Goal: Task Accomplishment & Management: Manage account settings

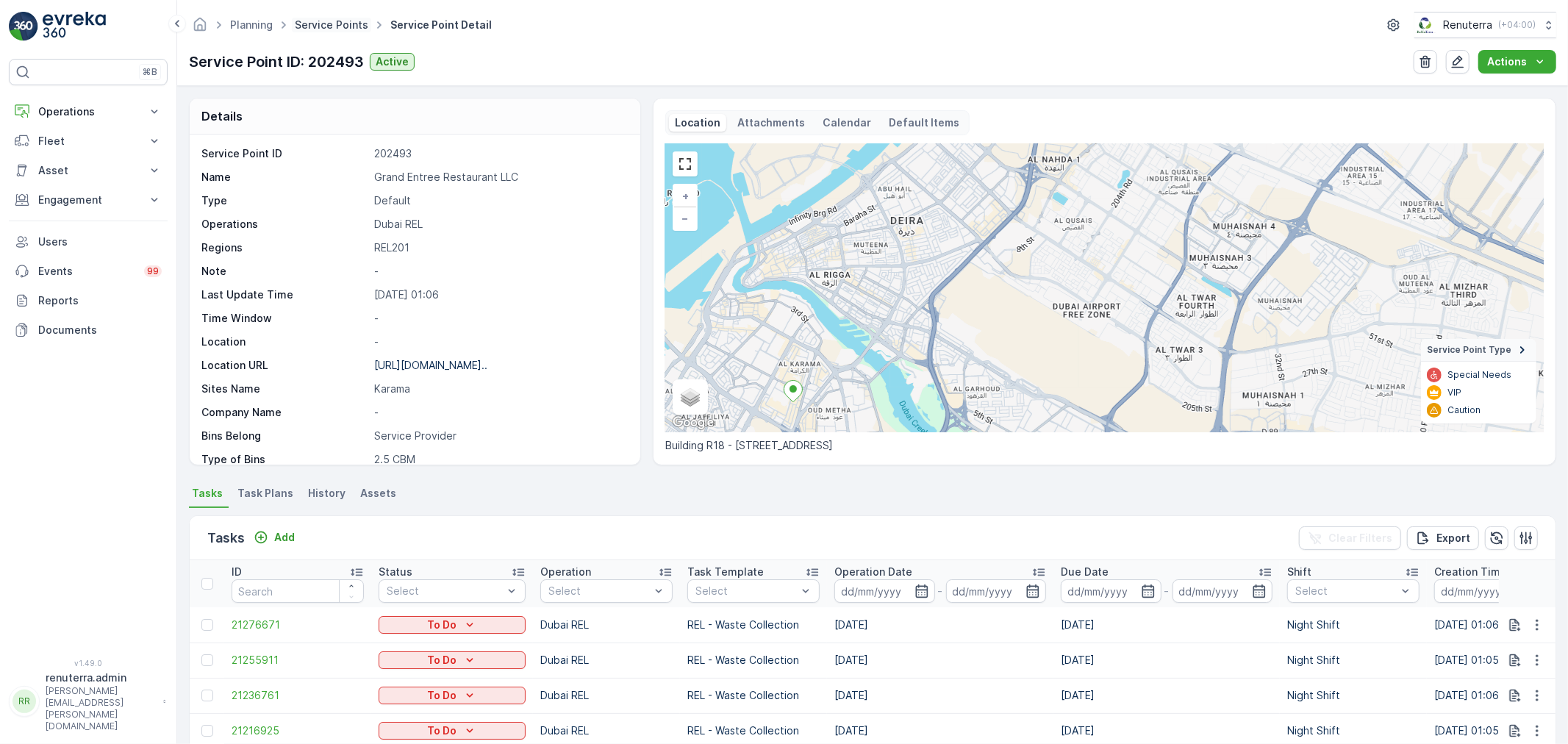
click at [331, 20] on link "Service Points" at bounding box center [332, 25] width 74 height 13
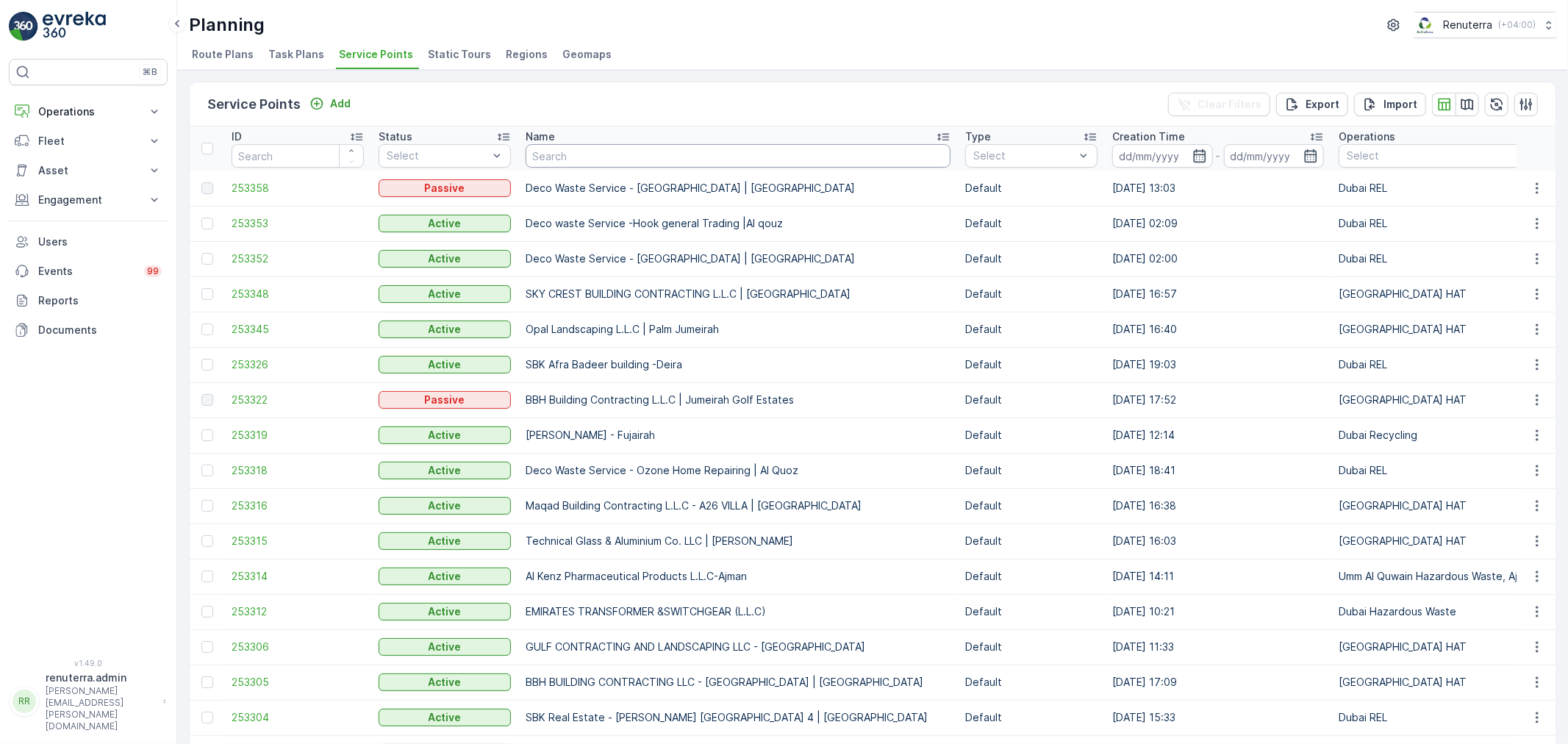
click at [634, 153] on input "text" at bounding box center [738, 156] width 425 height 24
type input "n"
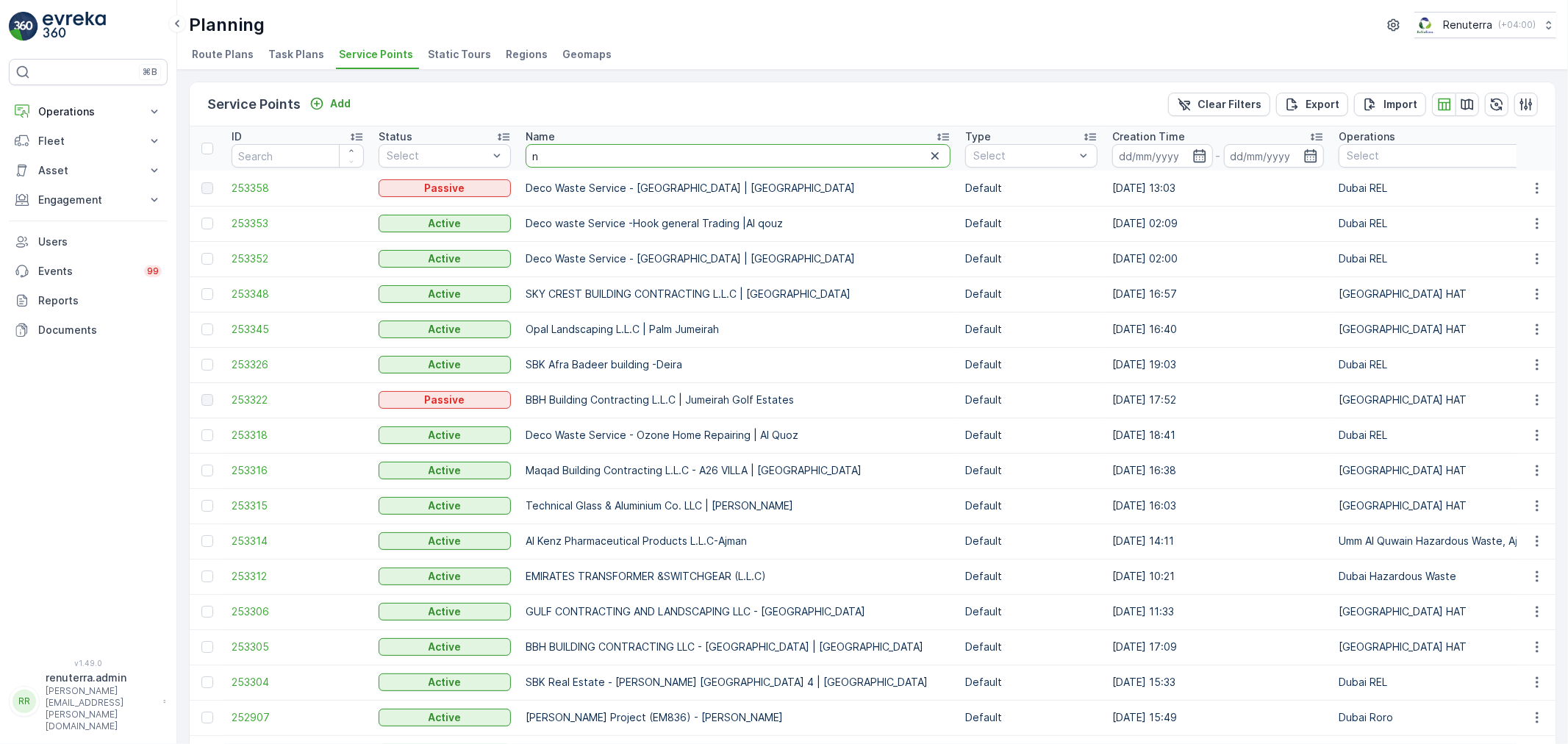
click at [611, 148] on input "n" at bounding box center [738, 156] width 425 height 24
type input "nmc"
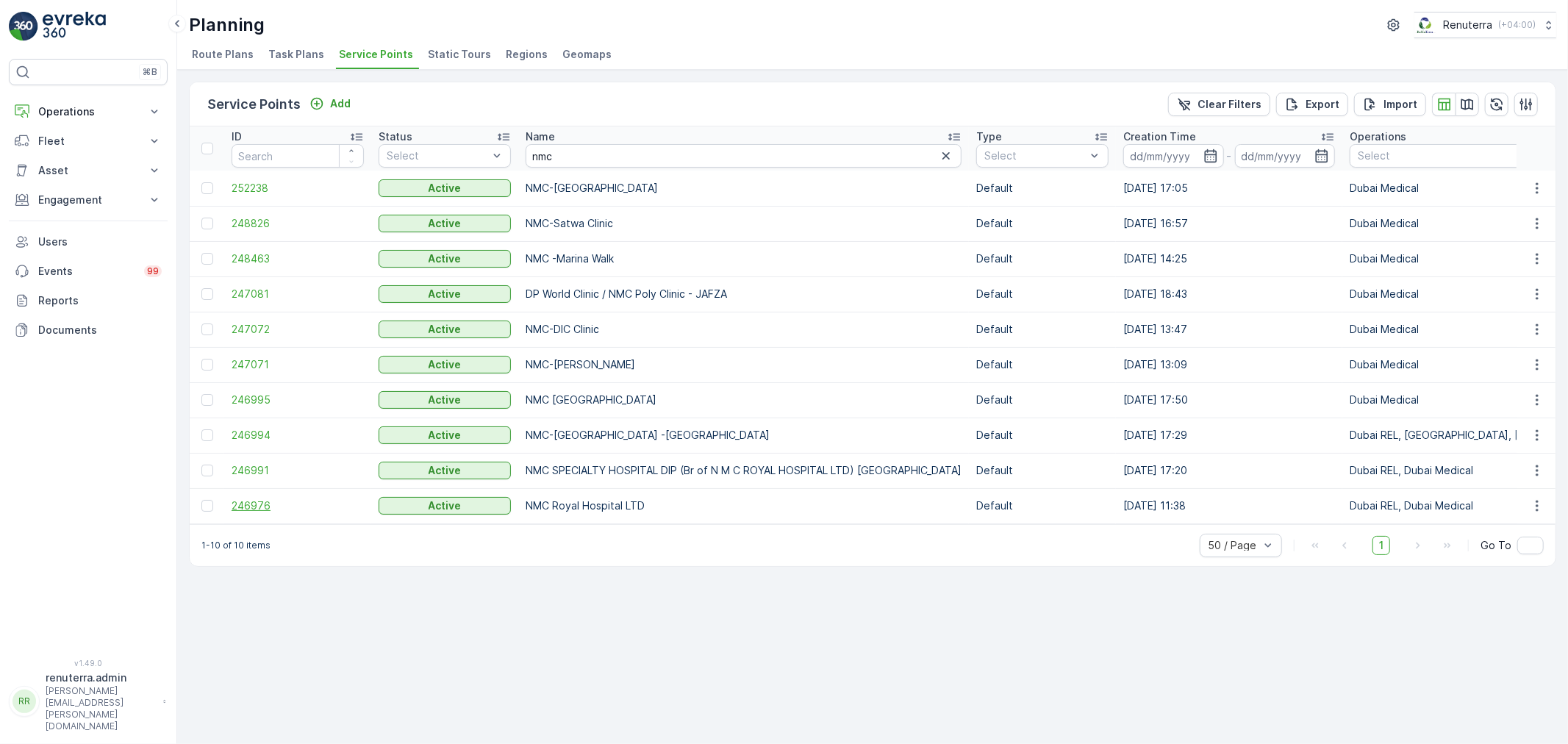
click at [243, 504] on span "246976" at bounding box center [297, 505] width 132 height 15
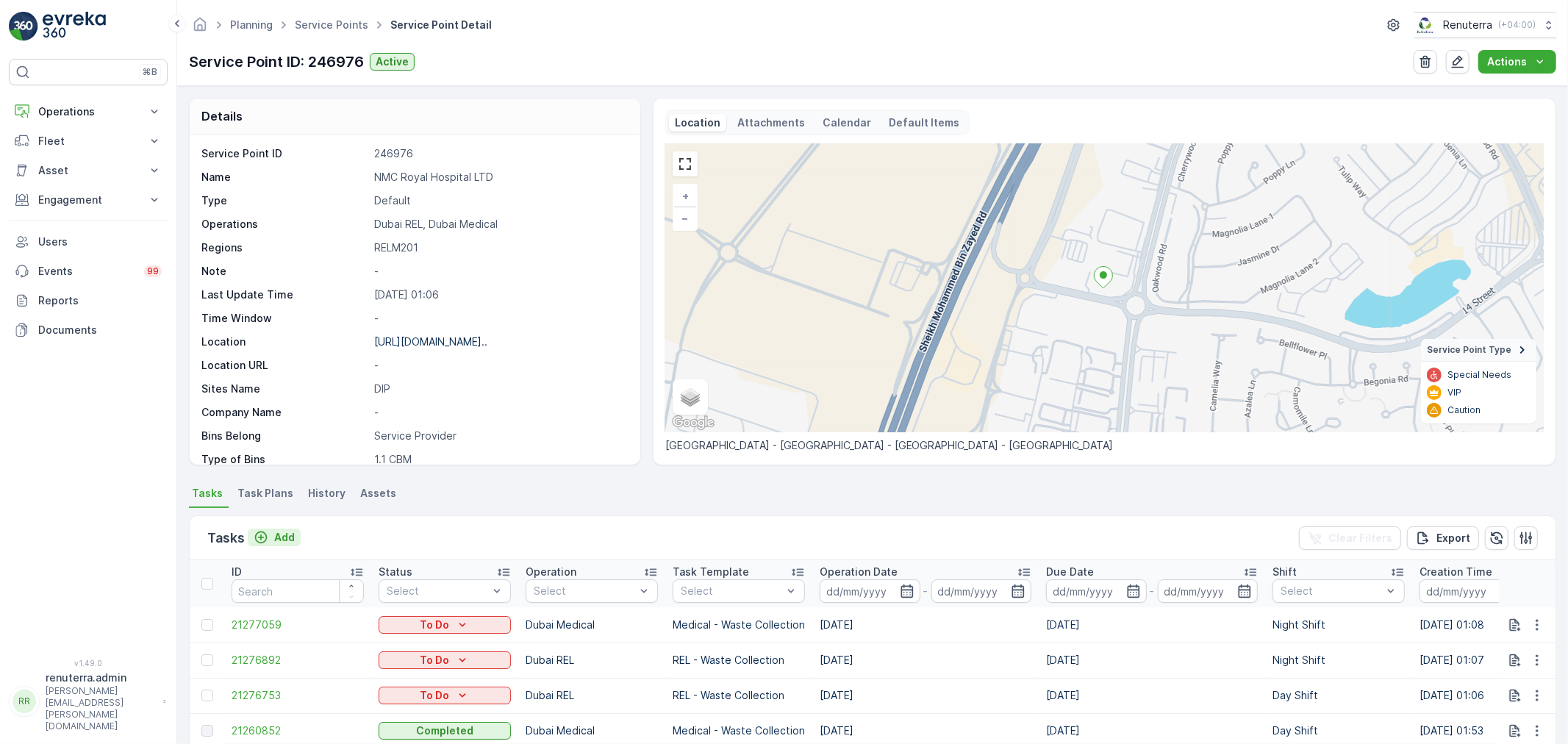
click at [287, 540] on p "Add" at bounding box center [285, 537] width 21 height 15
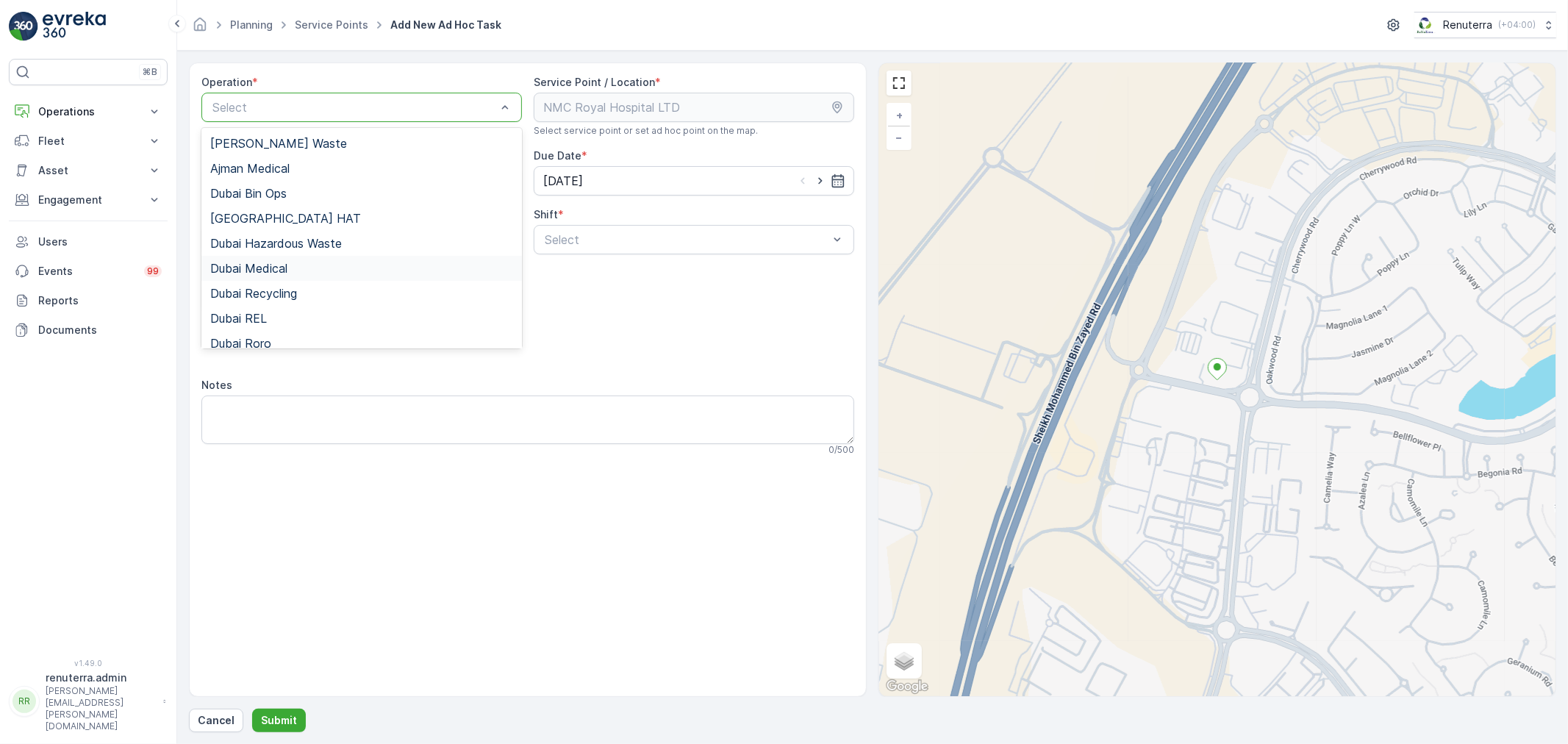
drag, startPoint x: 322, startPoint y: 274, endPoint x: 677, endPoint y: 223, distance: 358.6
click at [325, 273] on div "Dubai Medical" at bounding box center [362, 268] width 303 height 13
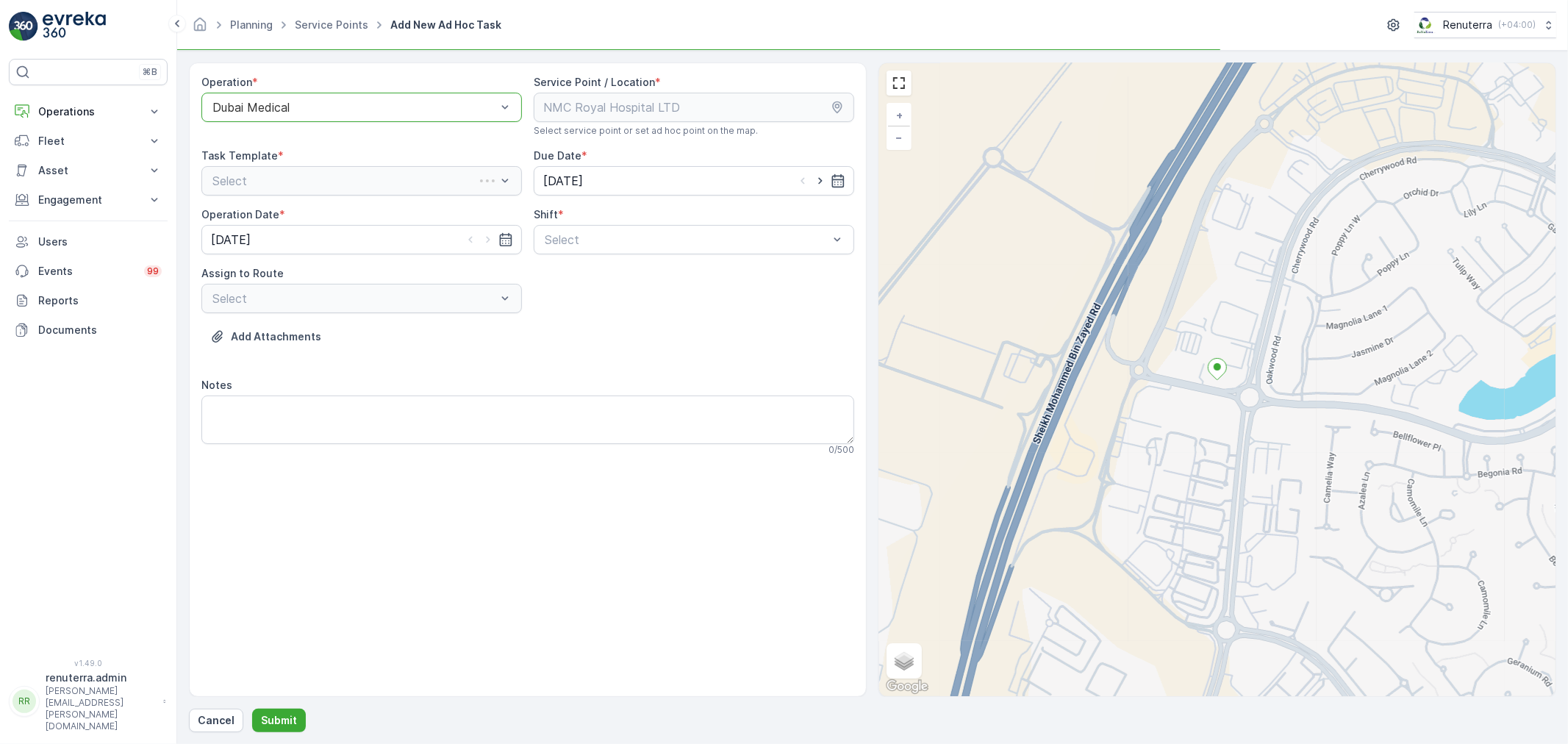
click at [715, 222] on div "Shift *" at bounding box center [694, 214] width 320 height 15
drag, startPoint x: 693, startPoint y: 233, endPoint x: 661, endPoint y: 250, distance: 36.2
click at [692, 236] on div at bounding box center [687, 240] width 287 height 13
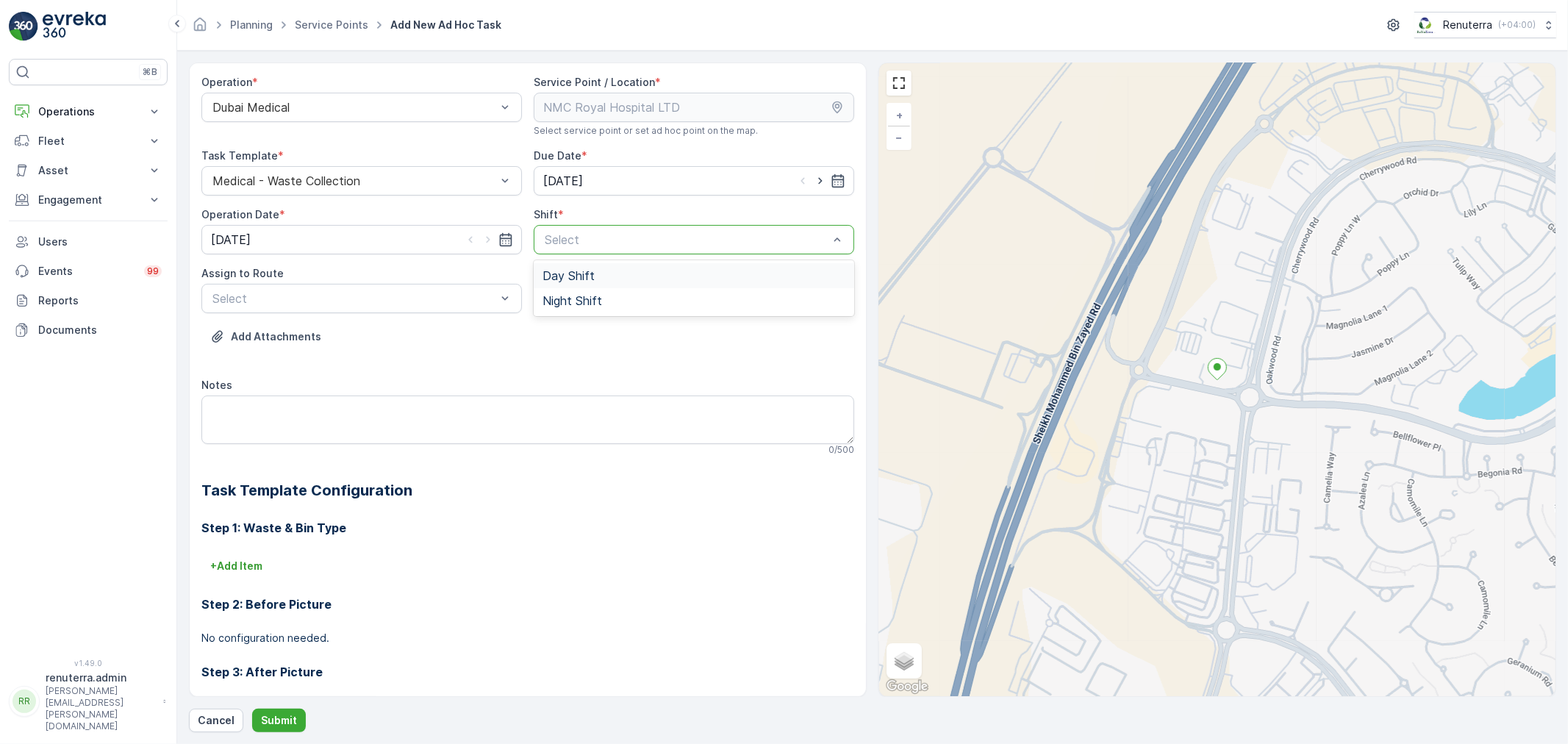
click at [618, 281] on div "Day Shift" at bounding box center [694, 275] width 303 height 13
click at [258, 307] on div "Select" at bounding box center [362, 298] width 320 height 29
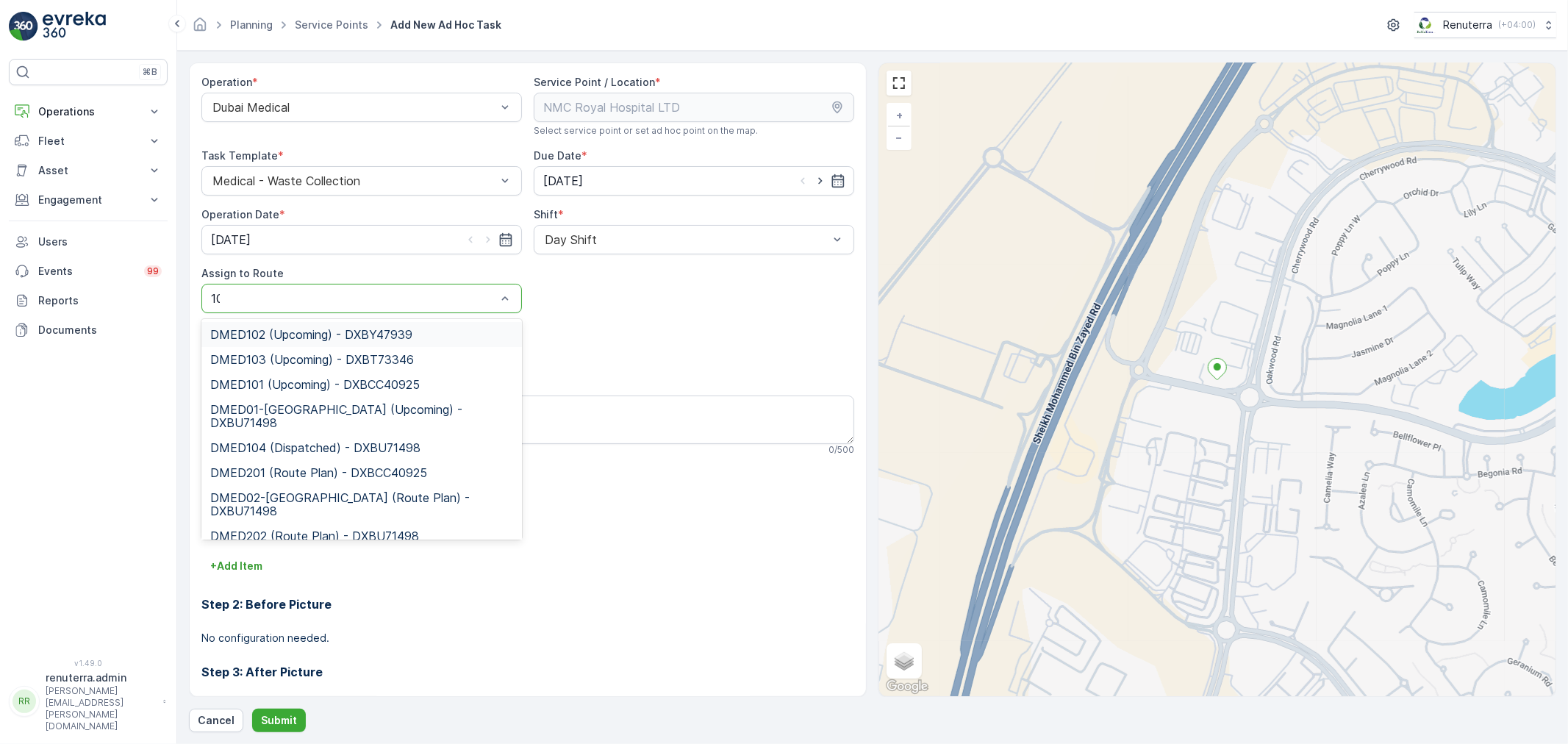
type input "104"
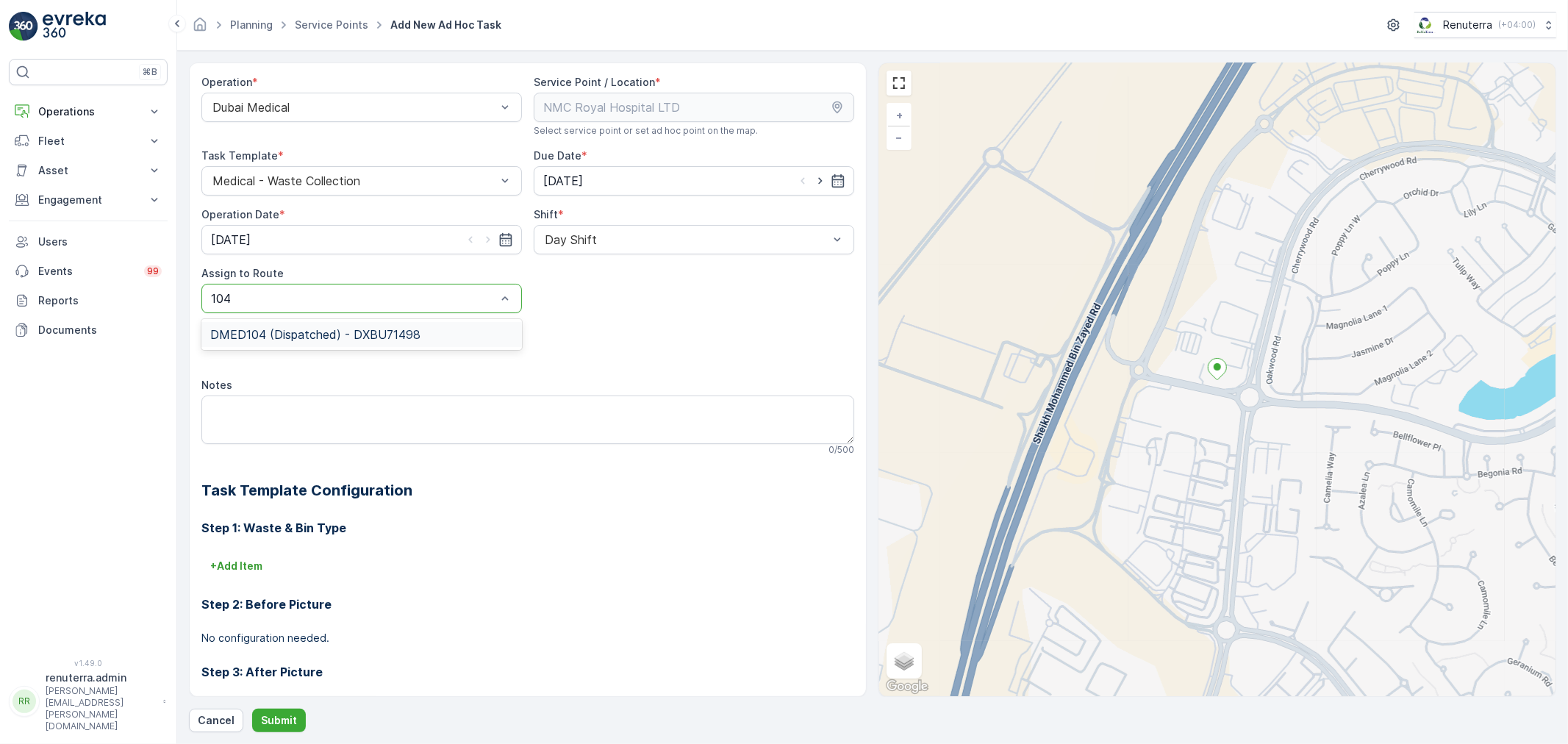
drag, startPoint x: 279, startPoint y: 329, endPoint x: 243, endPoint y: 377, distance: 60.0
click at [280, 329] on span "DMED104 (Dispatched) - DXBU71498" at bounding box center [315, 334] width 210 height 13
click at [287, 713] on p "Submit" at bounding box center [278, 720] width 36 height 15
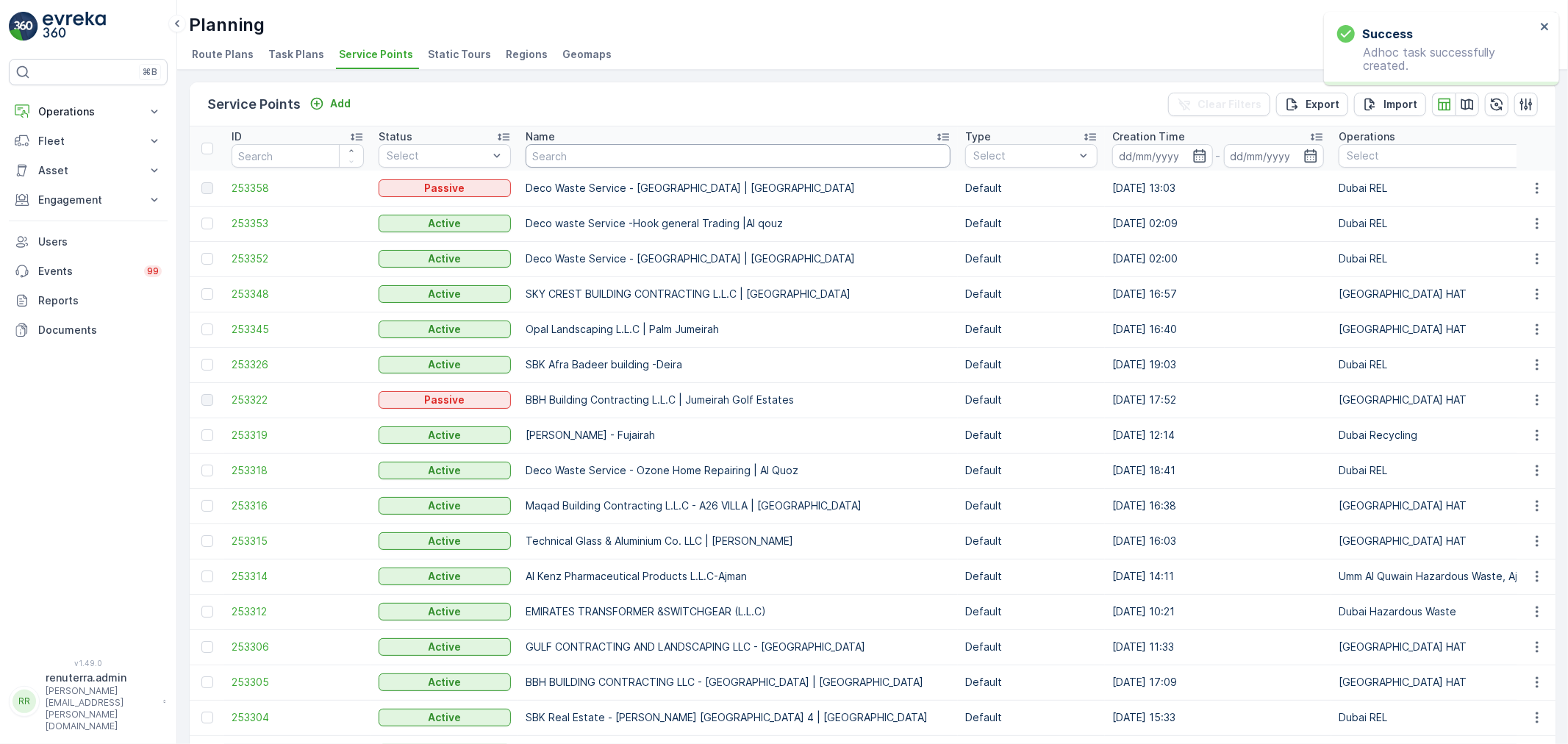
drag, startPoint x: 589, startPoint y: 163, endPoint x: 596, endPoint y: 153, distance: 12.2
click at [589, 158] on input "text" at bounding box center [738, 156] width 425 height 24
type input "nmc sp"
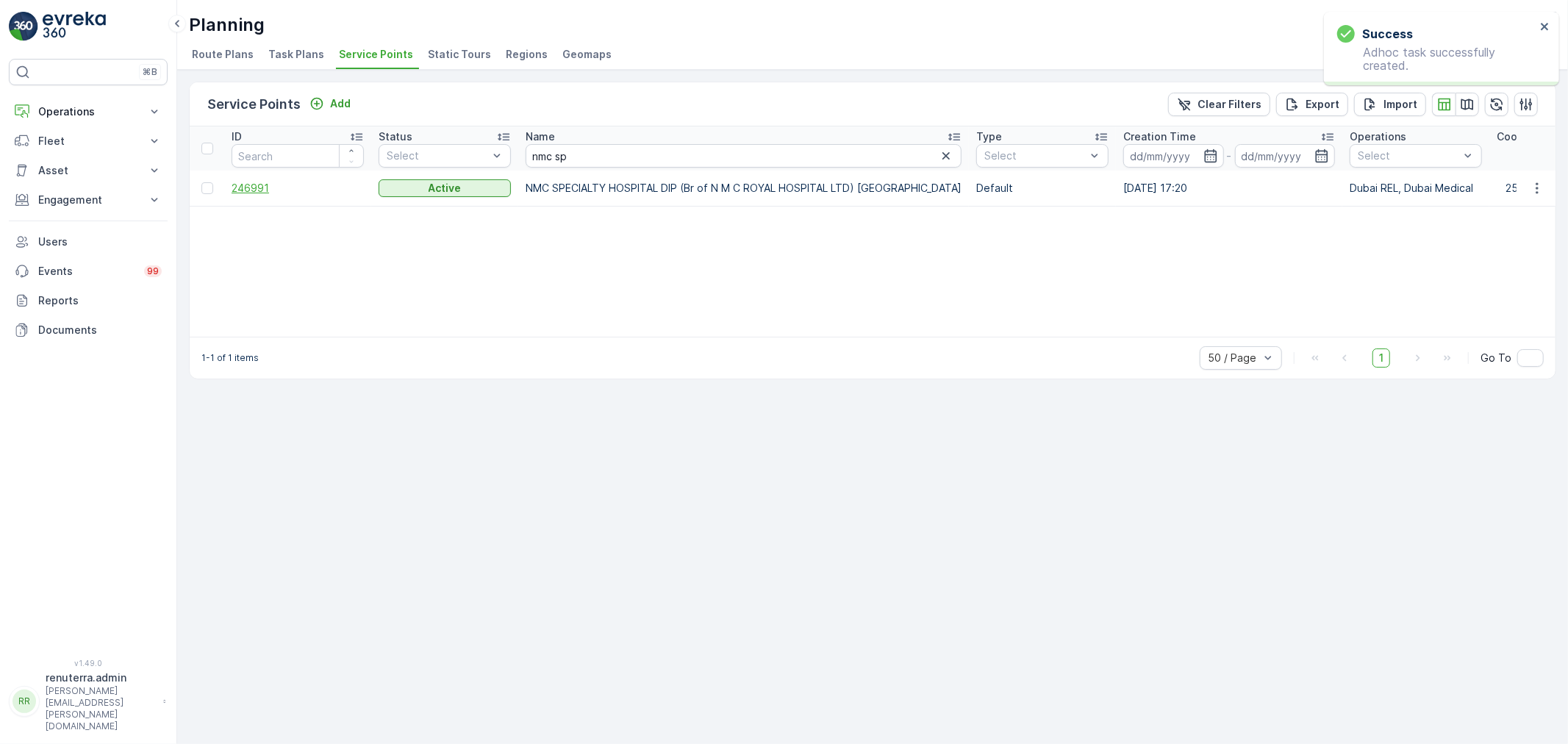
click at [245, 186] on span "246991" at bounding box center [297, 188] width 132 height 15
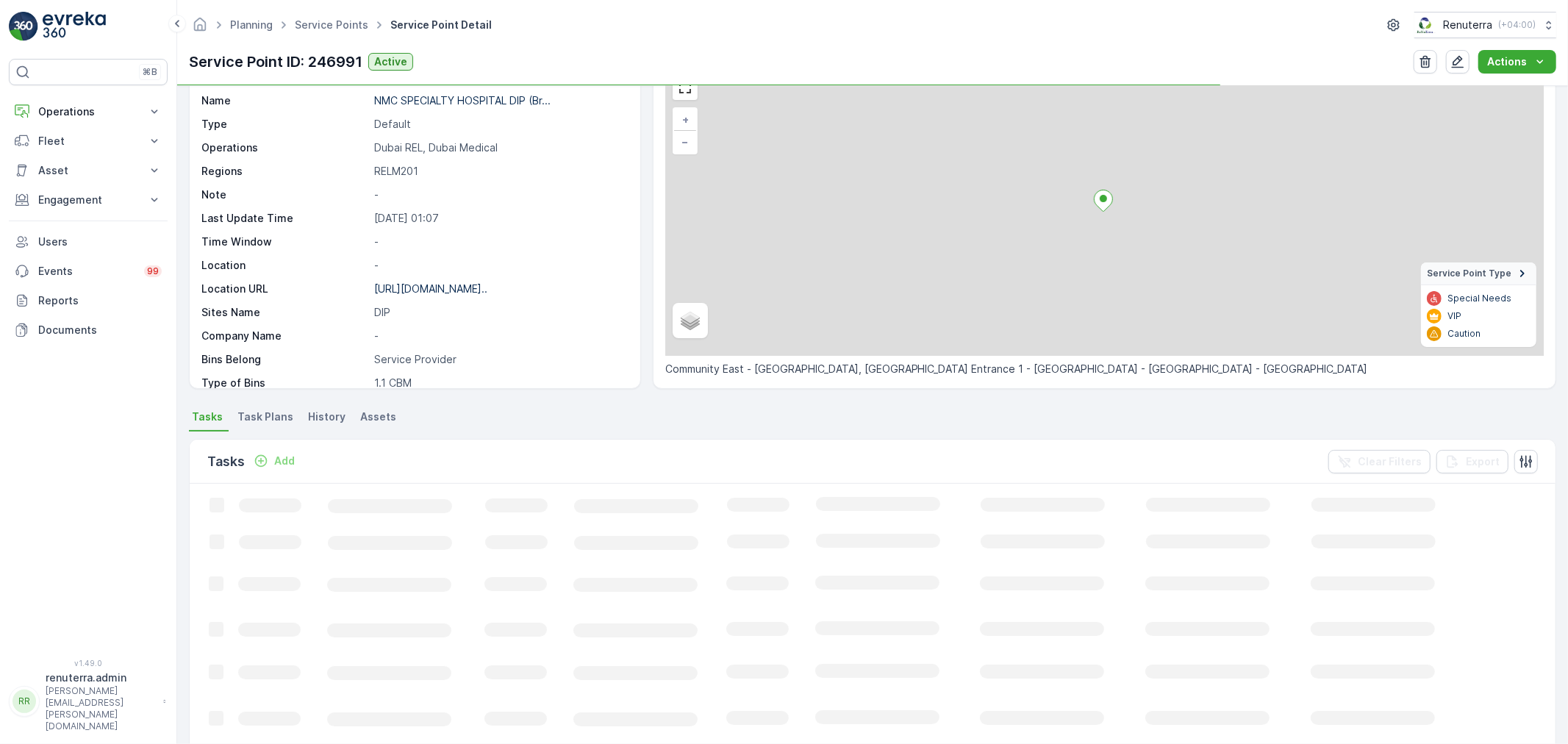
scroll to position [82, 0]
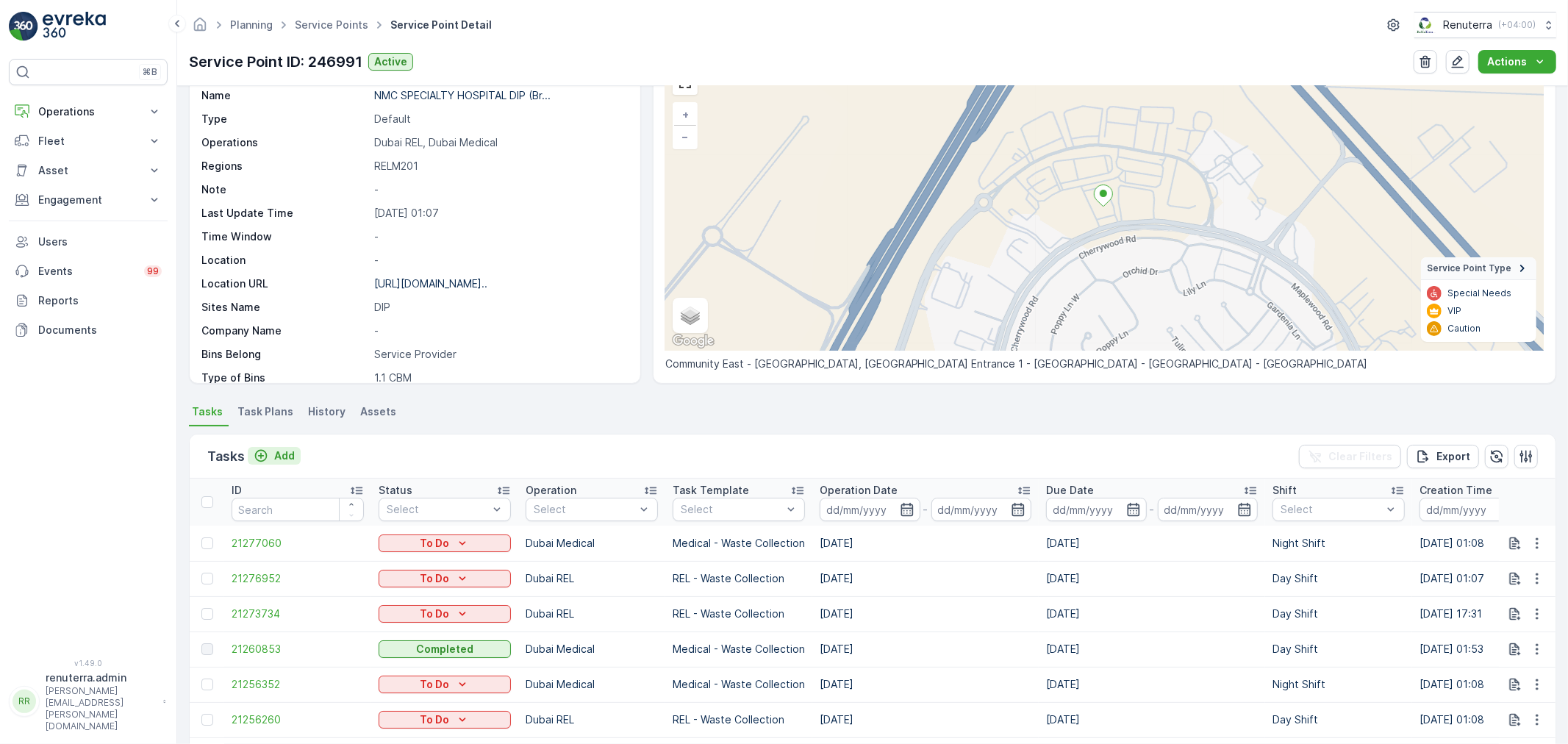
click at [291, 459] on p "Add" at bounding box center [285, 455] width 21 height 15
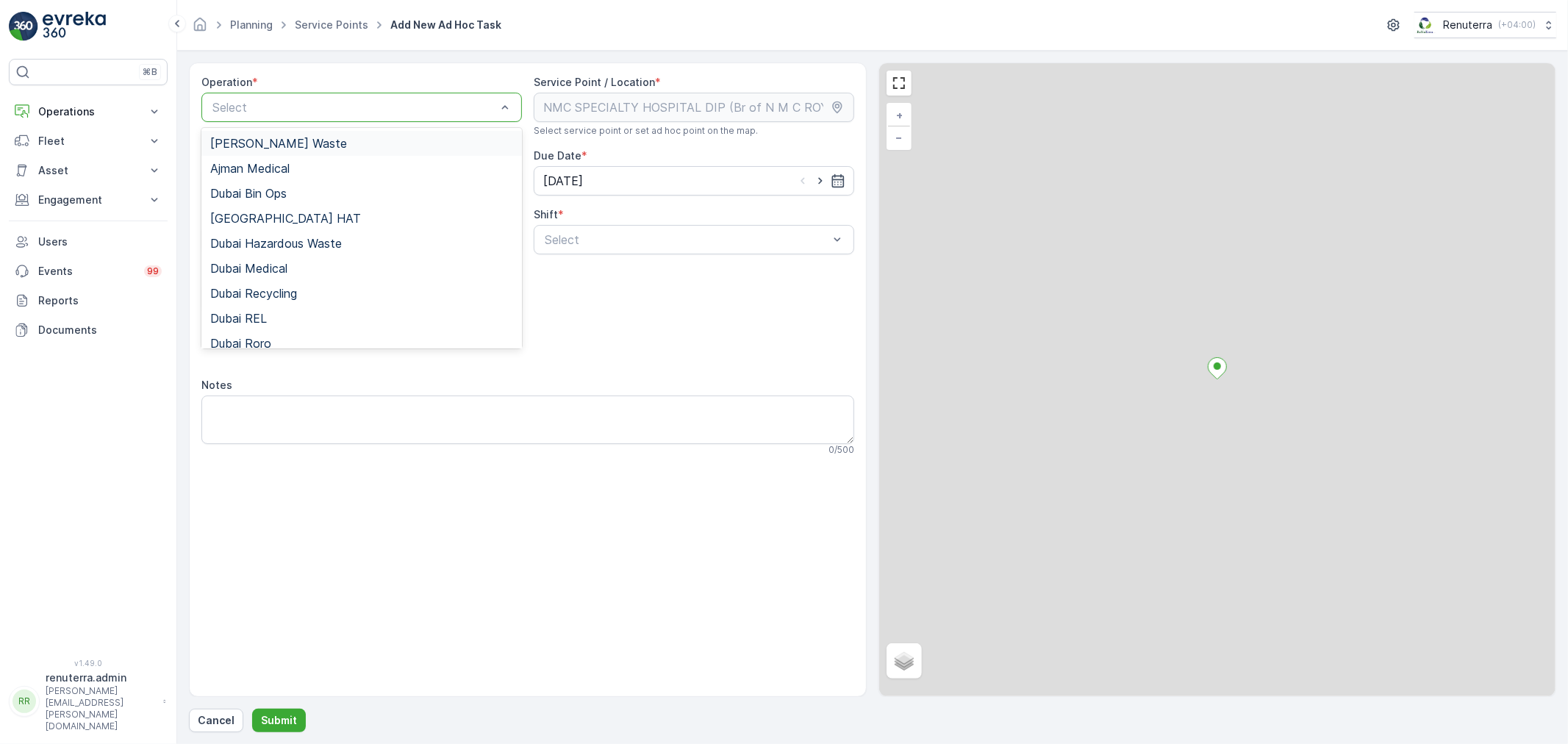
drag, startPoint x: 307, startPoint y: 100, endPoint x: 305, endPoint y: 88, distance: 12.2
click at [307, 97] on div "Select" at bounding box center [362, 107] width 320 height 29
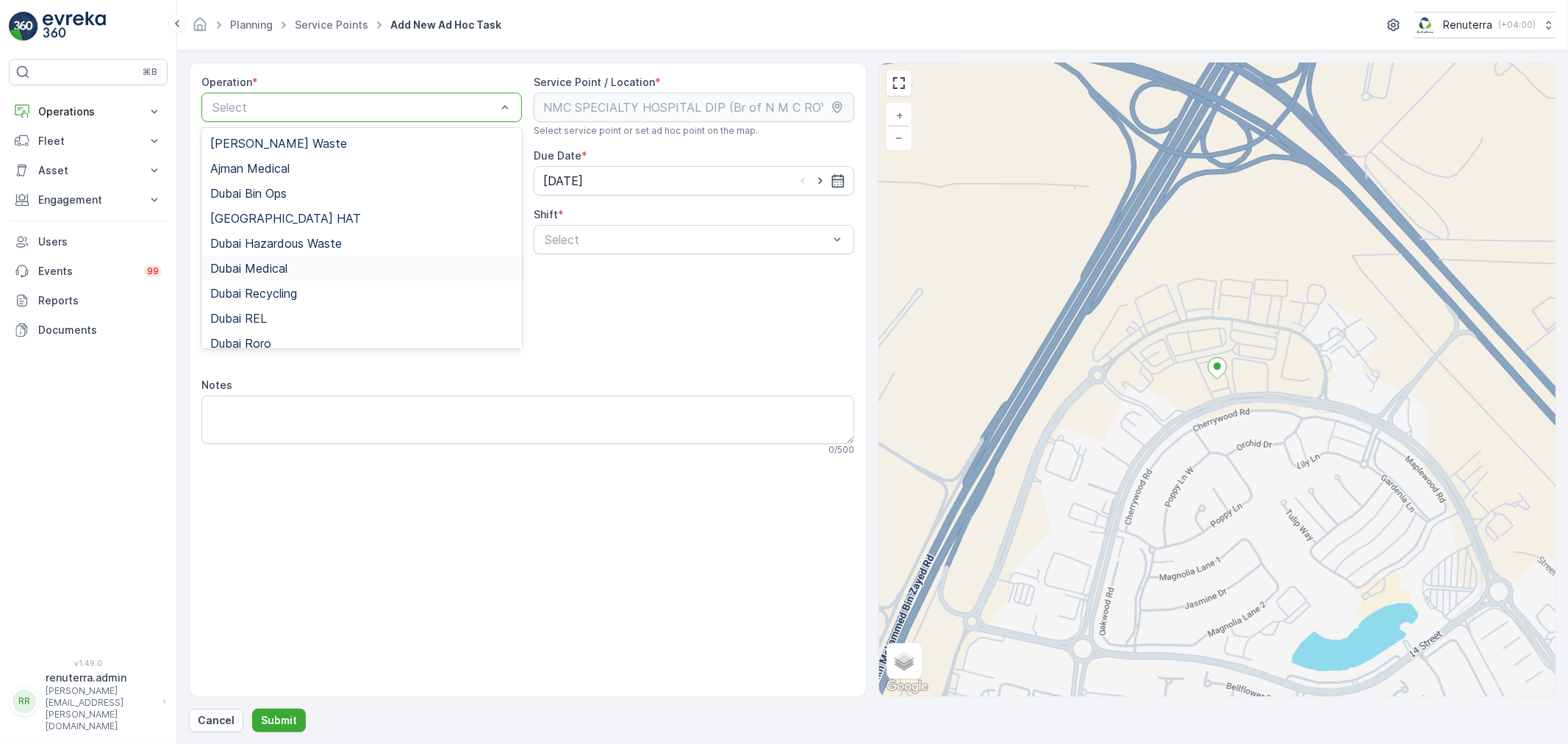
drag, startPoint x: 305, startPoint y: 270, endPoint x: 479, endPoint y: 251, distance: 175.0
click at [307, 270] on div "Dubai Medical" at bounding box center [362, 268] width 303 height 13
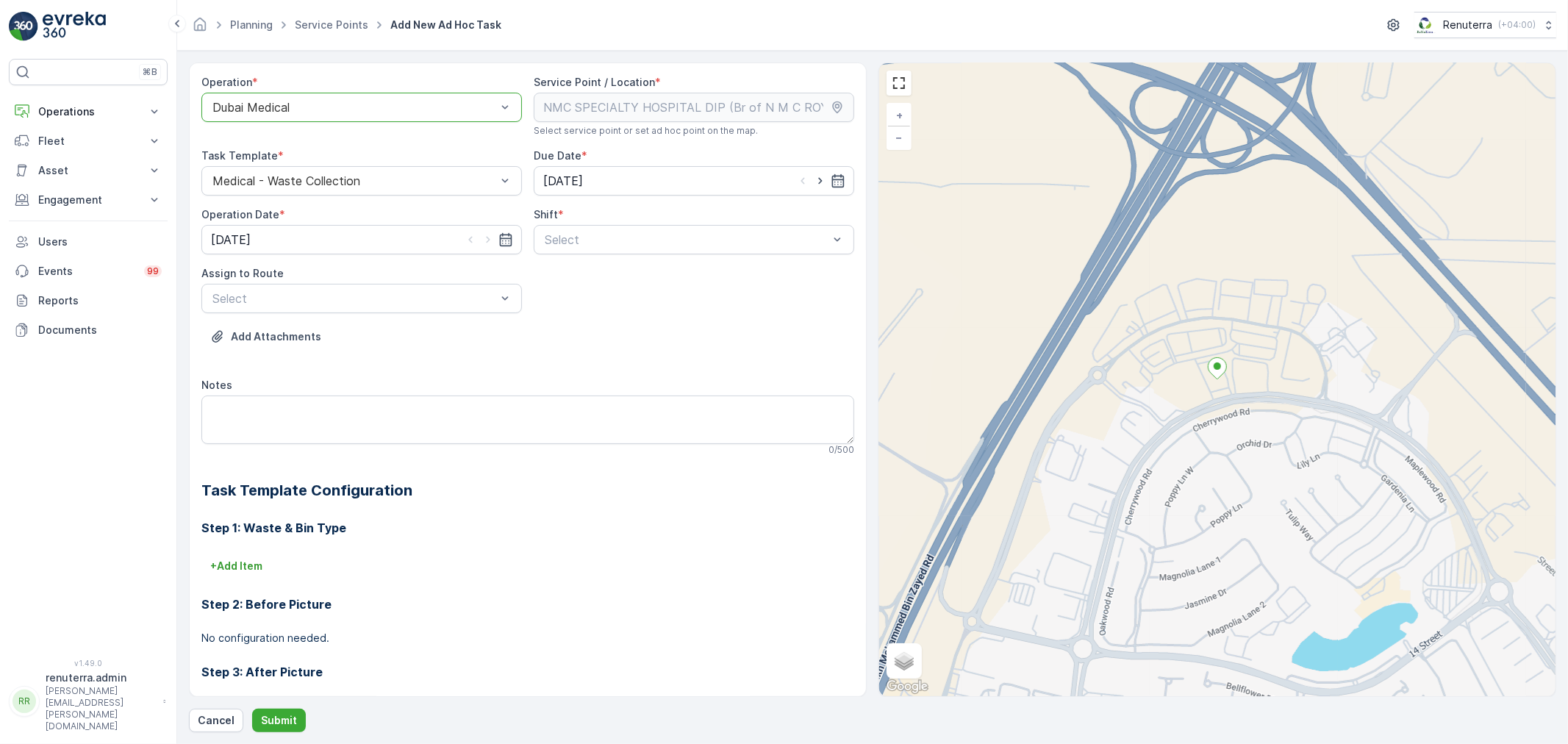
drag, startPoint x: 500, startPoint y: 247, endPoint x: 525, endPoint y: 247, distance: 25.0
click at [504, 247] on div "[DATE]" at bounding box center [362, 240] width 320 height 29
click at [613, 239] on div at bounding box center [687, 240] width 287 height 13
click at [583, 275] on span "Day Shift" at bounding box center [569, 275] width 52 height 13
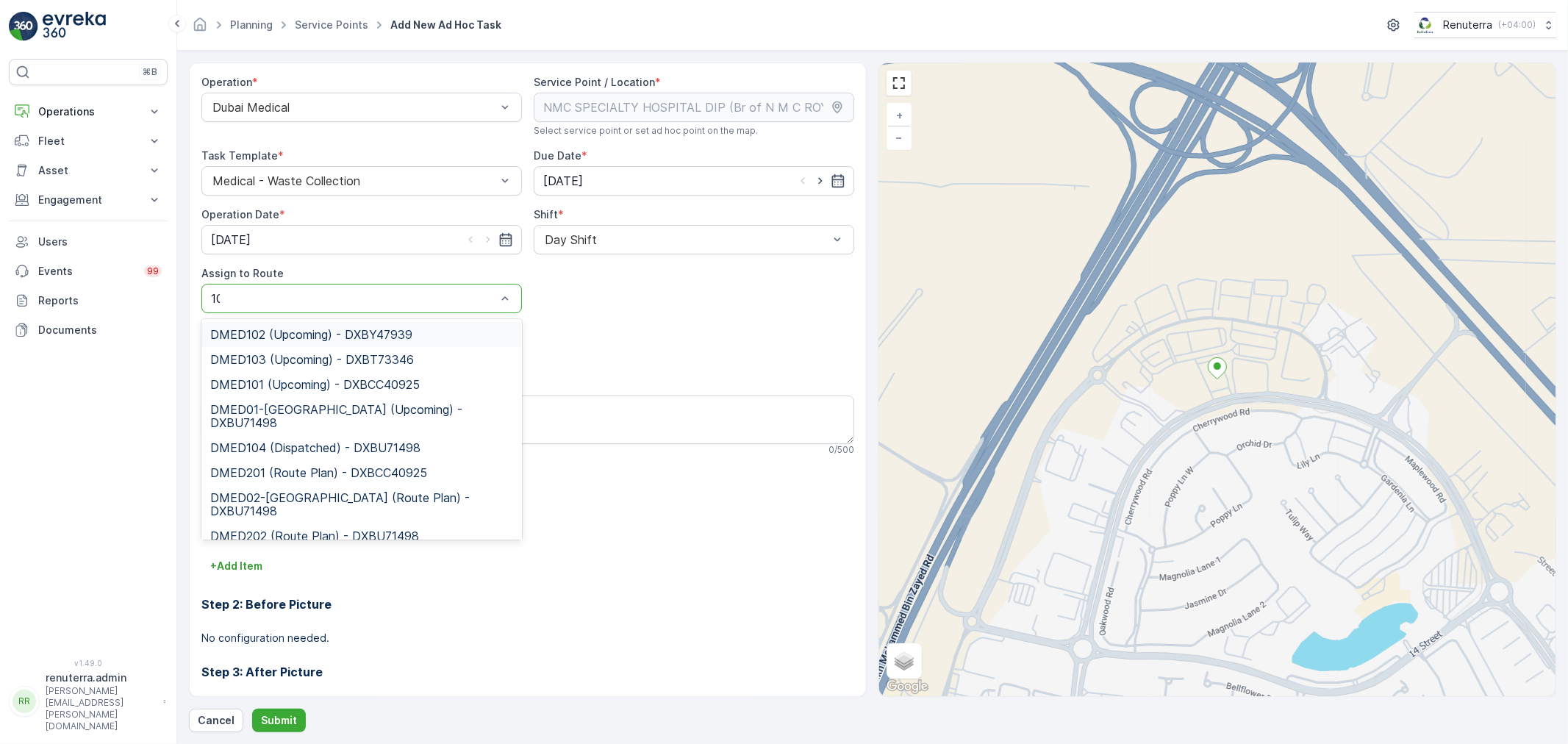
type input "104"
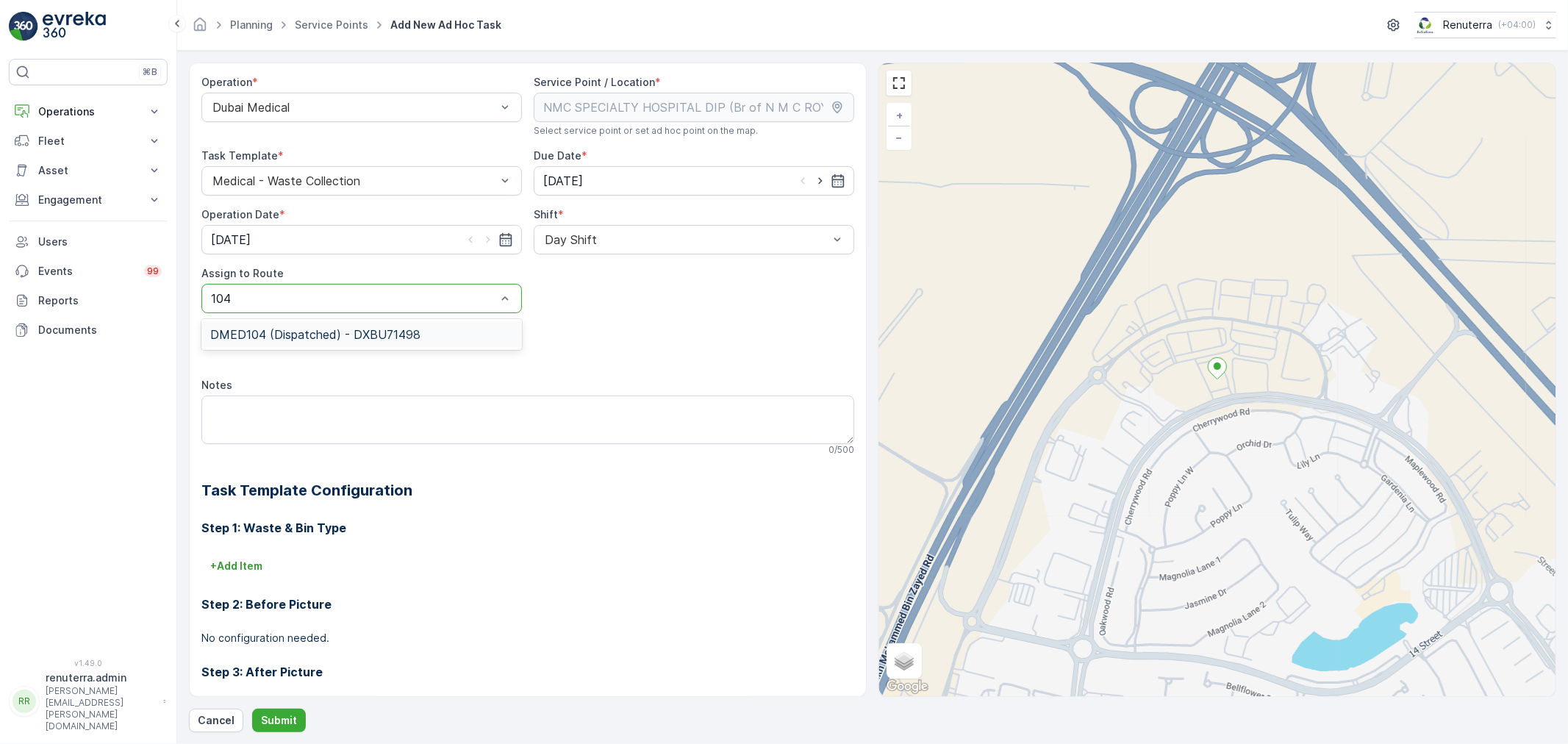
click at [386, 343] on div "DMED104 (Dispatched) - DXBU71498" at bounding box center [362, 335] width 320 height 25
click at [269, 714] on p "Submit" at bounding box center [278, 720] width 36 height 15
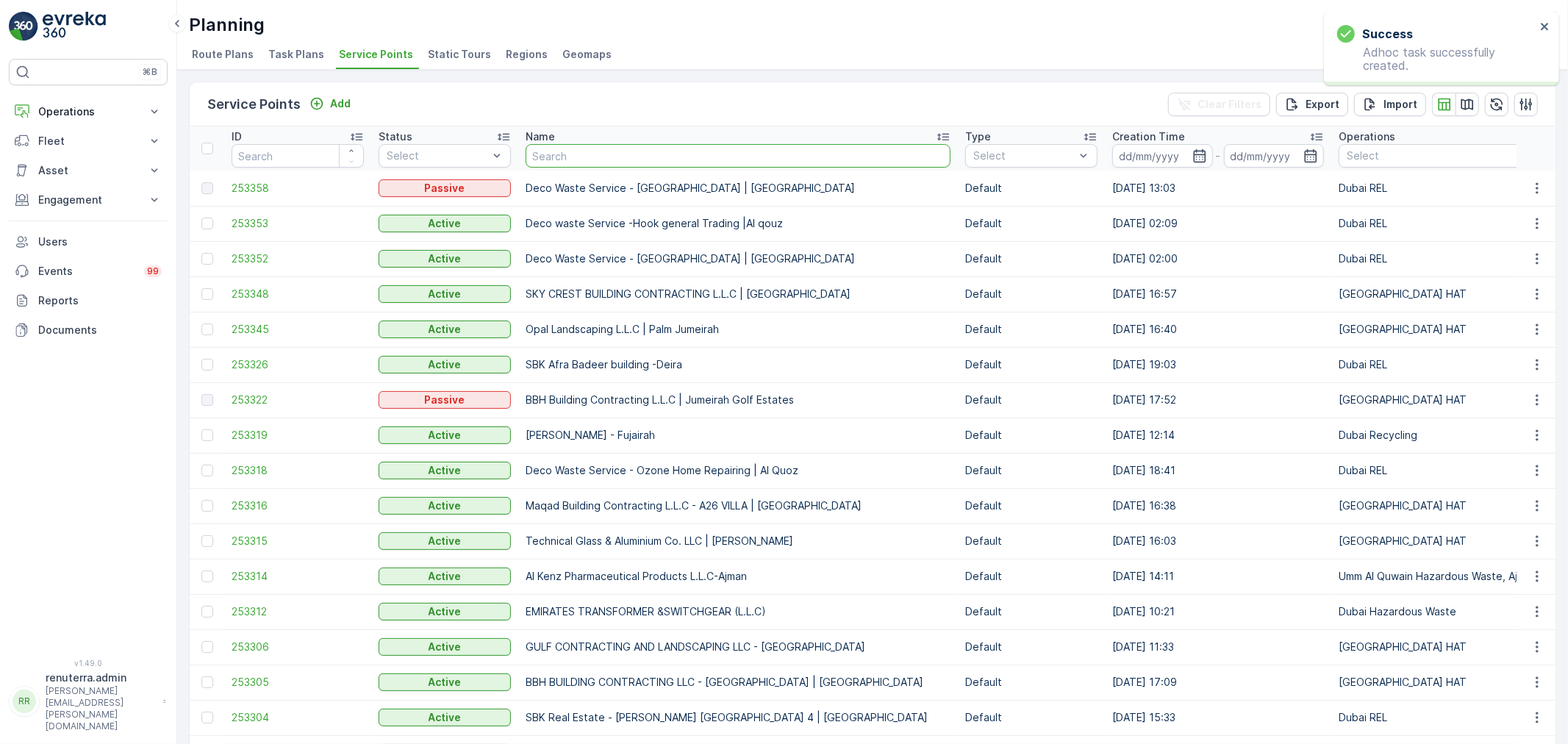
click at [596, 157] on input "text" at bounding box center [738, 156] width 425 height 24
type input "sauid"
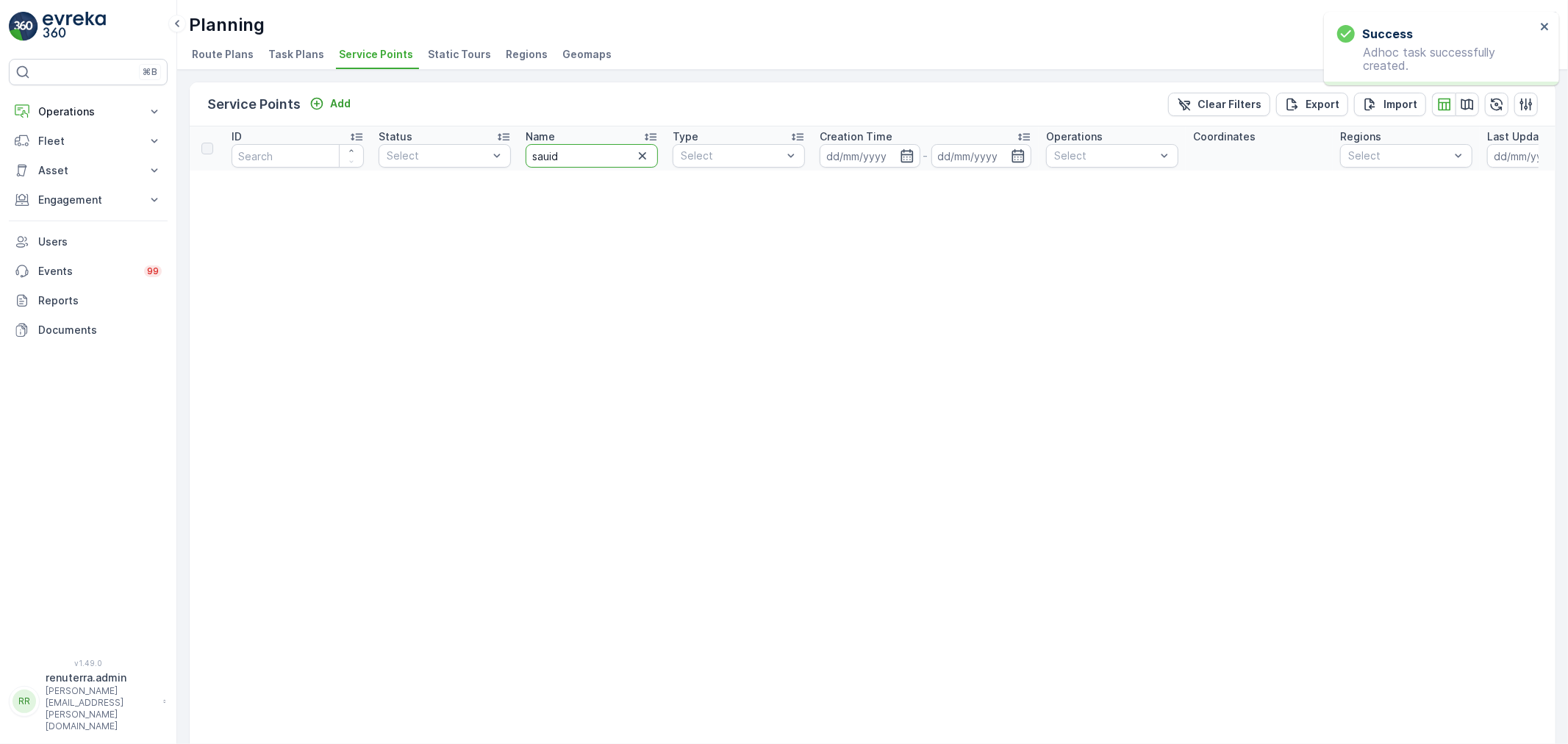
click at [597, 156] on input "sauid" at bounding box center [592, 156] width 132 height 24
type input "sa"
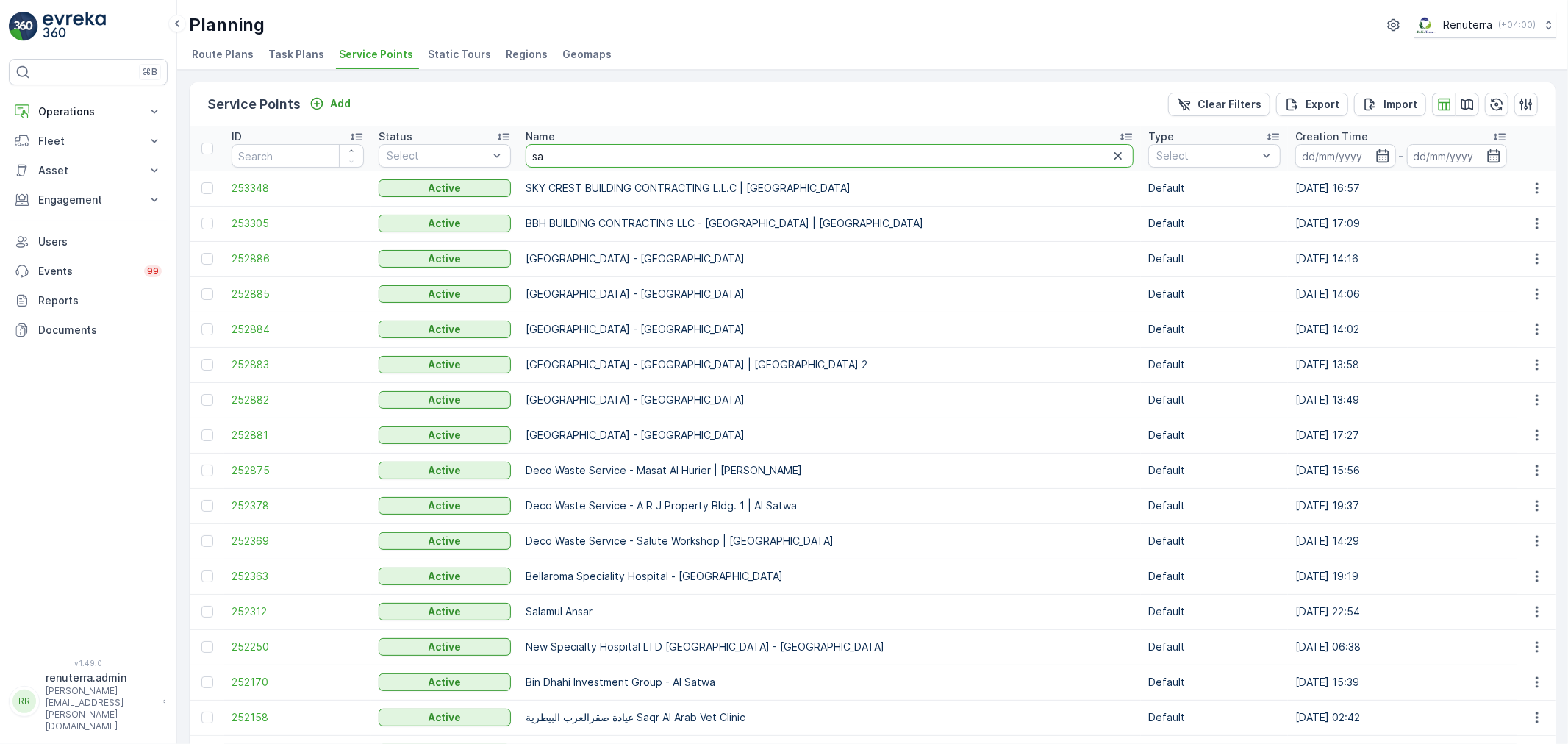
click at [585, 144] on input "sa" at bounding box center [830, 156] width 608 height 24
type input "saudi"
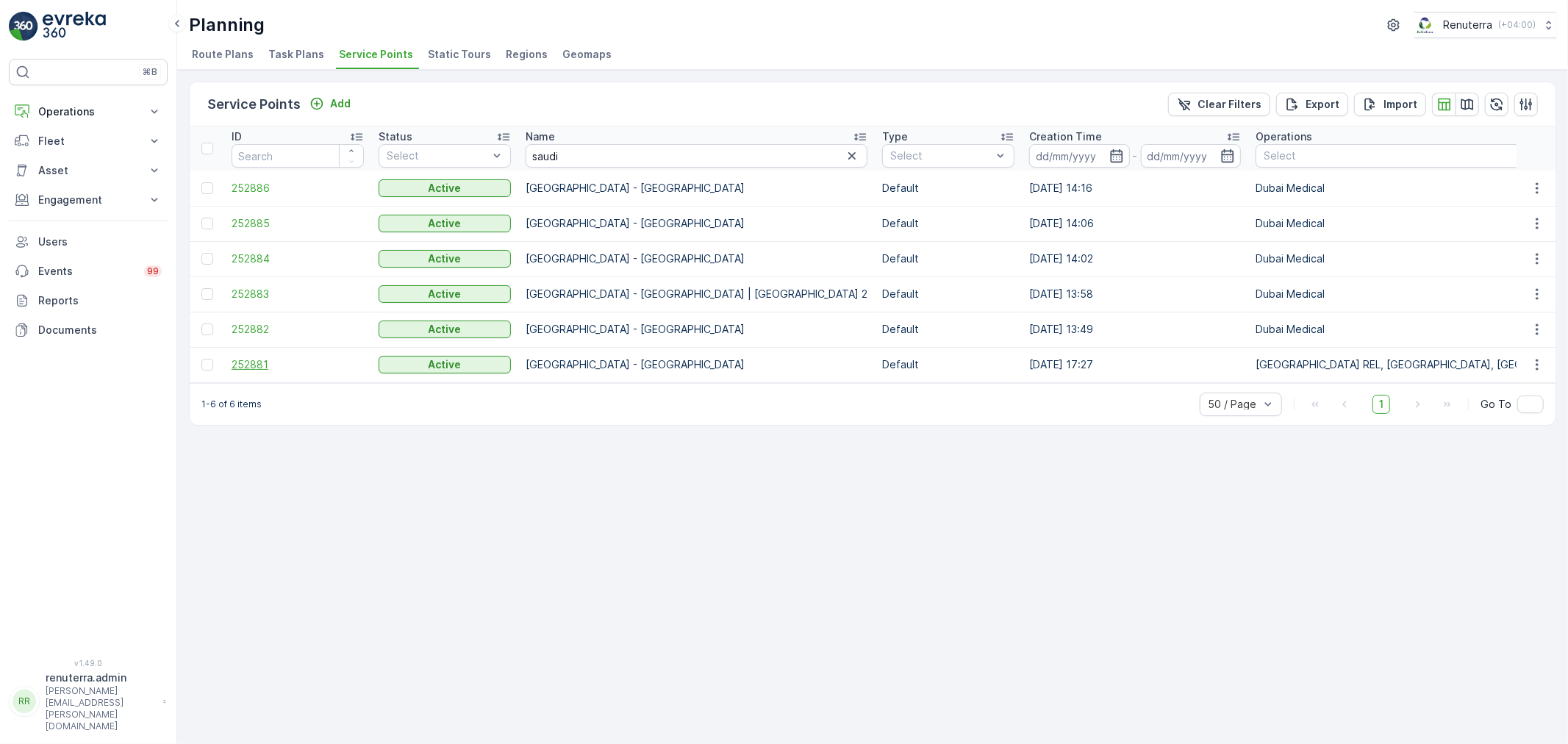
click at [262, 366] on span "252881" at bounding box center [297, 365] width 132 height 15
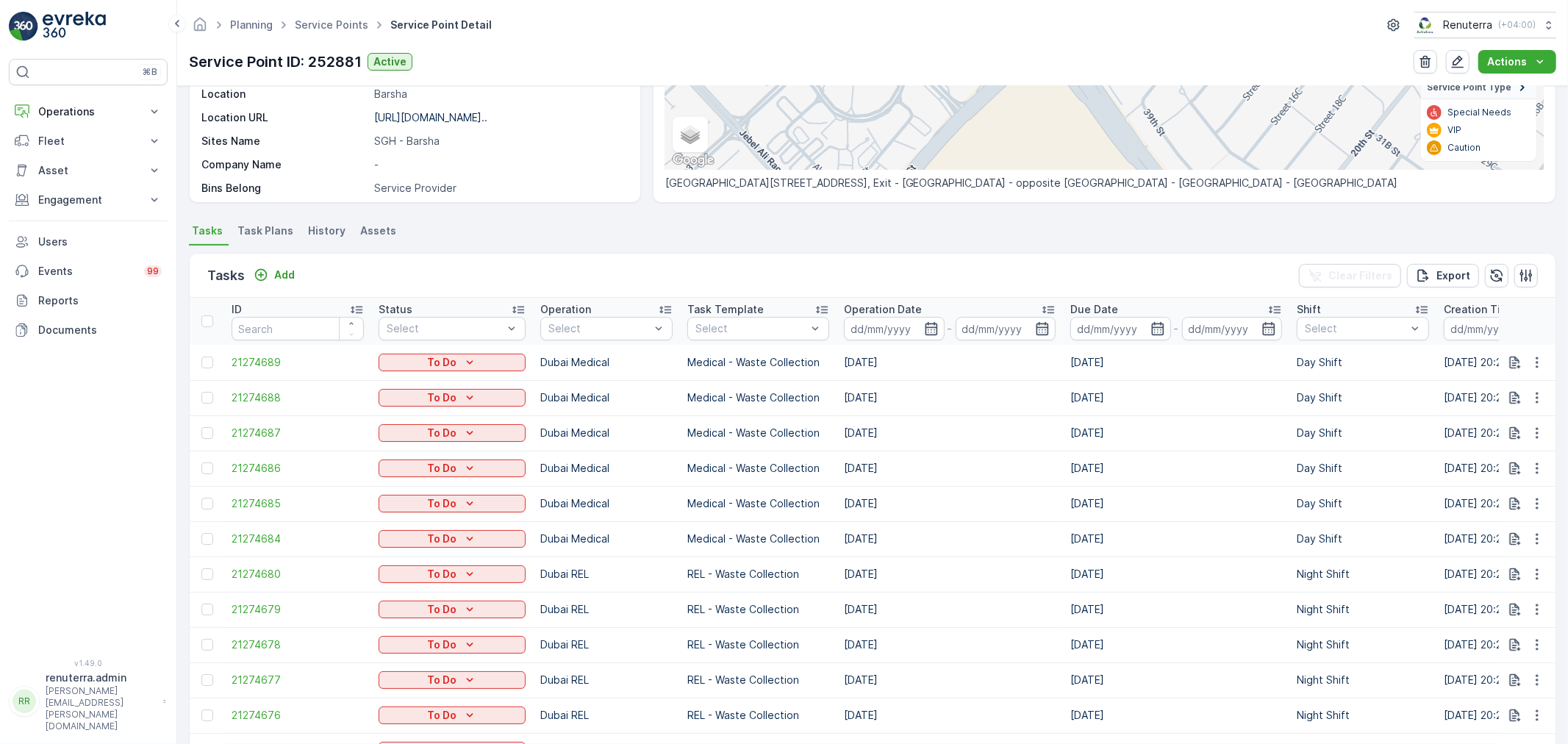
scroll to position [245, 0]
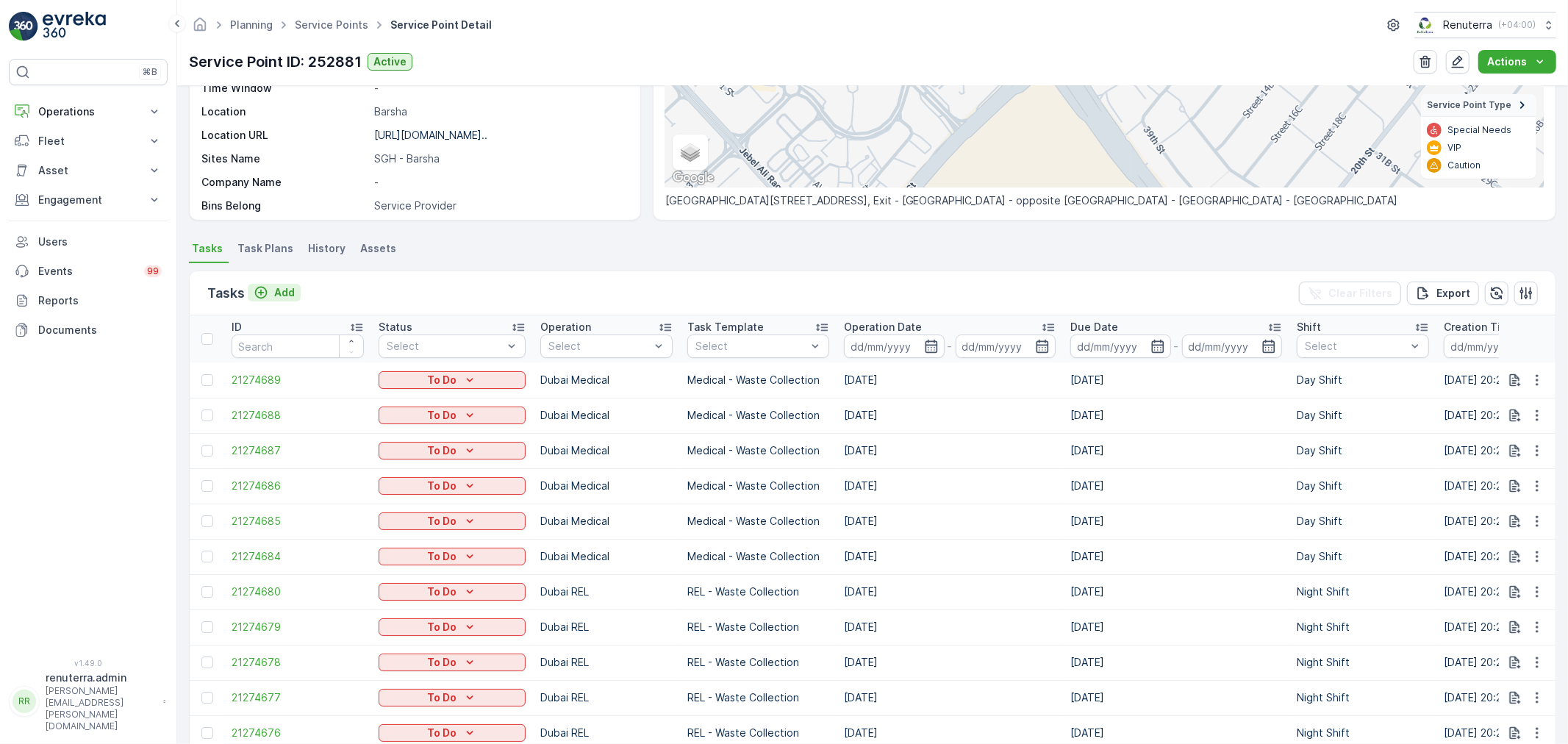
drag, startPoint x: 278, startPoint y: 274, endPoint x: 282, endPoint y: 285, distance: 11.7
click at [278, 276] on div "Tasks Add Clear Filters Export" at bounding box center [872, 293] width 1366 height 44
click at [282, 286] on p "Add" at bounding box center [285, 293] width 21 height 15
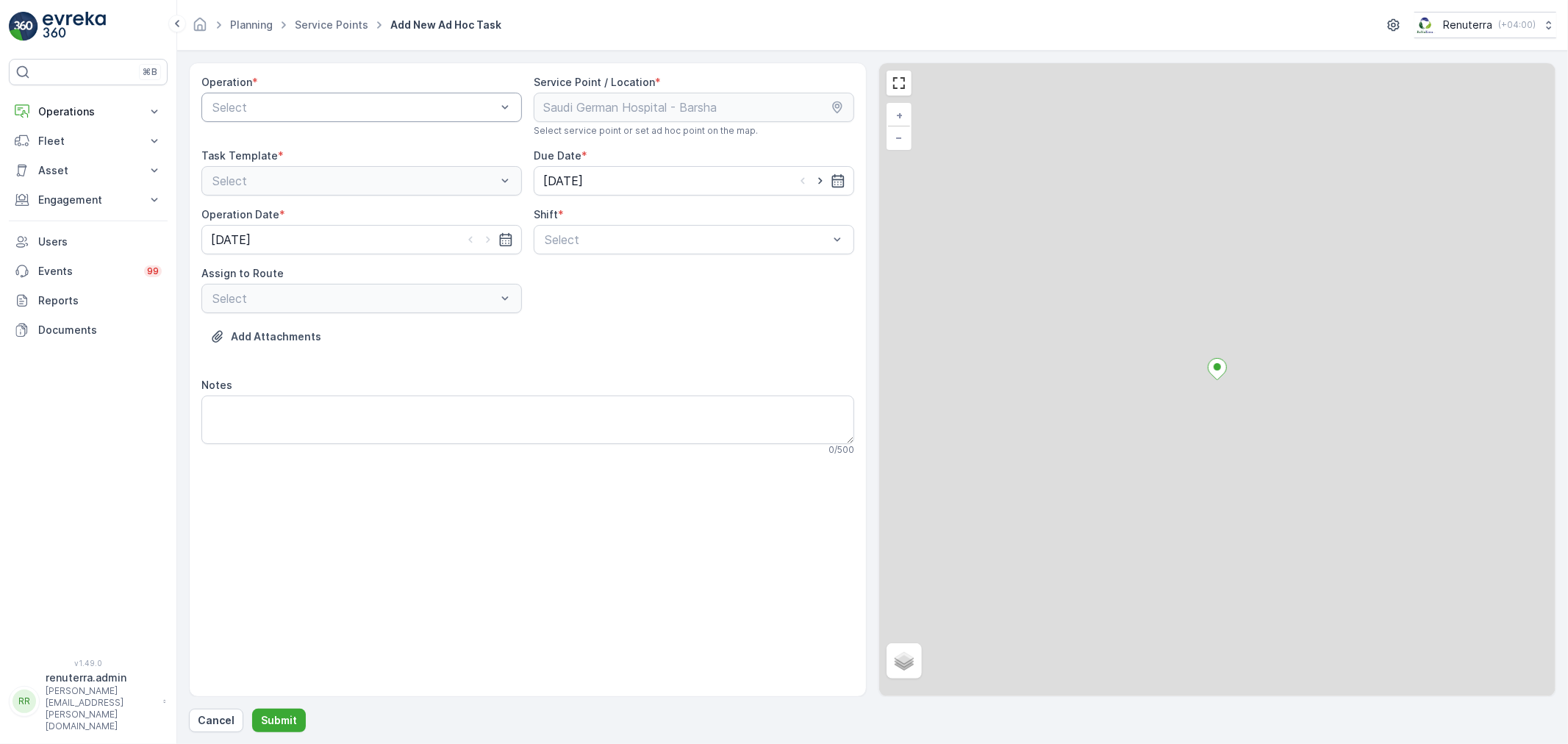
drag, startPoint x: 305, startPoint y: 137, endPoint x: 326, endPoint y: 118, distance: 28.3
click at [321, 122] on div "Operation * Select" at bounding box center [362, 106] width 320 height 62
click at [328, 113] on div at bounding box center [355, 107] width 287 height 13
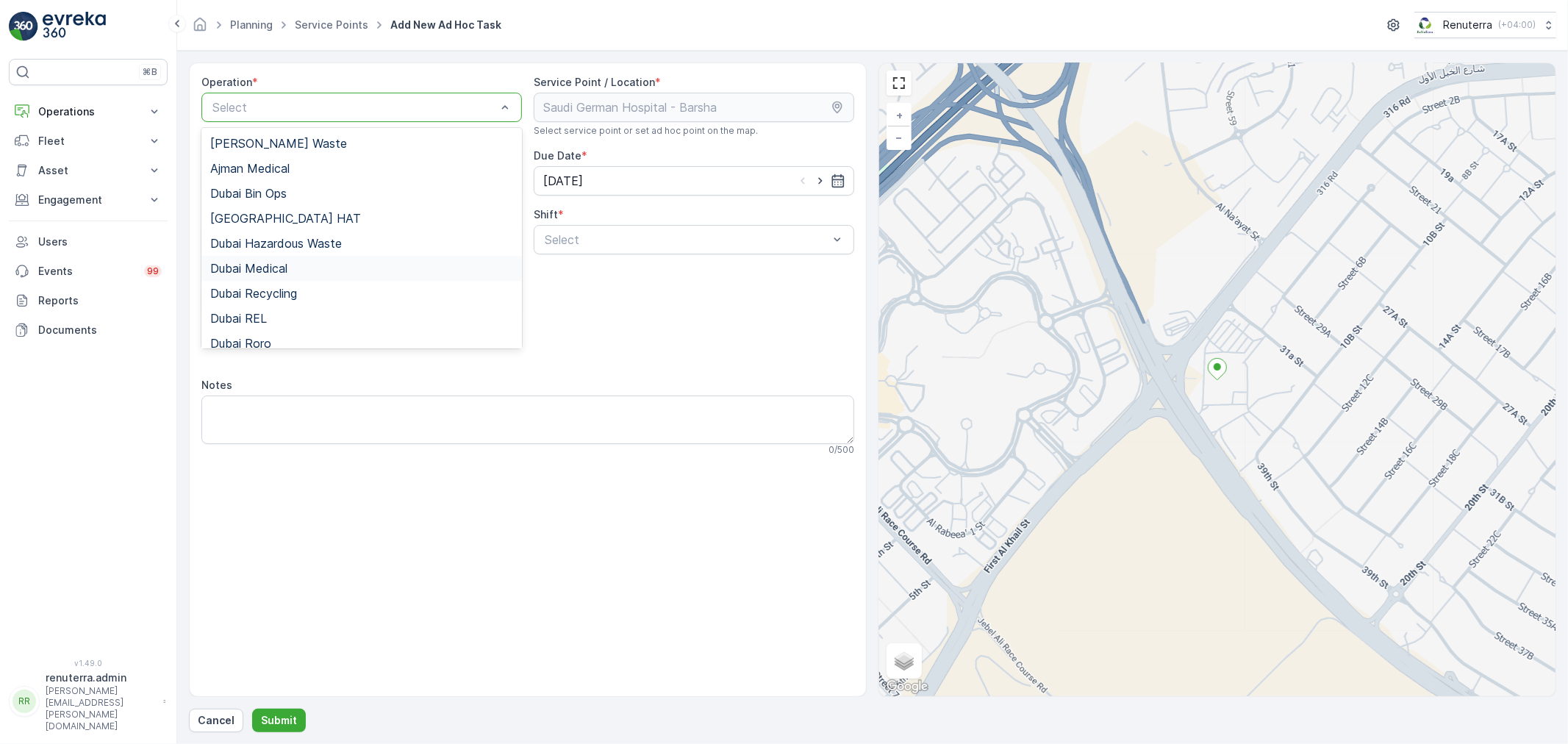
click at [310, 267] on div "Dubai Medical" at bounding box center [362, 268] width 303 height 13
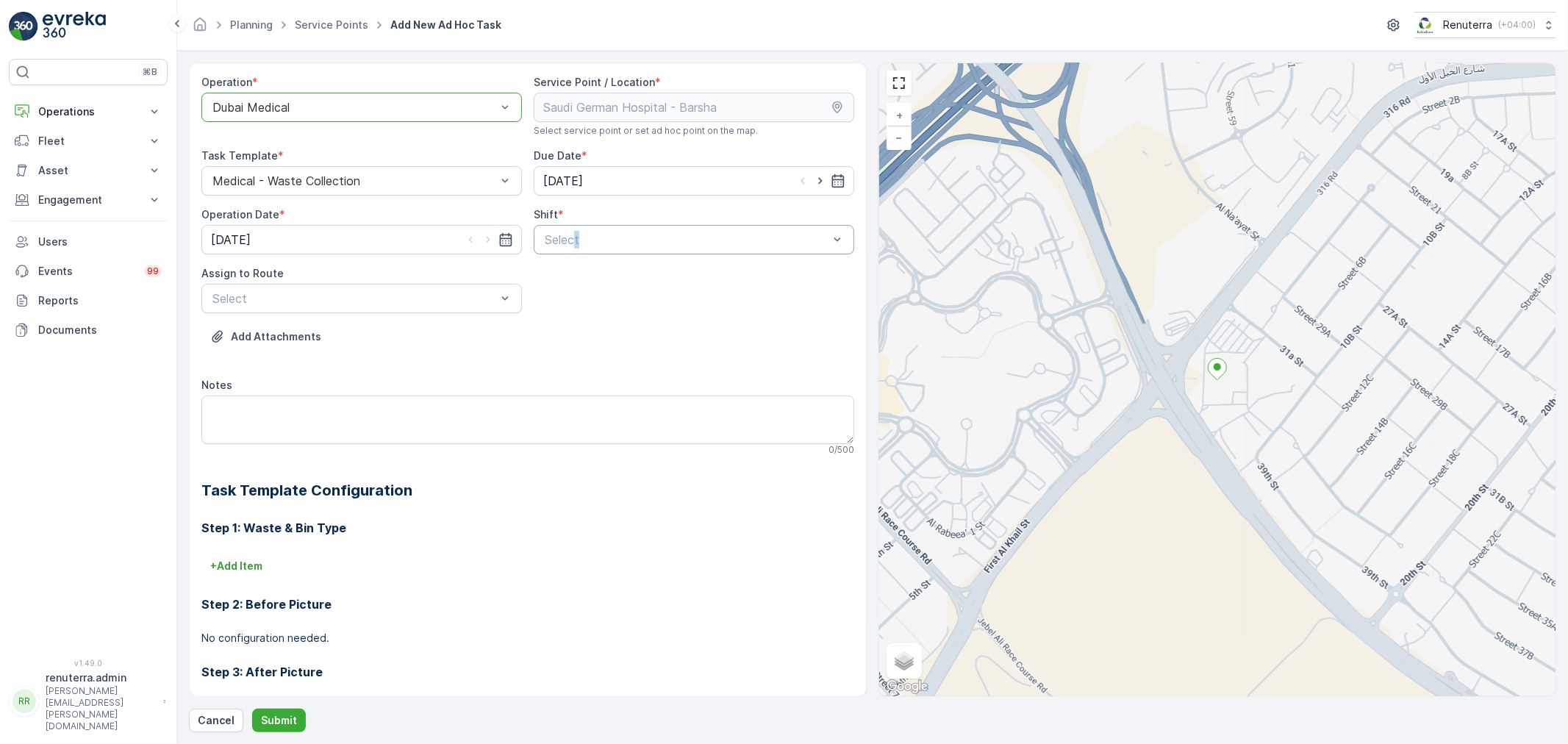
drag, startPoint x: 576, startPoint y: 255, endPoint x: 585, endPoint y: 248, distance: 11.4
click at [585, 244] on div at bounding box center [687, 240] width 287 height 13
drag, startPoint x: 583, startPoint y: 274, endPoint x: 519, endPoint y: 288, distance: 65.5
click at [583, 274] on span "Day Shift" at bounding box center [569, 275] width 52 height 13
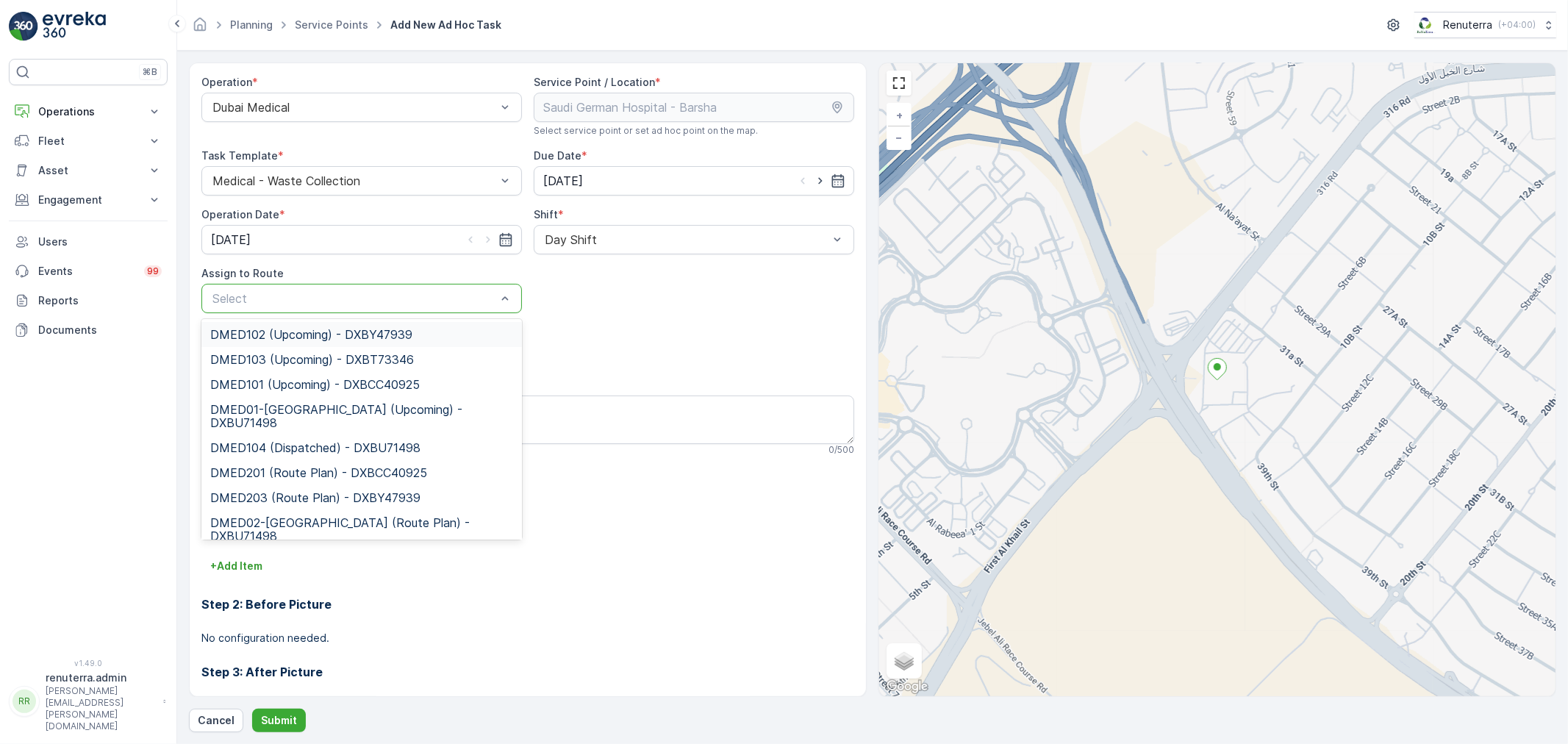
click at [413, 292] on div at bounding box center [355, 298] width 287 height 13
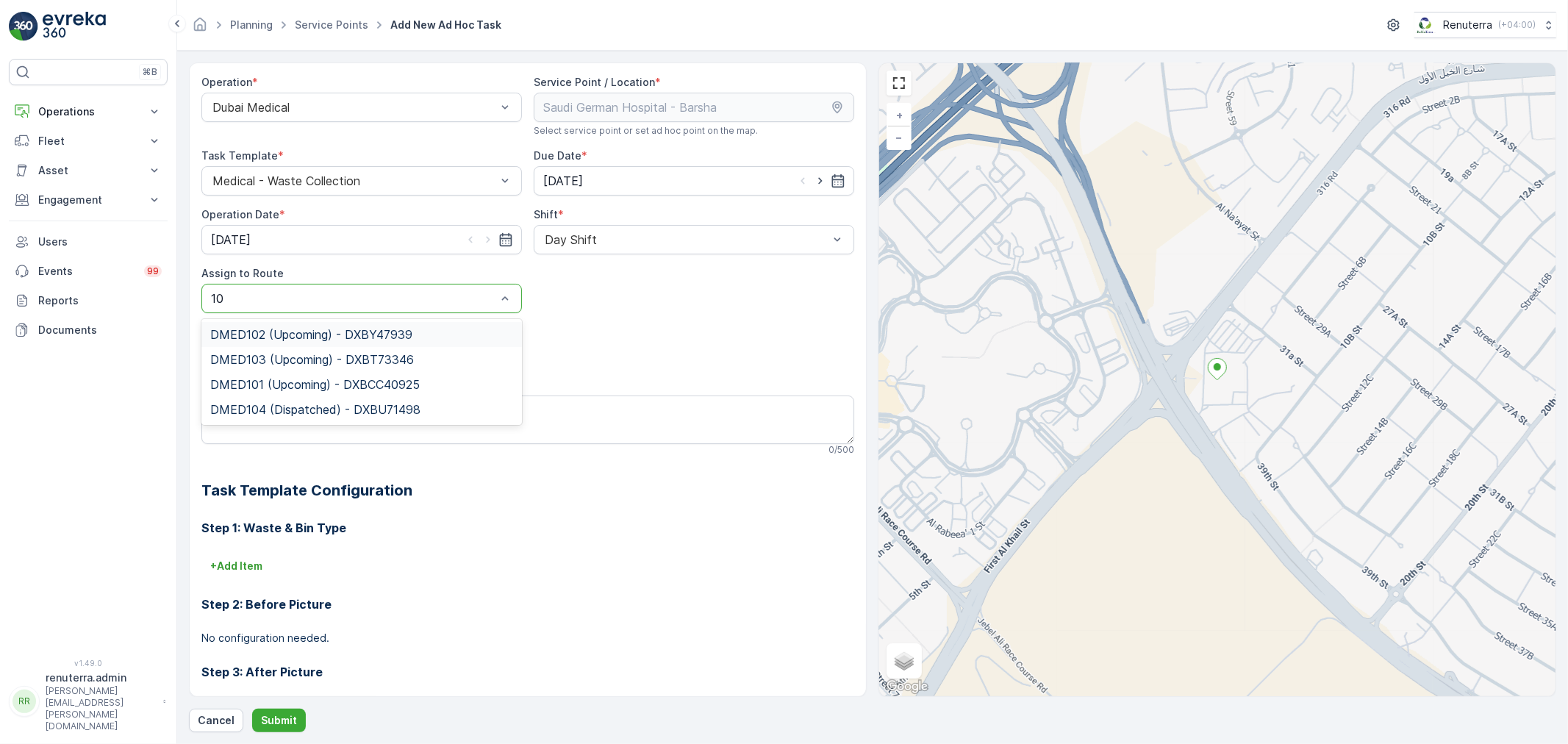
type input "104"
drag, startPoint x: 404, startPoint y: 339, endPoint x: 385, endPoint y: 377, distance: 42.5
click at [406, 338] on span "DMED104 (Dispatched) - DXBU71498" at bounding box center [315, 334] width 210 height 13
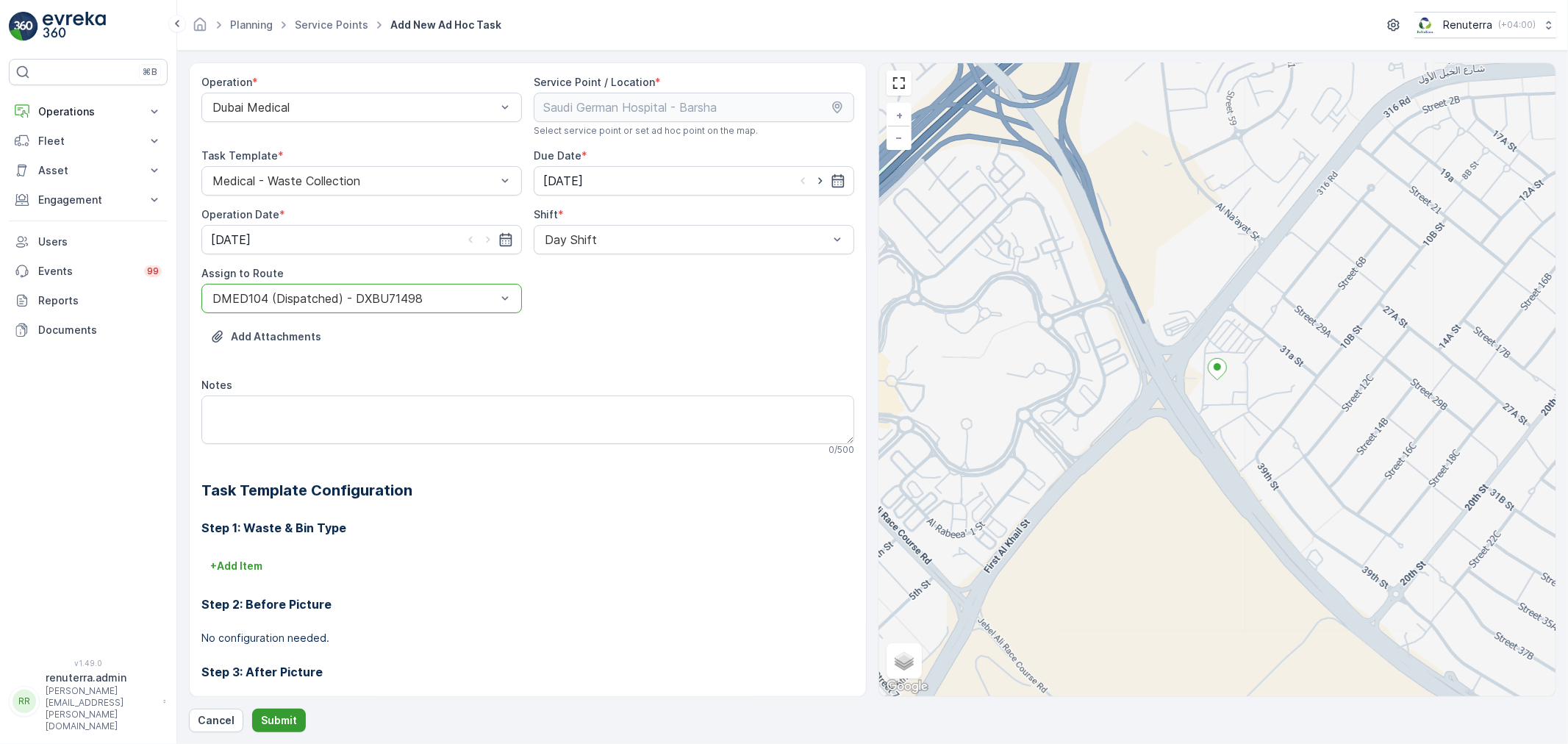
click at [273, 714] on p "Submit" at bounding box center [278, 720] width 36 height 15
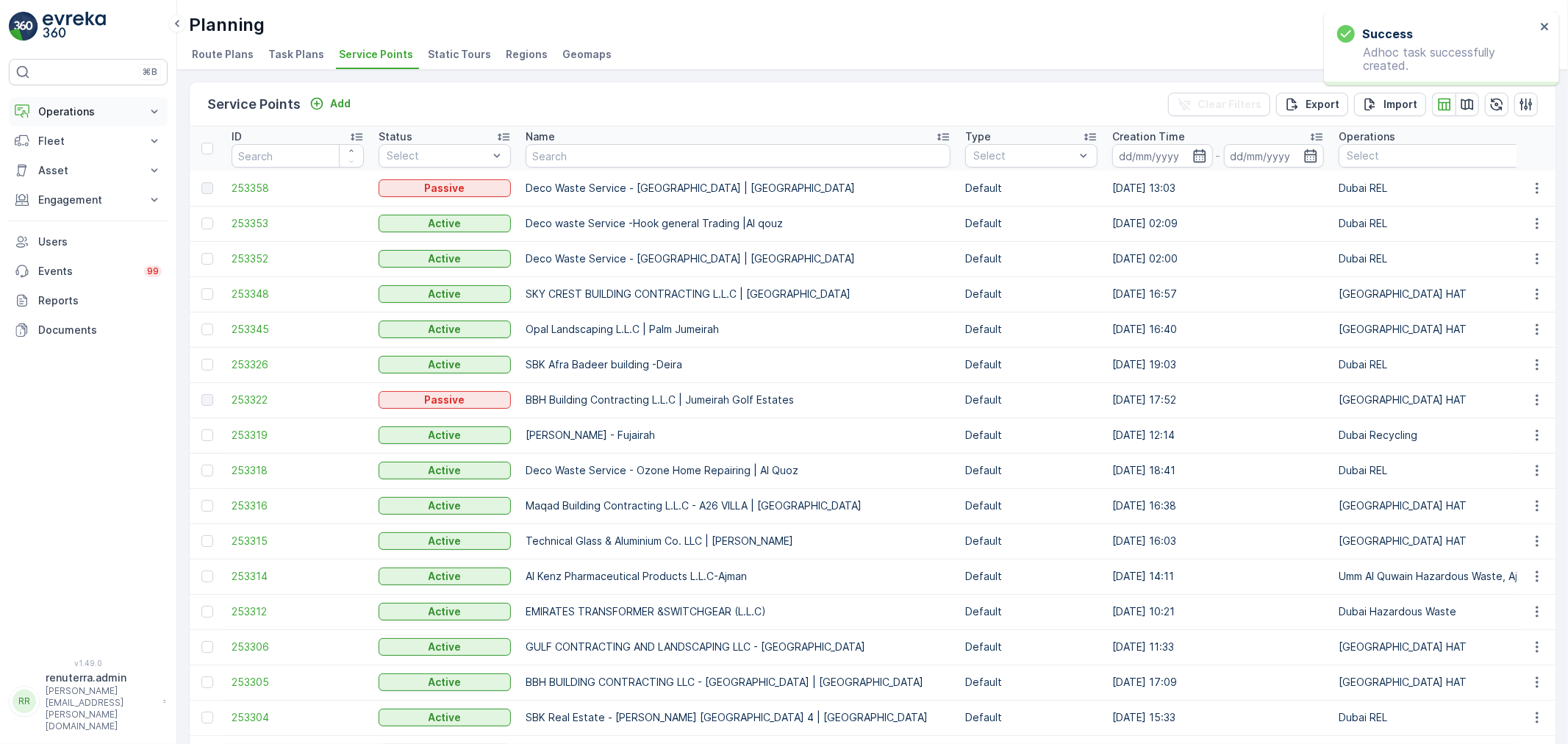
click at [105, 99] on button "Operations" at bounding box center [88, 111] width 159 height 29
click at [90, 167] on link "Routes & Tasks" at bounding box center [99, 178] width 136 height 21
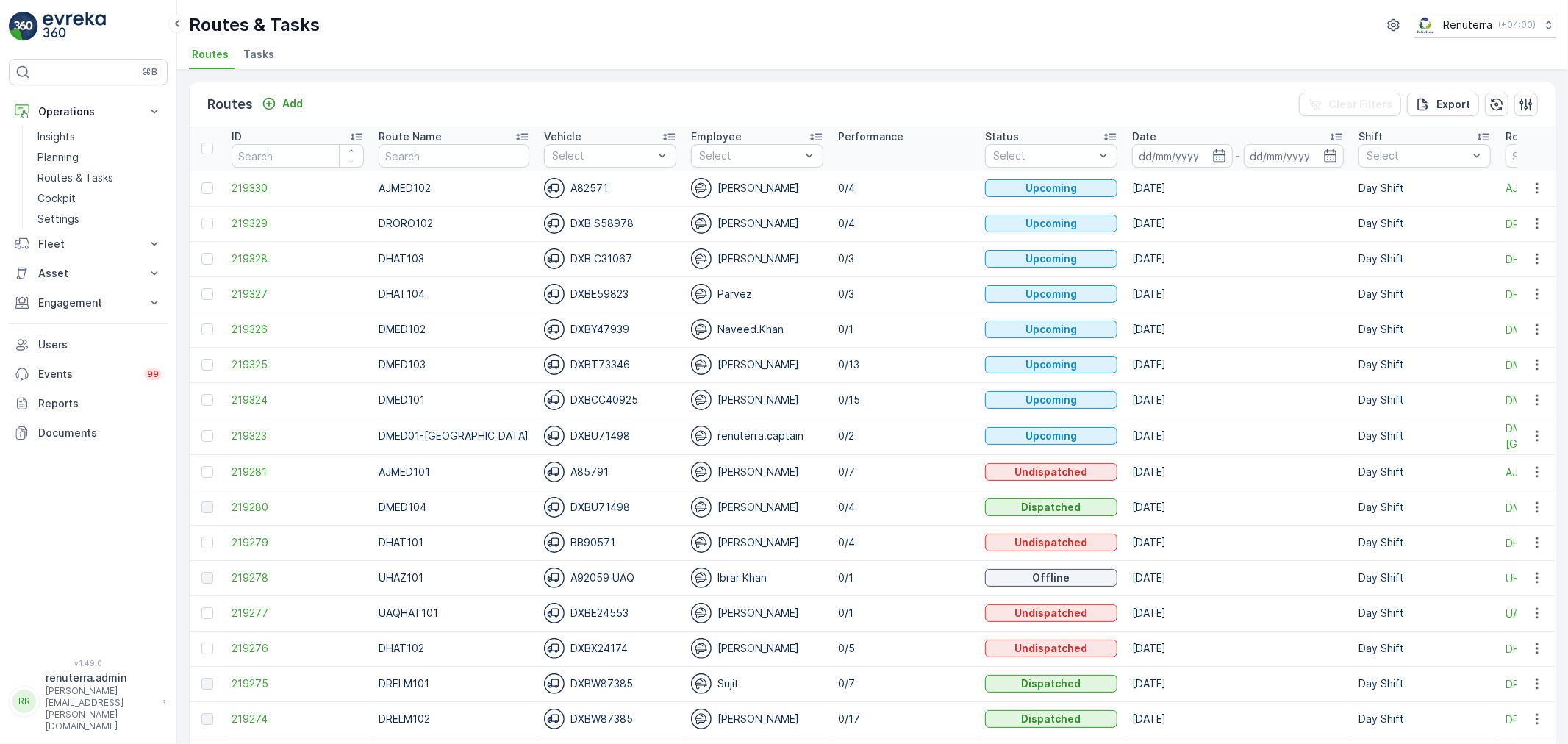
click at [254, 55] on span "Tasks" at bounding box center [259, 54] width 31 height 15
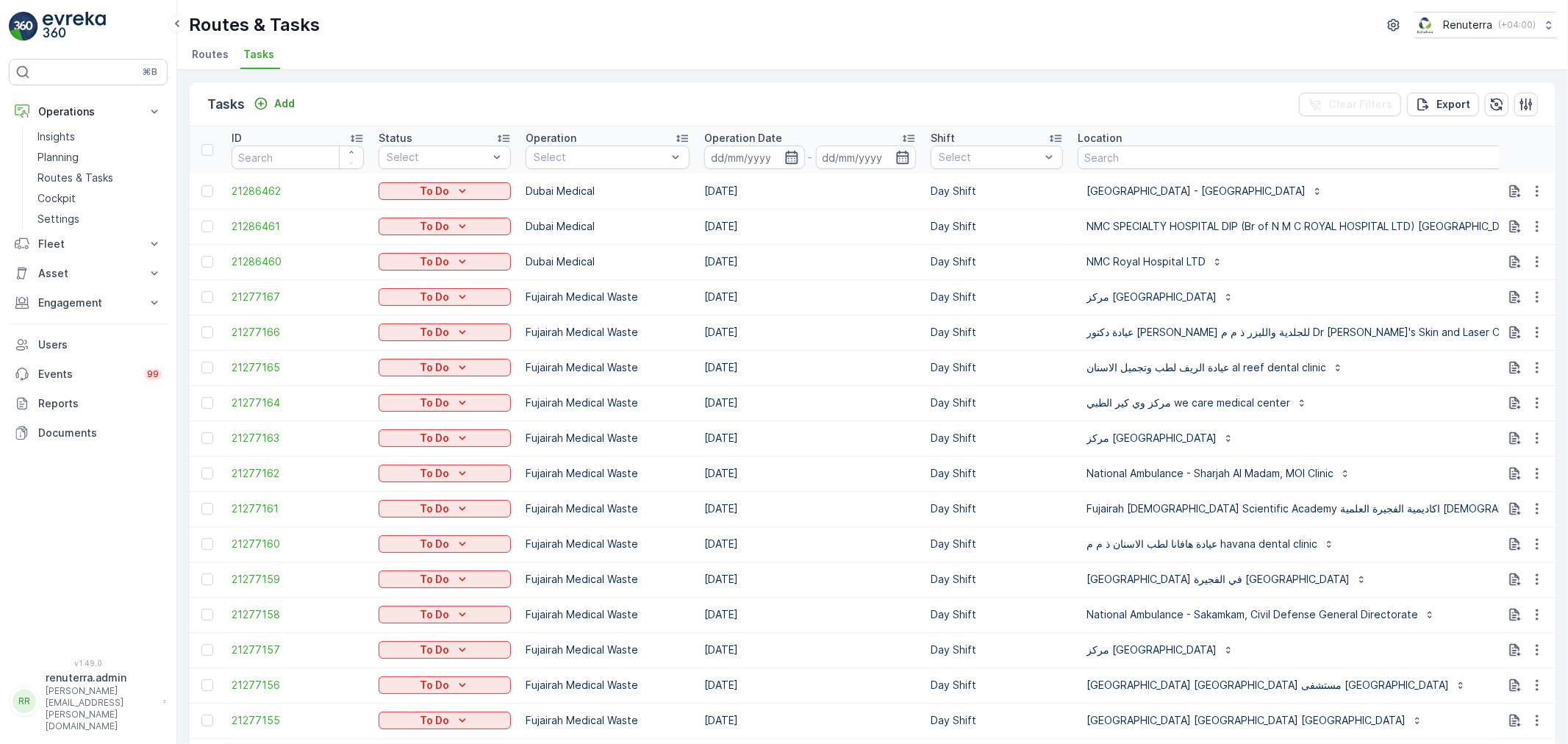
click at [799, 149] on div at bounding box center [754, 158] width 101 height 24
click at [795, 160] on icon "button" at bounding box center [792, 157] width 15 height 15
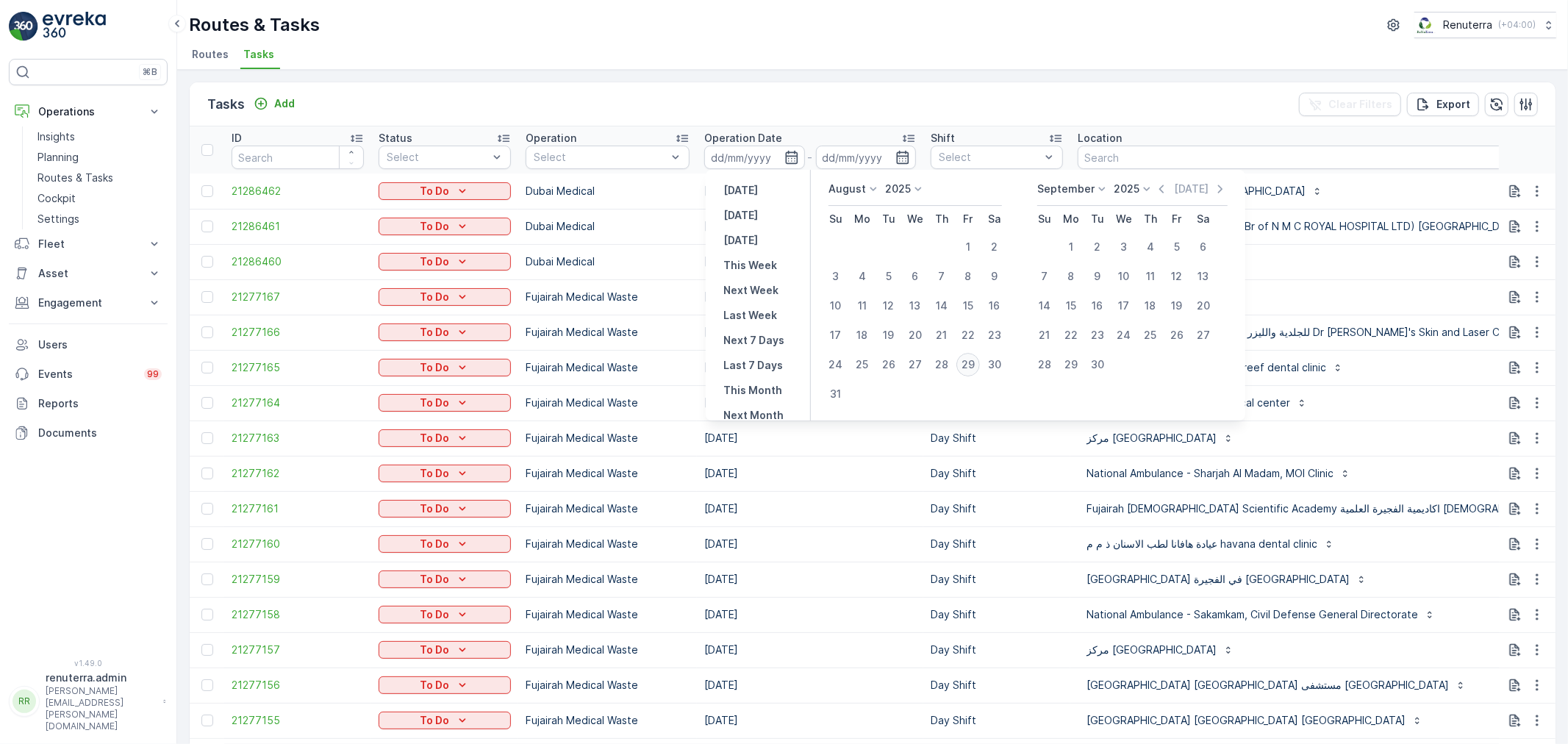
click at [967, 368] on div "29" at bounding box center [968, 365] width 24 height 24
type input "[DATE]"
click at [967, 368] on div "29" at bounding box center [968, 365] width 24 height 24
type input "[DATE]"
click at [967, 368] on div "29" at bounding box center [968, 365] width 24 height 24
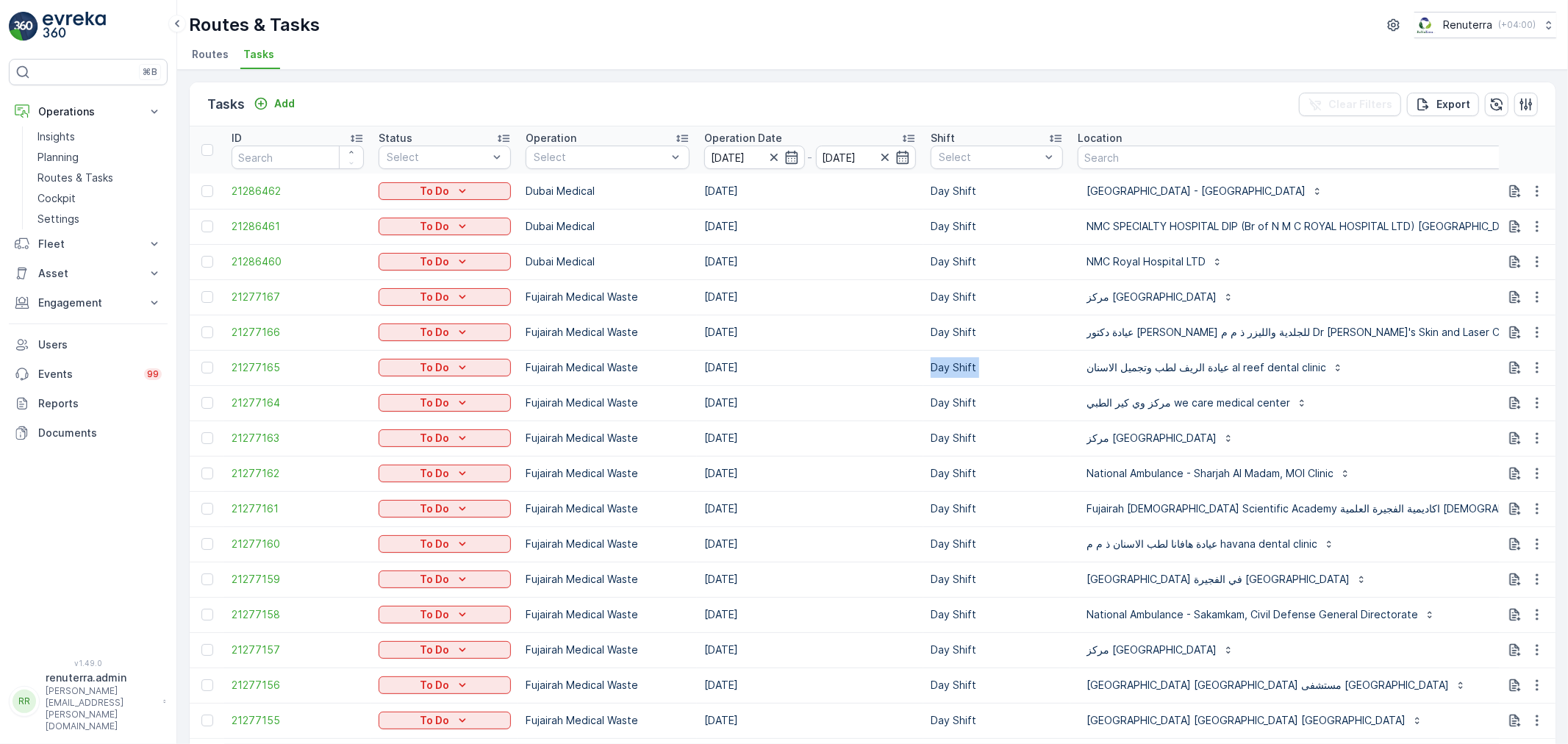
click at [967, 368] on td "Day Shift" at bounding box center [996, 367] width 147 height 35
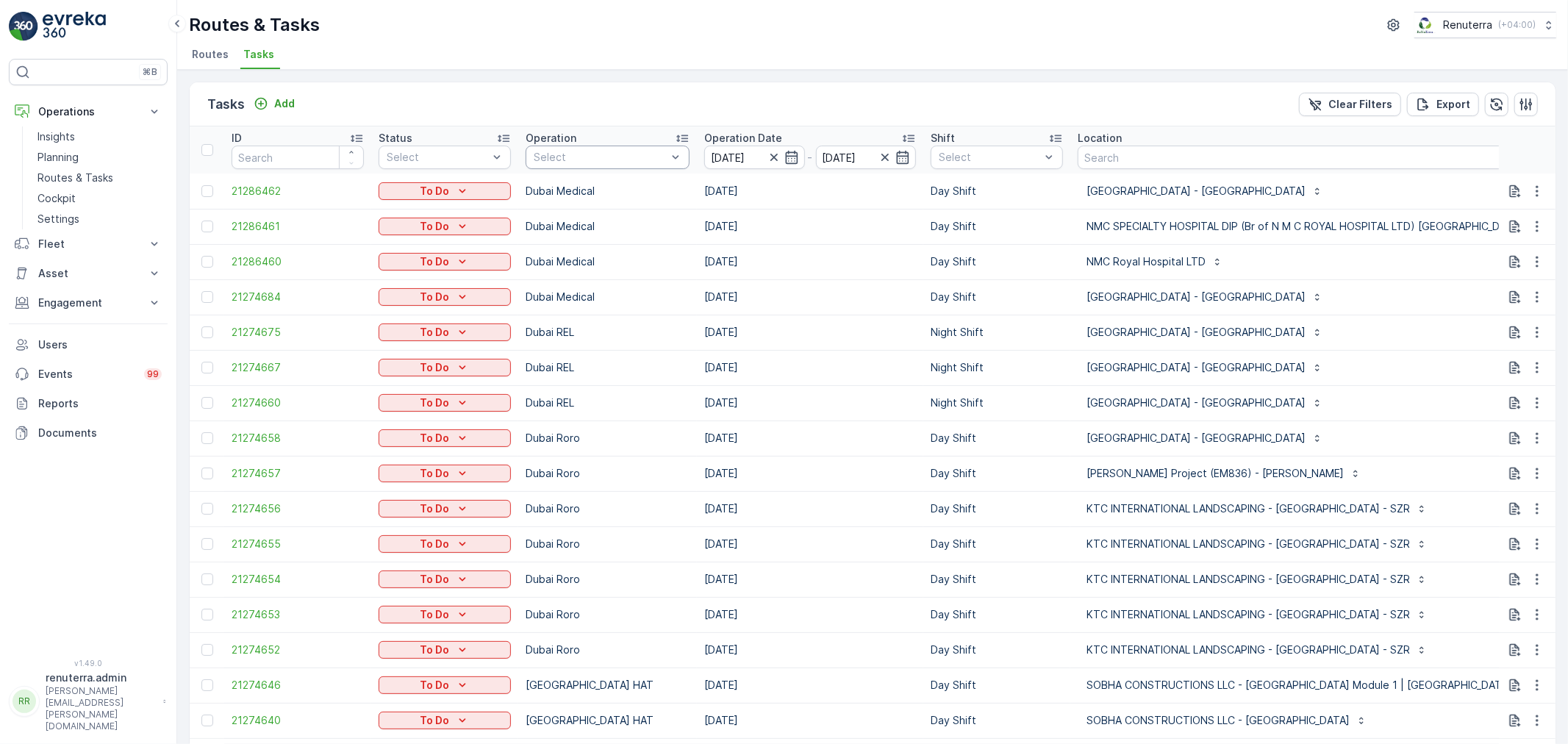
click at [552, 151] on div at bounding box center [600, 157] width 136 height 12
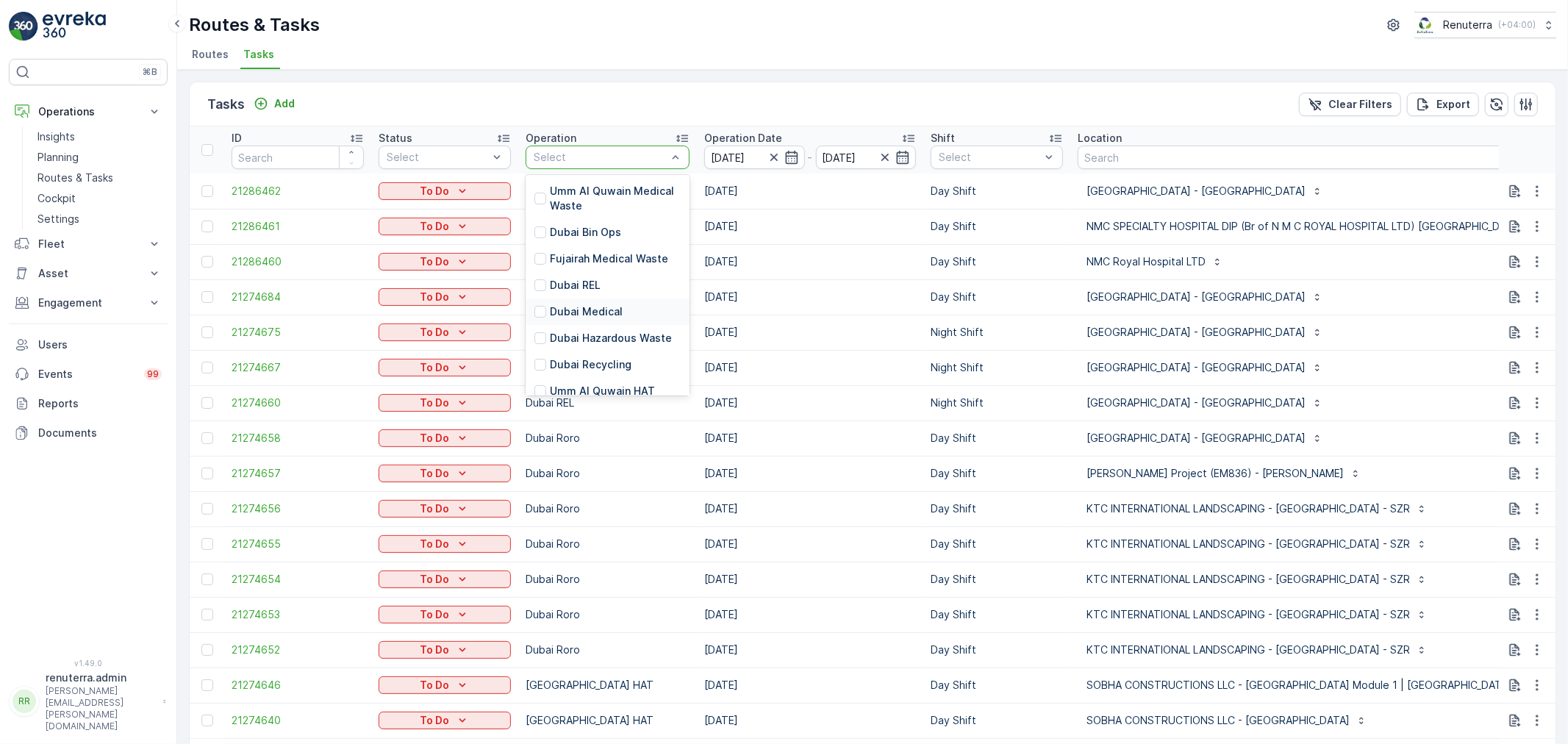
click at [588, 311] on p "Dubai Medical" at bounding box center [586, 312] width 73 height 15
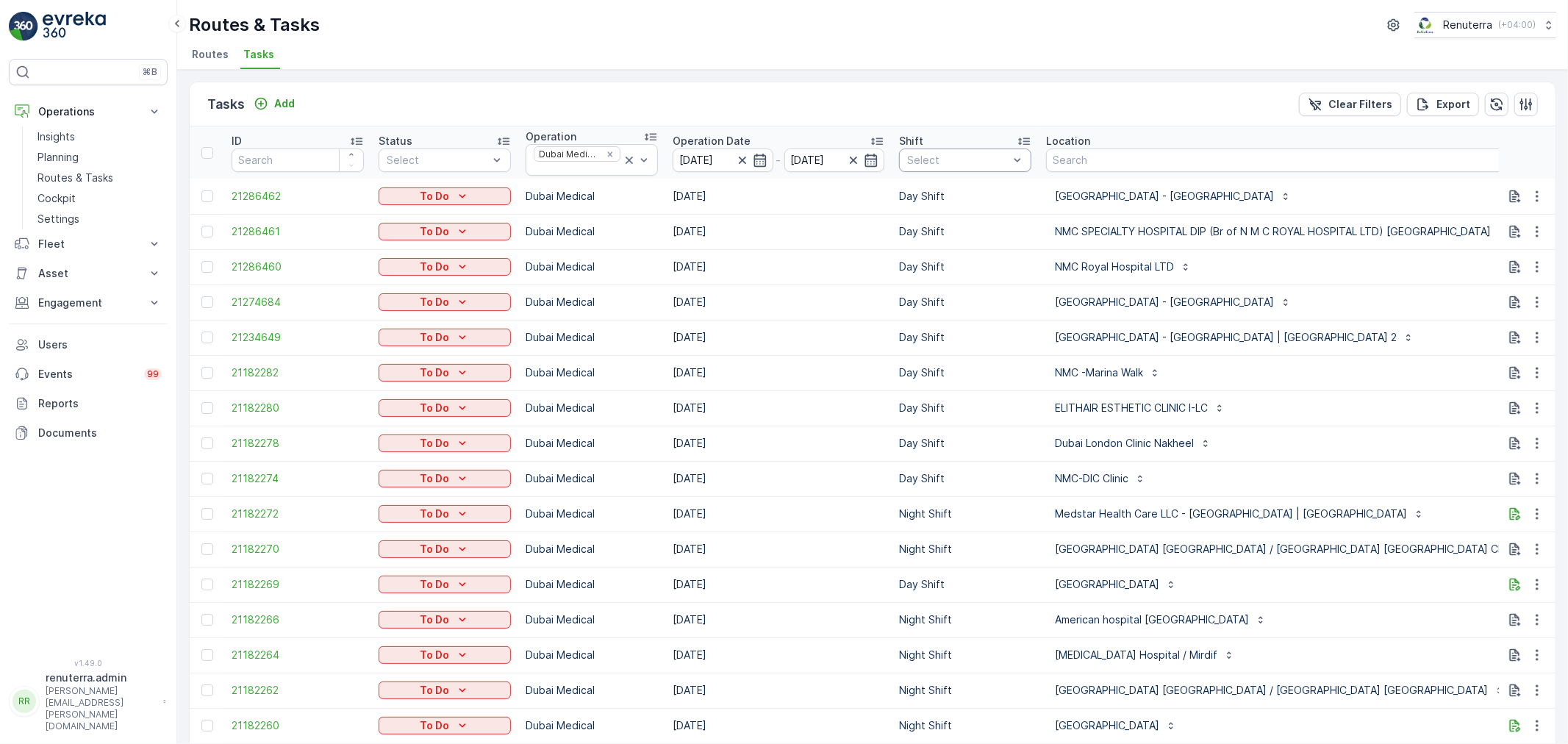
click at [959, 169] on div "Select" at bounding box center [965, 160] width 132 height 24
click at [951, 243] on p "Day Shift" at bounding box center [946, 241] width 46 height 15
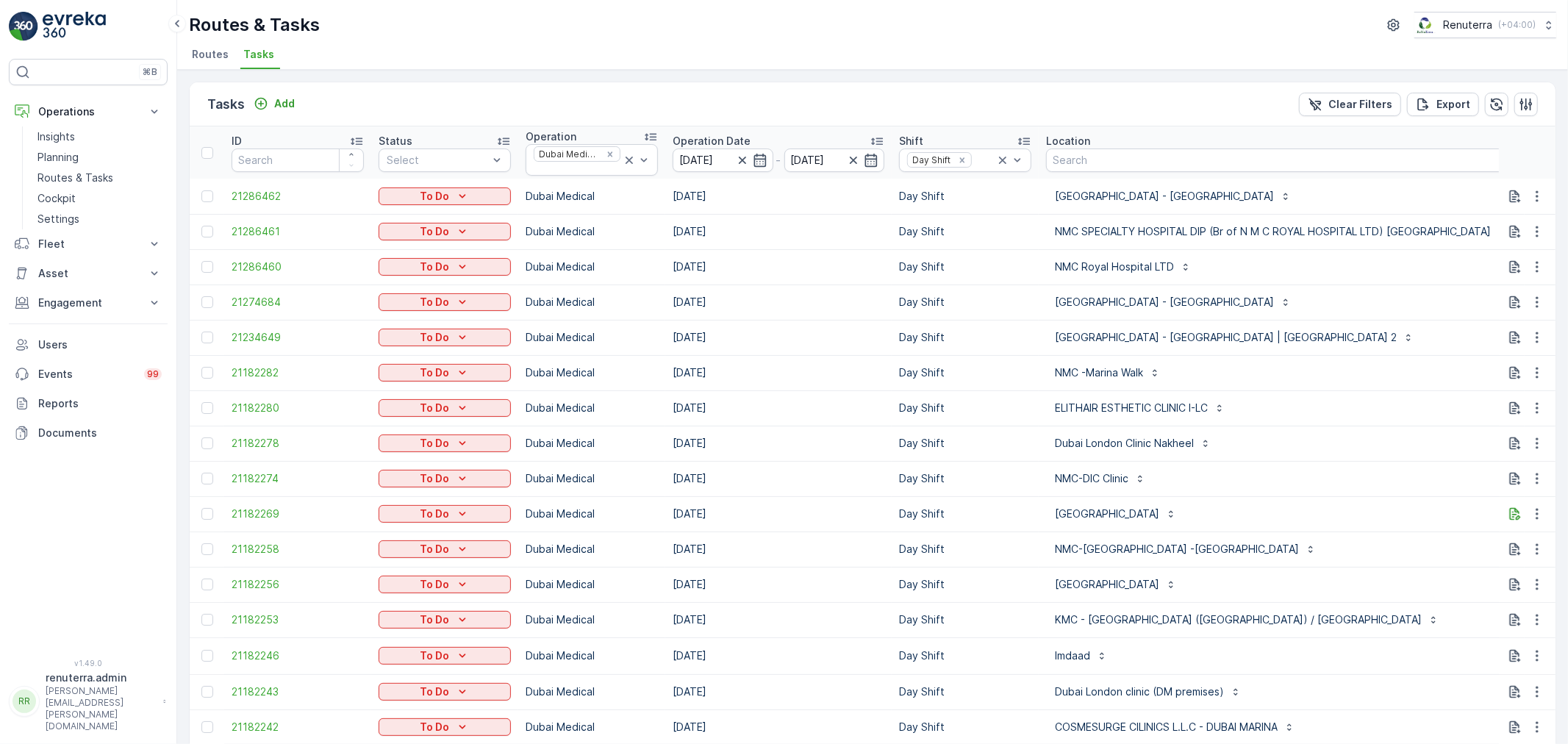
drag, startPoint x: 1365, startPoint y: 204, endPoint x: 1369, endPoint y: 187, distance: 17.5
click at [1370, 193] on div "Saudi German Hospital - Barsha" at bounding box center [1282, 197] width 471 height 24
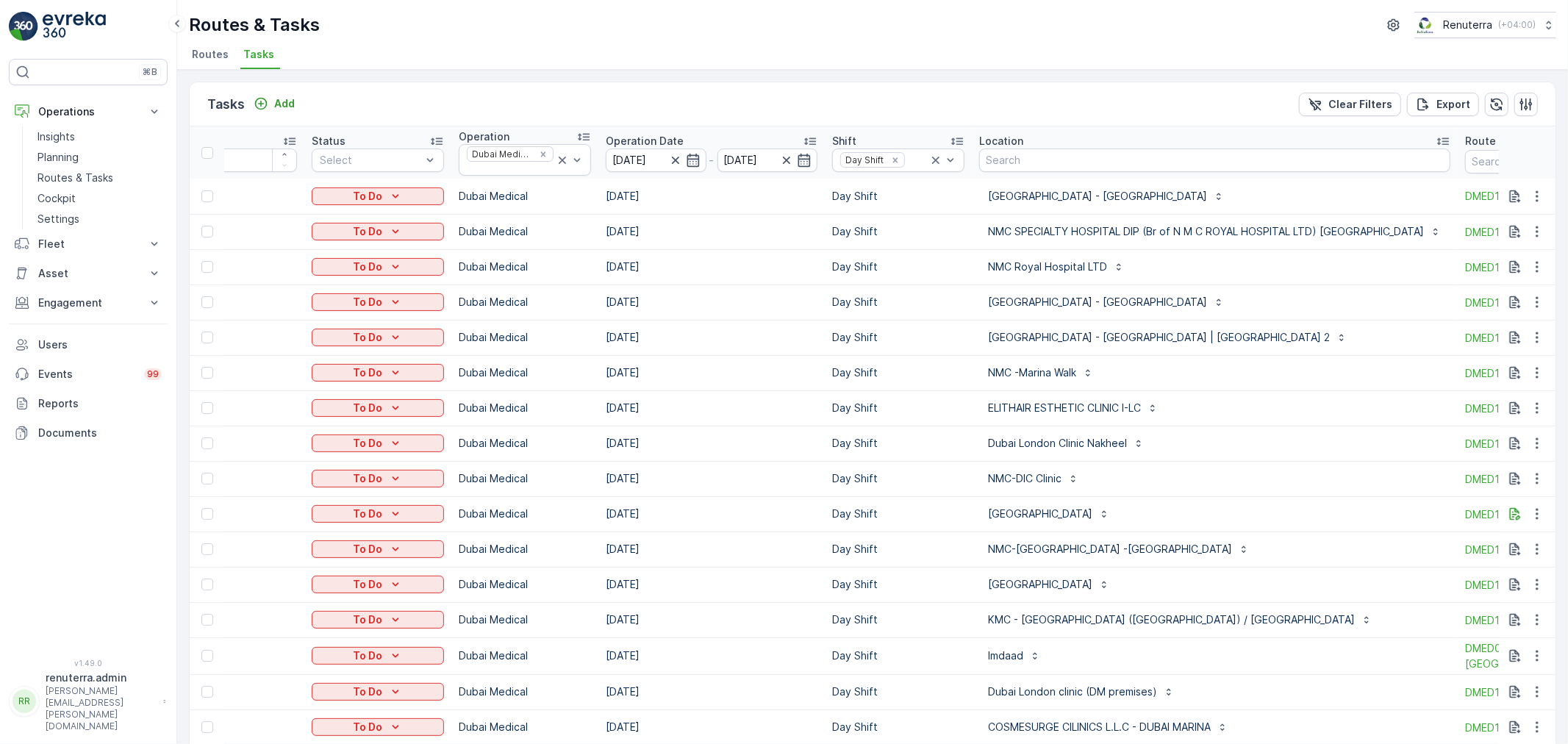
scroll to position [0, 130]
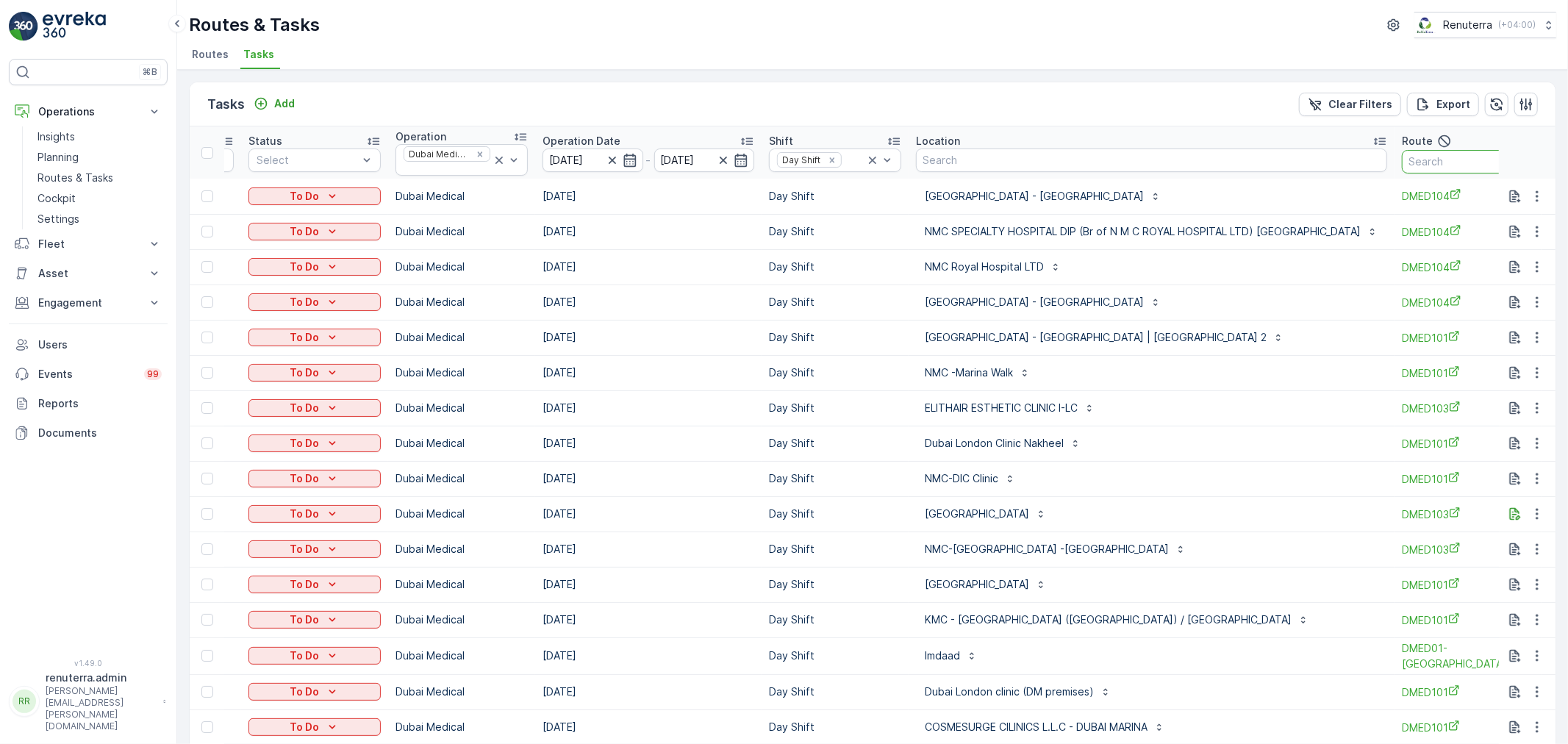
click at [1429, 172] on input "text" at bounding box center [1468, 162] width 132 height 24
type input "104"
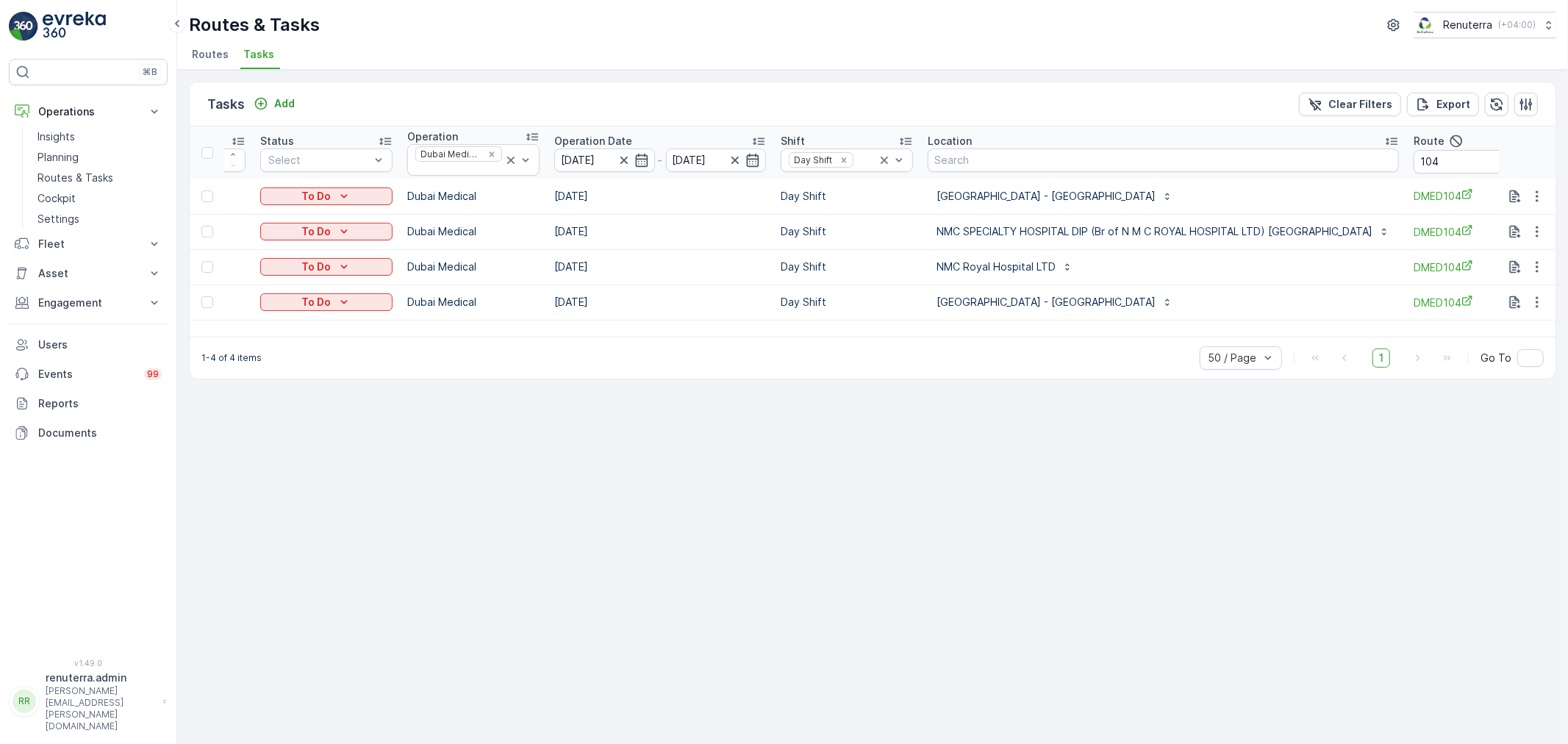
scroll to position [0, 128]
click at [1415, 169] on input "104" at bounding box center [1470, 162] width 132 height 24
type input "10"
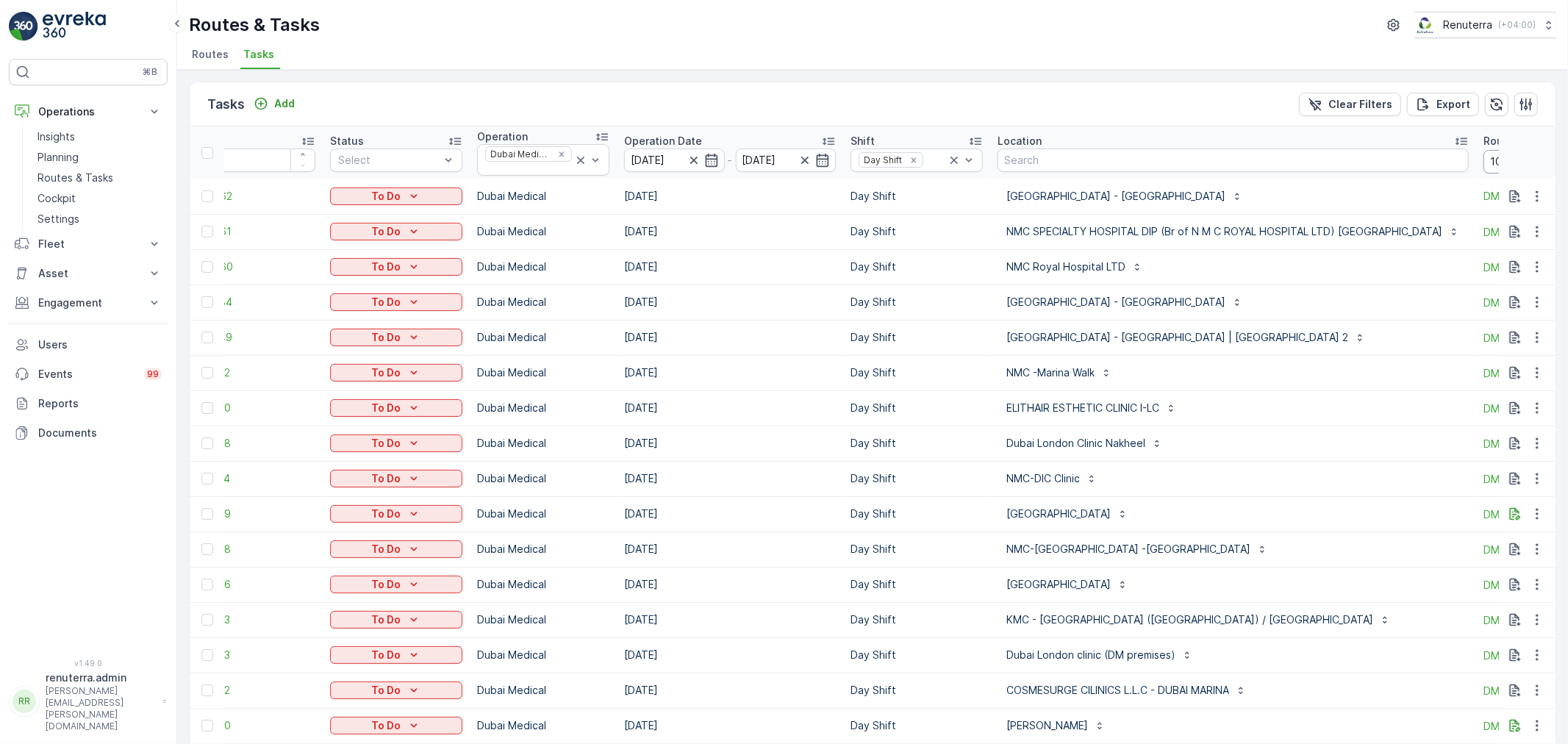
click at [1484, 163] on input "10" at bounding box center [1550, 162] width 132 height 24
click at [1484, 172] on input "10" at bounding box center [1550, 162] width 132 height 24
type input "103"
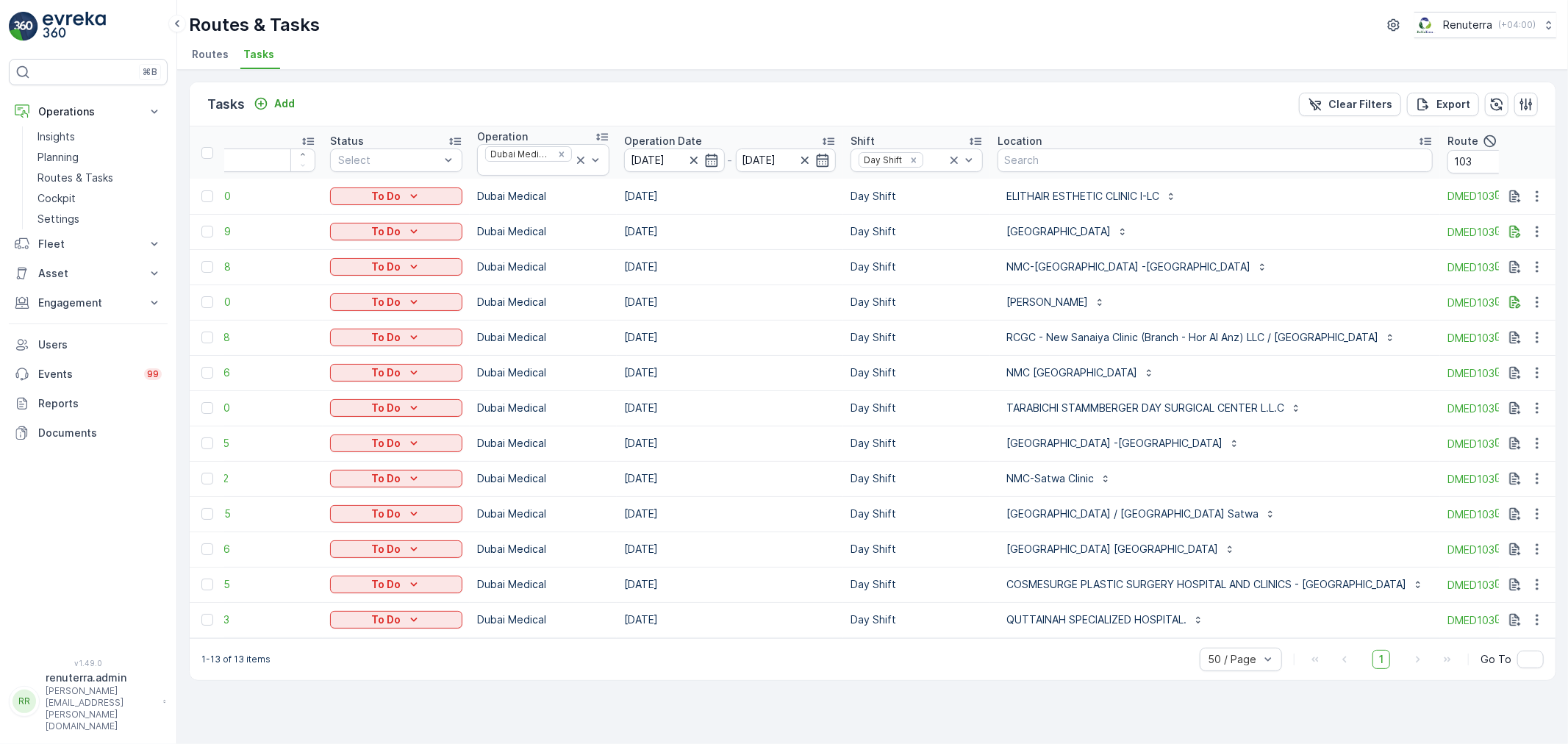
drag, startPoint x: 987, startPoint y: 648, endPoint x: 1098, endPoint y: 645, distance: 111.0
click at [1101, 645] on div "1-13 of 13 items 50 / Page 1 Go To" at bounding box center [872, 659] width 1366 height 42
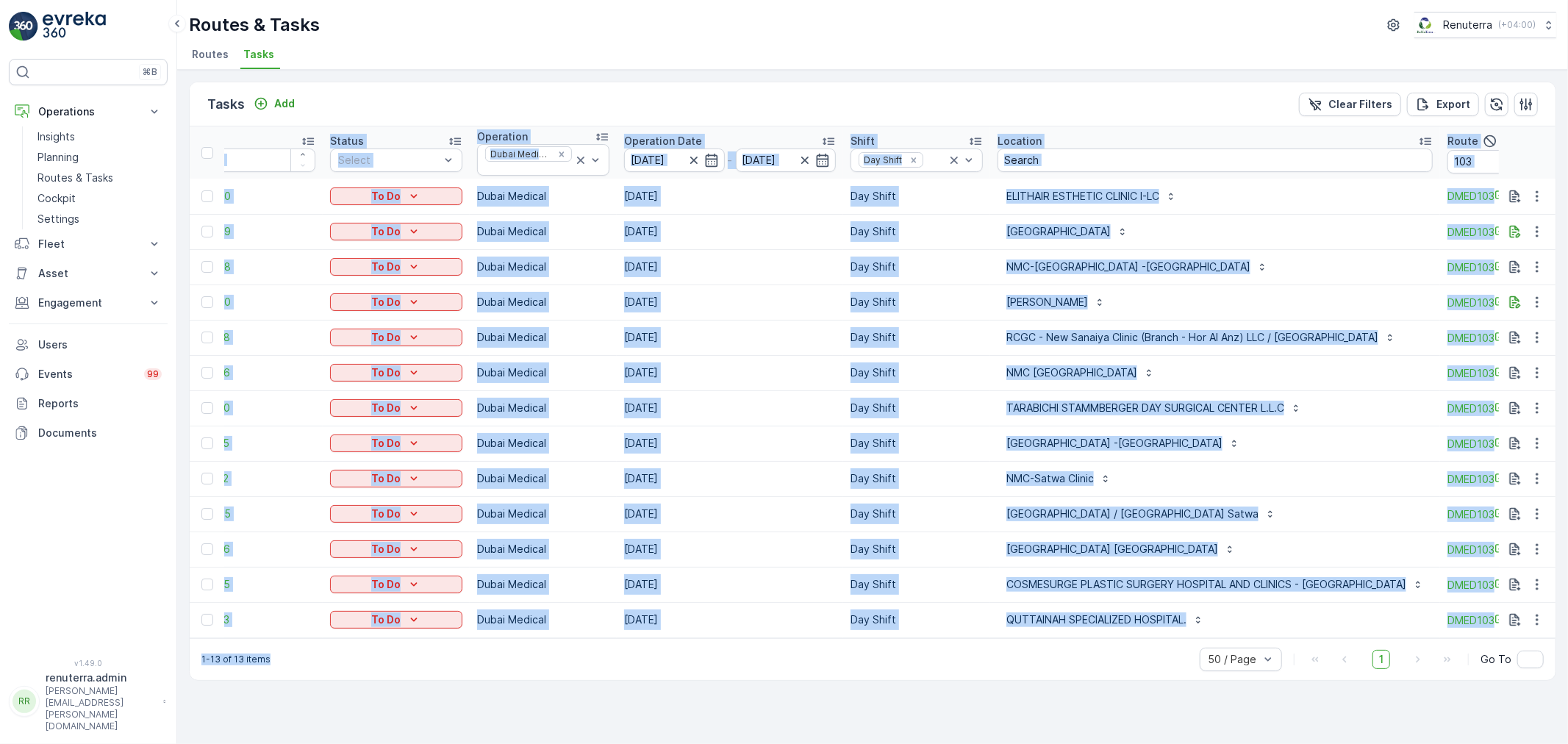
drag, startPoint x: 1079, startPoint y: 644, endPoint x: 1137, endPoint y: 639, distance: 58.2
click at [1187, 642] on div "Tasks Add Clear Filters Export ID Status Select Operation Dubai Medical Operati…" at bounding box center [872, 381] width 1367 height 599
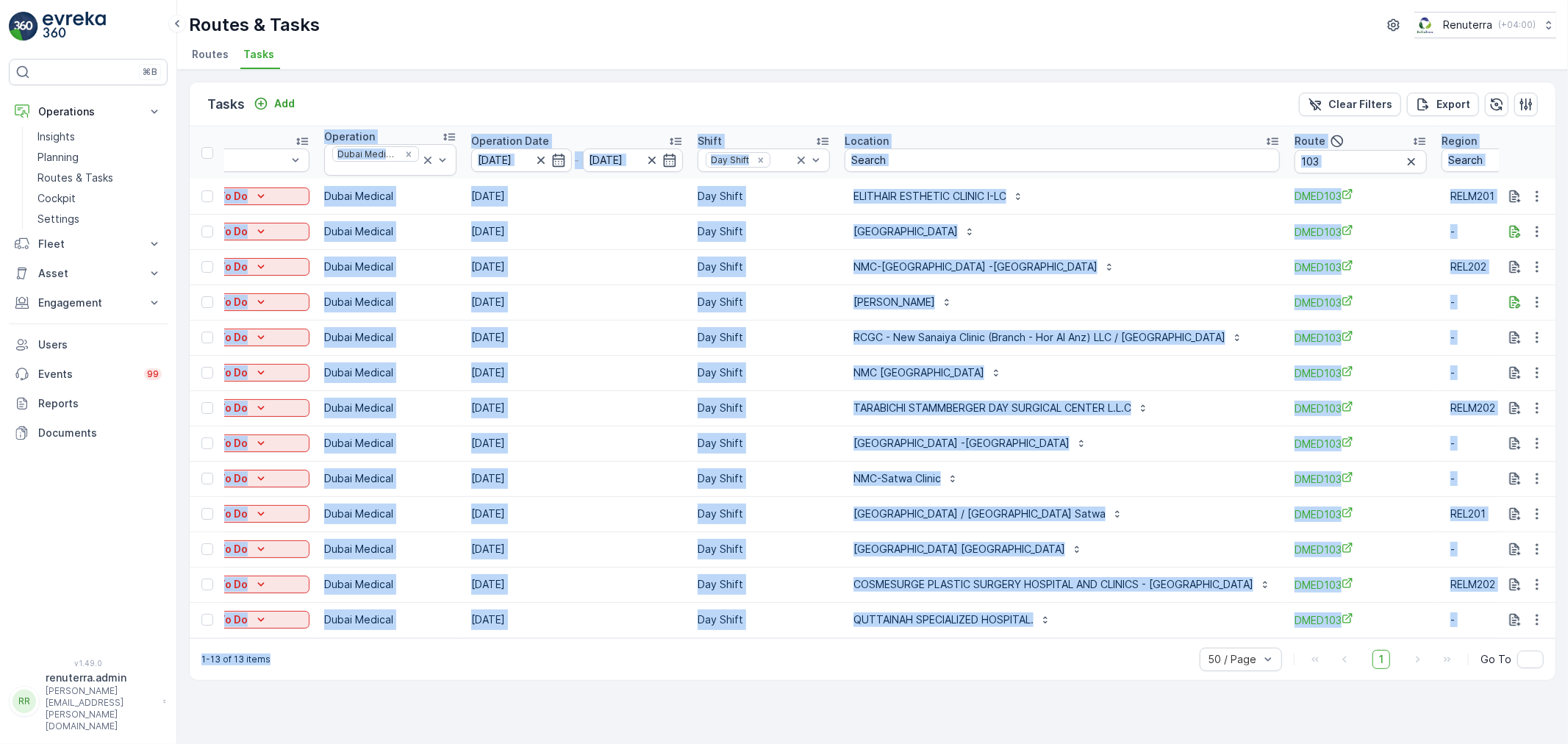
scroll to position [0, 172]
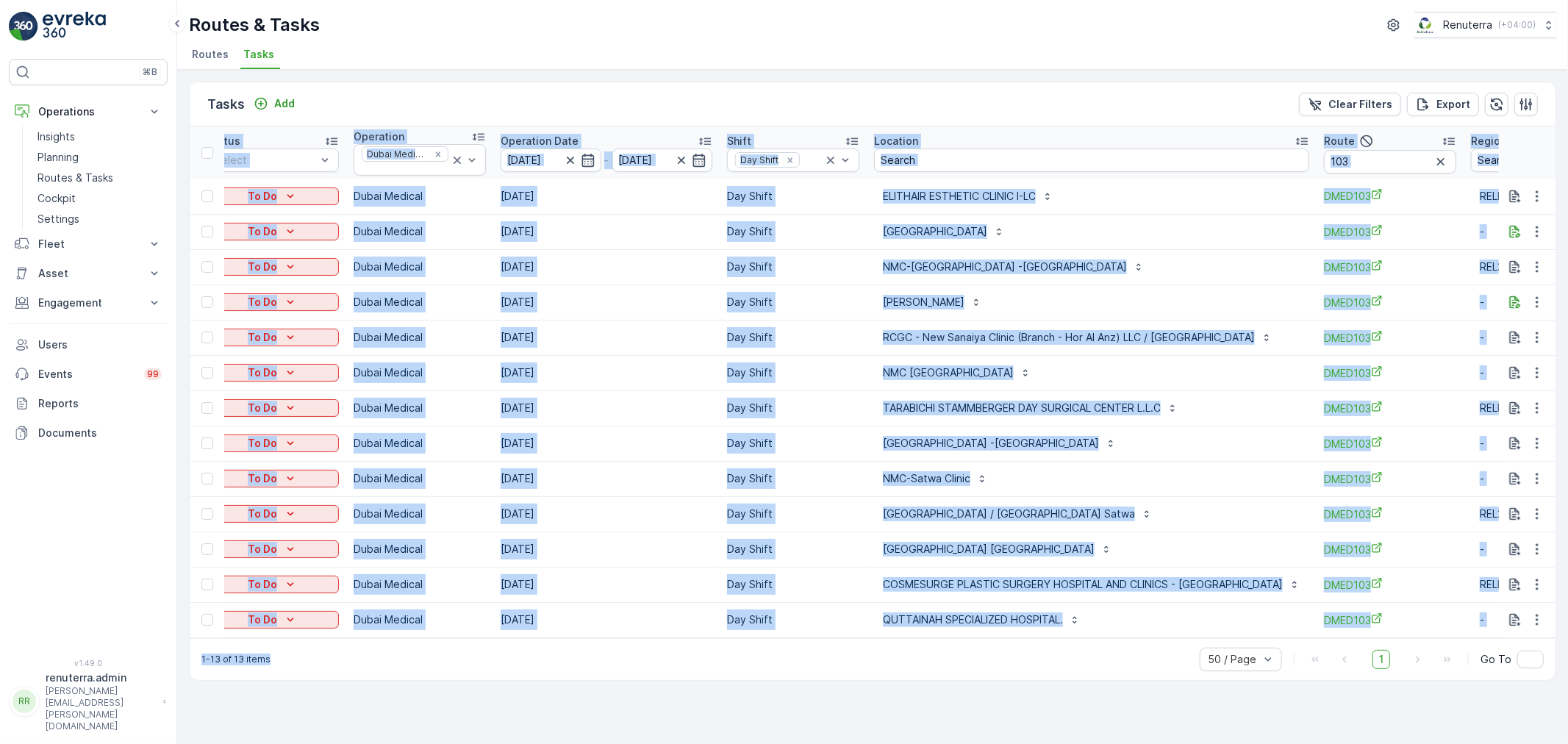
drag, startPoint x: 886, startPoint y: 671, endPoint x: 890, endPoint y: 649, distance: 22.4
click at [887, 671] on div "1-13 of 13 items 50 / Page 1 Go To" at bounding box center [872, 659] width 1366 height 42
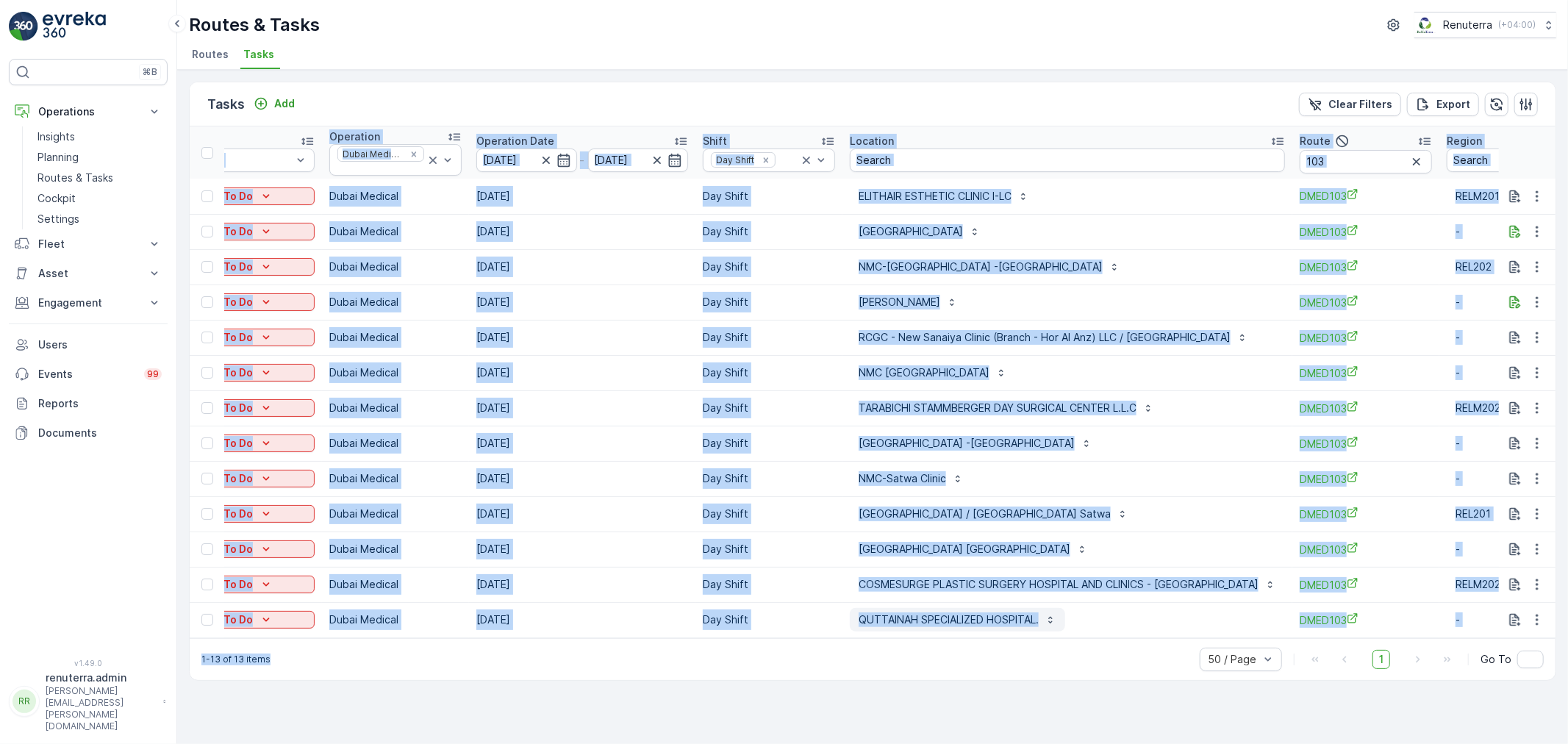
scroll to position [0, 197]
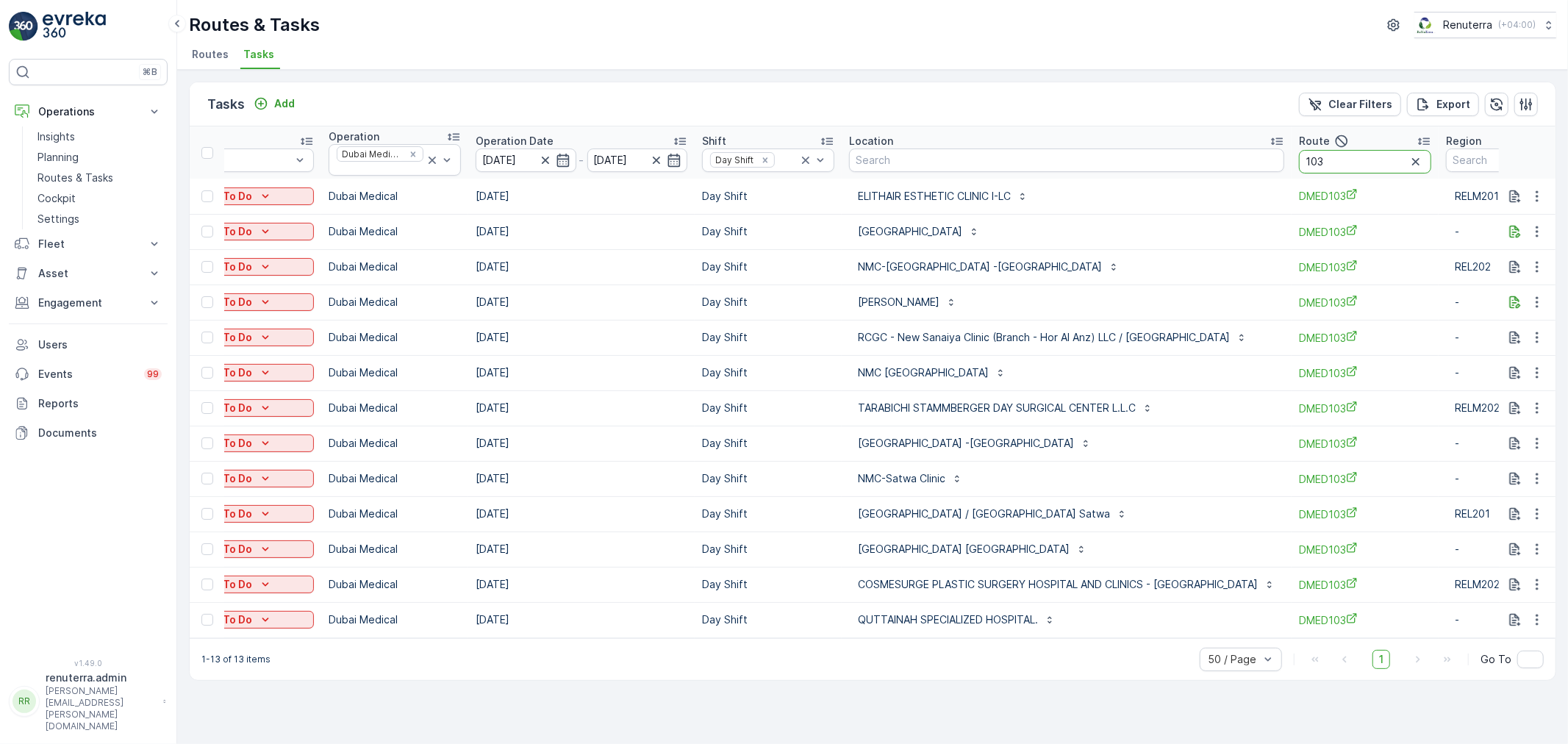
click at [1299, 162] on input "103" at bounding box center [1365, 162] width 132 height 24
type input "101"
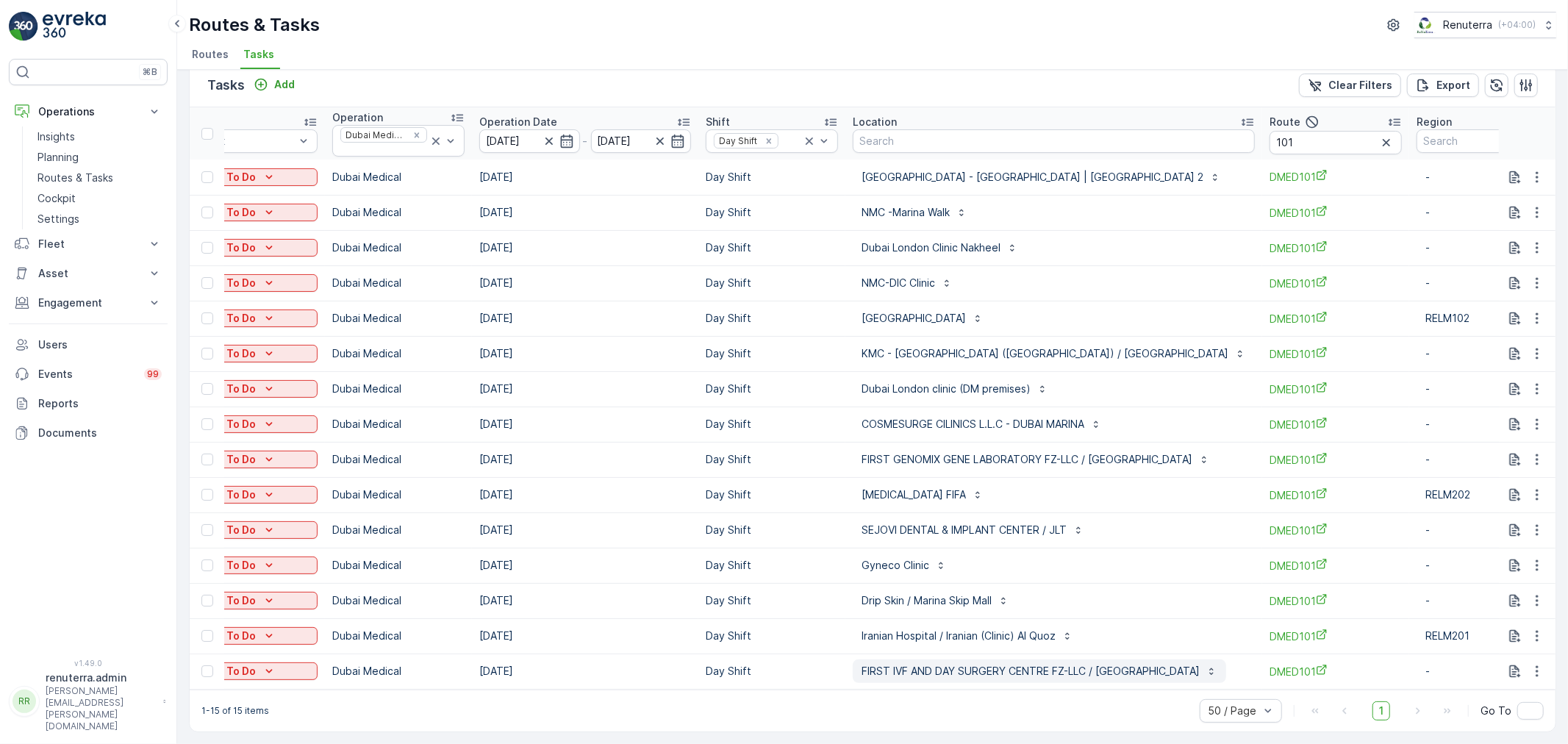
scroll to position [0, 184]
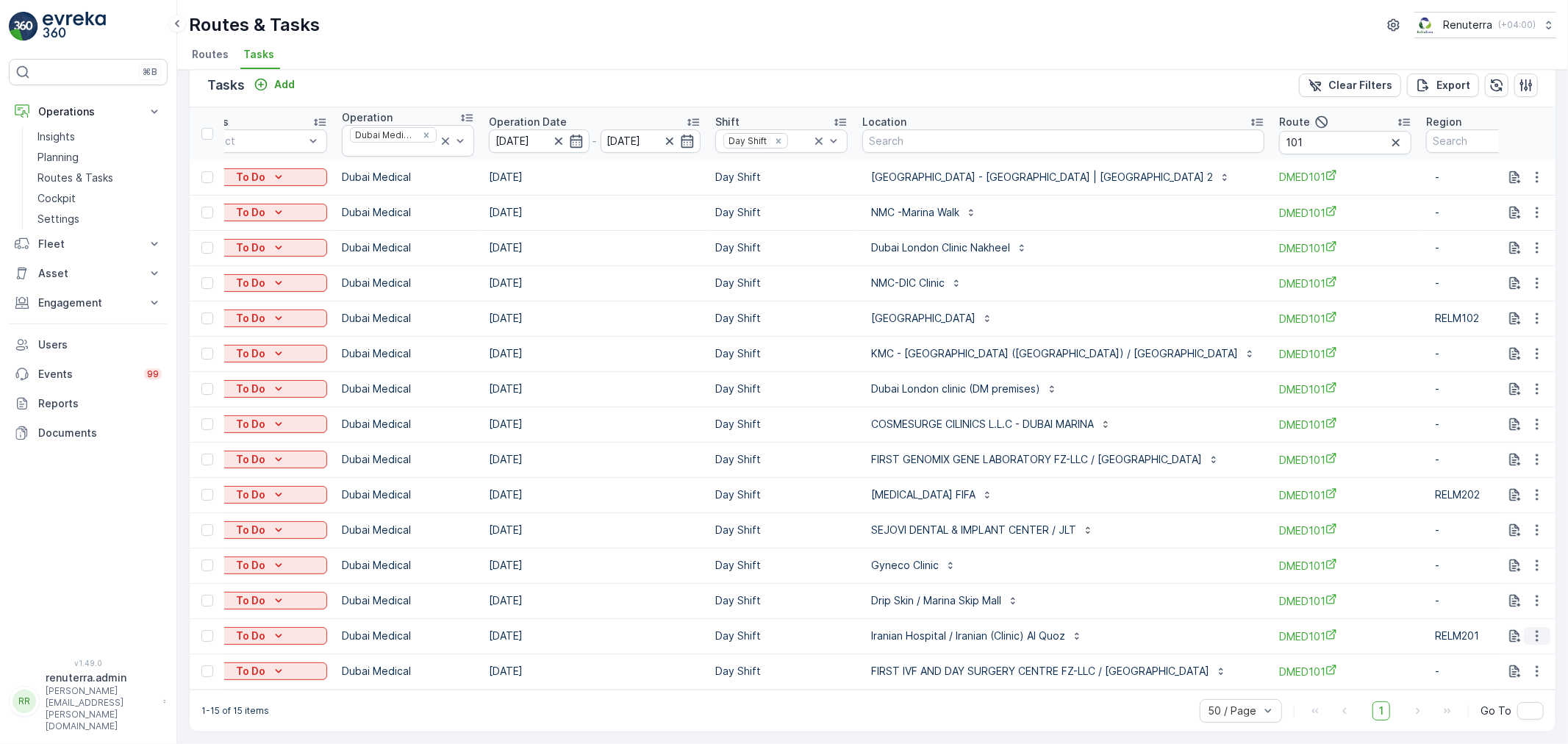
click at [1535, 631] on icon "button" at bounding box center [1536, 636] width 2 height 11
click at [1488, 609] on span "Delete" at bounding box center [1481, 606] width 34 height 15
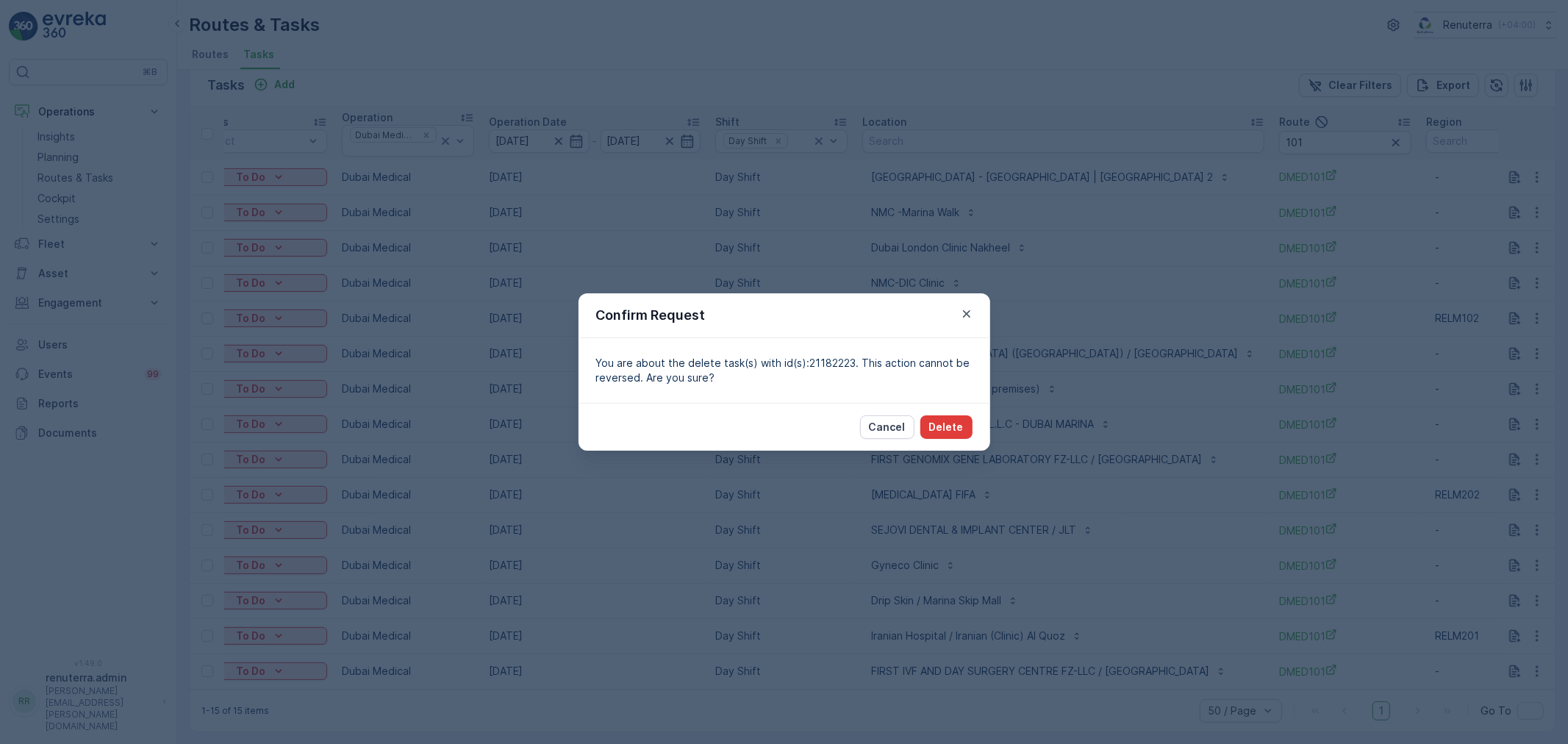
click at [961, 416] on button "Delete" at bounding box center [947, 428] width 52 height 24
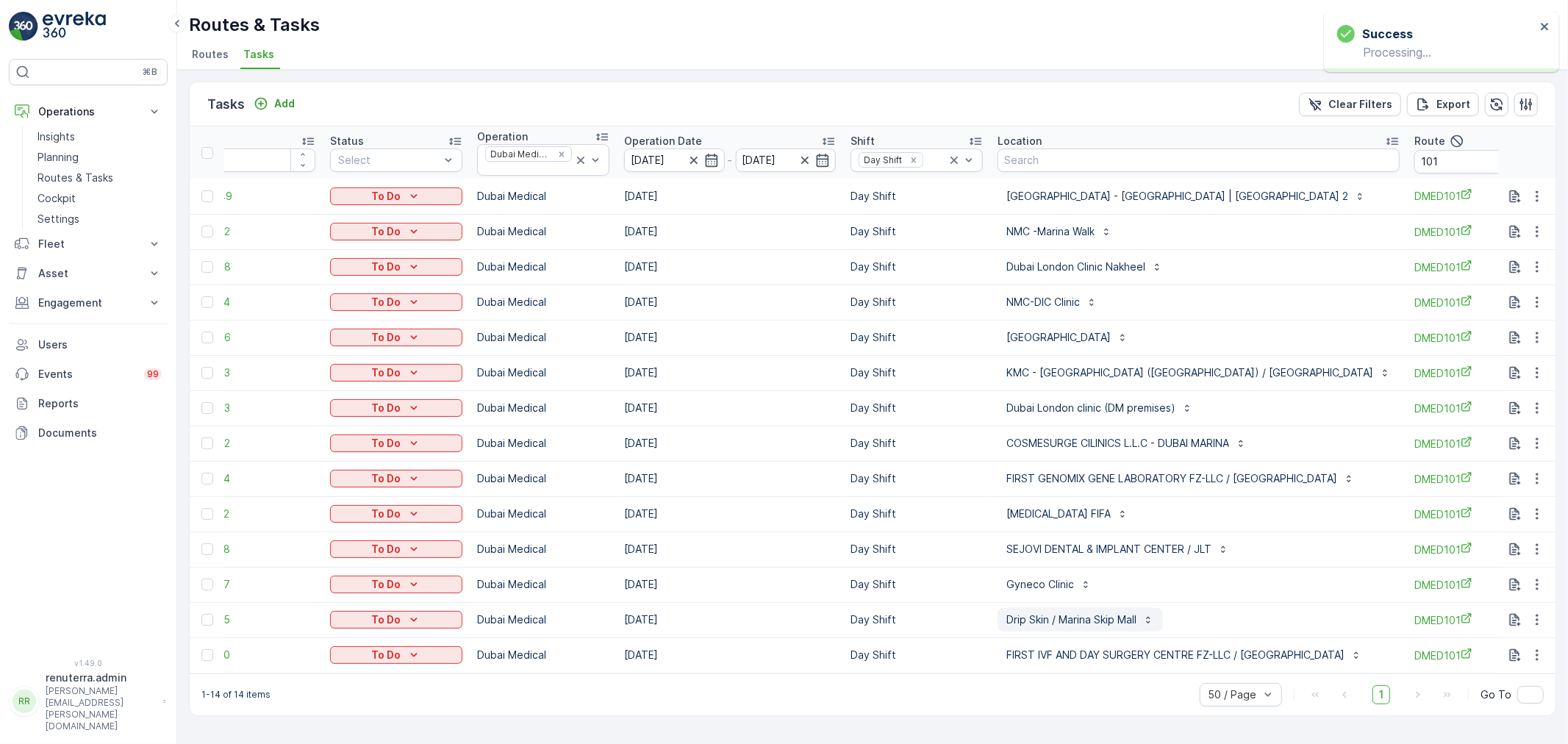
scroll to position [0, 0]
drag, startPoint x: 1540, startPoint y: 402, endPoint x: 1532, endPoint y: 415, distance: 15.3
click at [1539, 403] on icon "button" at bounding box center [1537, 408] width 15 height 15
click at [1498, 523] on div "Delete" at bounding box center [1513, 519] width 111 height 21
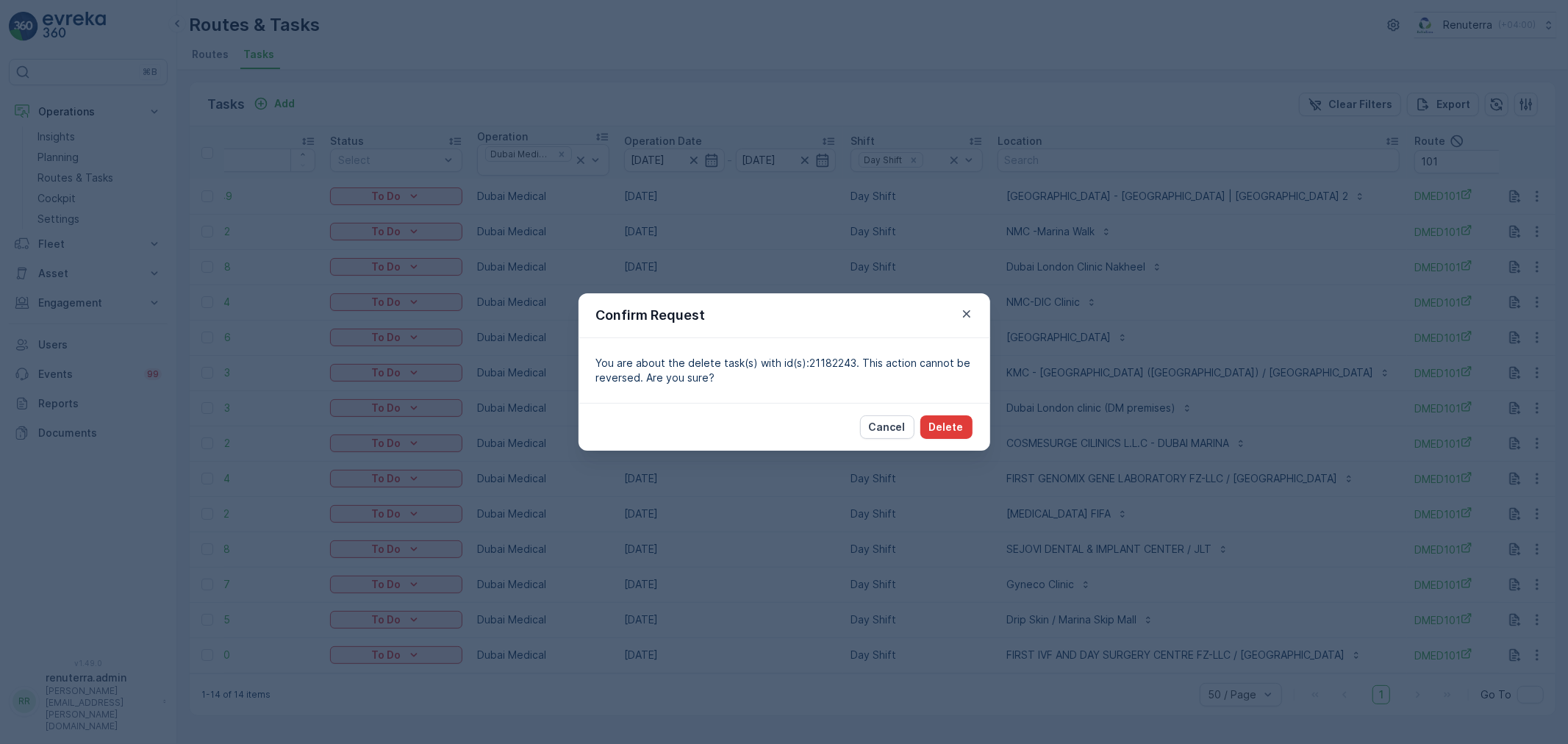
click at [951, 423] on p "Delete" at bounding box center [947, 427] width 35 height 15
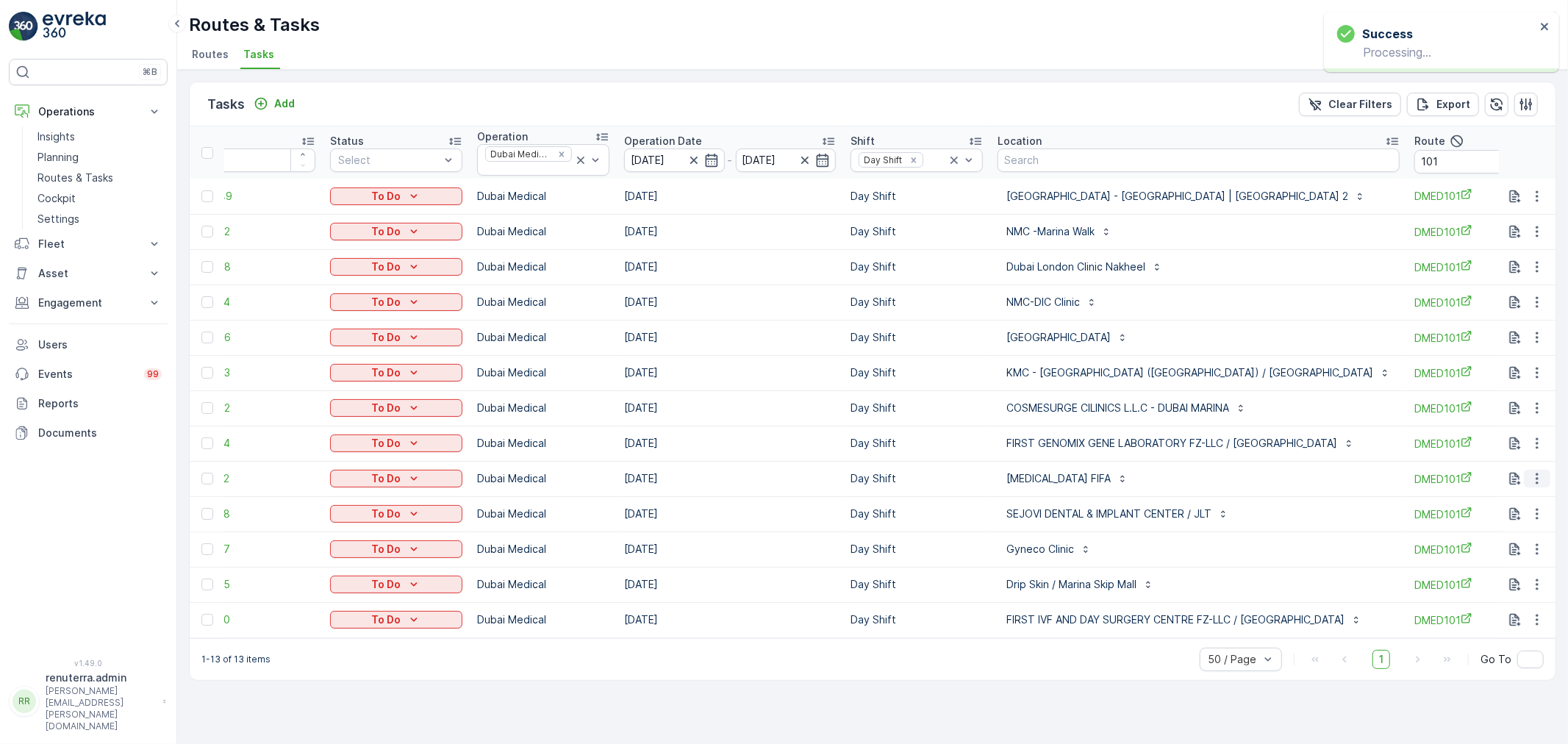
drag, startPoint x: 1537, startPoint y: 476, endPoint x: 1536, endPoint y: 484, distance: 8.1
click at [1538, 478] on icon "button" at bounding box center [1537, 478] width 15 height 15
click at [1512, 544] on span "Change Route" at bounding box center [1500, 542] width 71 height 15
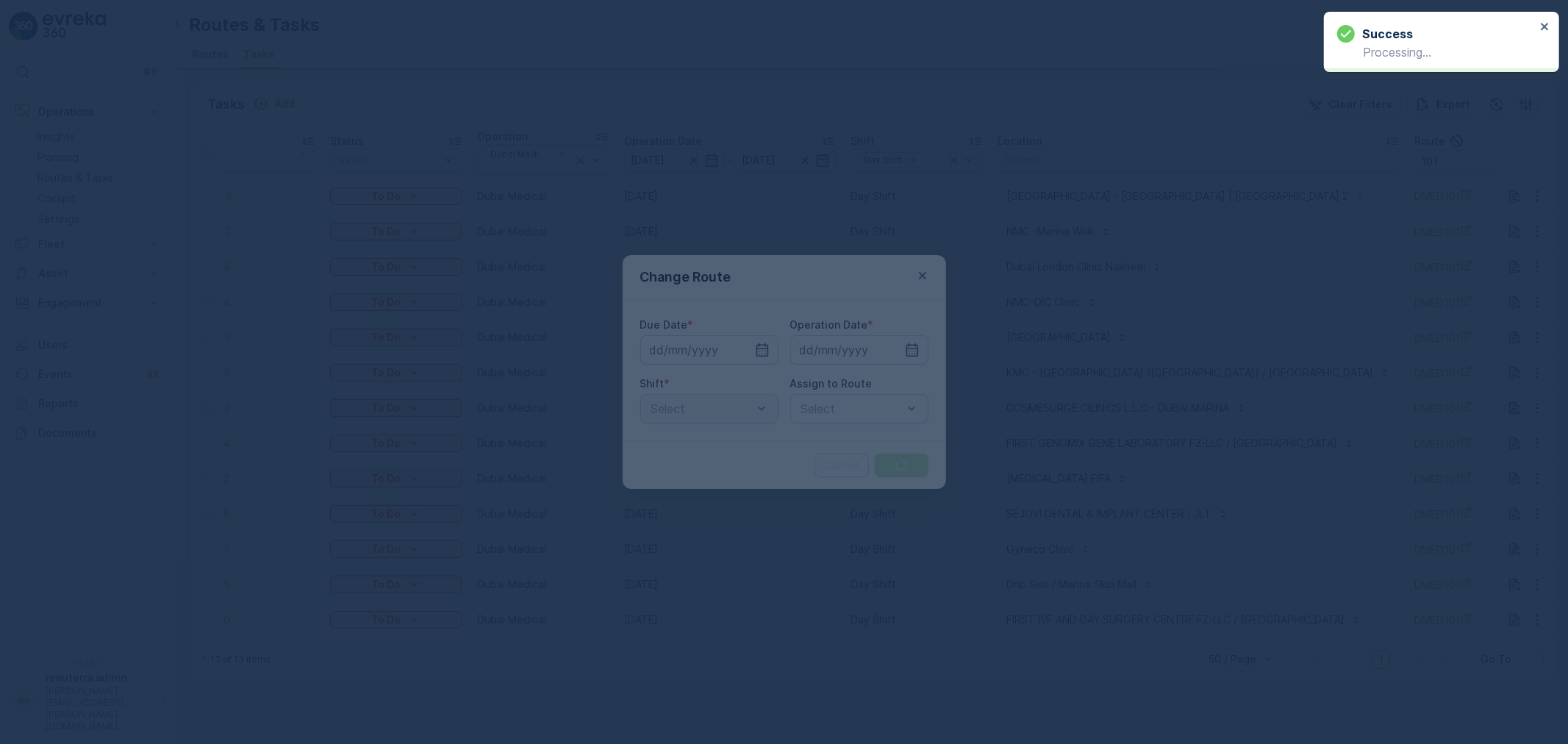
type input "[DATE]"
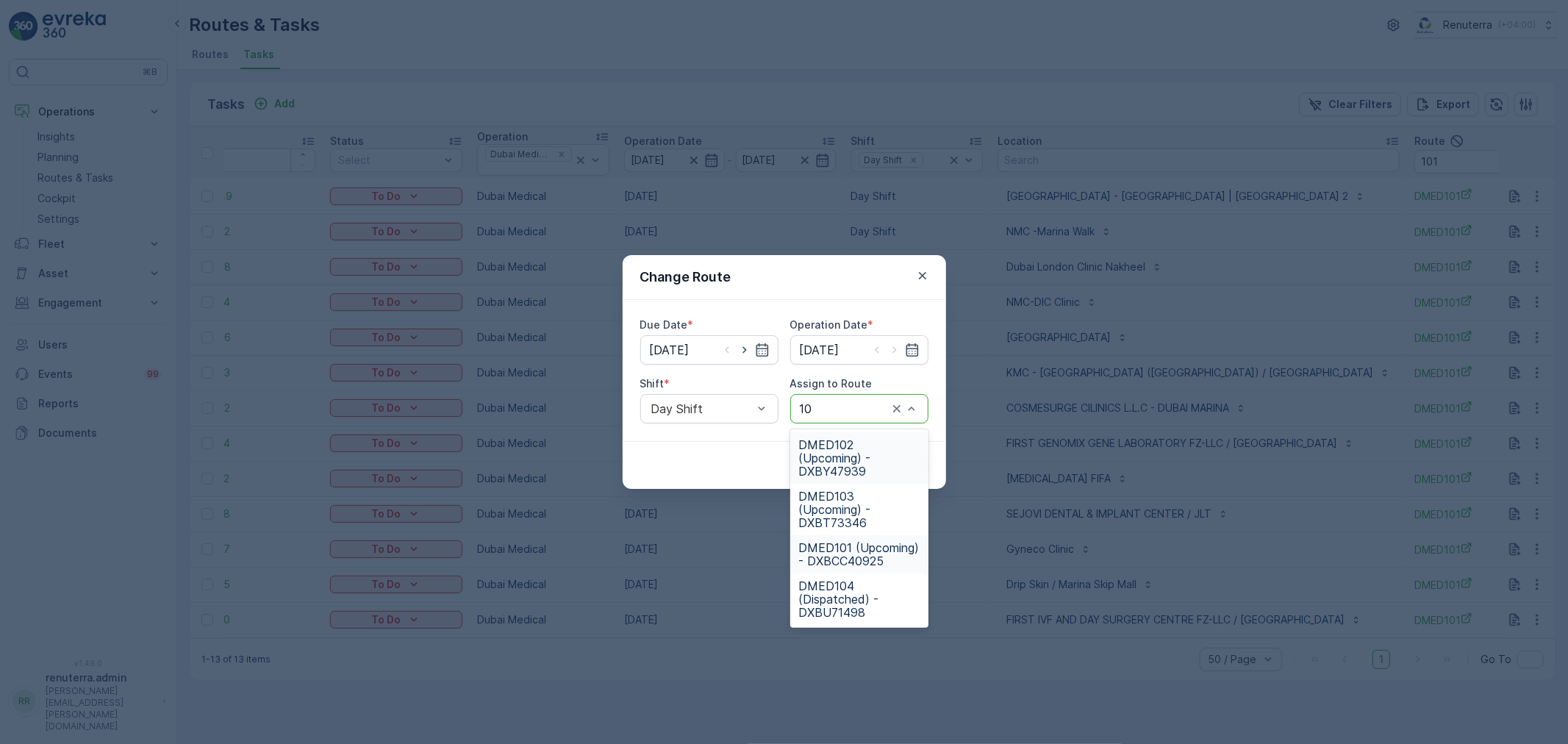
type input "103"
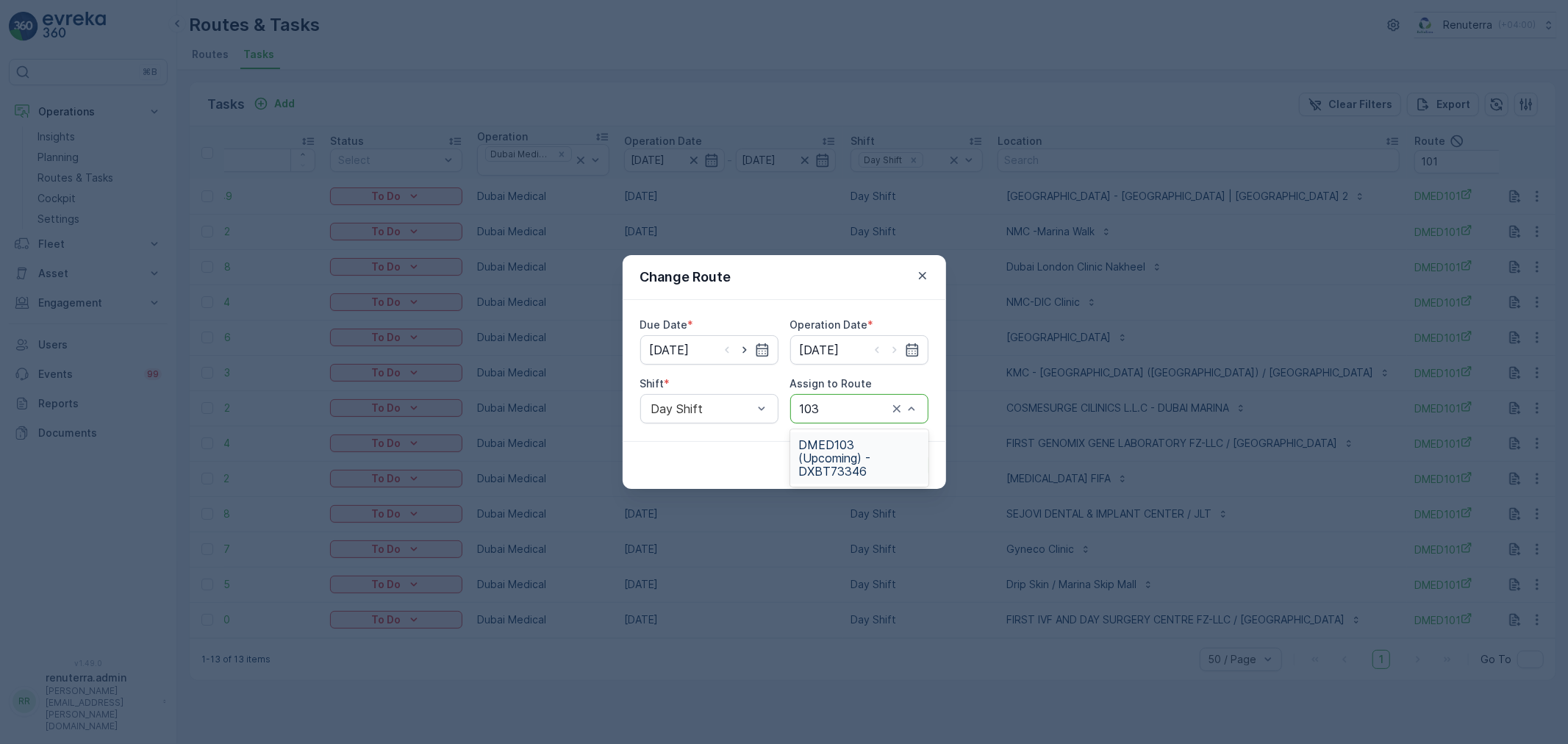
click at [857, 456] on span "DMED103 (Upcoming) - DXBT73346" at bounding box center [860, 458] width 121 height 40
click at [909, 464] on p "Submit" at bounding box center [901, 466] width 36 height 15
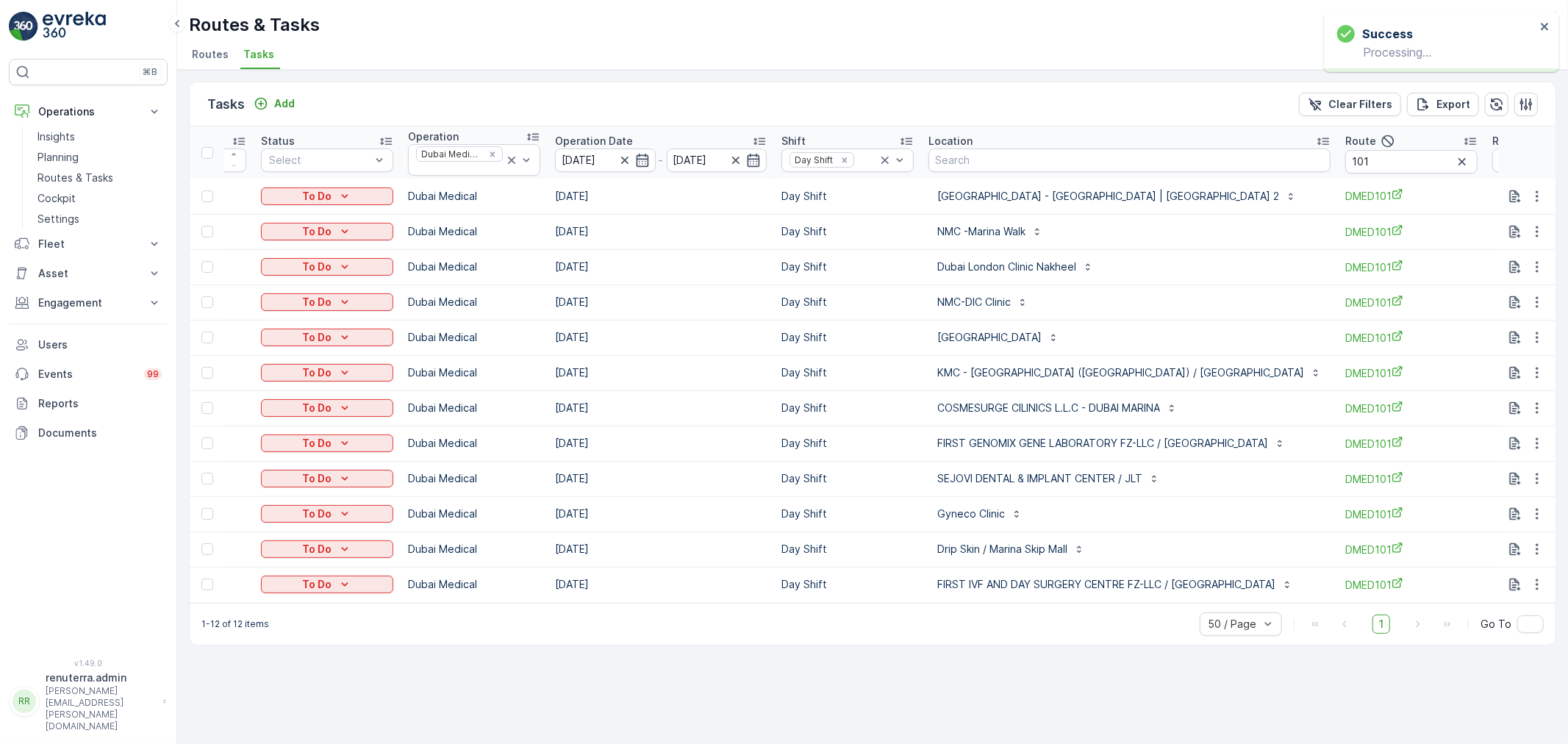
scroll to position [0, 113]
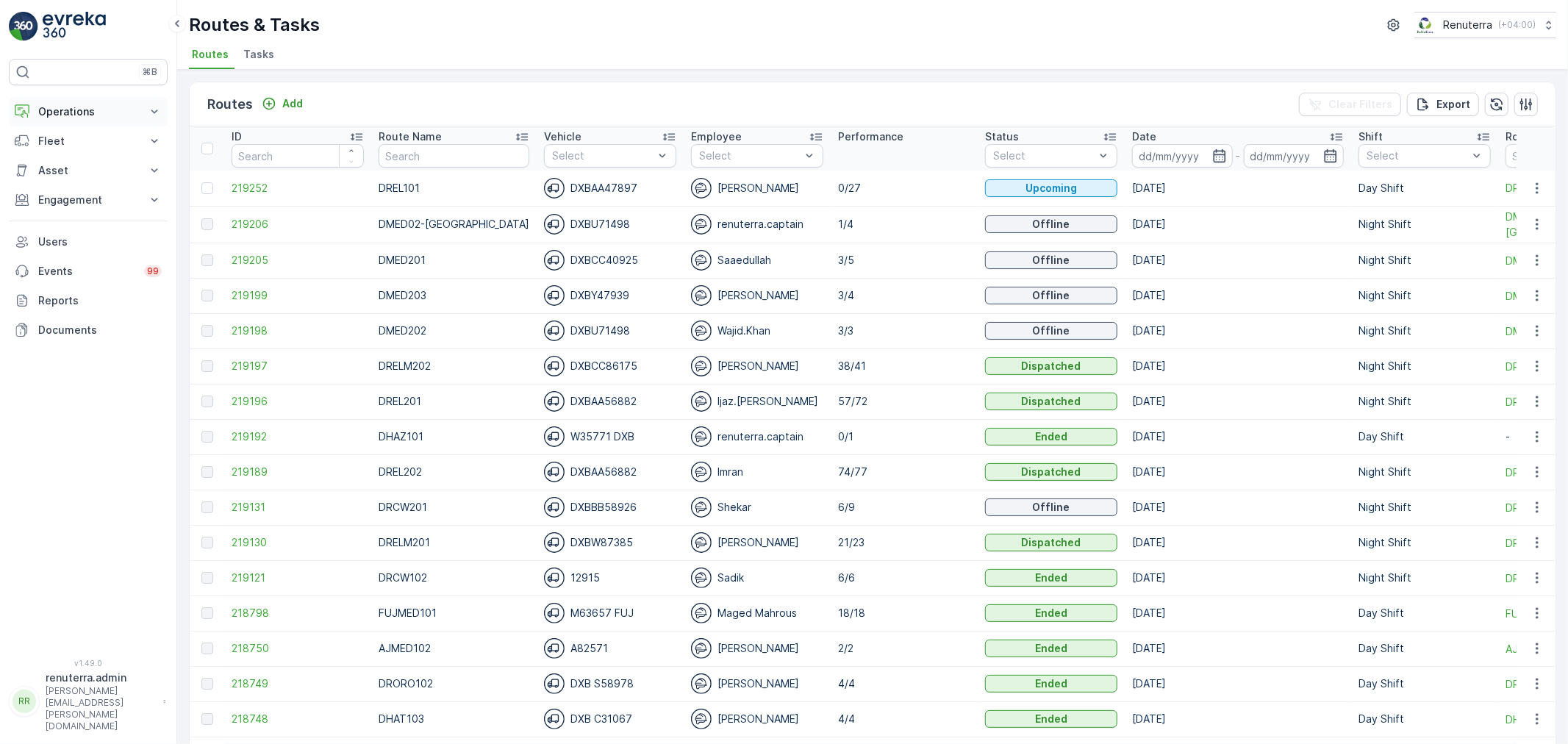
click at [96, 116] on p "Operations" at bounding box center [88, 112] width 100 height 15
drag, startPoint x: 52, startPoint y: 157, endPoint x: 74, endPoint y: 152, distance: 22.6
click at [54, 156] on p "Planning" at bounding box center [58, 157] width 41 height 15
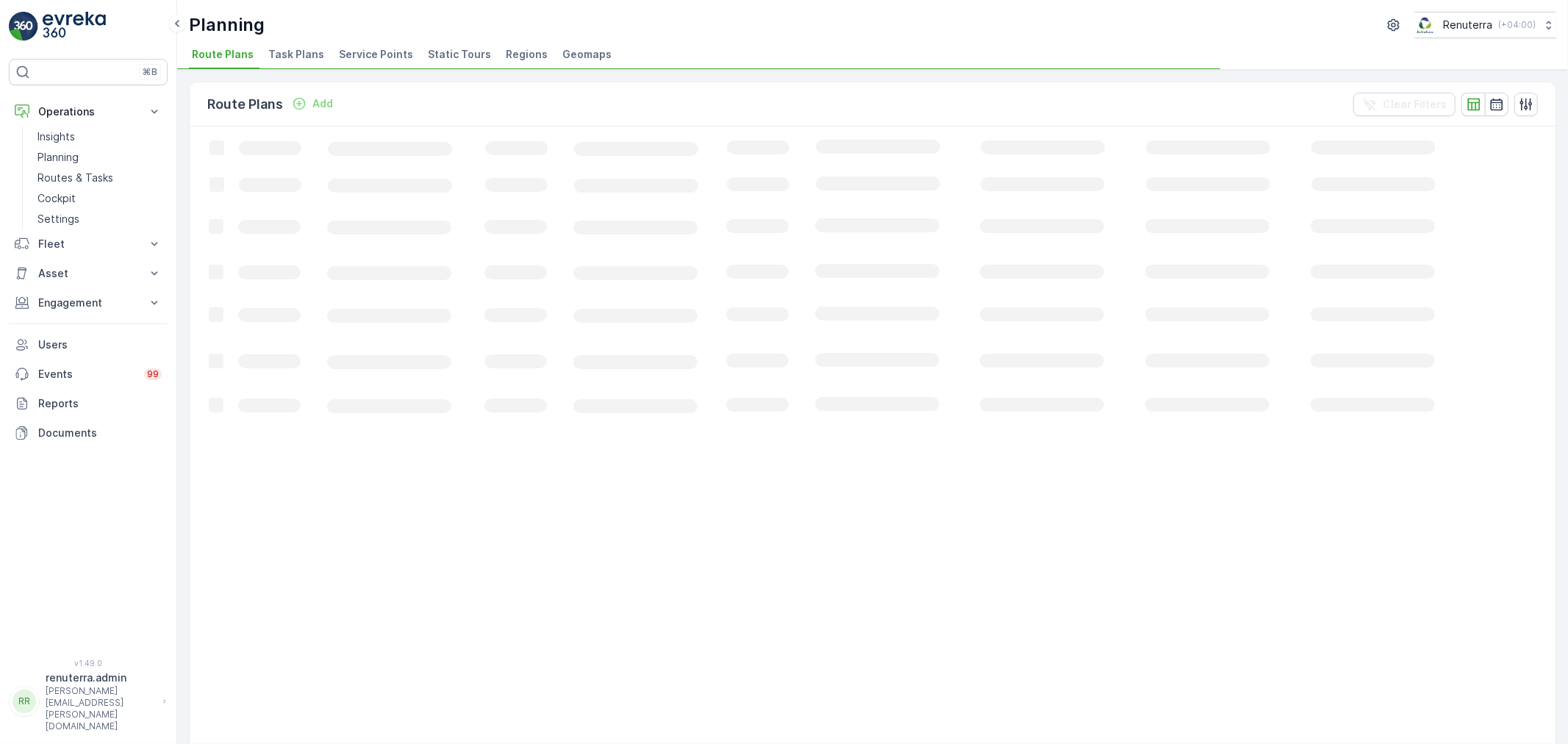
click at [347, 53] on span "Service Points" at bounding box center [376, 54] width 75 height 15
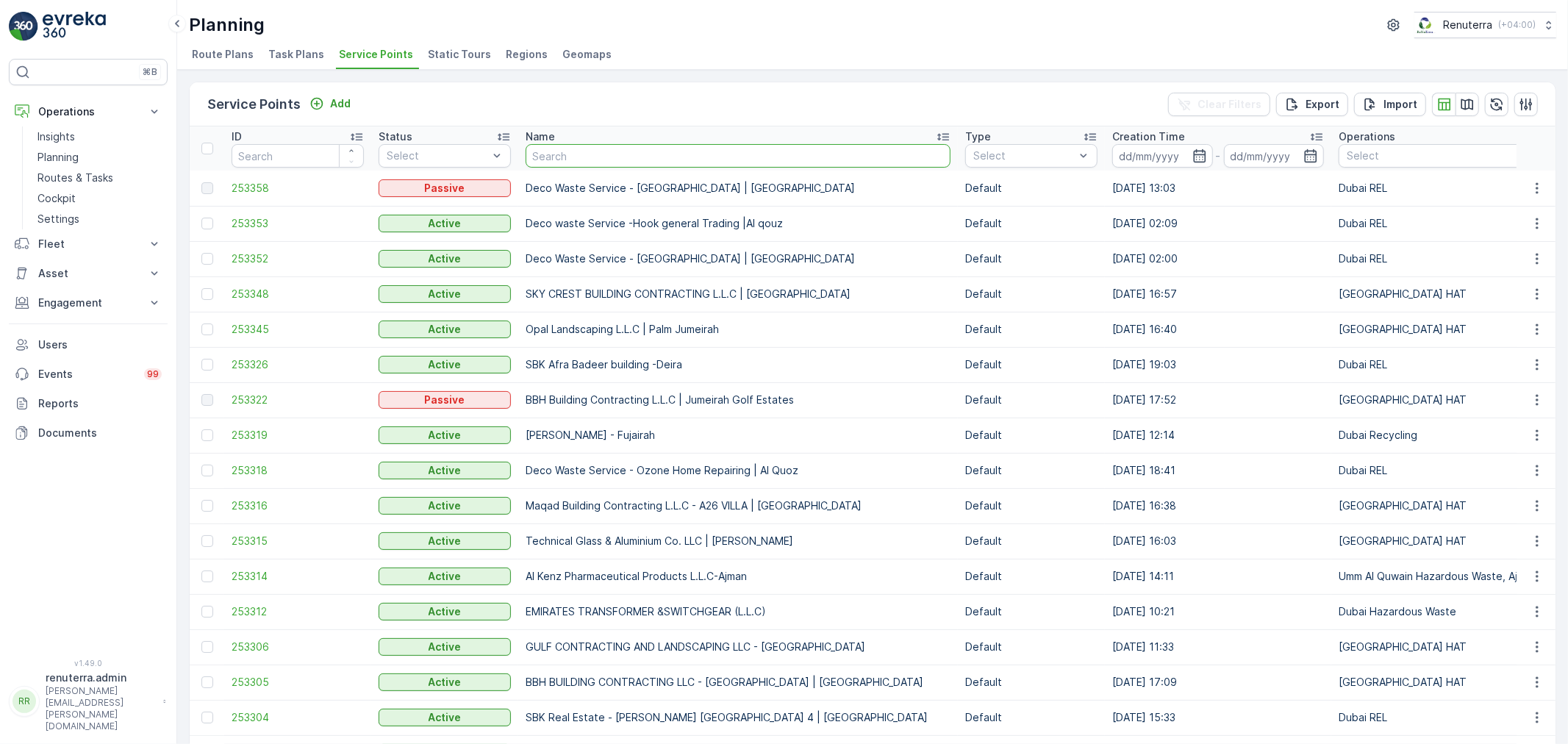
click at [587, 160] on input "text" at bounding box center [738, 156] width 425 height 24
type input "omni"
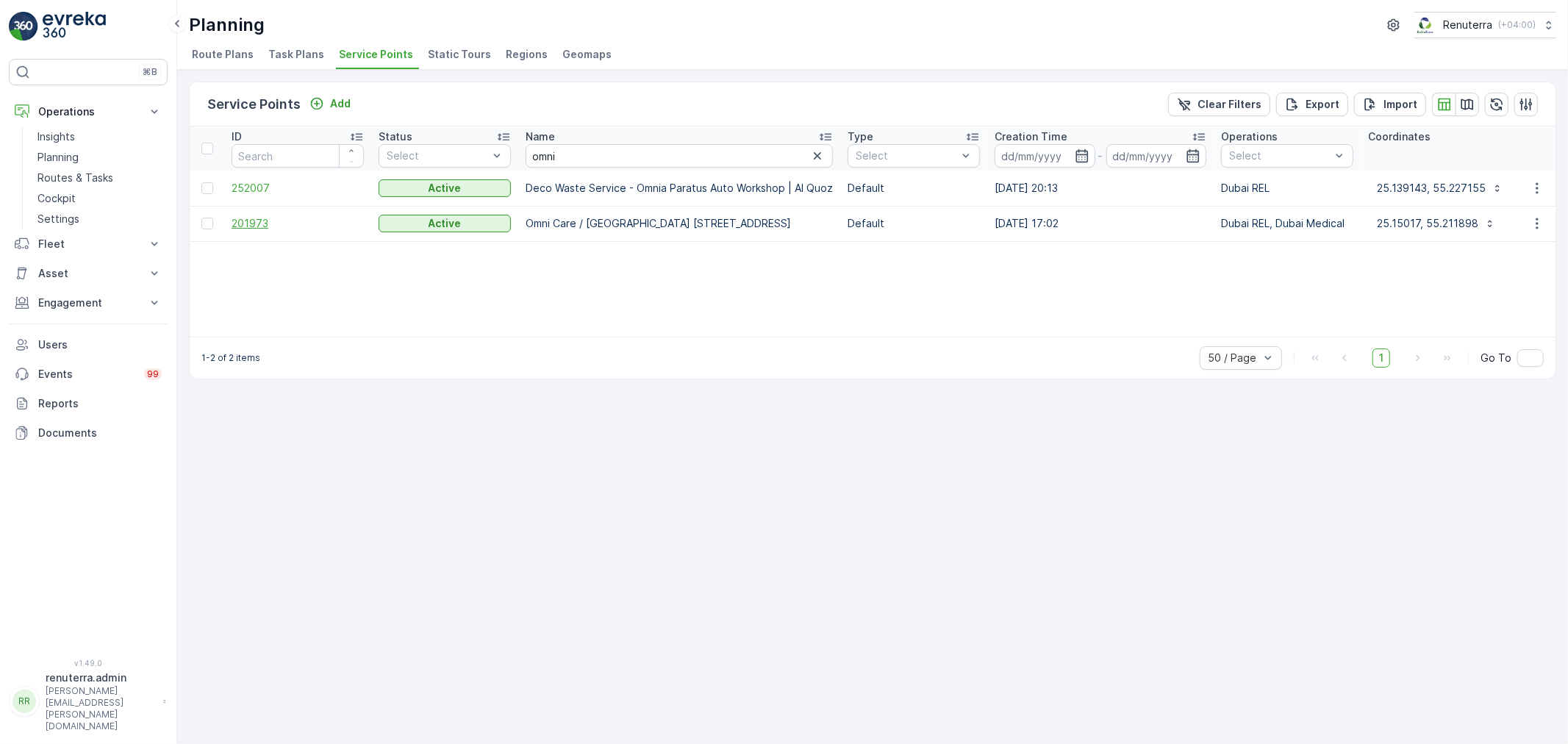
click at [250, 224] on span "201973" at bounding box center [297, 224] width 132 height 15
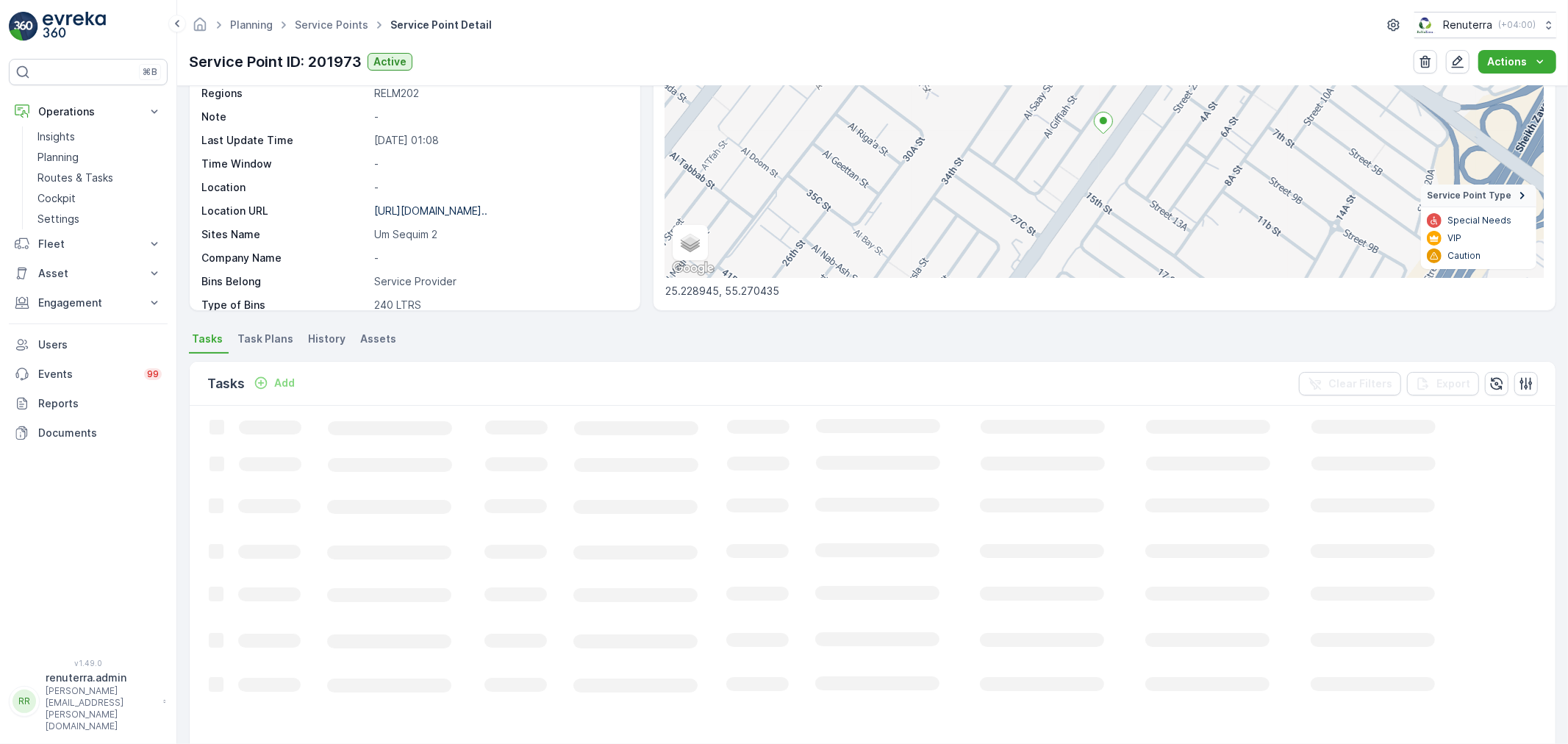
scroll to position [163, 0]
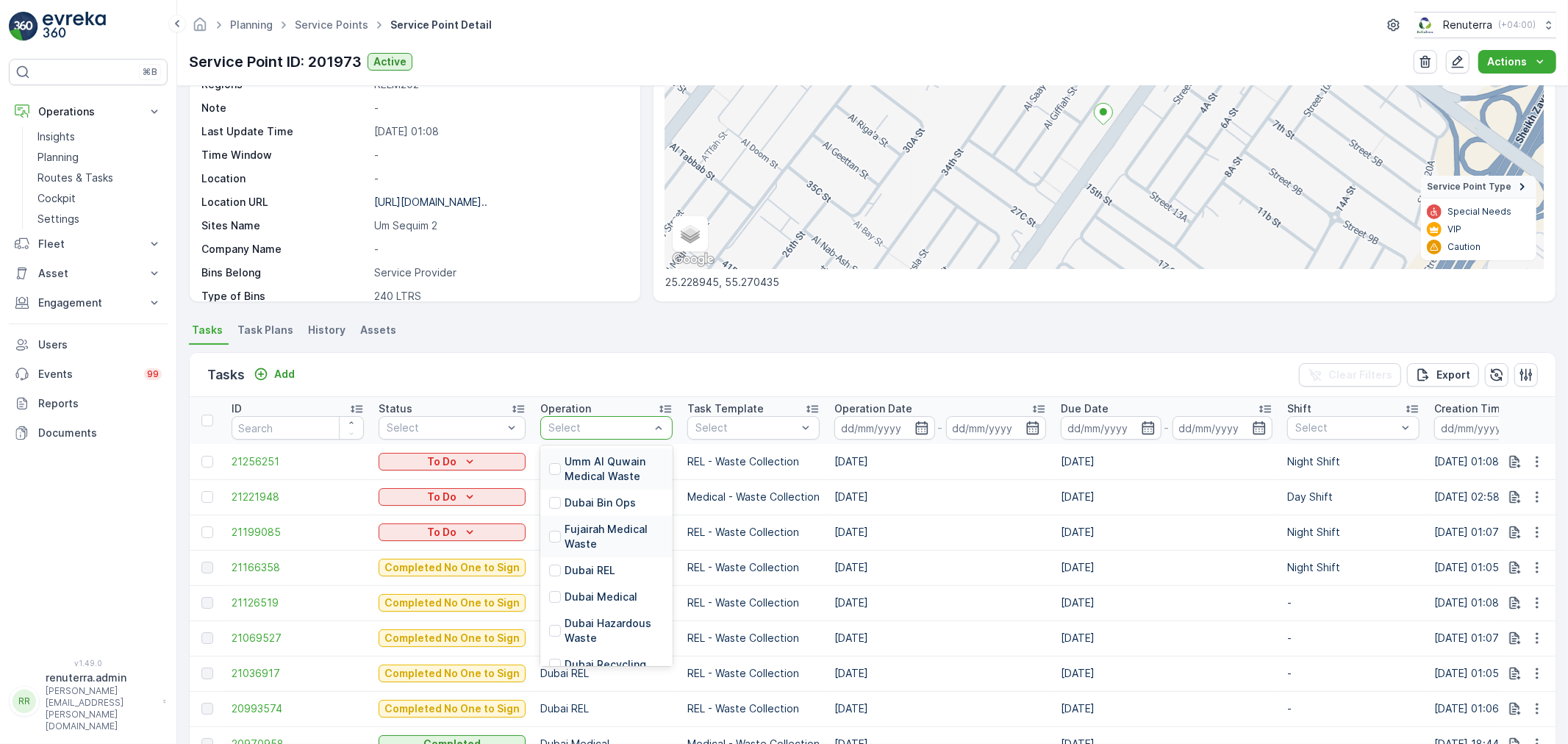
drag, startPoint x: 577, startPoint y: 428, endPoint x: 569, endPoint y: 529, distance: 101.3
click at [577, 431] on div at bounding box center [600, 428] width 105 height 12
click at [579, 585] on div "Dubai Medical" at bounding box center [606, 596] width 132 height 26
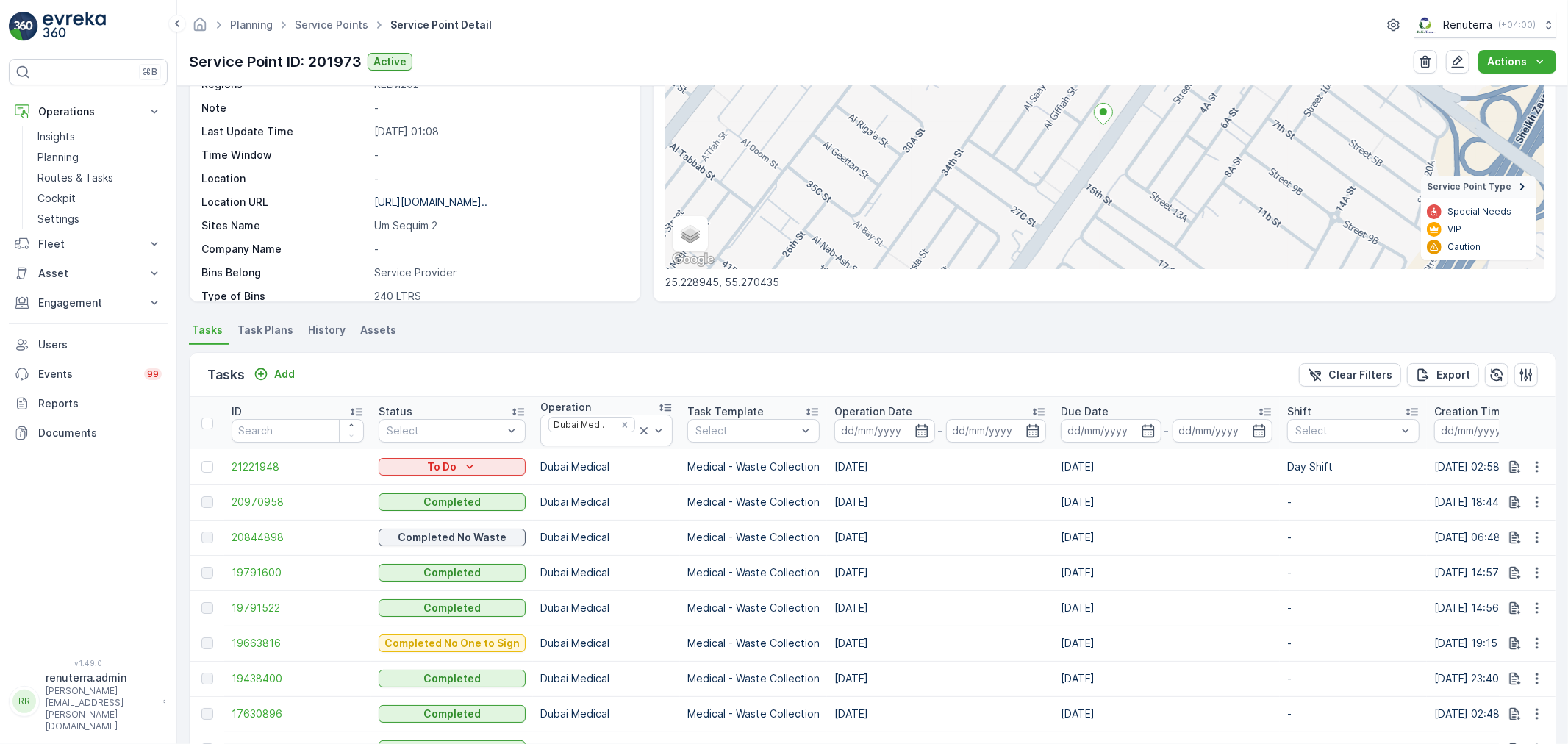
click at [1107, 562] on td "[DATE]" at bounding box center [1167, 573] width 227 height 35
click at [1535, 466] on icon "button" at bounding box center [1537, 466] width 15 height 15
click at [1505, 527] on span "Change Route" at bounding box center [1500, 529] width 71 height 15
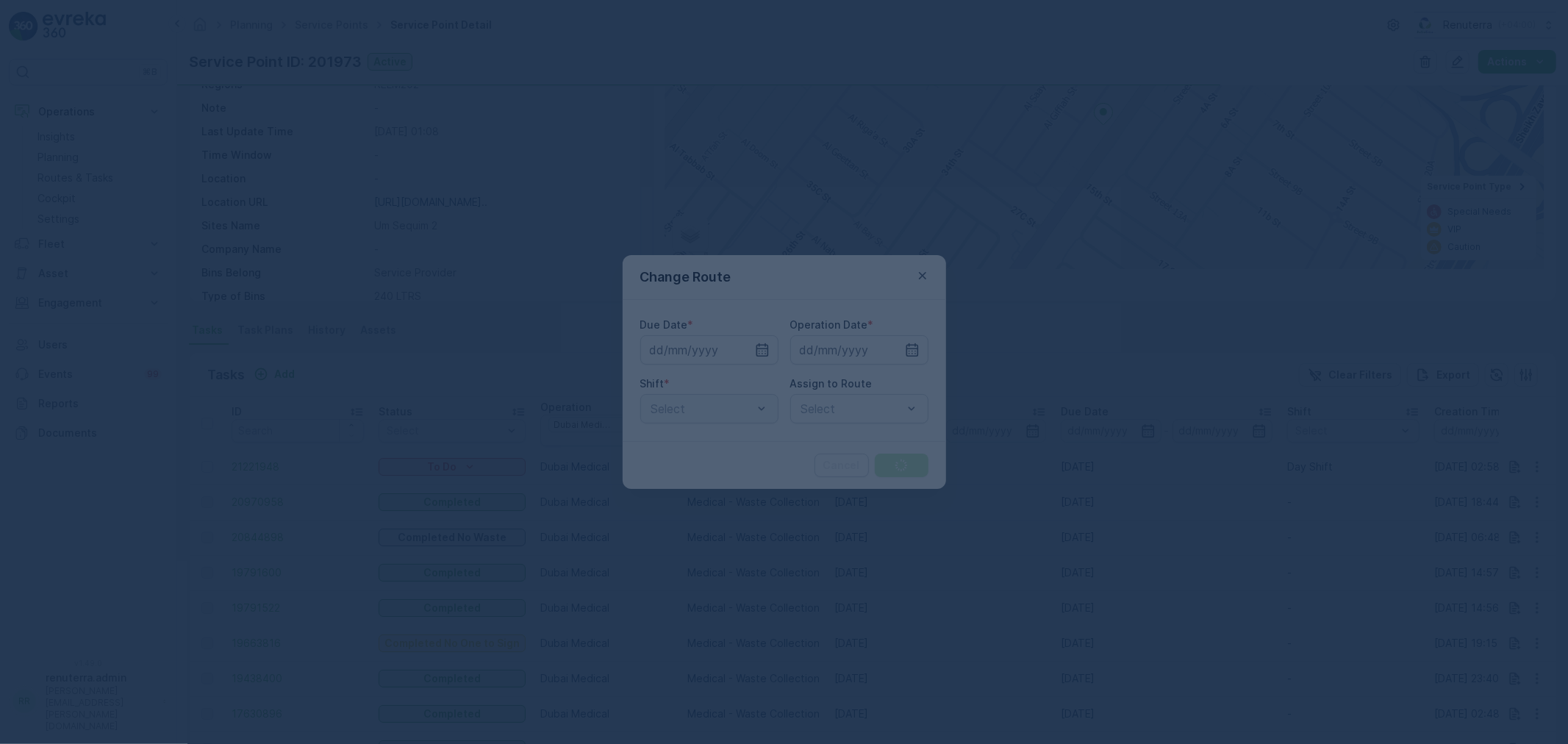
type input "30.08.2025"
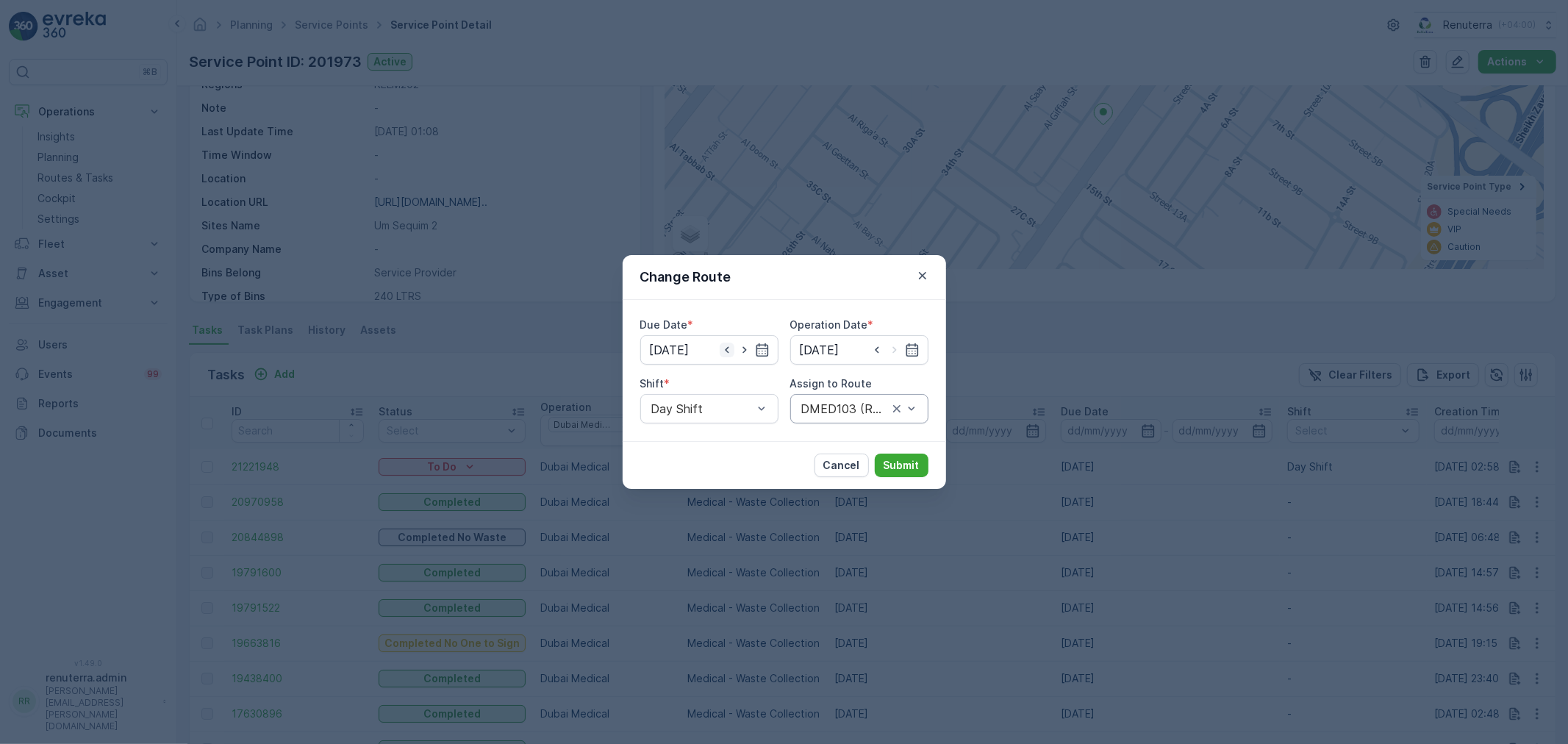
click at [732, 351] on icon "button" at bounding box center [727, 350] width 15 height 15
type input "[DATE]"
click at [901, 347] on input at bounding box center [859, 350] width 138 height 29
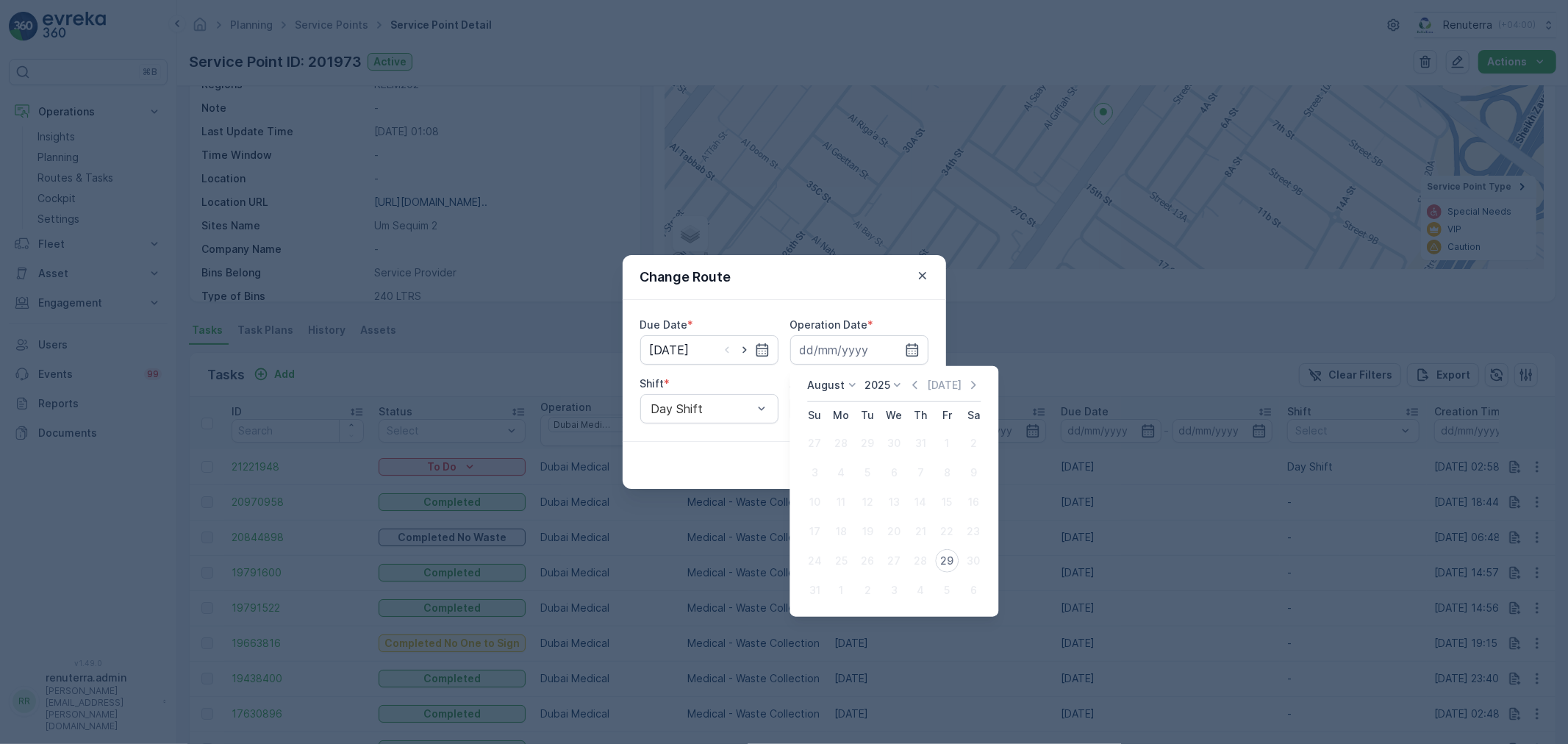
drag, startPoint x: 902, startPoint y: 347, endPoint x: 914, endPoint y: 366, distance: 22.5
click at [905, 347] on div at bounding box center [859, 350] width 138 height 29
click at [945, 562] on div "29" at bounding box center [947, 561] width 24 height 24
type input "[DATE]"
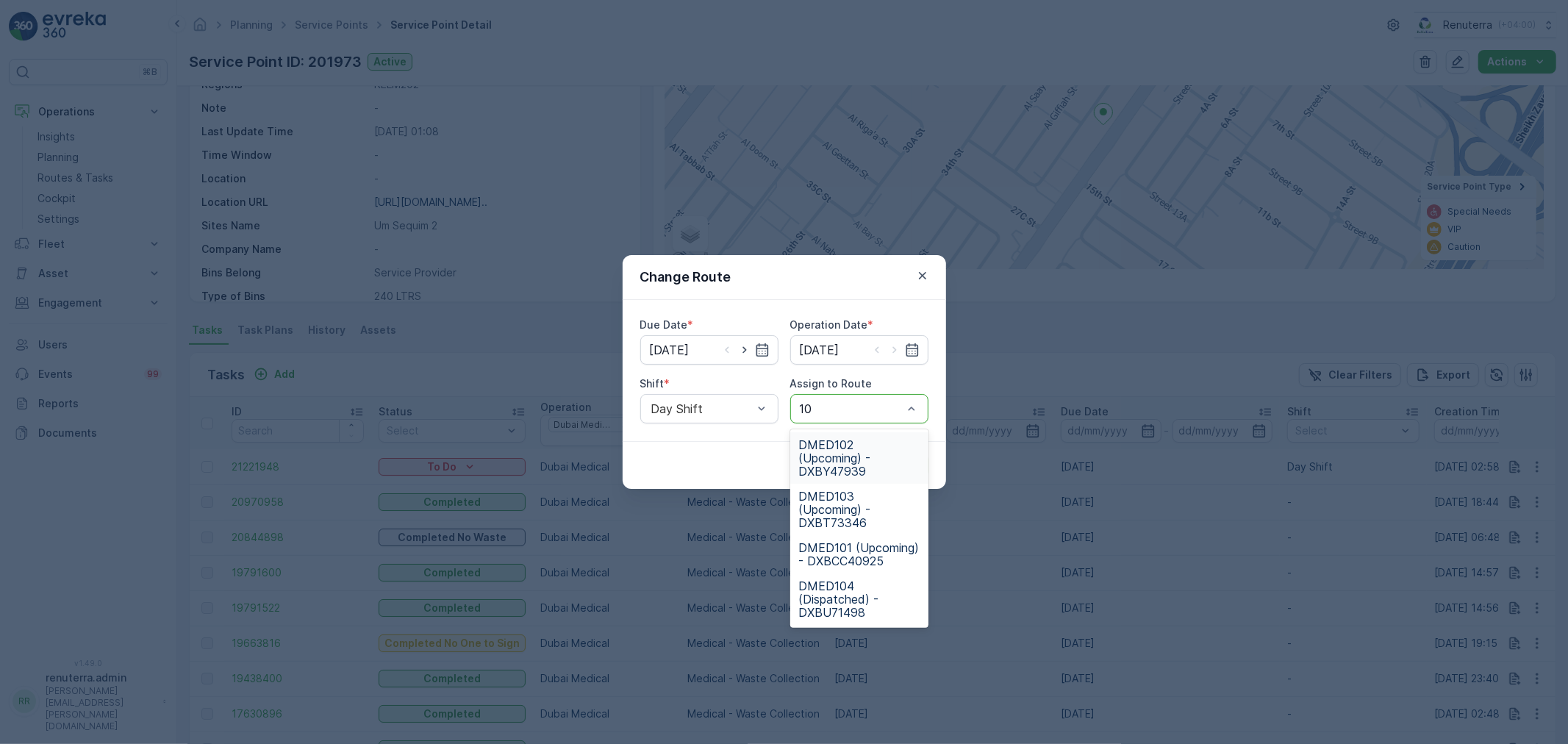
type input "103"
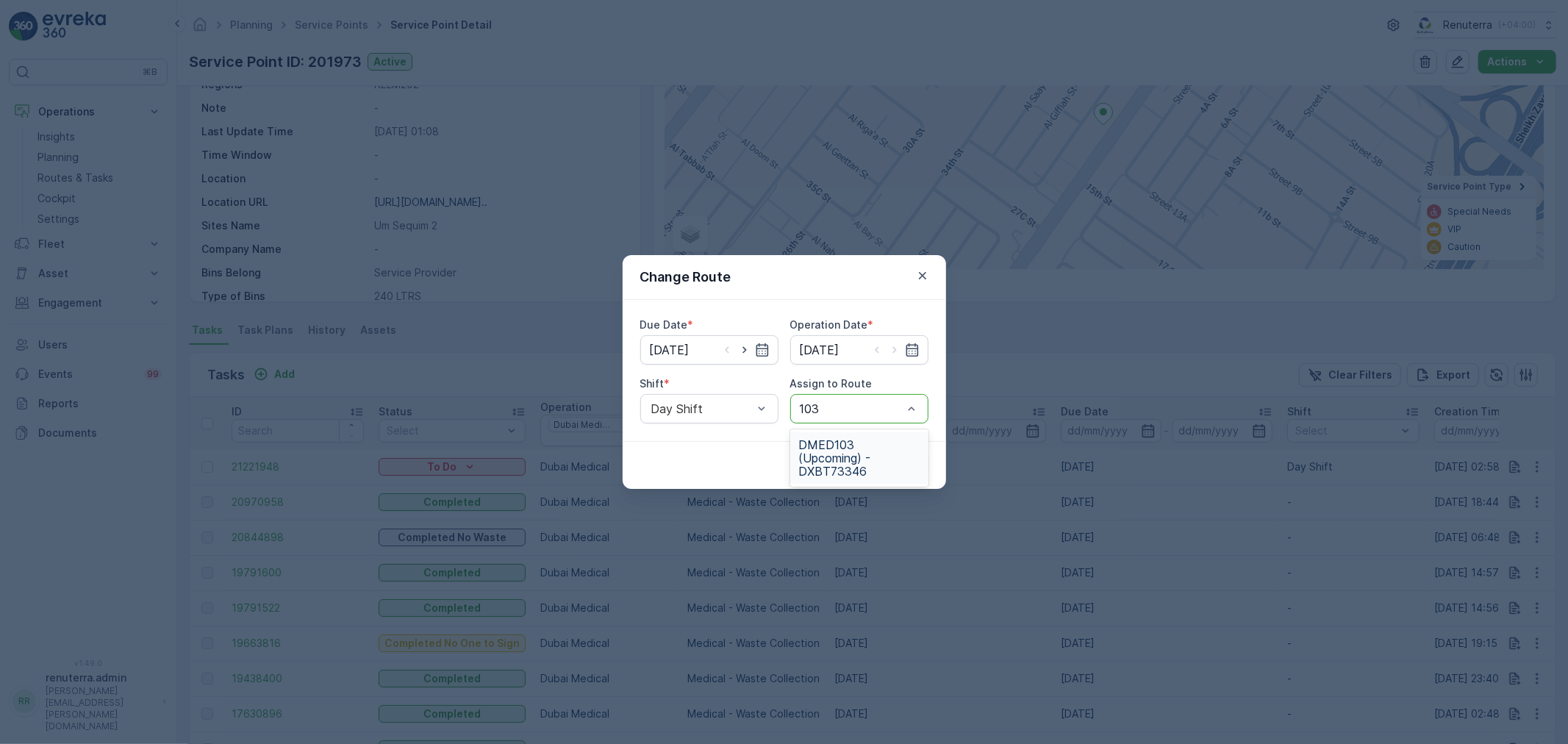
click at [883, 471] on span "DMED103 (Upcoming) - DXBT73346" at bounding box center [860, 458] width 121 height 40
click at [922, 468] on button "Submit" at bounding box center [902, 466] width 54 height 24
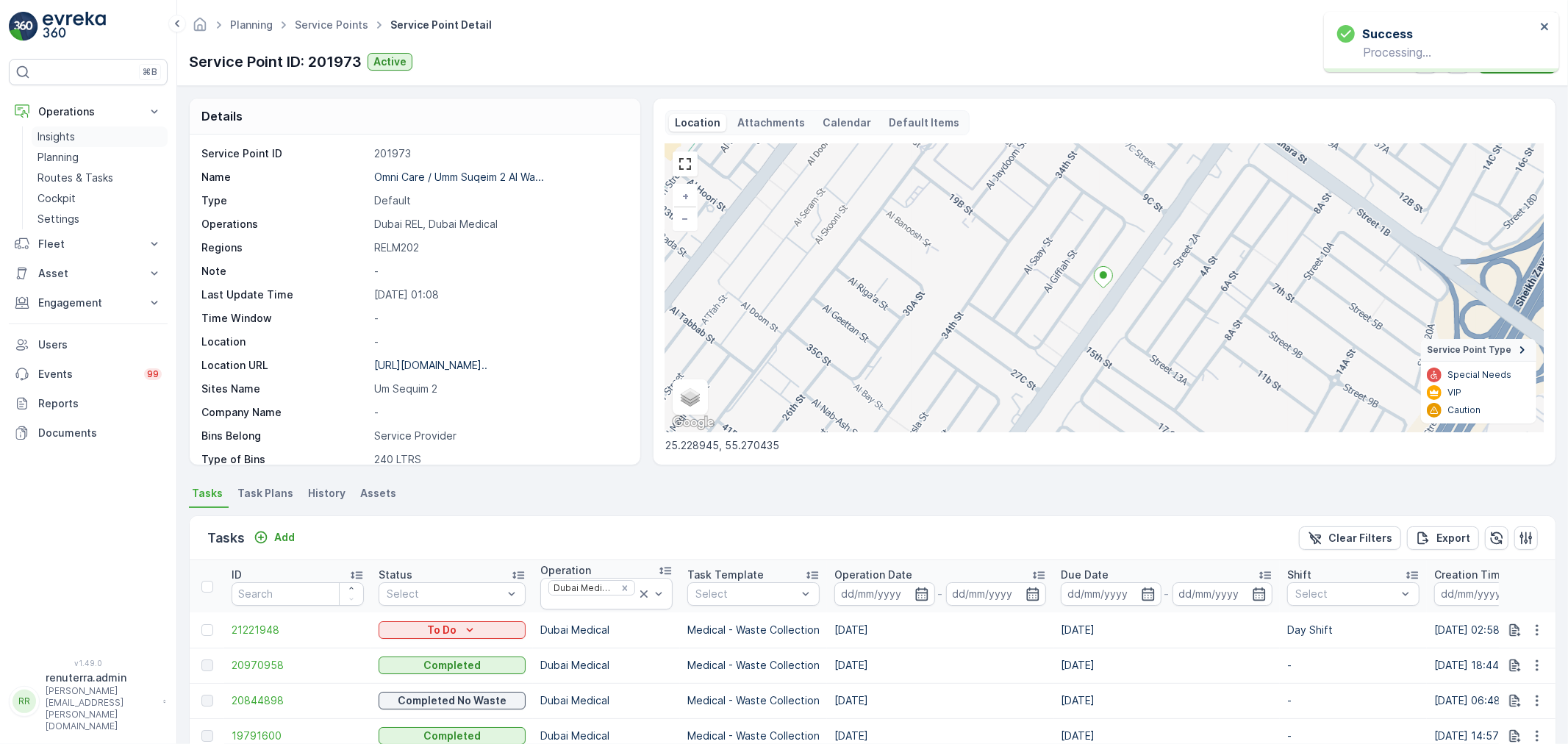
drag, startPoint x: 89, startPoint y: 115, endPoint x: 98, endPoint y: 145, distance: 31.3
click at [94, 116] on p "Operations" at bounding box center [88, 112] width 100 height 15
drag, startPoint x: 101, startPoint y: 115, endPoint x: 103, endPoint y: 150, distance: 35.1
click at [105, 116] on p "Operations" at bounding box center [88, 112] width 100 height 15
click at [86, 164] on link "Planning" at bounding box center [99, 157] width 136 height 21
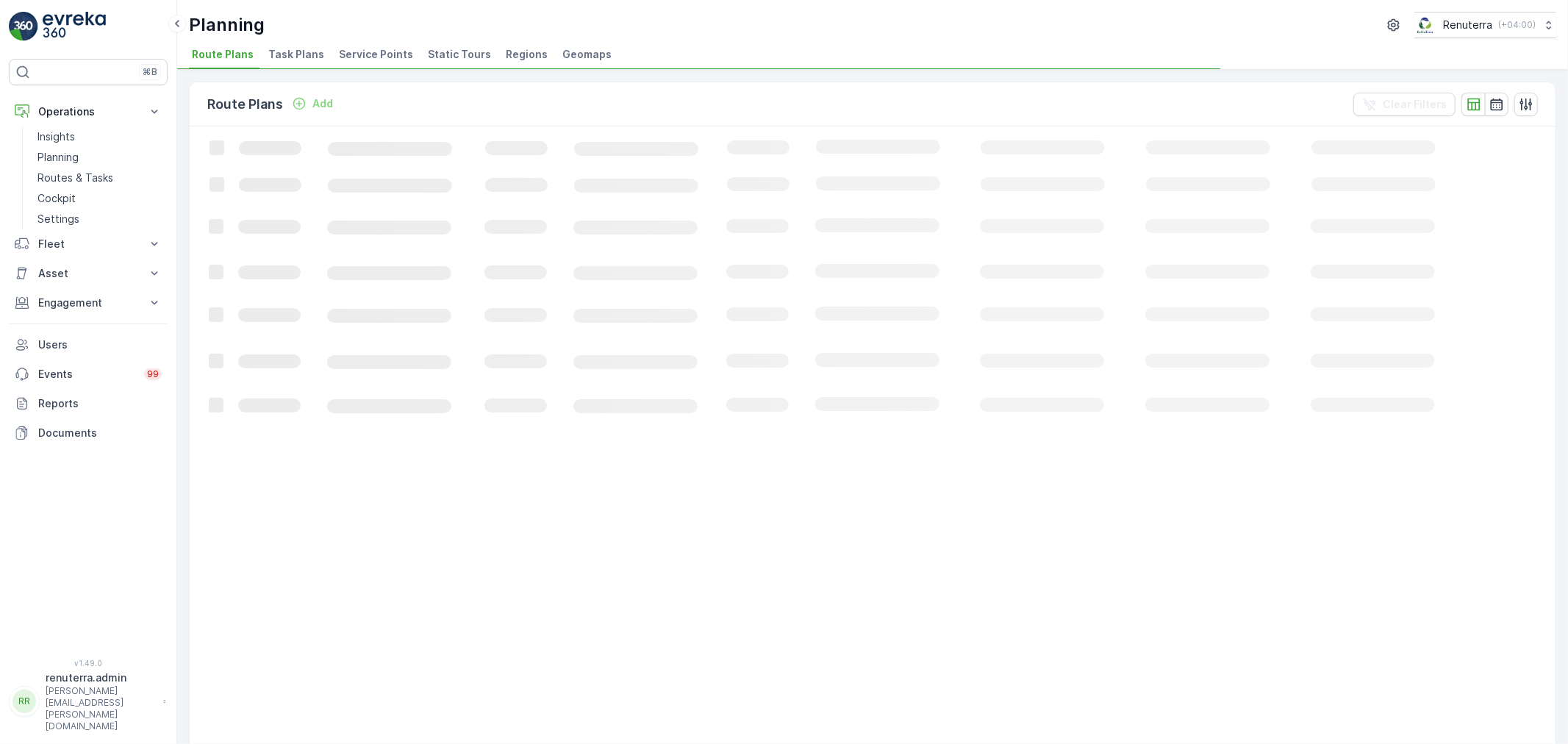
click at [399, 48] on span "Service Points" at bounding box center [376, 54] width 75 height 15
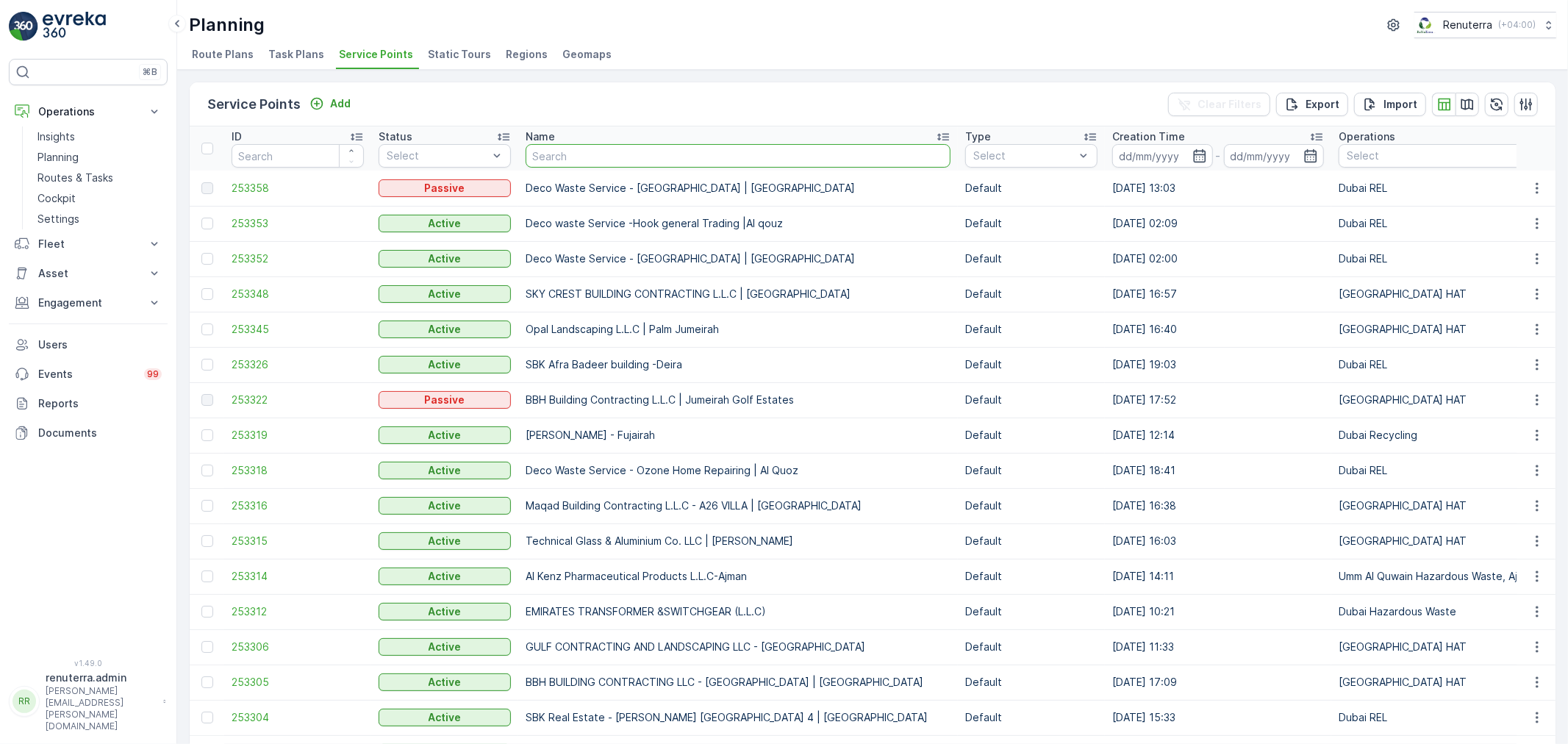
click at [659, 150] on input "text" at bounding box center [738, 156] width 425 height 24
type input "american ar"
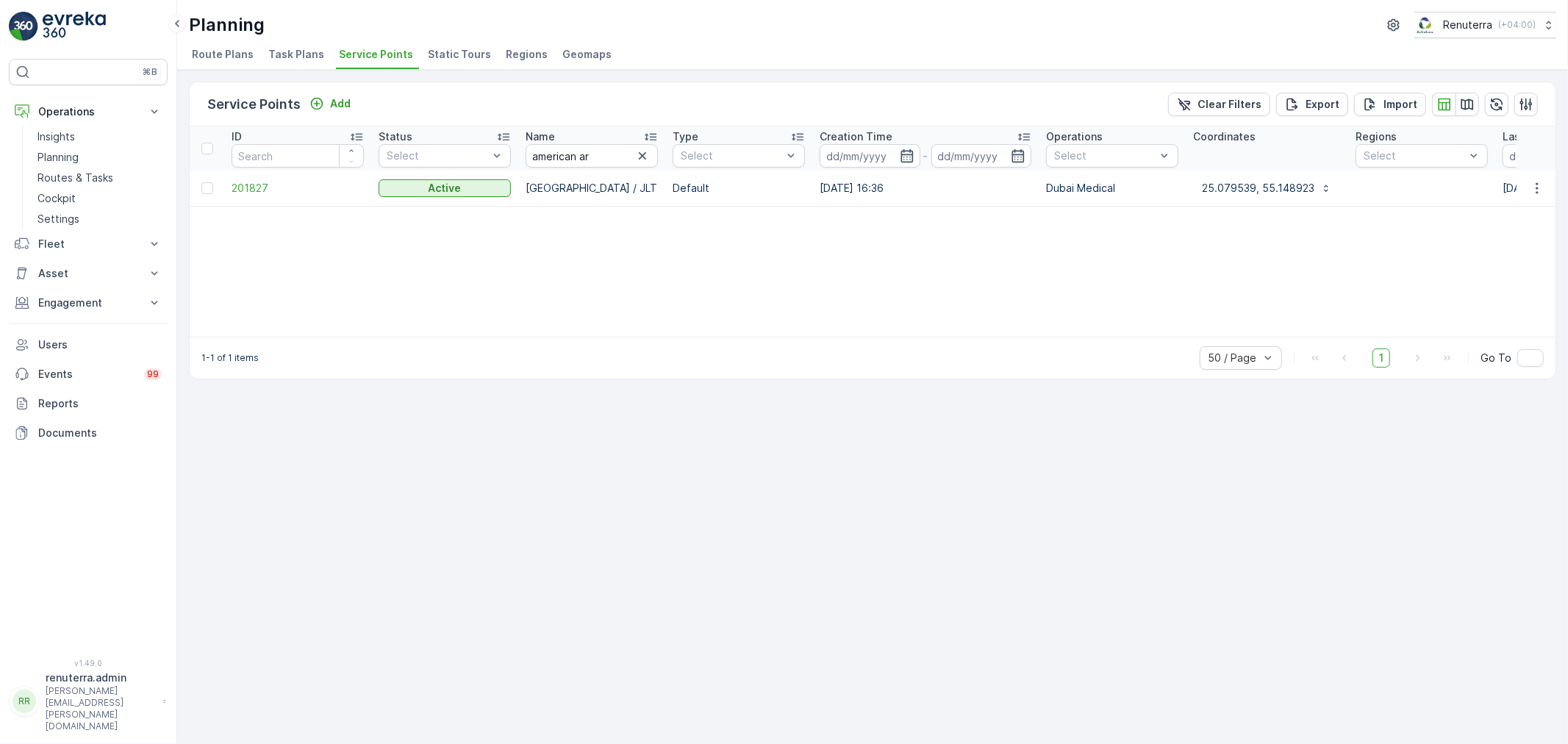
drag, startPoint x: 274, startPoint y: 178, endPoint x: 266, endPoint y: 180, distance: 8.2
click at [273, 178] on td "201827" at bounding box center [297, 188] width 147 height 35
click at [265, 182] on span "201827" at bounding box center [297, 188] width 132 height 15
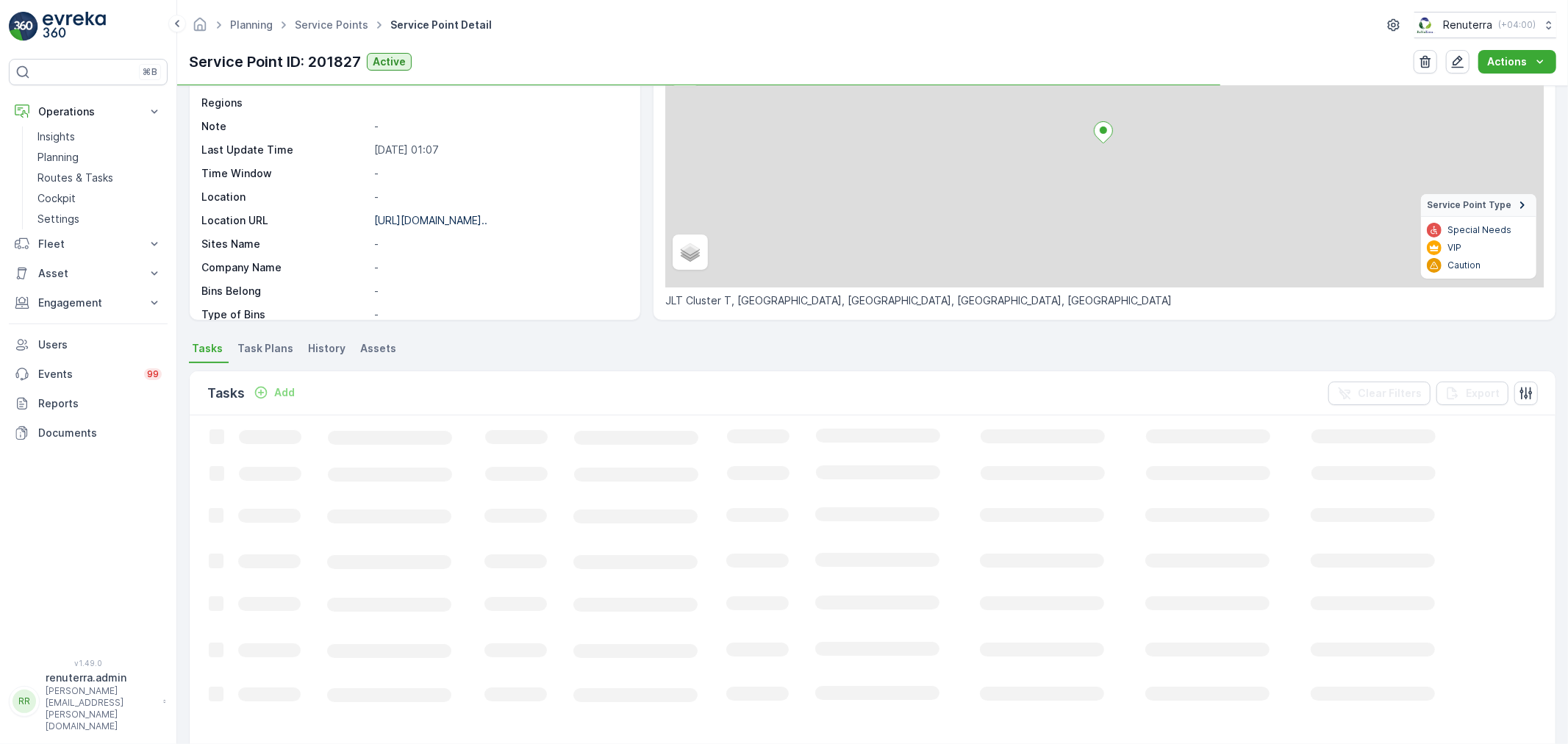
scroll to position [245, 0]
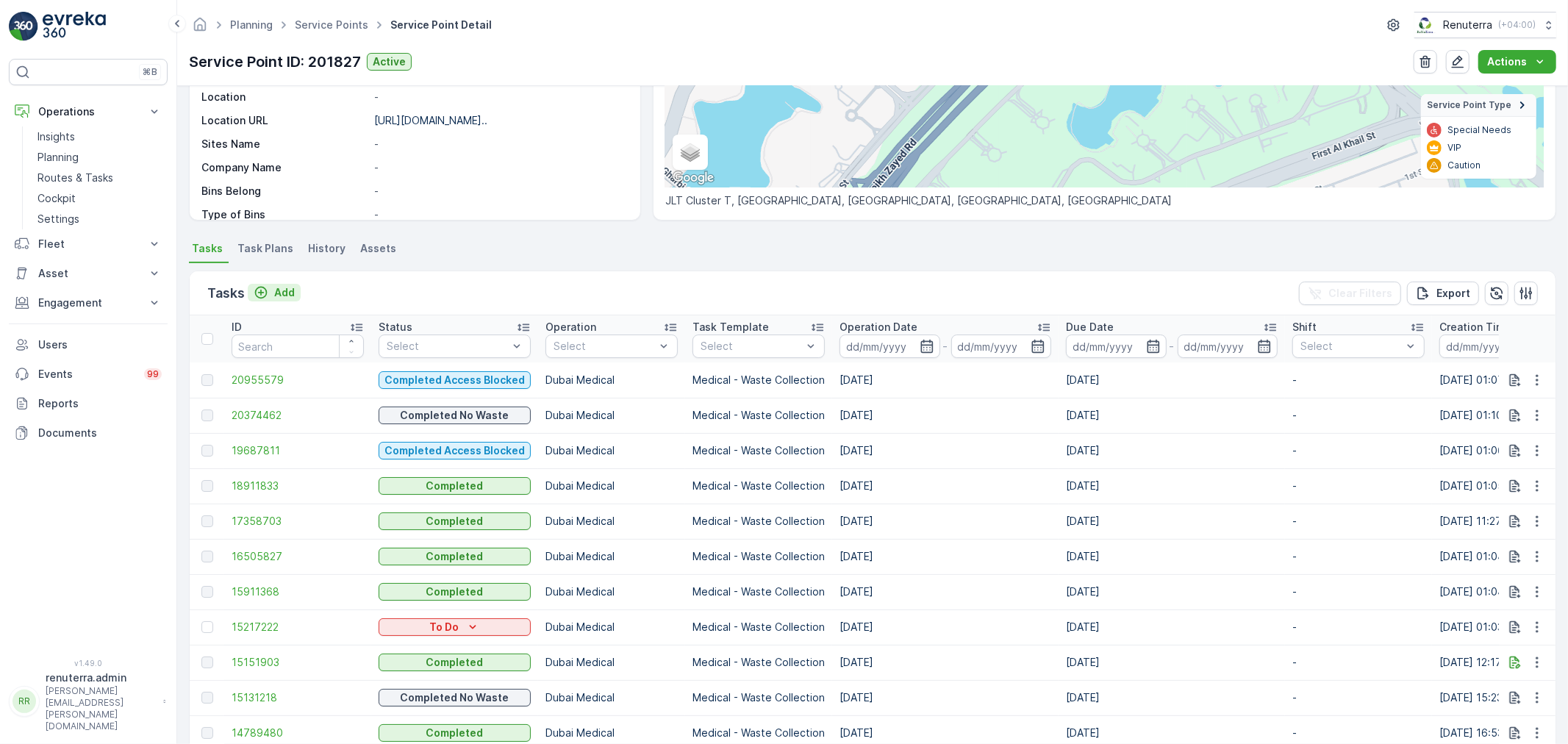
click at [287, 287] on p "Add" at bounding box center [285, 293] width 21 height 15
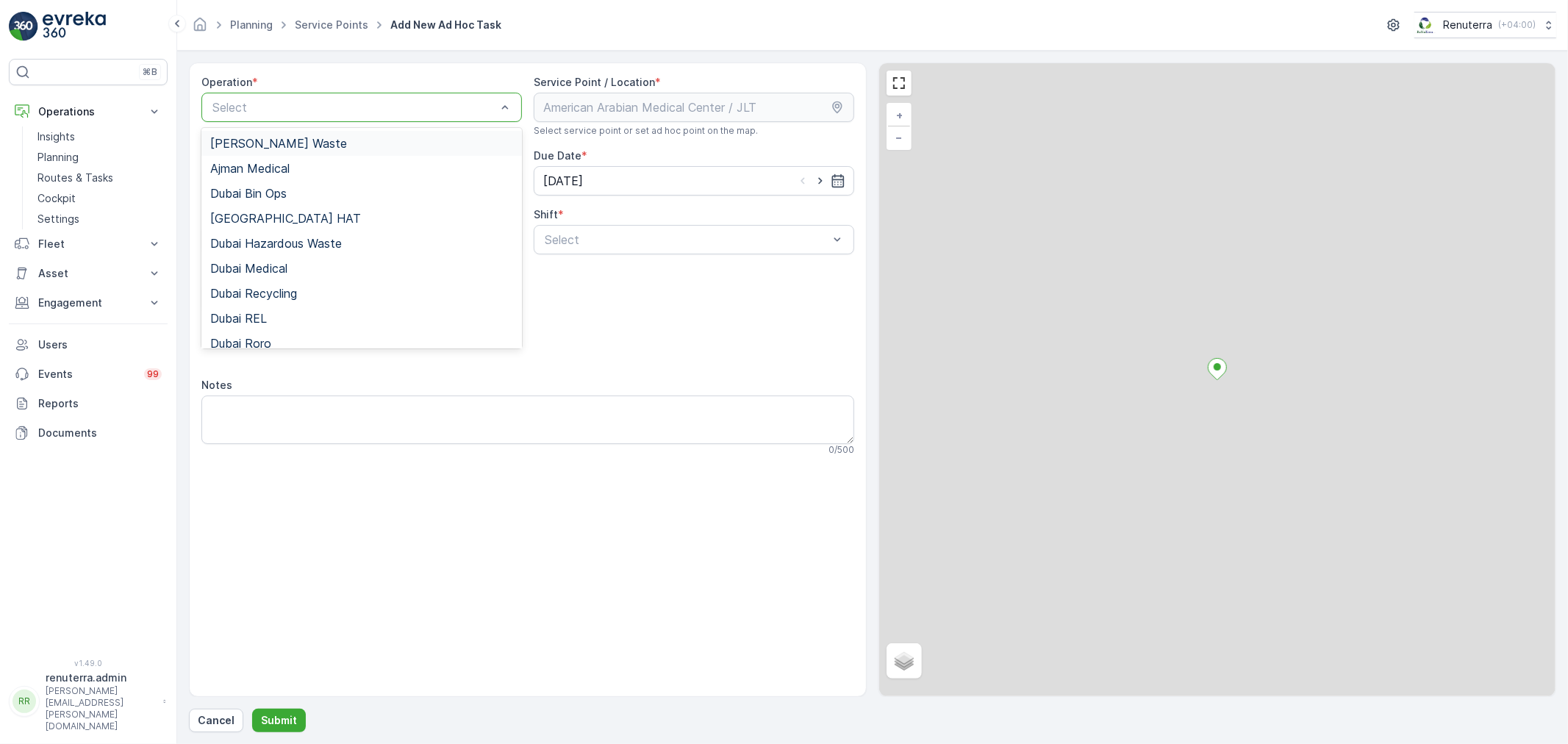
click at [338, 117] on div "Select" at bounding box center [362, 107] width 320 height 29
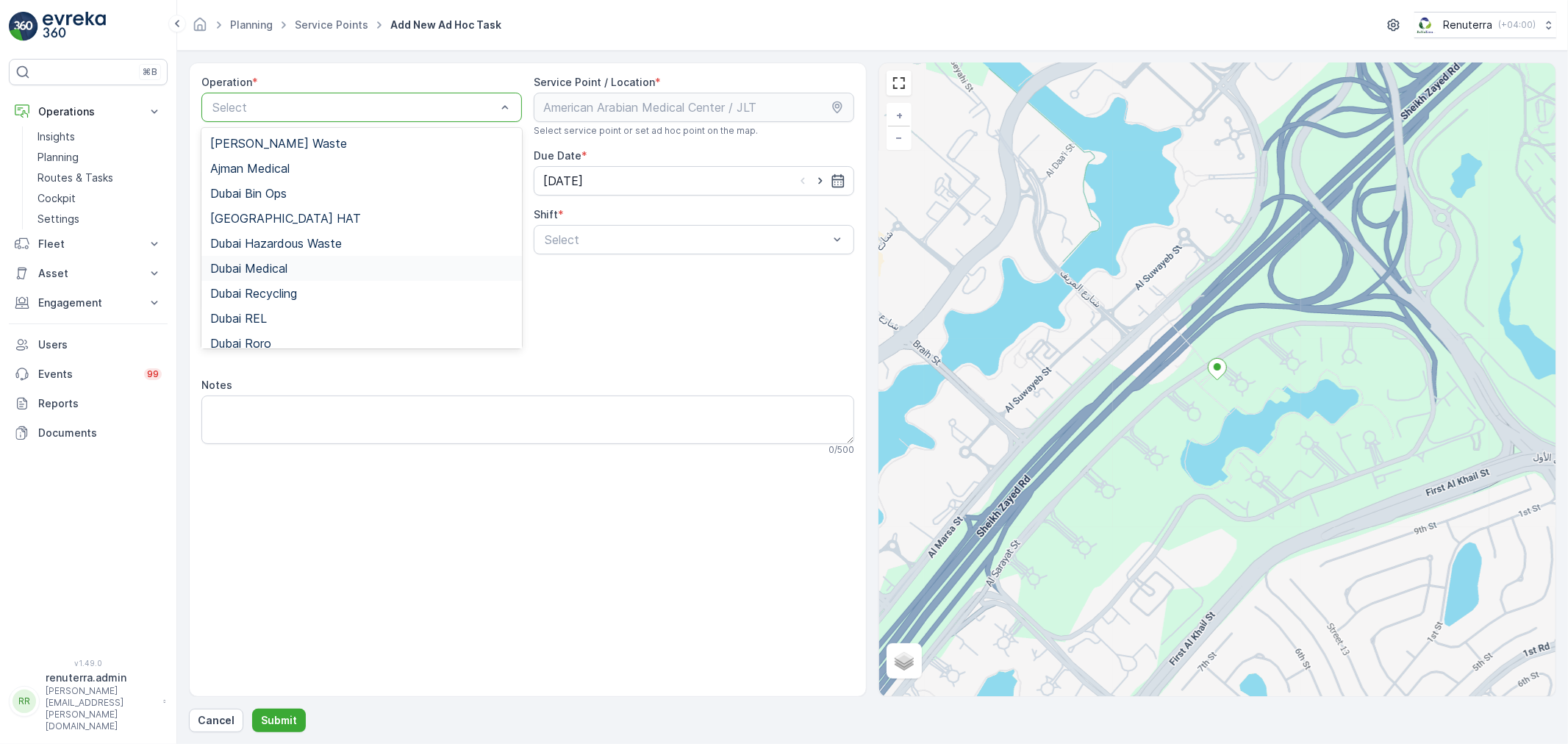
drag, startPoint x: 320, startPoint y: 270, endPoint x: 470, endPoint y: 267, distance: 150.0
click at [325, 270] on div "Dubai Medical" at bounding box center [362, 268] width 303 height 13
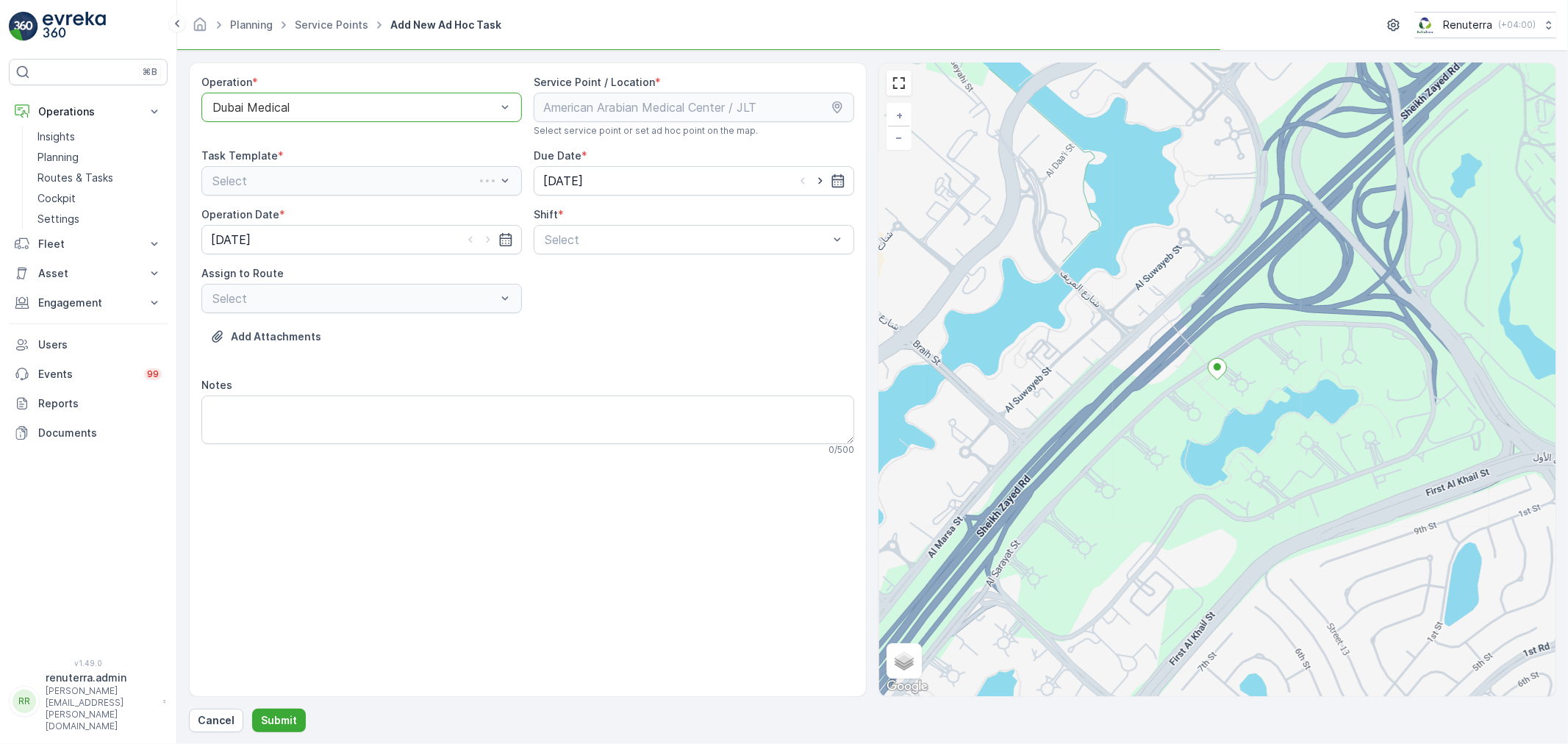
click at [546, 259] on div "Operation * option Dubai Medical, selected. Dubai Medical Service Point / Locat…" at bounding box center [527, 271] width 653 height 393
drag, startPoint x: 587, startPoint y: 241, endPoint x: 587, endPoint y: 259, distance: 18.0
click at [587, 243] on div at bounding box center [687, 240] width 287 height 13
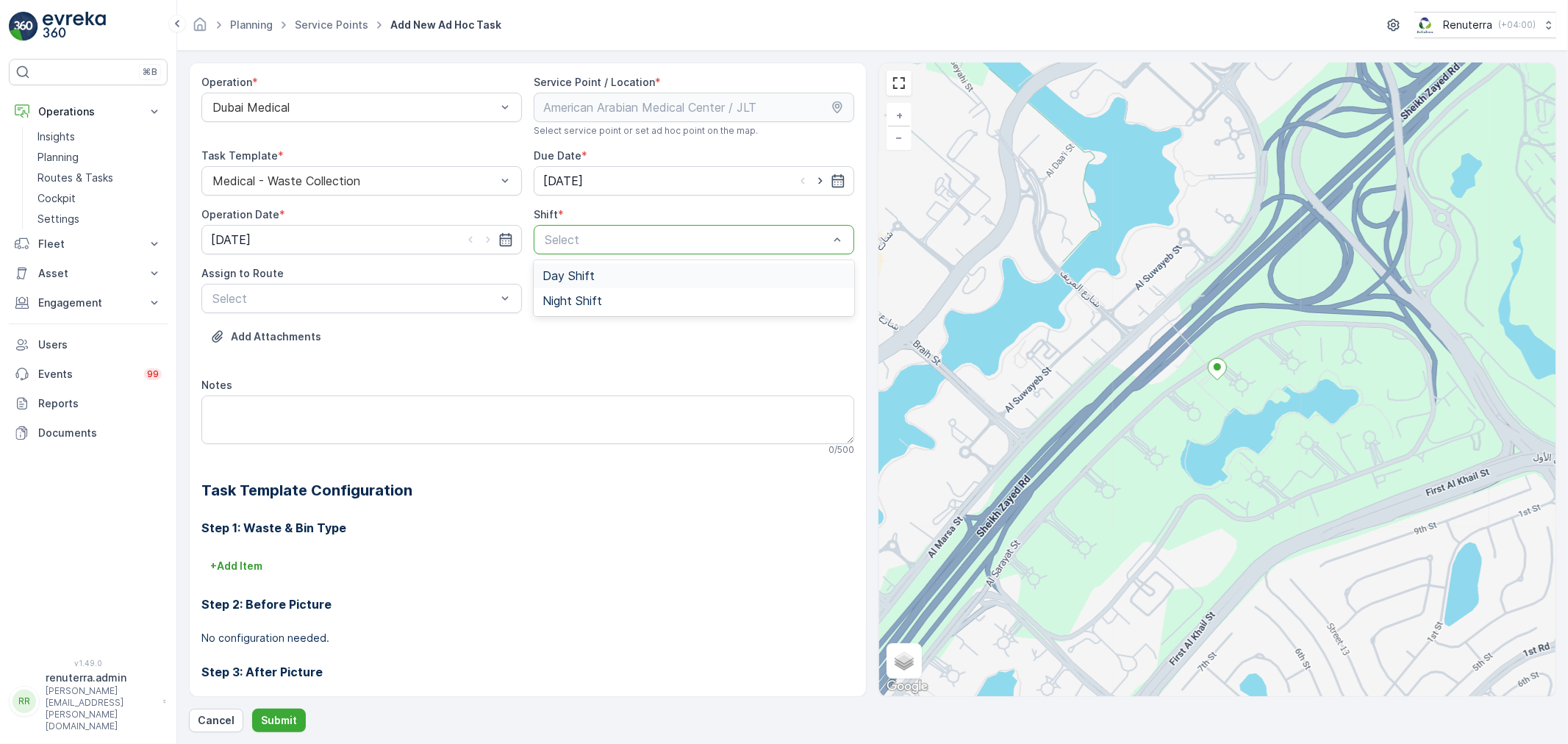
click at [594, 279] on div "Day Shift" at bounding box center [694, 275] width 303 height 13
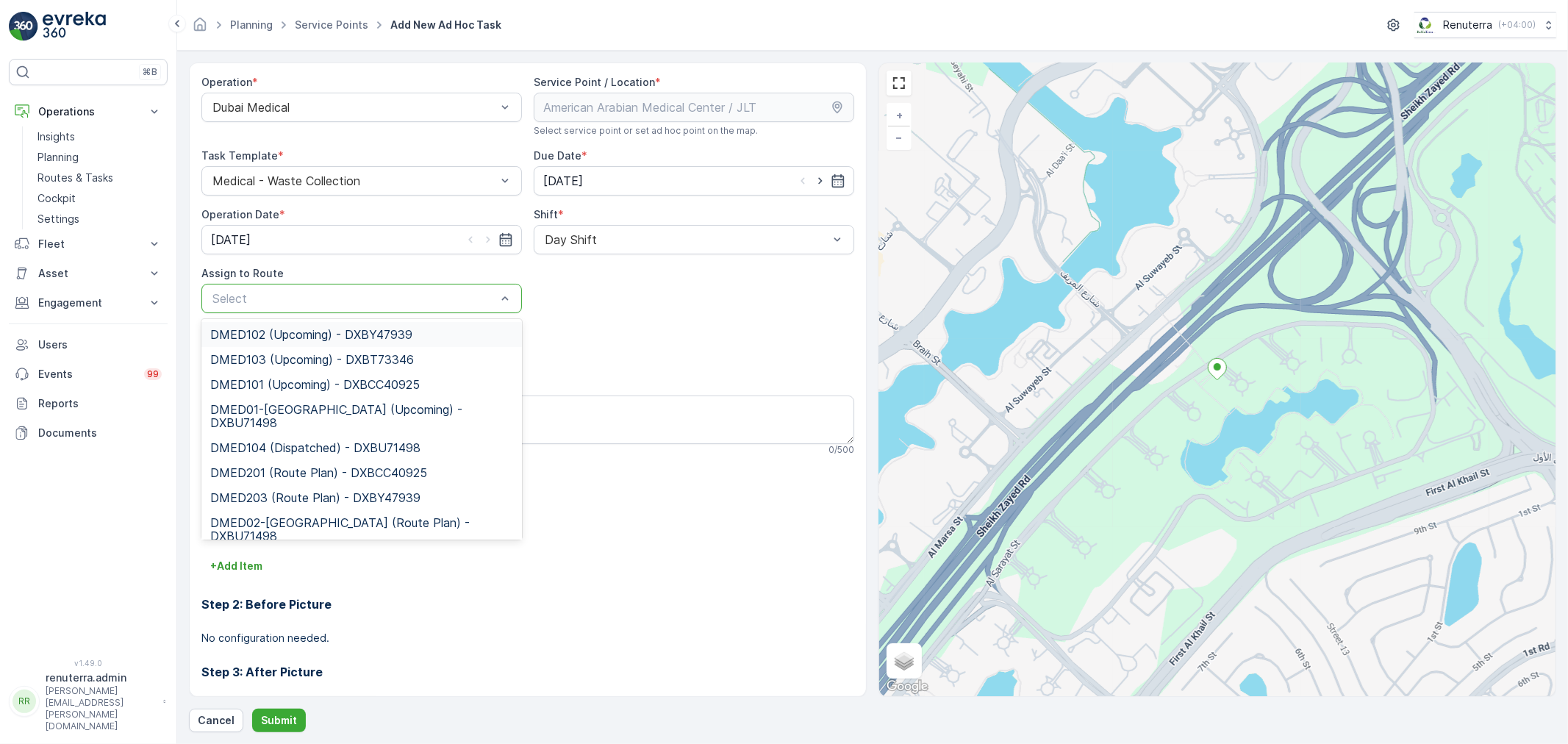
click at [401, 296] on div at bounding box center [355, 298] width 287 height 13
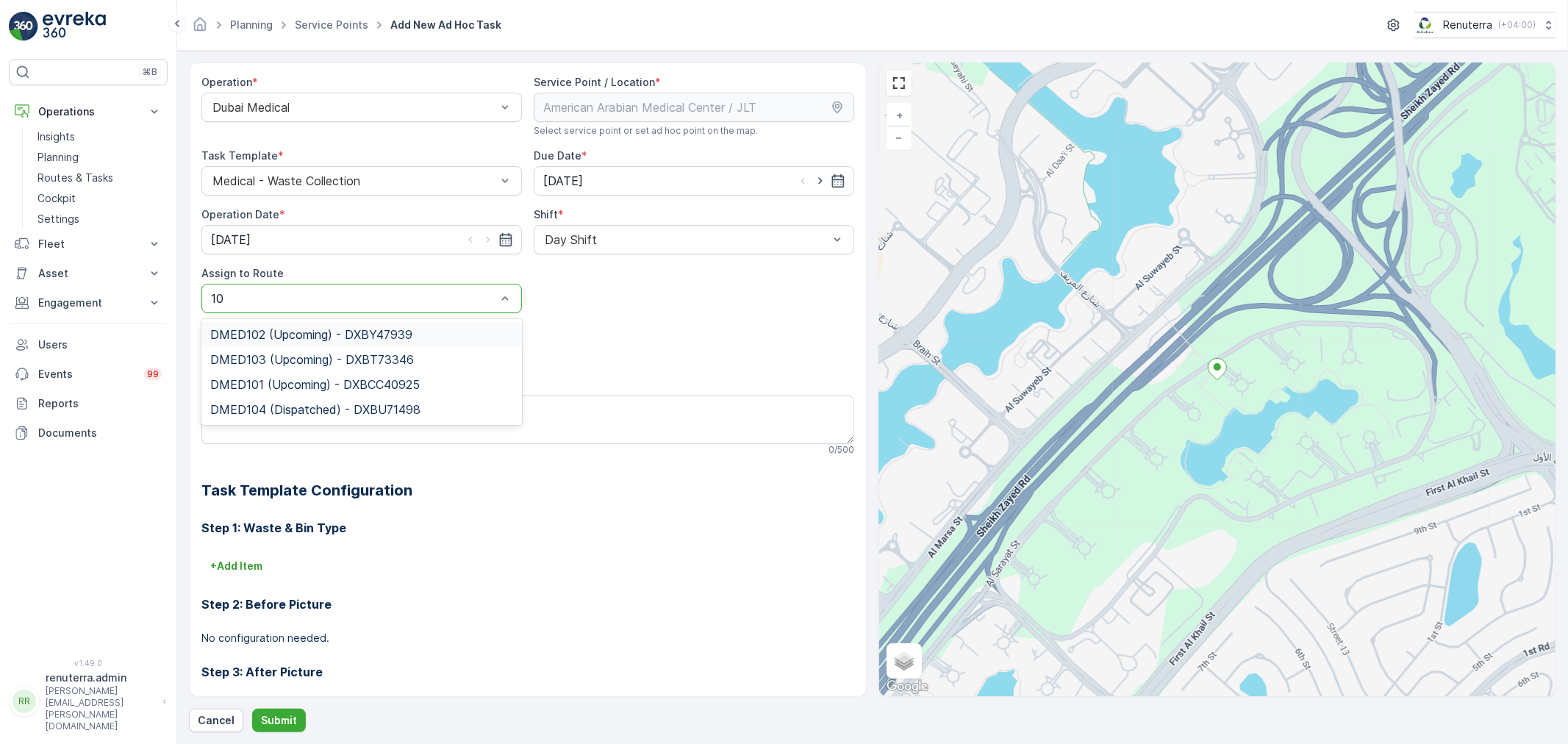
type input "101"
click at [370, 326] on div "DMED101 (Upcoming) - DXBCC40925" at bounding box center [362, 335] width 320 height 25
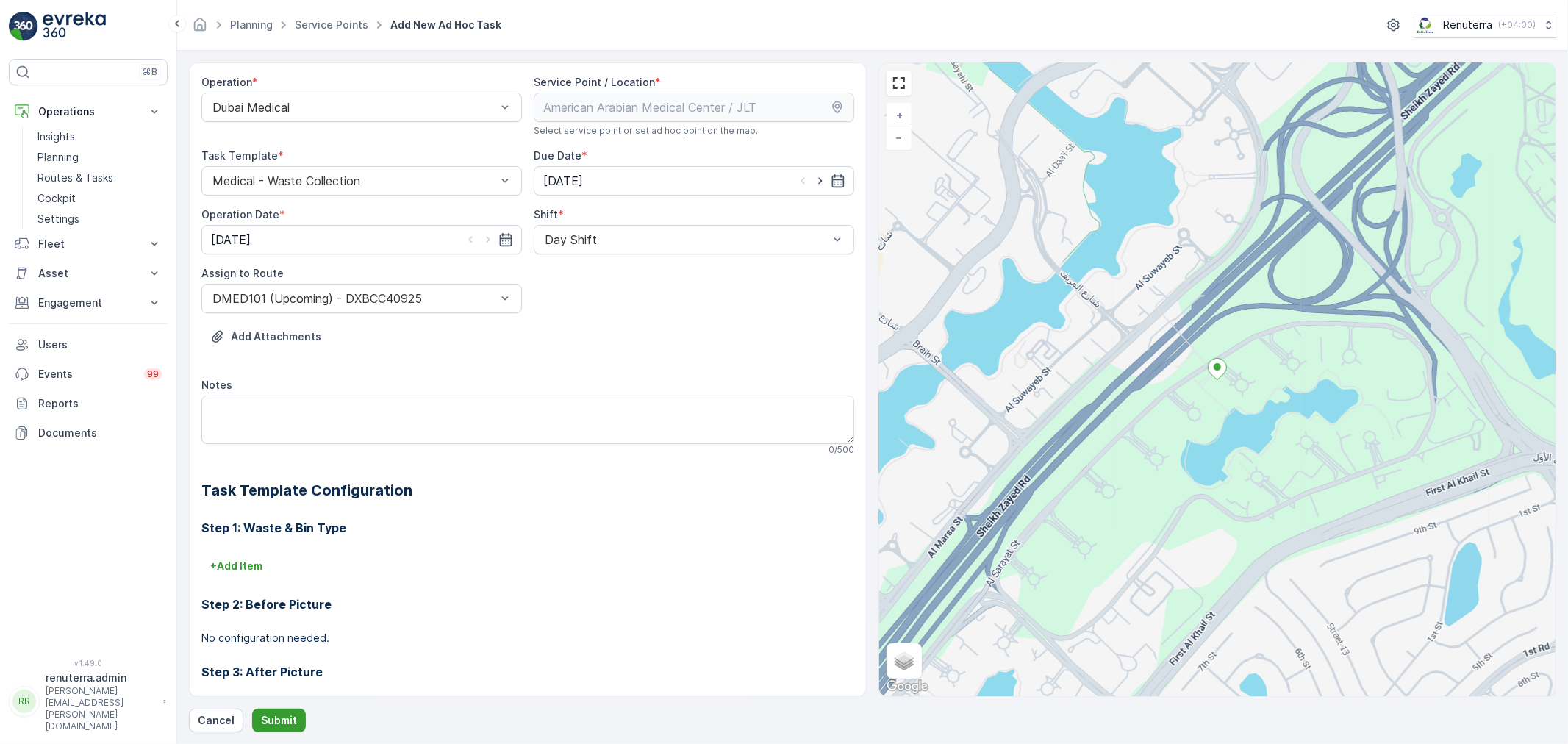
click at [280, 711] on button "Submit" at bounding box center [279, 721] width 54 height 24
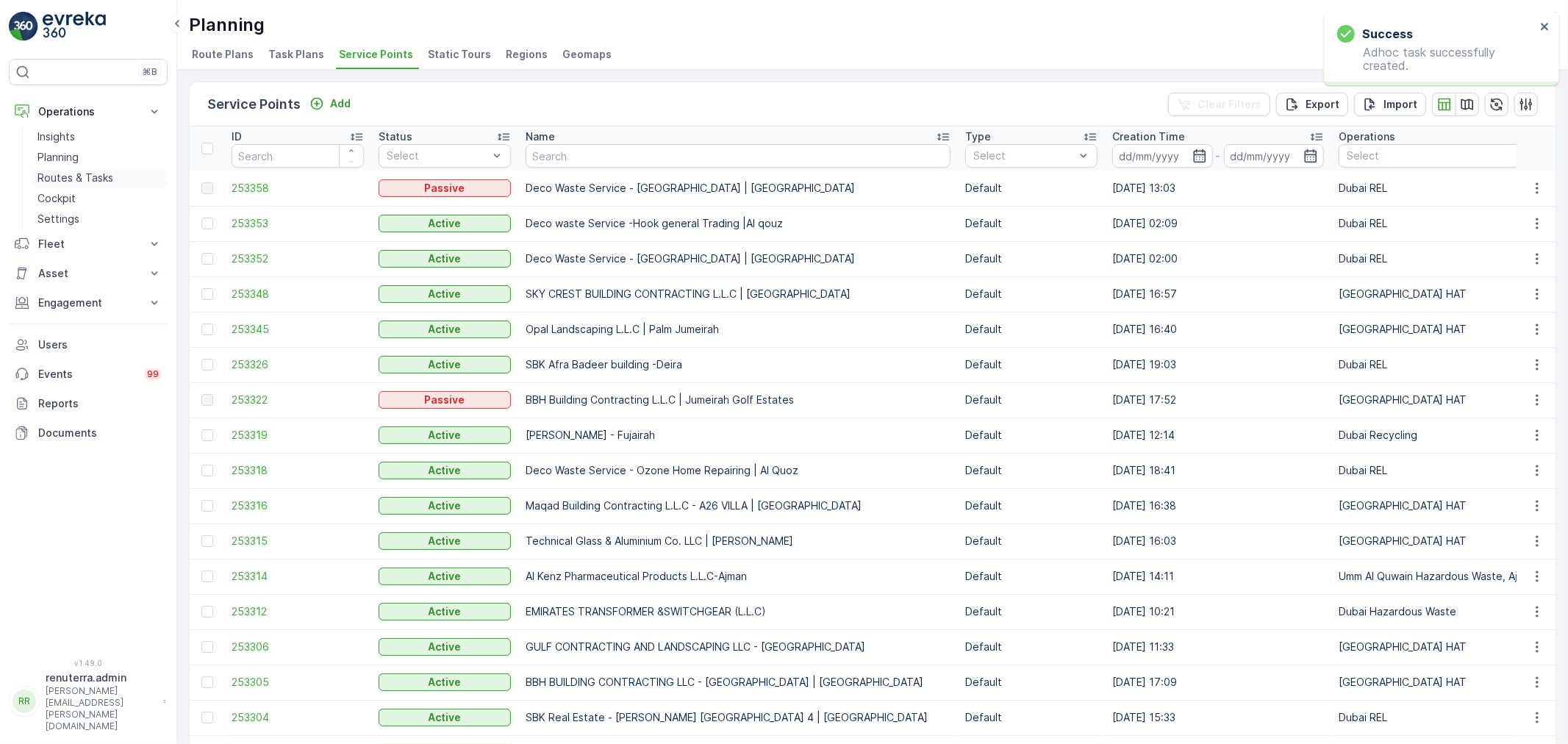
click at [75, 179] on p "Routes & Tasks" at bounding box center [75, 178] width 75 height 15
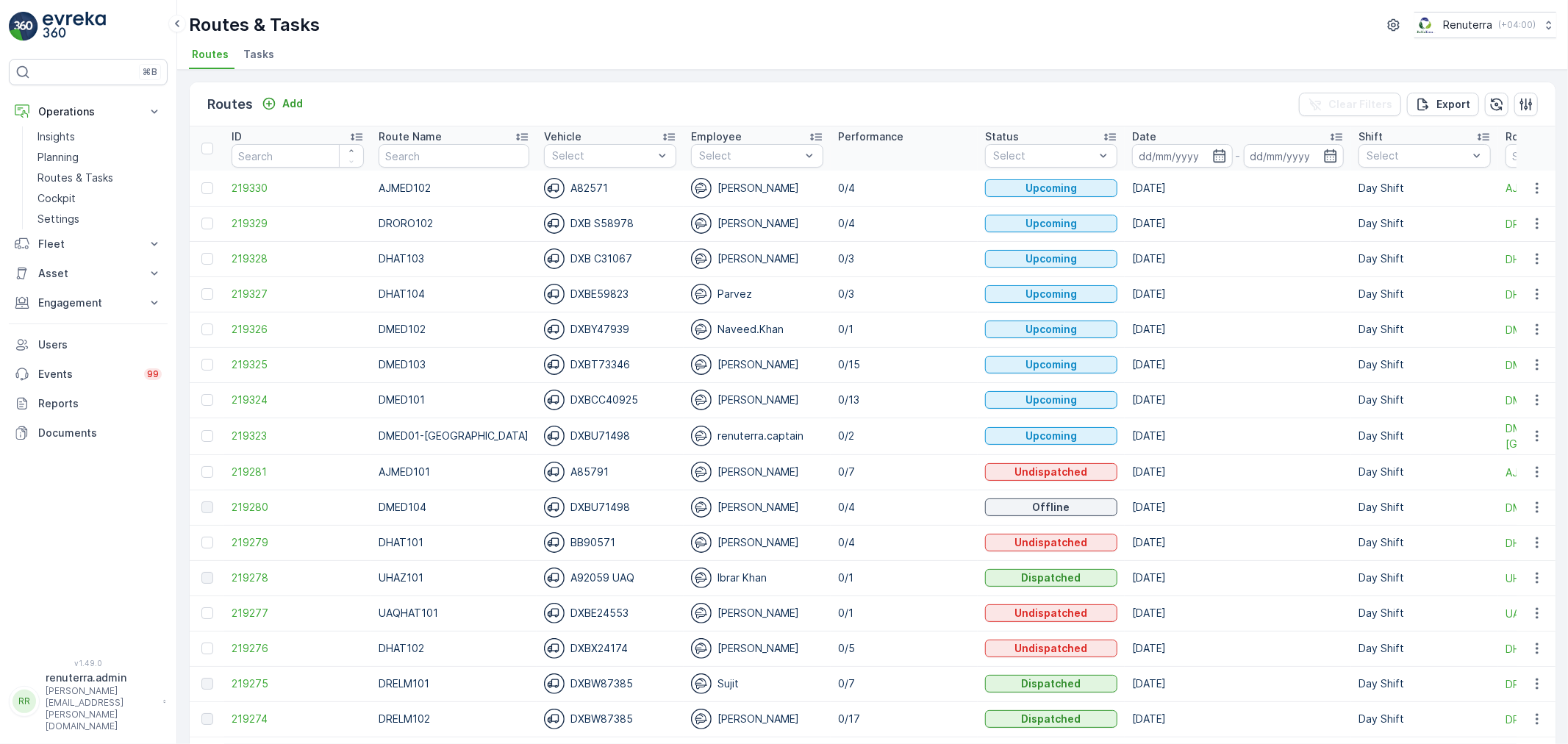
click at [255, 53] on span "Tasks" at bounding box center [259, 54] width 31 height 15
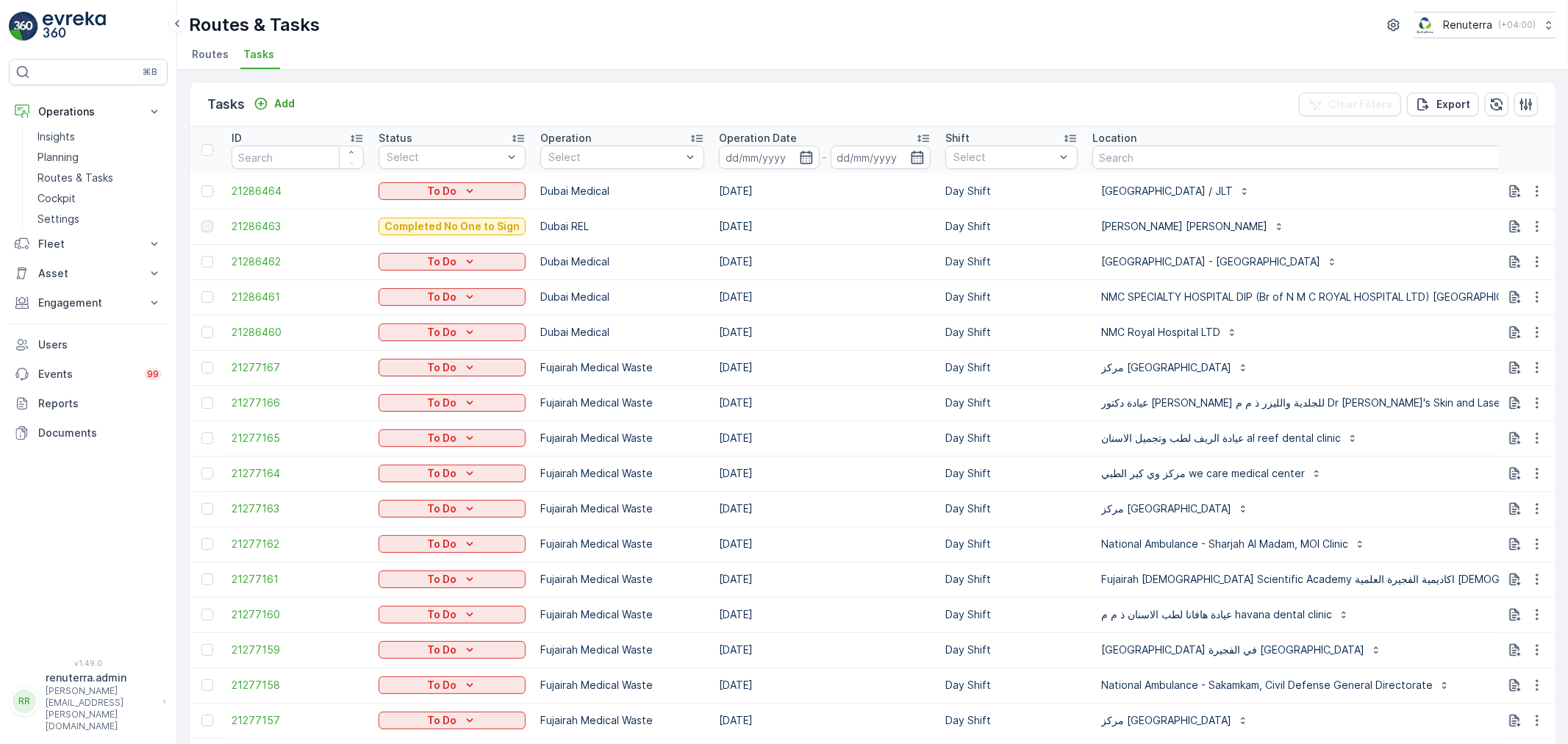
click at [209, 53] on span "Routes" at bounding box center [210, 54] width 36 height 15
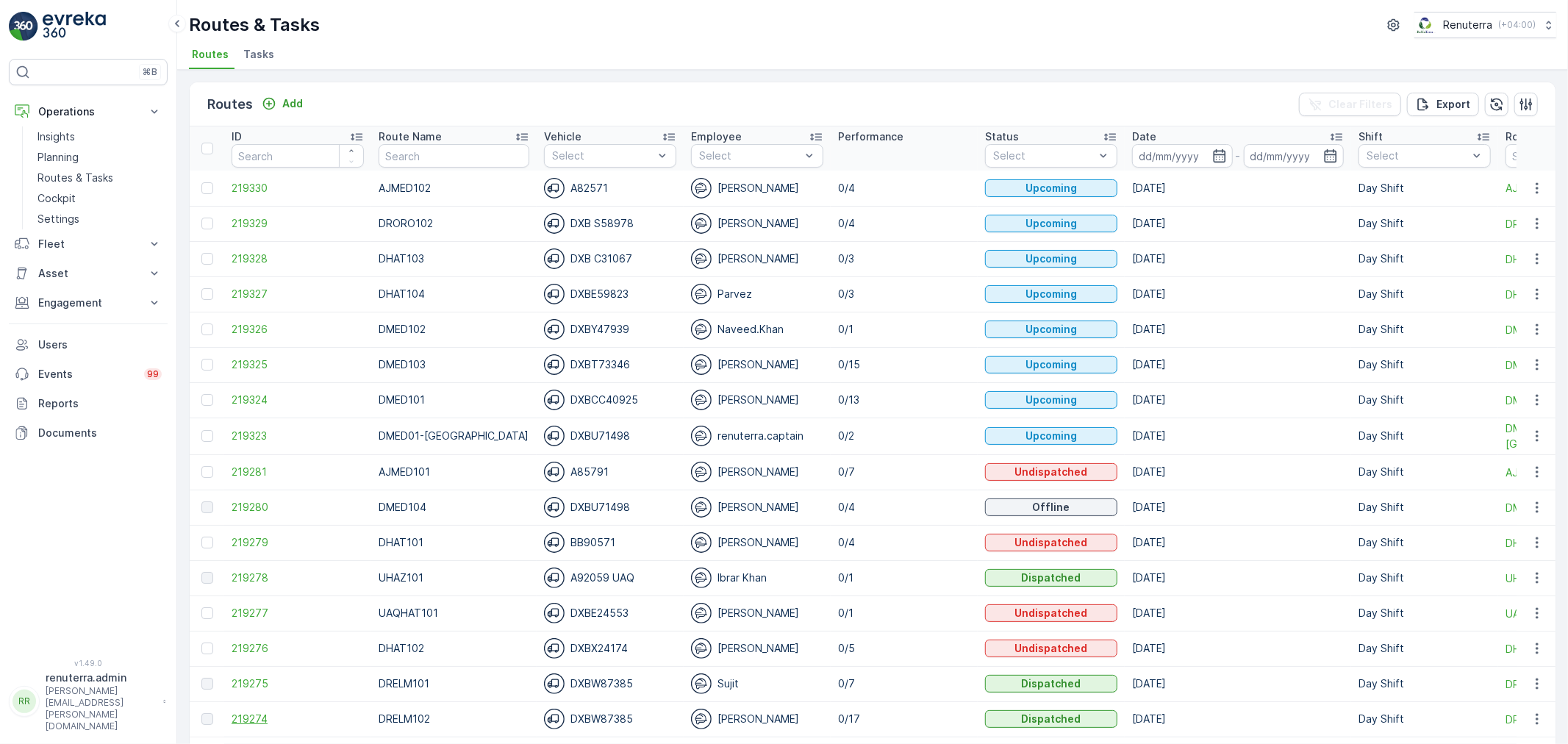
click at [246, 715] on span "219274" at bounding box center [297, 719] width 132 height 15
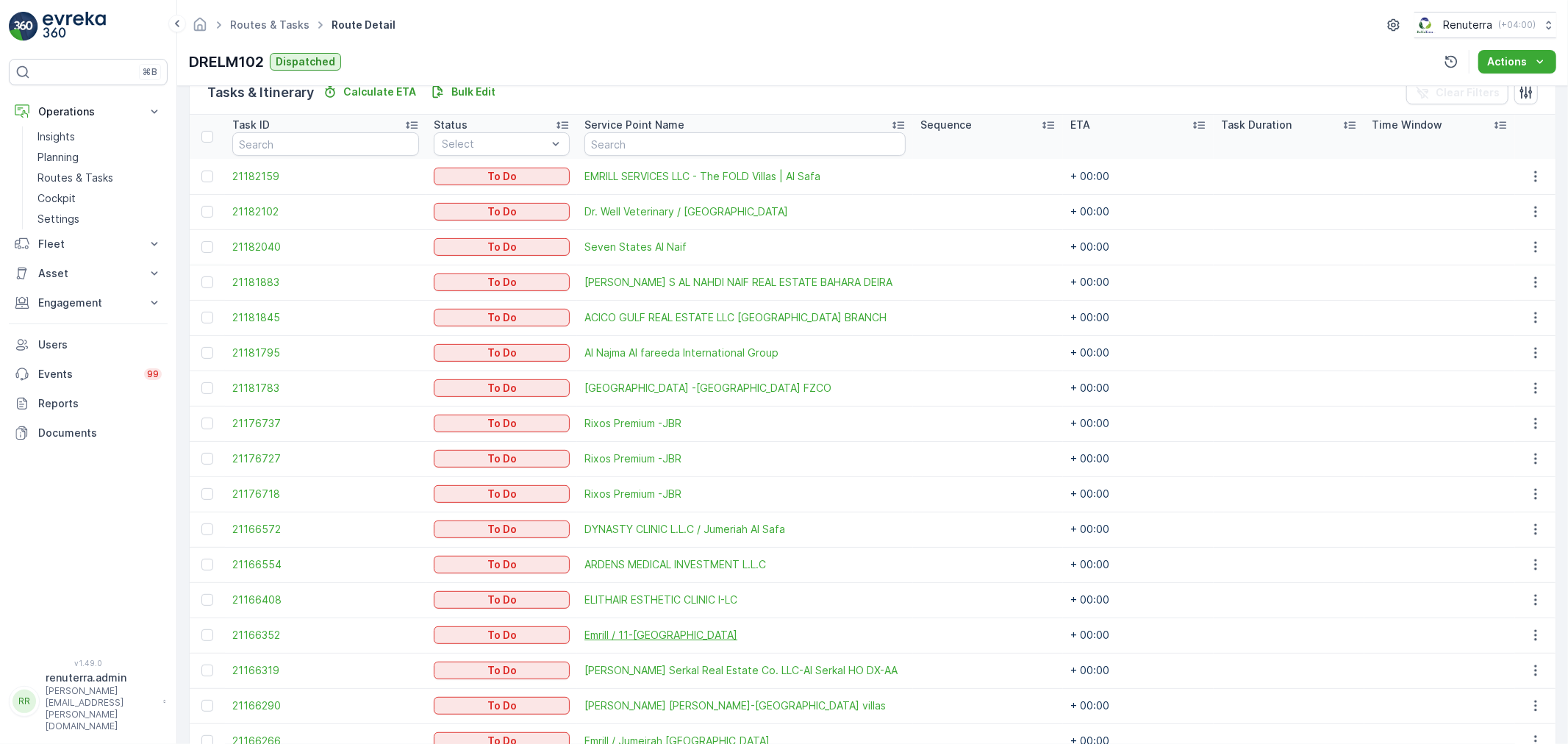
scroll to position [448, 0]
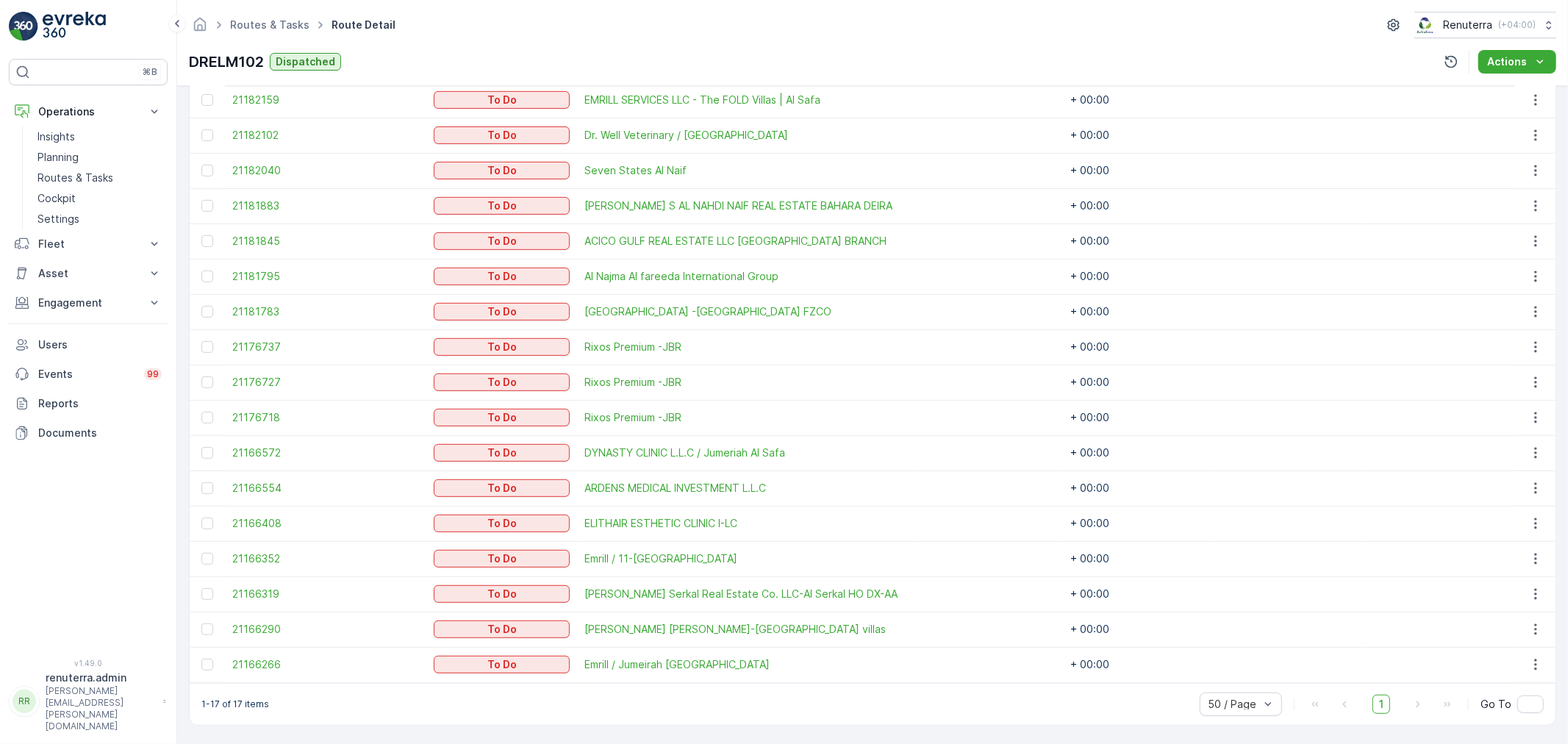
click at [1550, 662] on td at bounding box center [1535, 665] width 40 height 35
click at [1539, 669] on button "button" at bounding box center [1535, 665] width 26 height 17
click at [1483, 587] on span "Change Route" at bounding box center [1500, 594] width 71 height 15
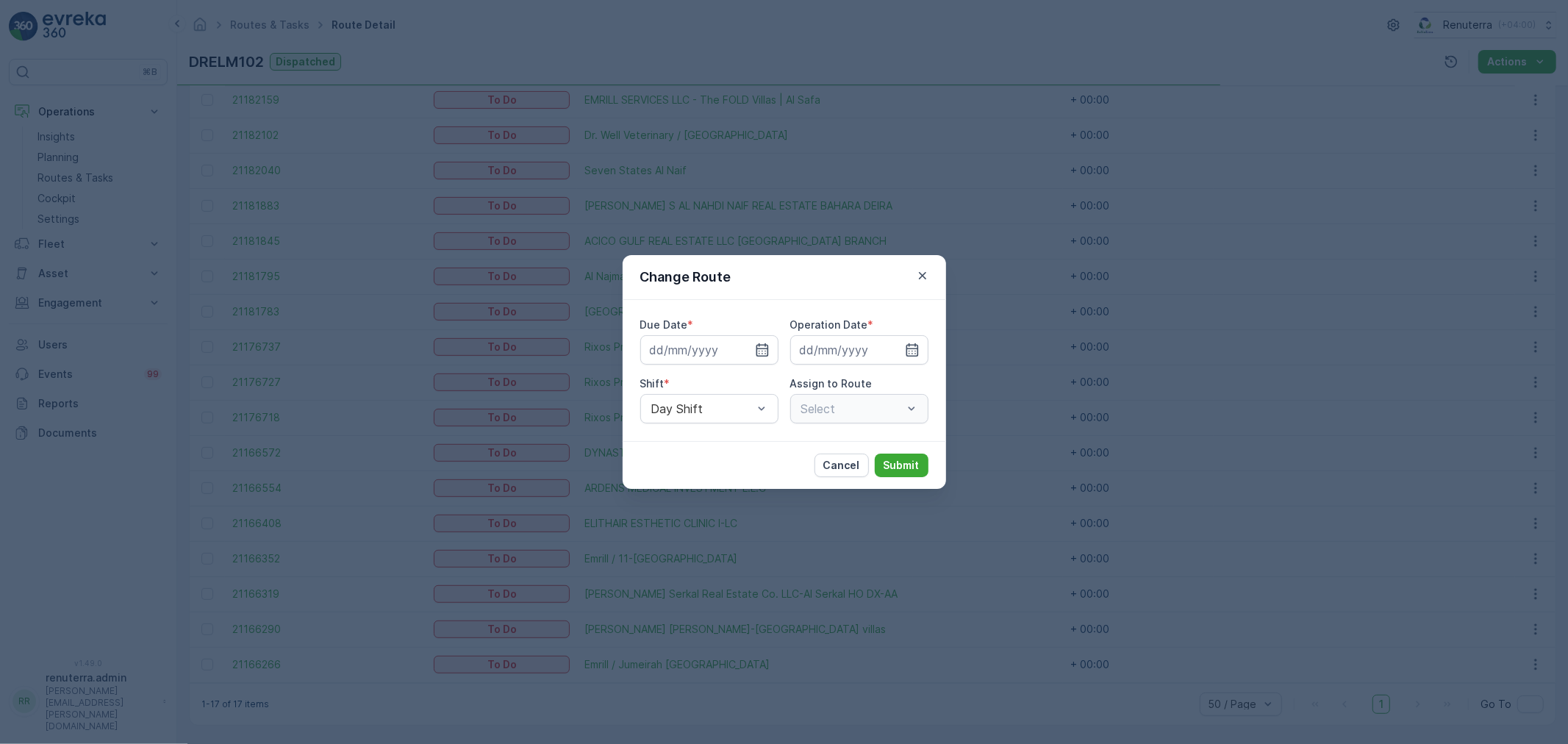
type input "[DATE]"
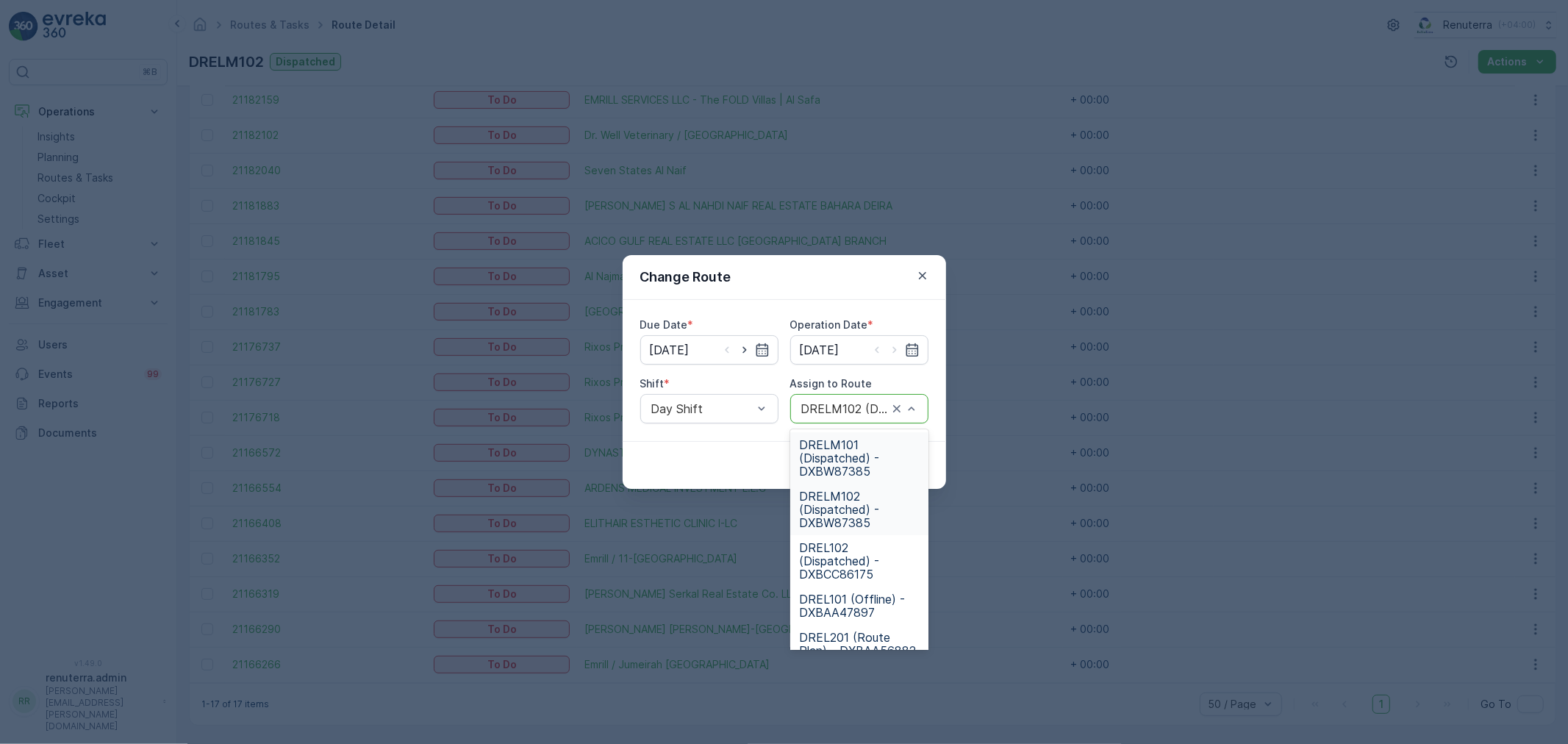
click at [919, 398] on div "DRELM102 (Dispatched) - DXBW87385" at bounding box center [859, 408] width 138 height 29
type input "101"
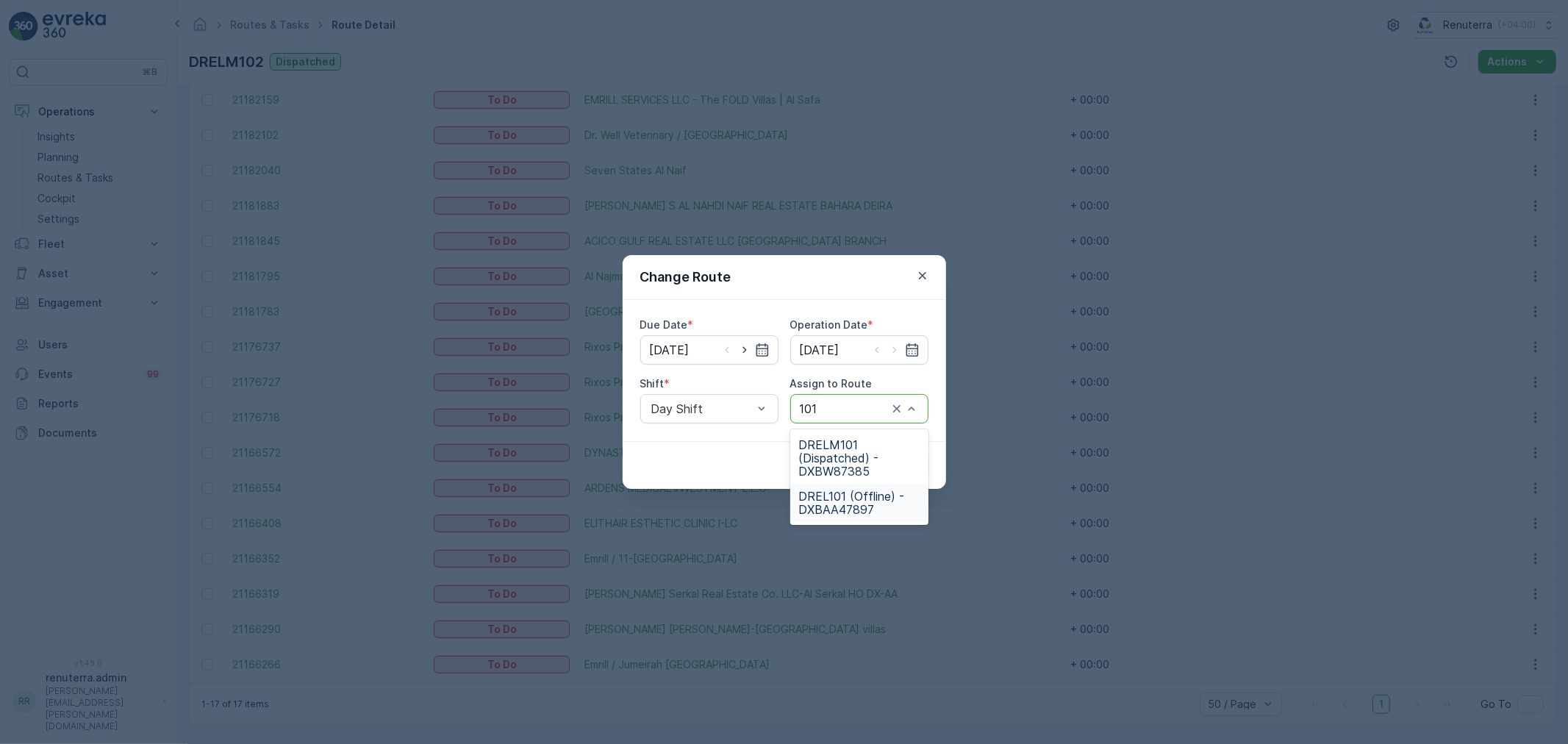
click at [838, 493] on span "DREL101 (Offline) - DXBAA47897" at bounding box center [860, 502] width 121 height 26
click at [928, 405] on div "DREL101 (Offline) - DXBAA47897" at bounding box center [859, 408] width 138 height 29
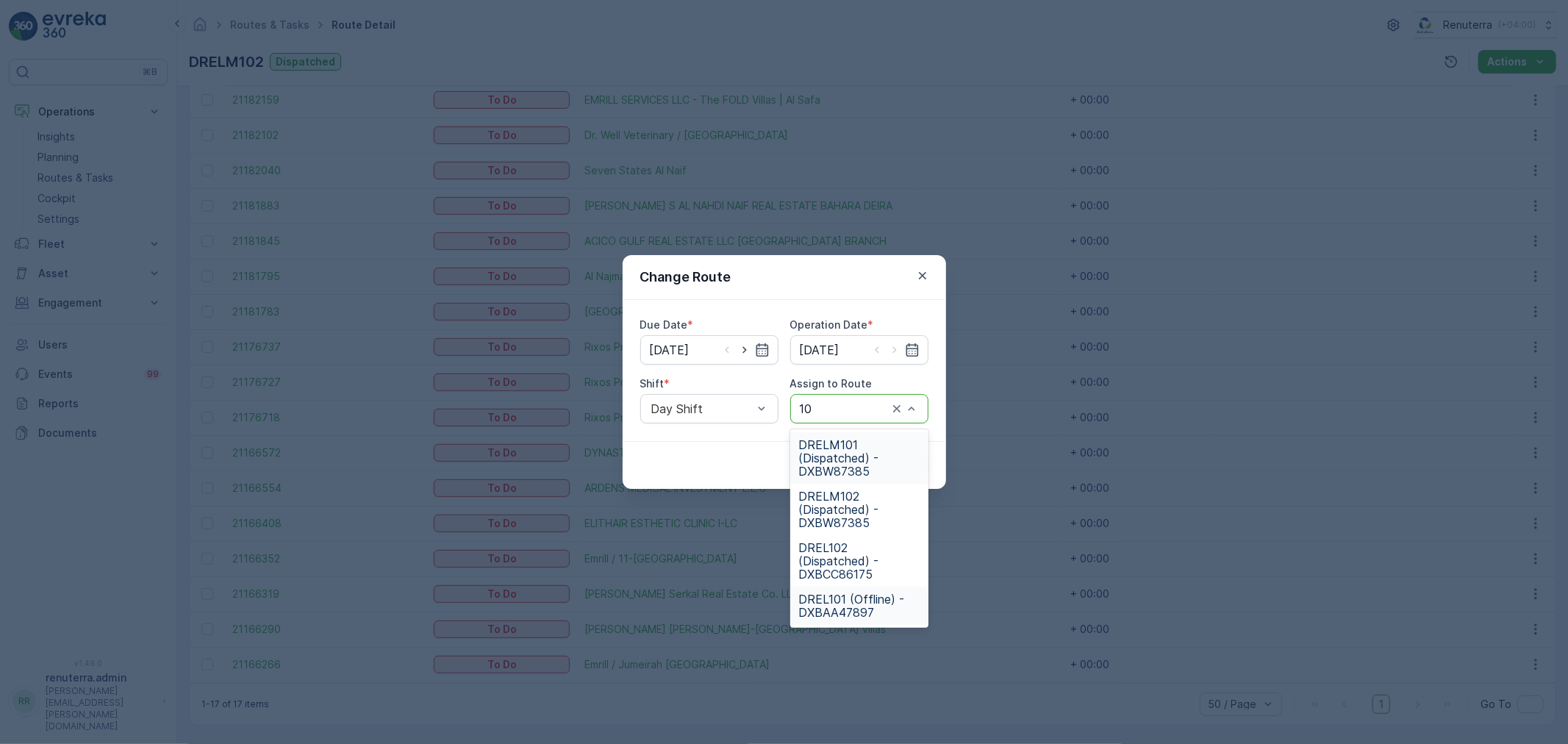
type input "101"
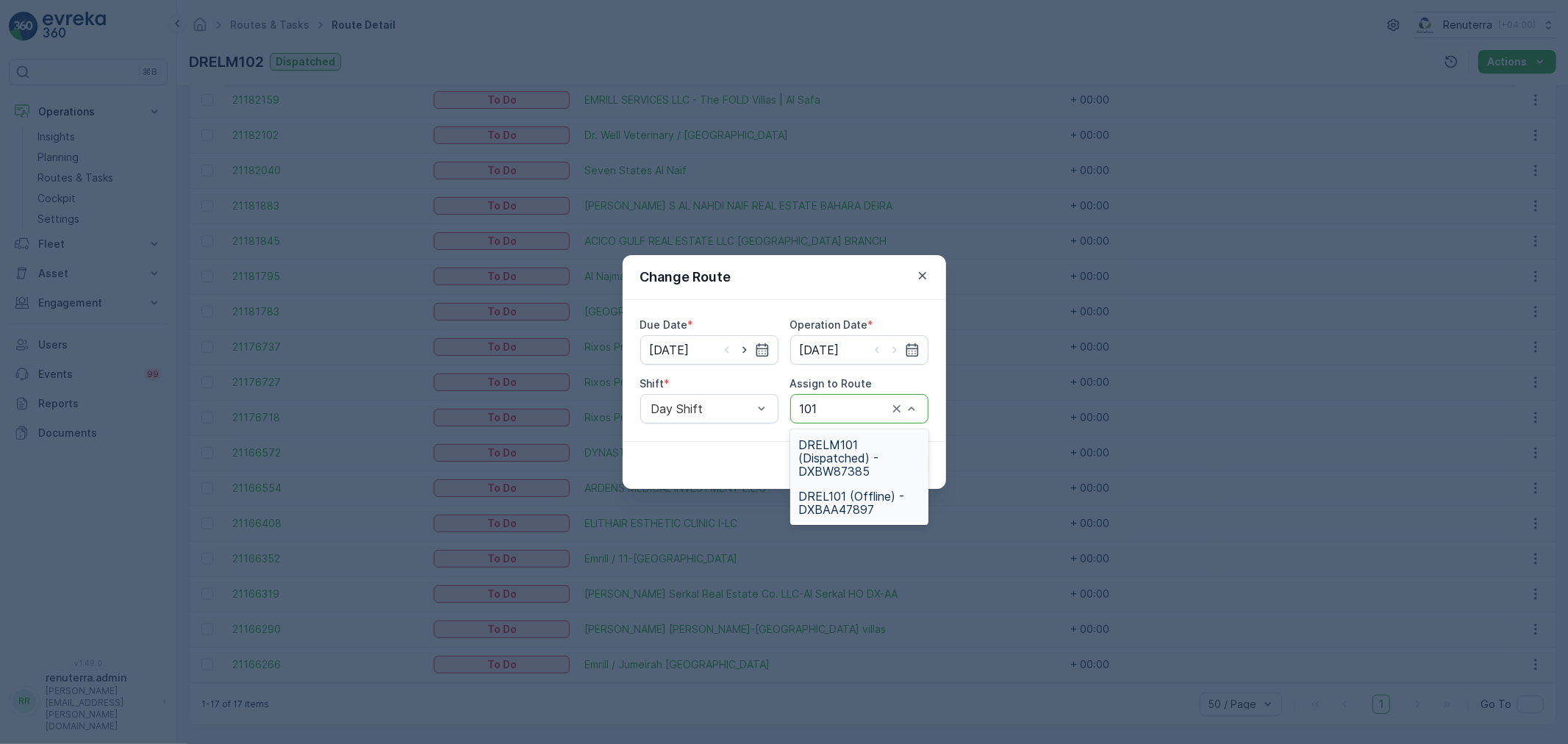
drag, startPoint x: 836, startPoint y: 438, endPoint x: 861, endPoint y: 452, distance: 28.7
click at [836, 443] on span "DRELM101 (Dispatched) - DXBW87385" at bounding box center [860, 458] width 121 height 40
click at [900, 465] on p "Submit" at bounding box center [901, 466] width 36 height 15
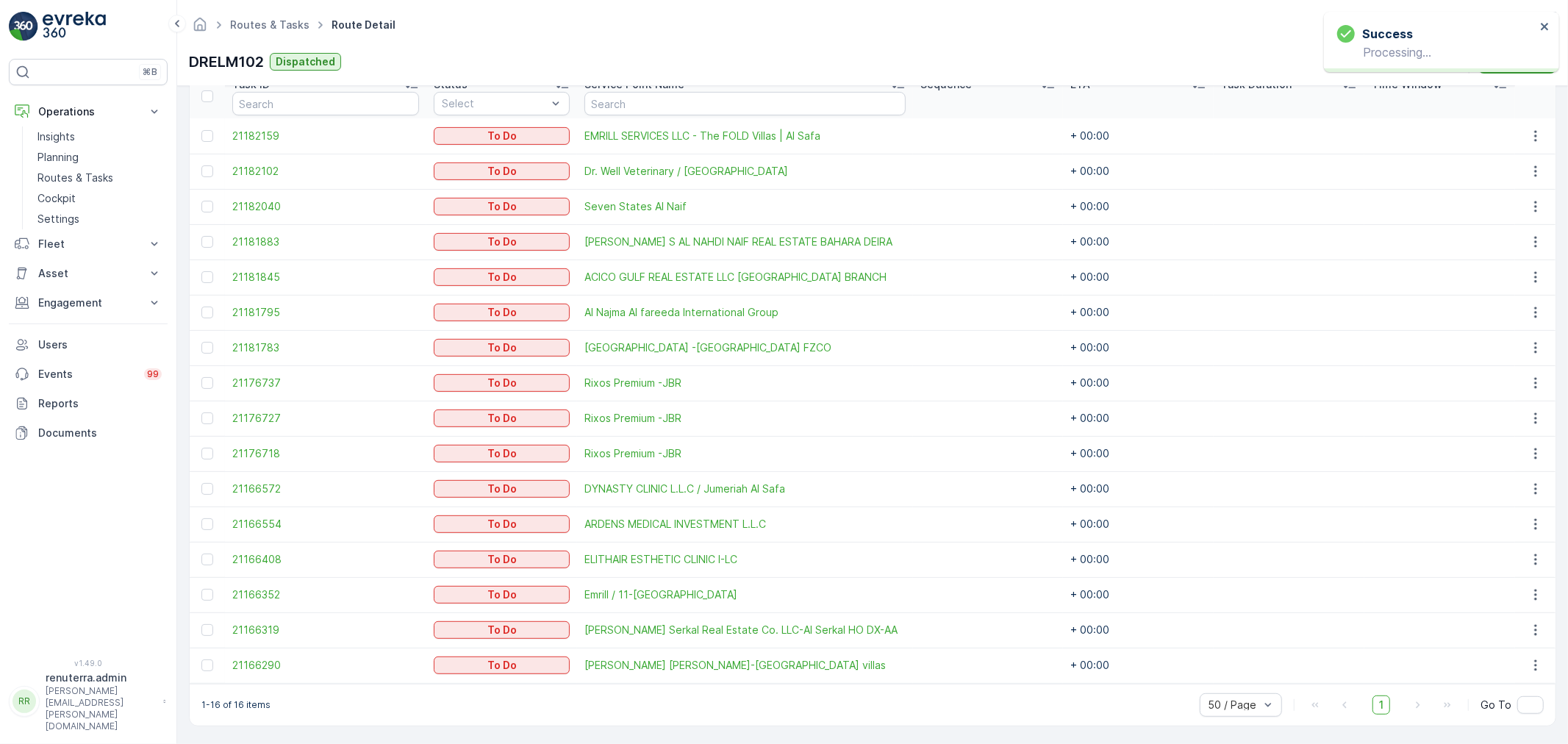
scroll to position [413, 0]
click at [1528, 167] on icon "button" at bounding box center [1535, 171] width 15 height 15
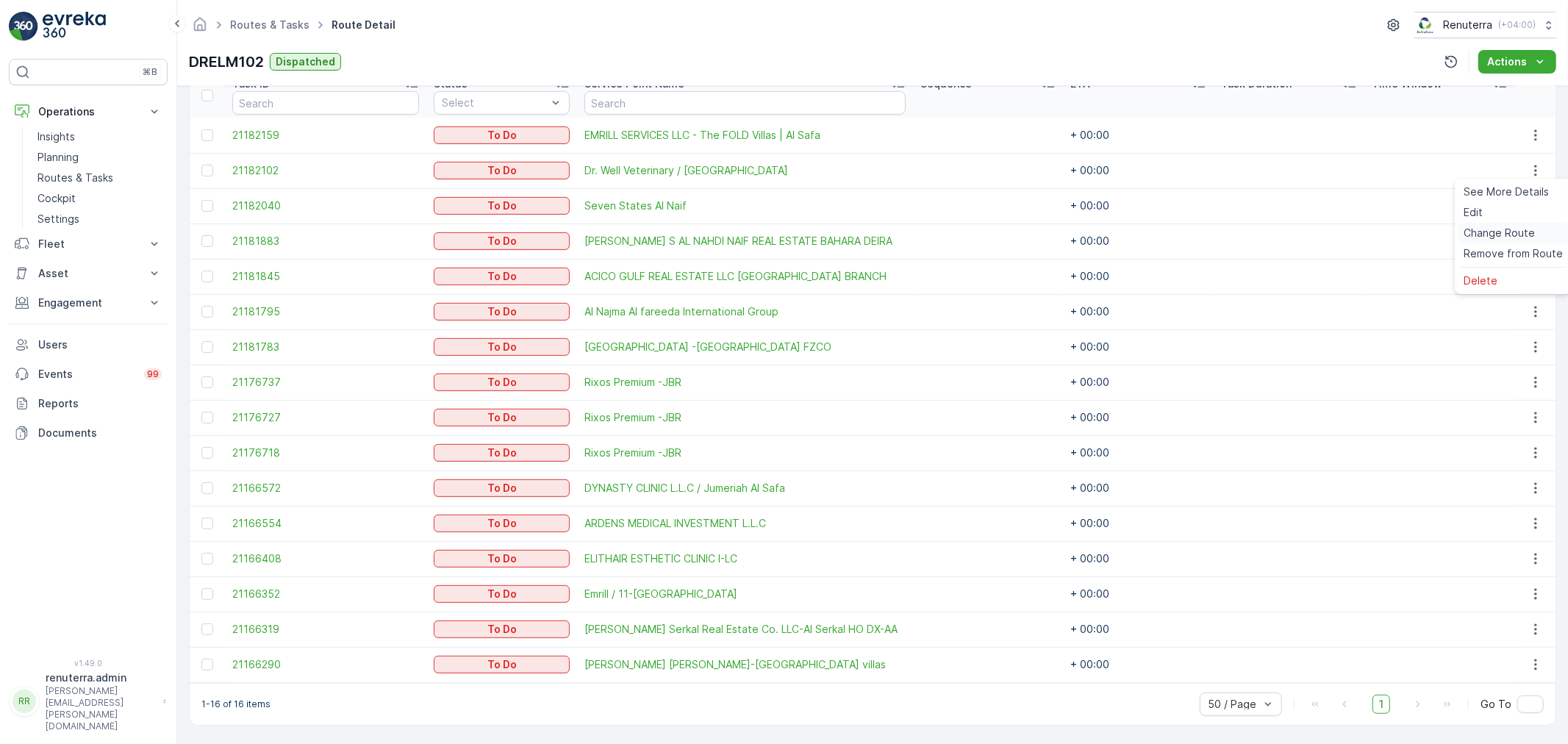
click at [1505, 229] on span "Change Route" at bounding box center [1500, 233] width 71 height 15
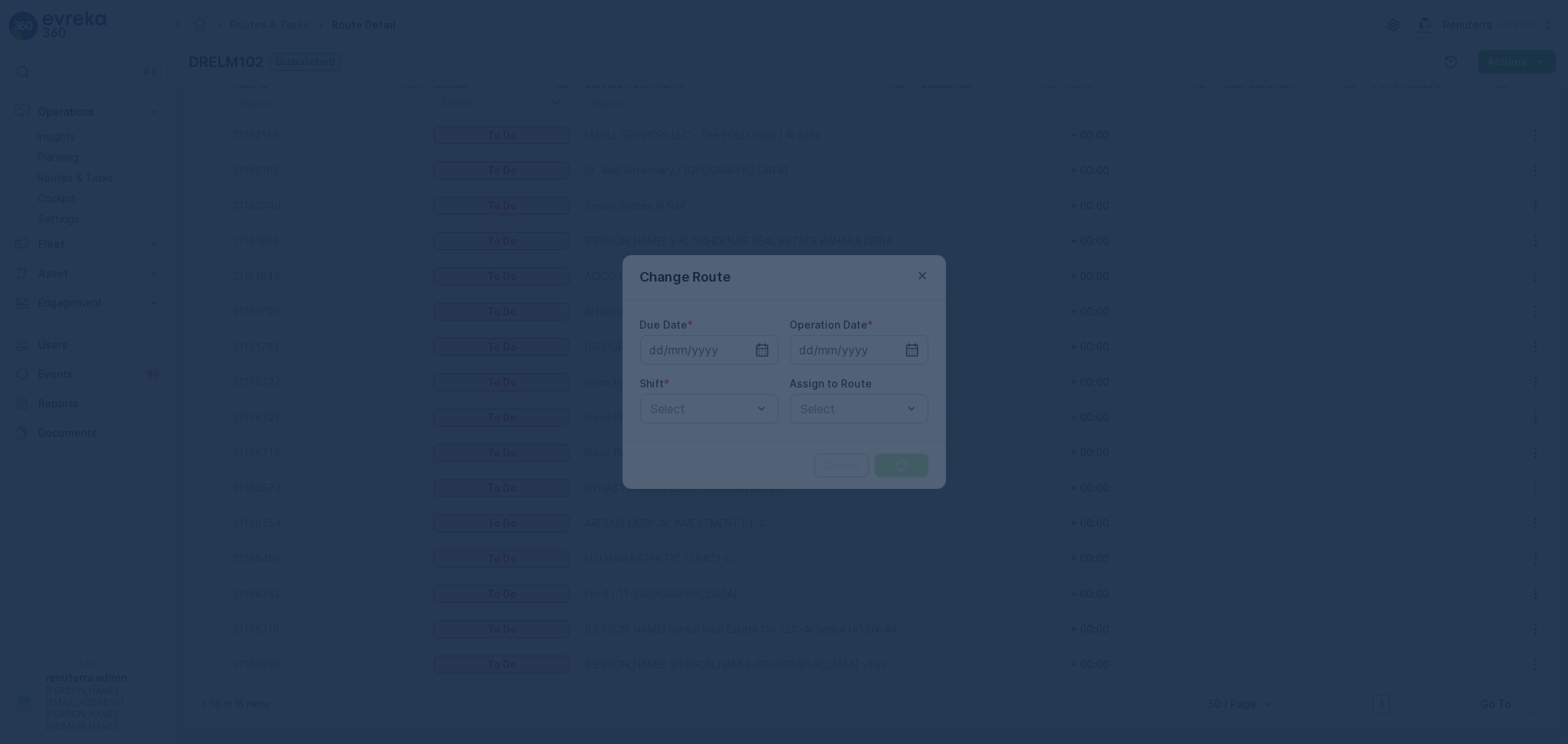
type input "29.08.2025"
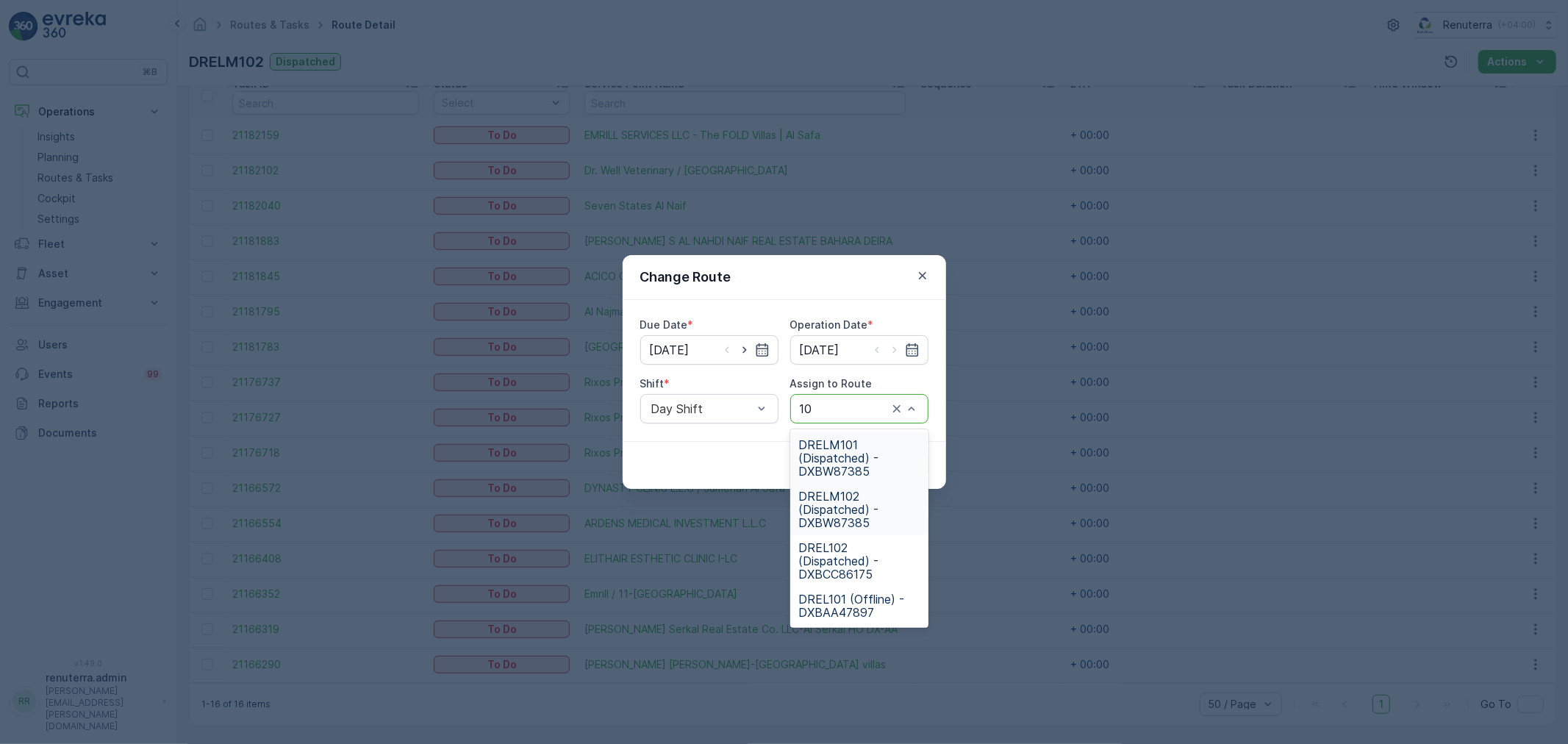
type input "101"
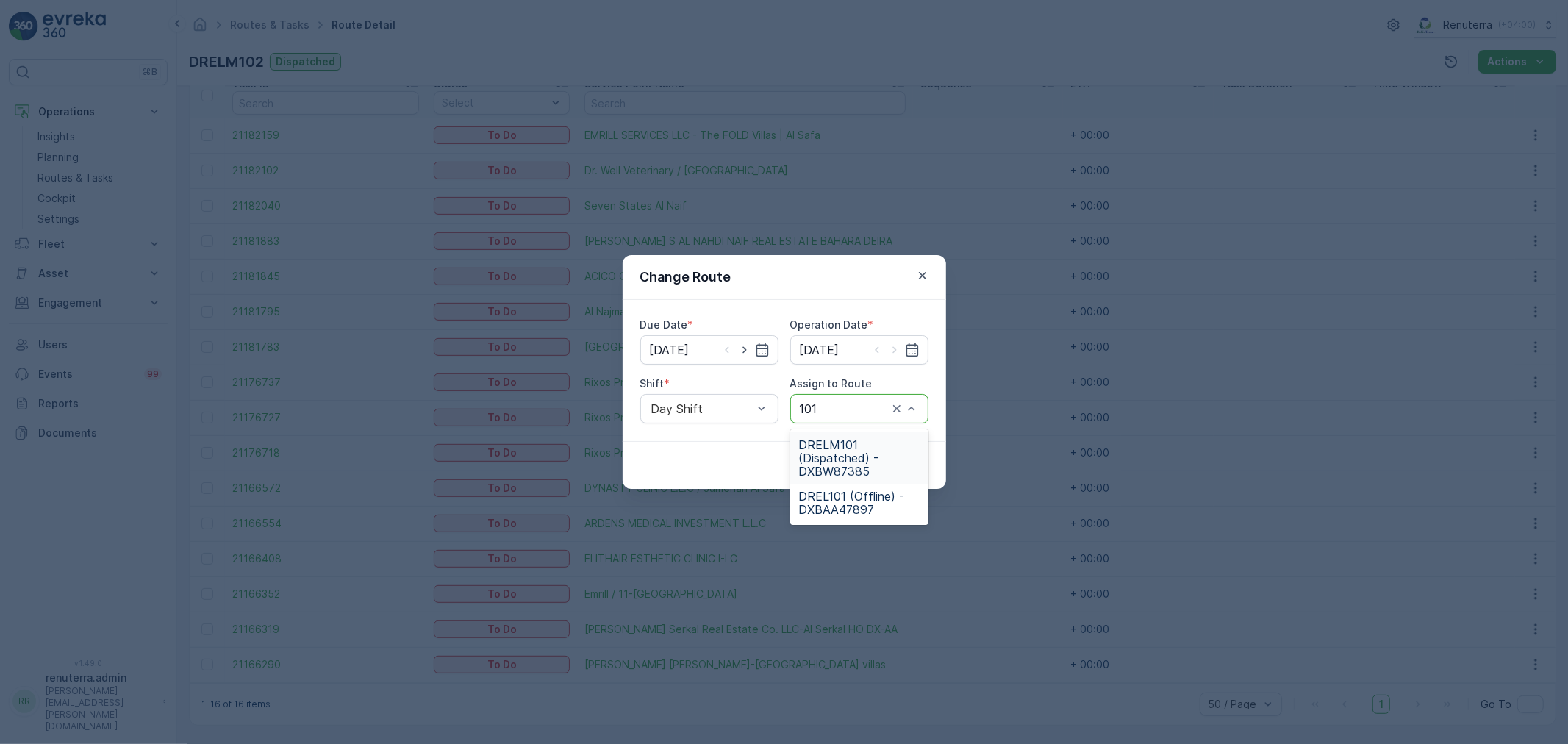
click at [847, 446] on span "DRELM101 (Dispatched) - DXBW87385" at bounding box center [860, 458] width 121 height 40
click at [901, 458] on p "Submit" at bounding box center [901, 466] width 36 height 15
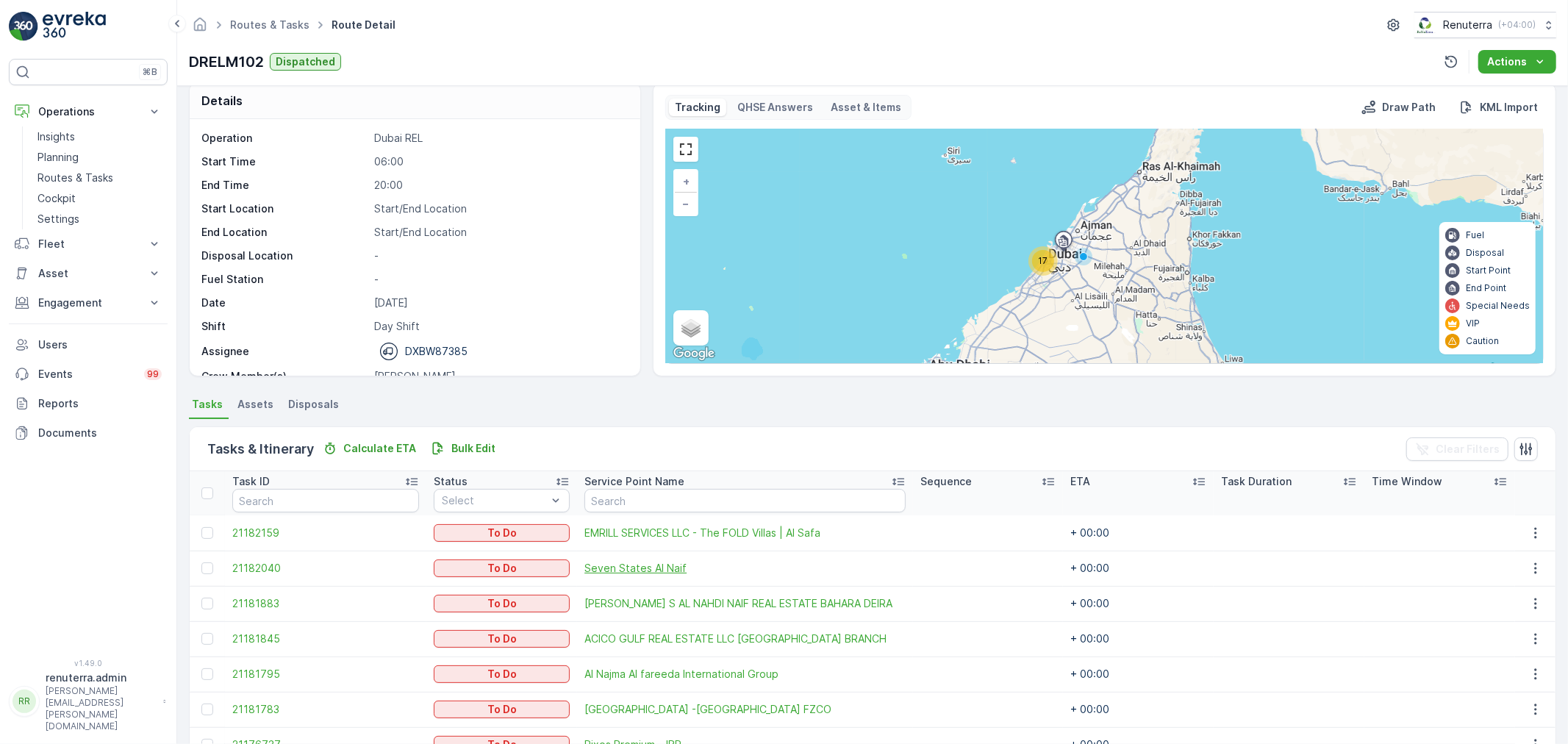
scroll to position [0, 0]
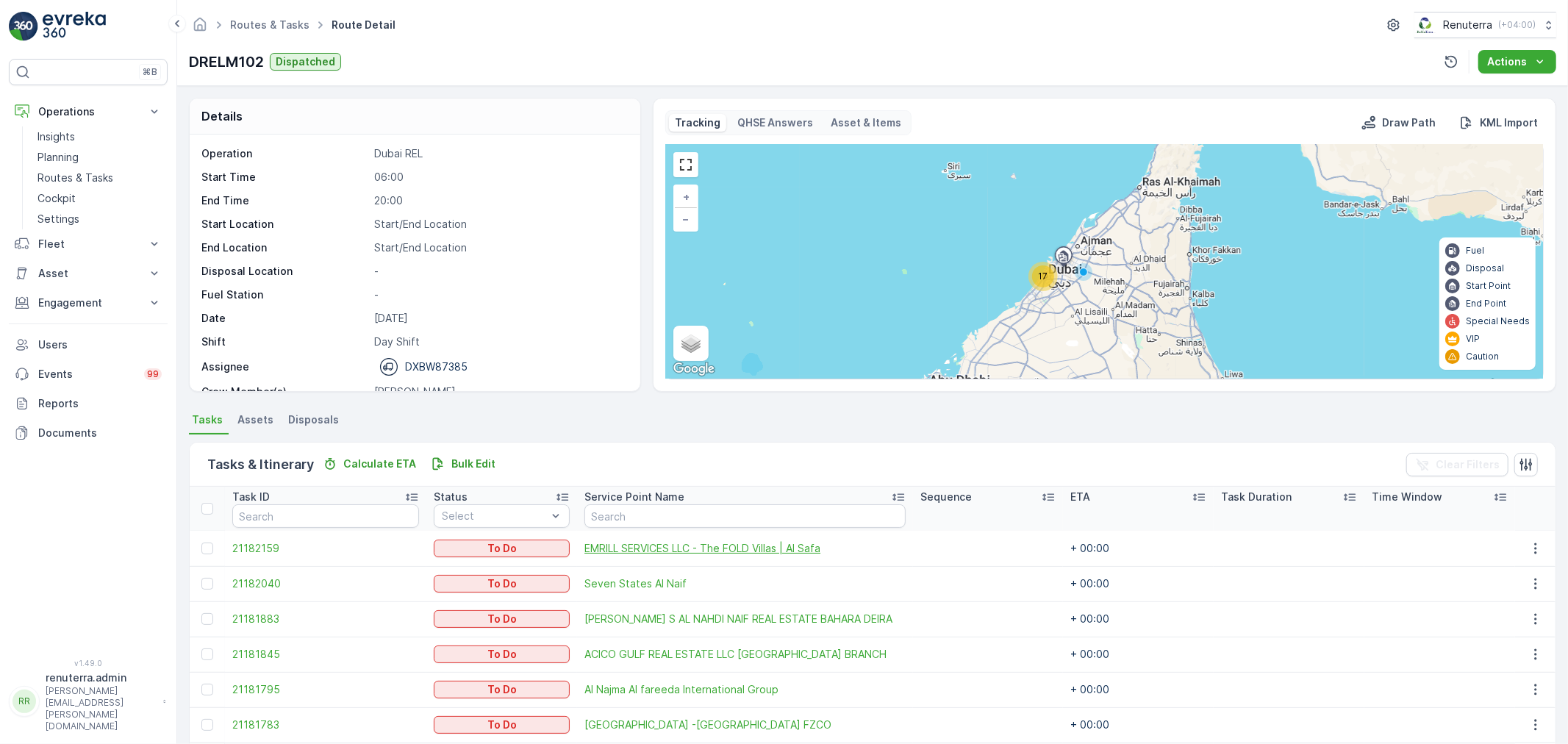
click at [613, 545] on span "EMRILL SERVICES LLC - The FOLD Villas | Al Safa" at bounding box center [745, 548] width 321 height 15
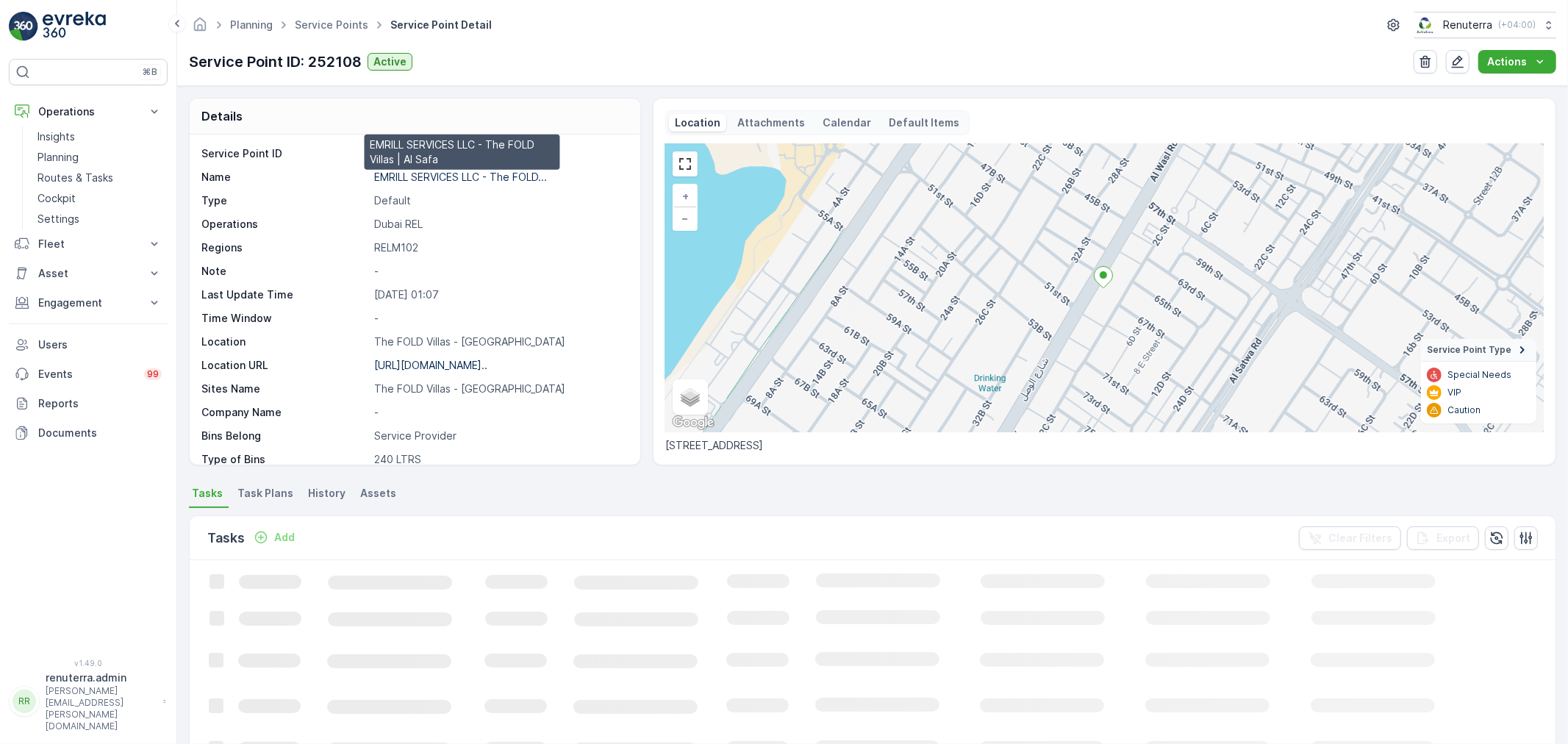
click at [446, 176] on p "EMRILL SERVICES LLC - The FOLD..." at bounding box center [461, 177] width 173 height 13
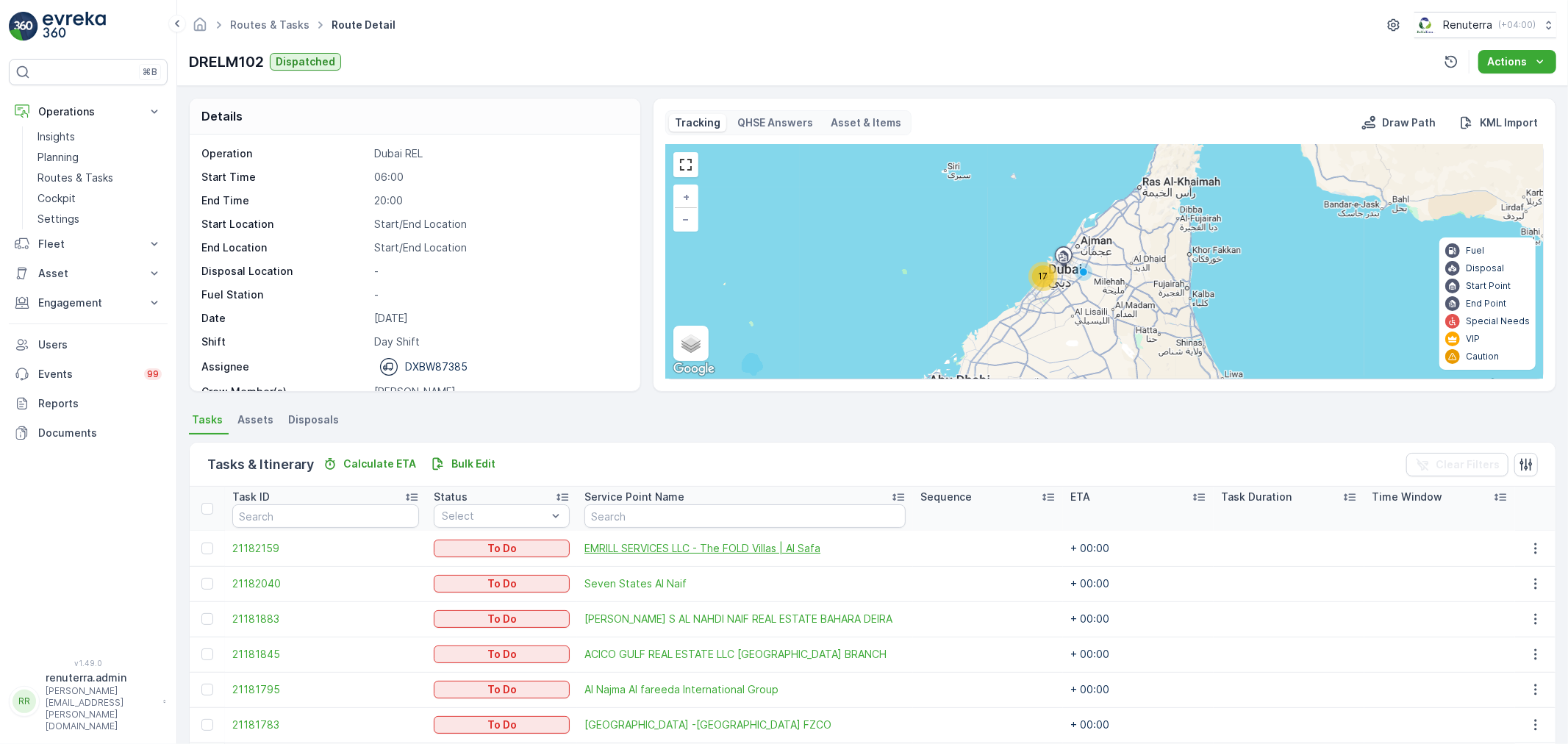
click at [662, 546] on span "EMRILL SERVICES LLC - The FOLD Villas | Al Safa" at bounding box center [745, 548] width 321 height 15
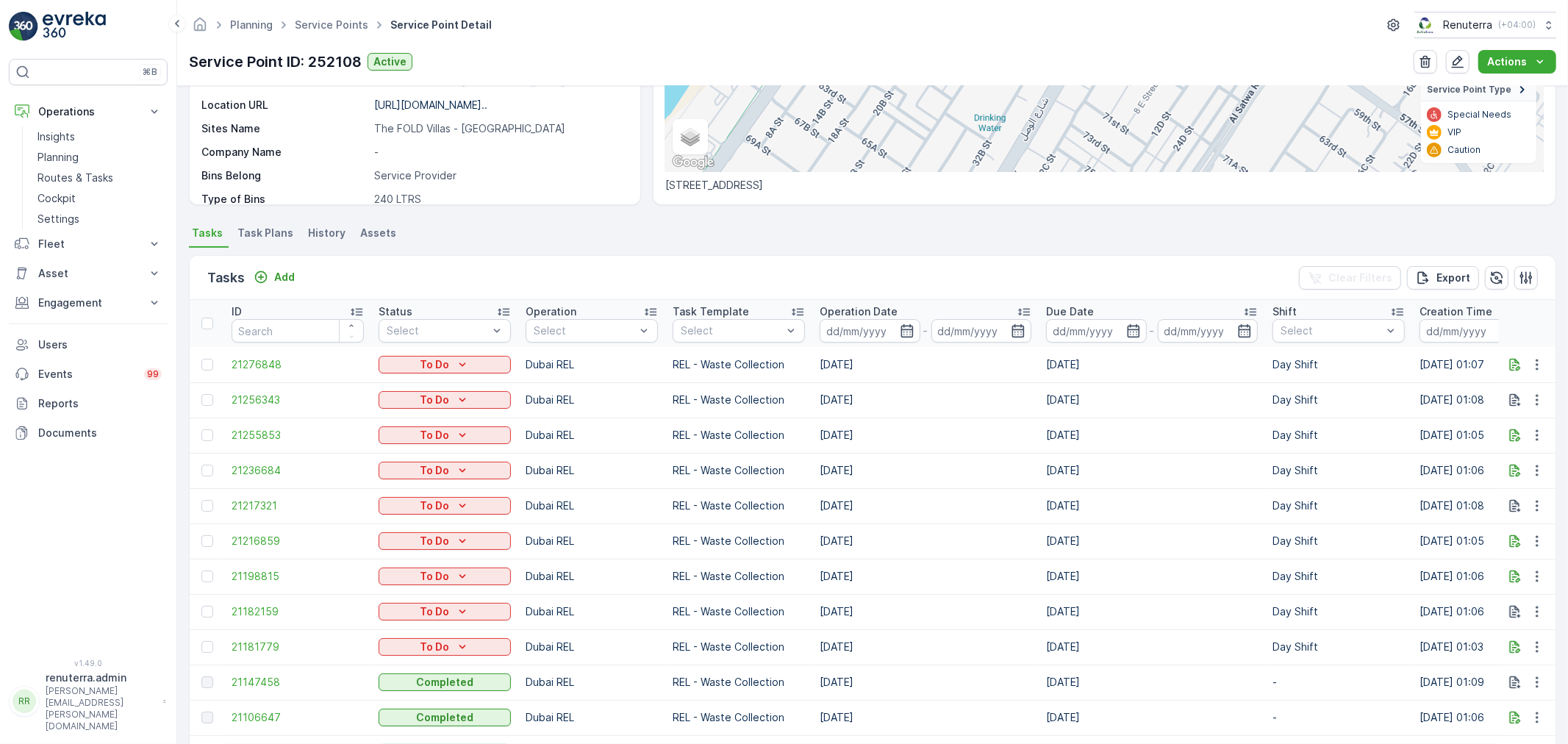
scroll to position [163, 0]
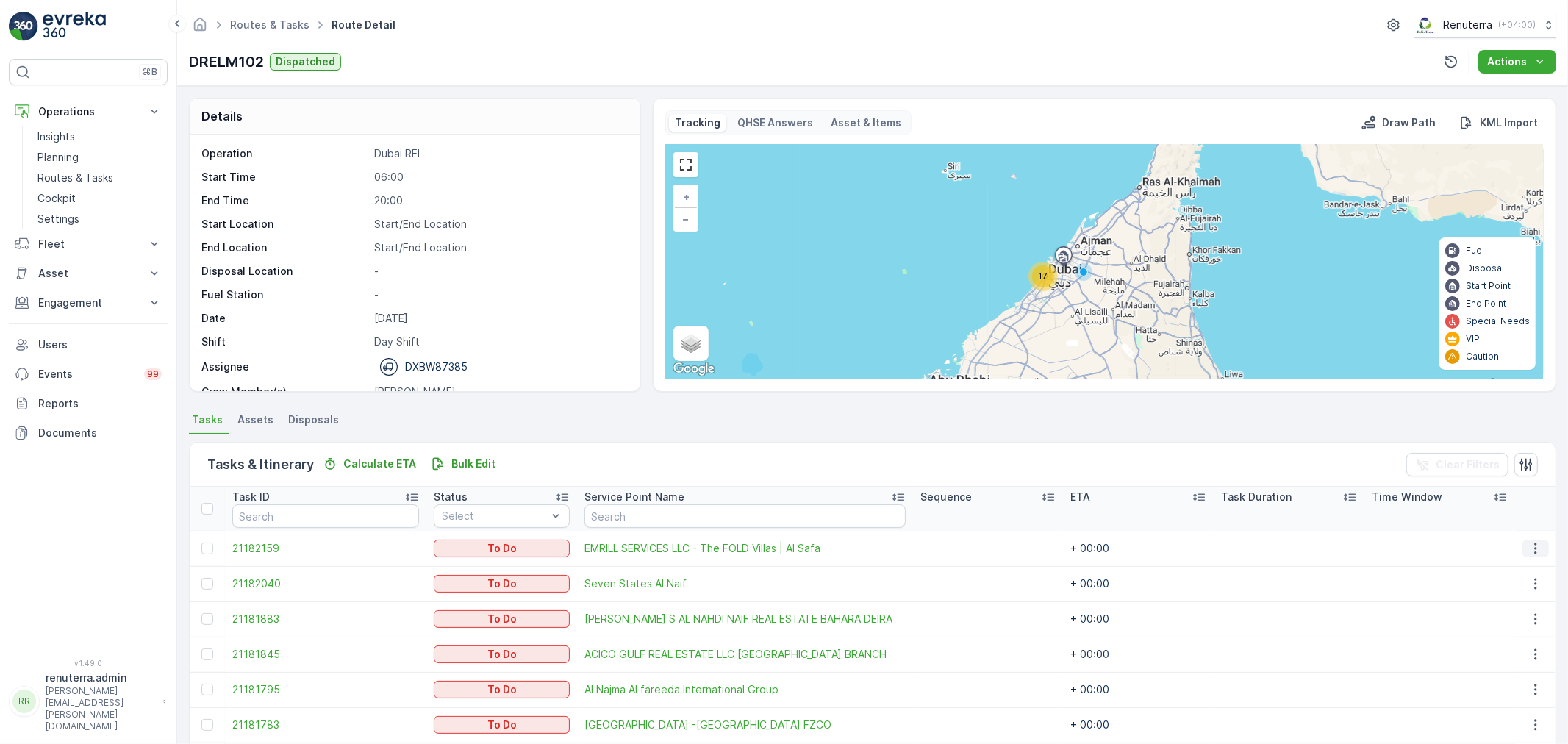
drag, startPoint x: 1536, startPoint y: 543, endPoint x: 1536, endPoint y: 554, distance: 11.0
click at [1538, 542] on icon "button" at bounding box center [1535, 548] width 15 height 15
click at [1519, 655] on div "Delete" at bounding box center [1513, 659] width 111 height 21
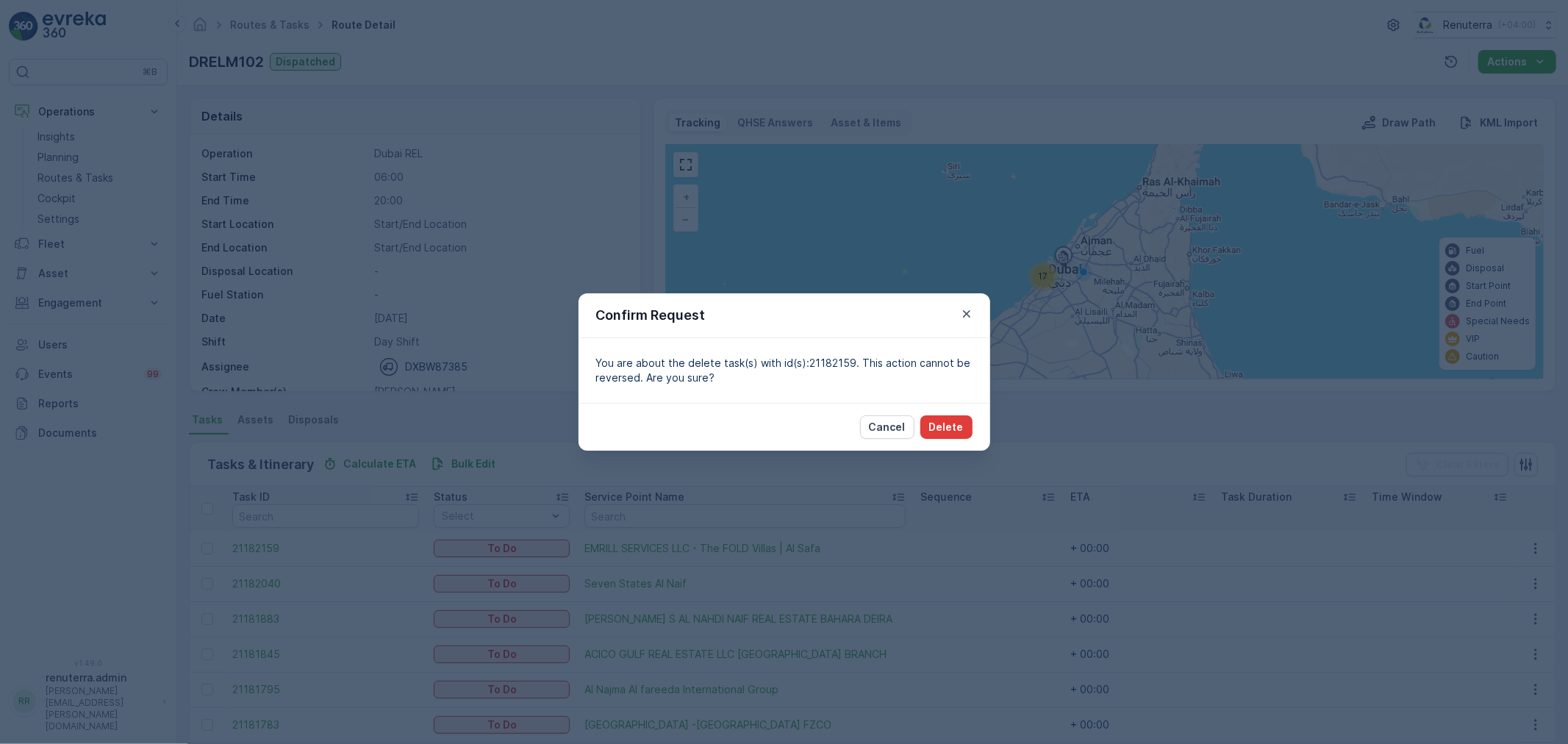
click at [930, 434] on button "Delete" at bounding box center [947, 428] width 52 height 24
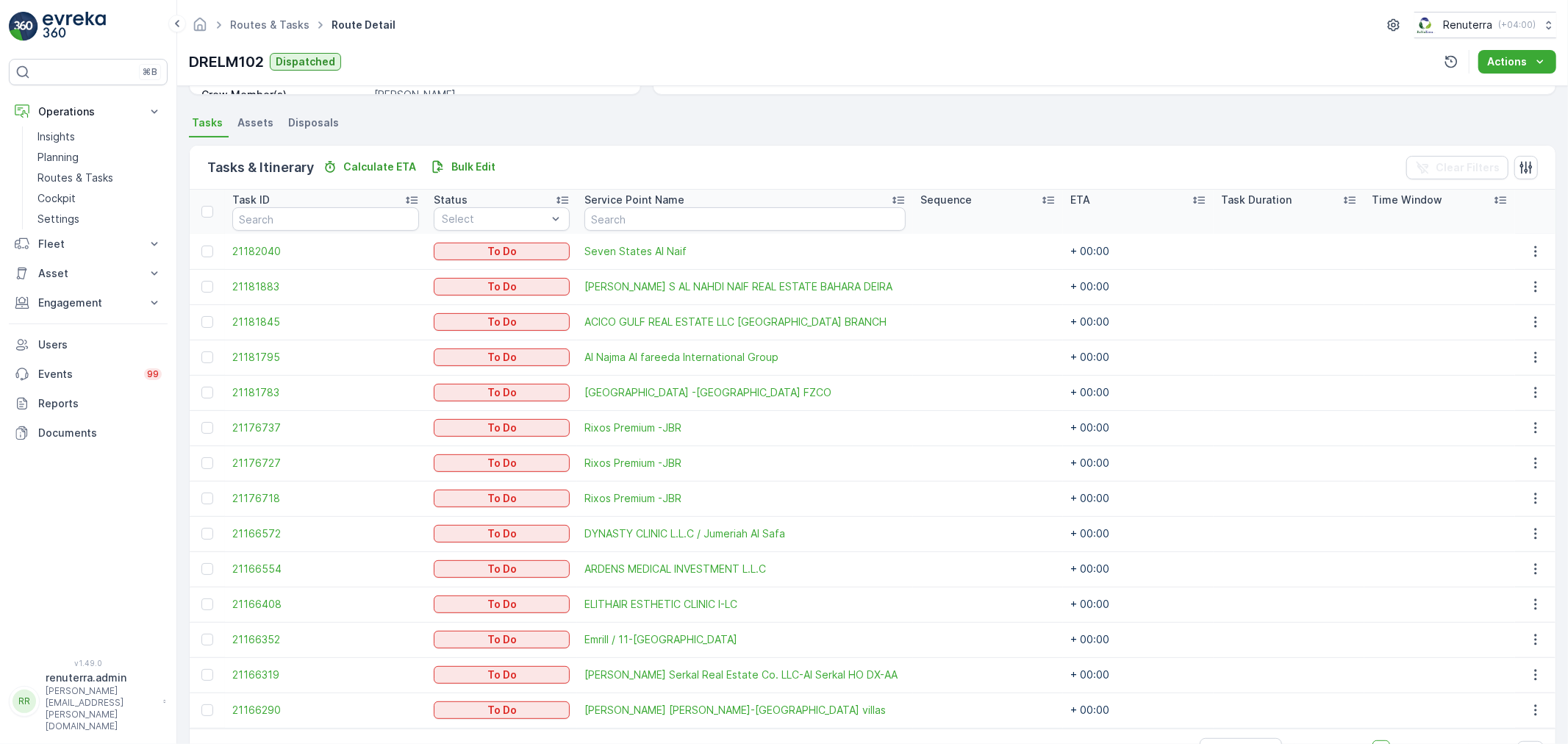
scroll to position [342, 0]
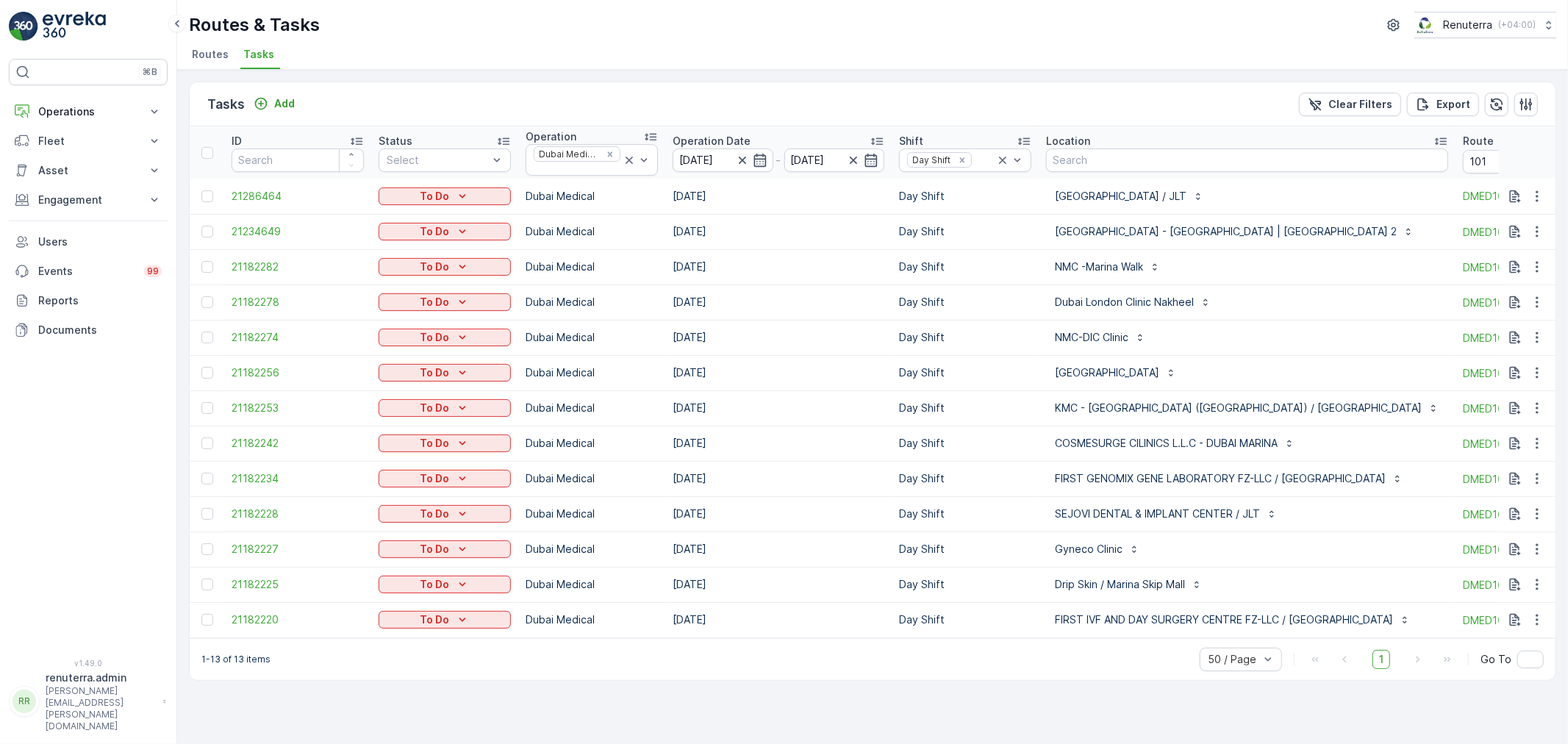
drag, startPoint x: 1064, startPoint y: 650, endPoint x: 1092, endPoint y: 644, distance: 28.6
click at [1092, 644] on div "1-13 of 13 items 50 / Page 1 Go To" at bounding box center [872, 659] width 1366 height 42
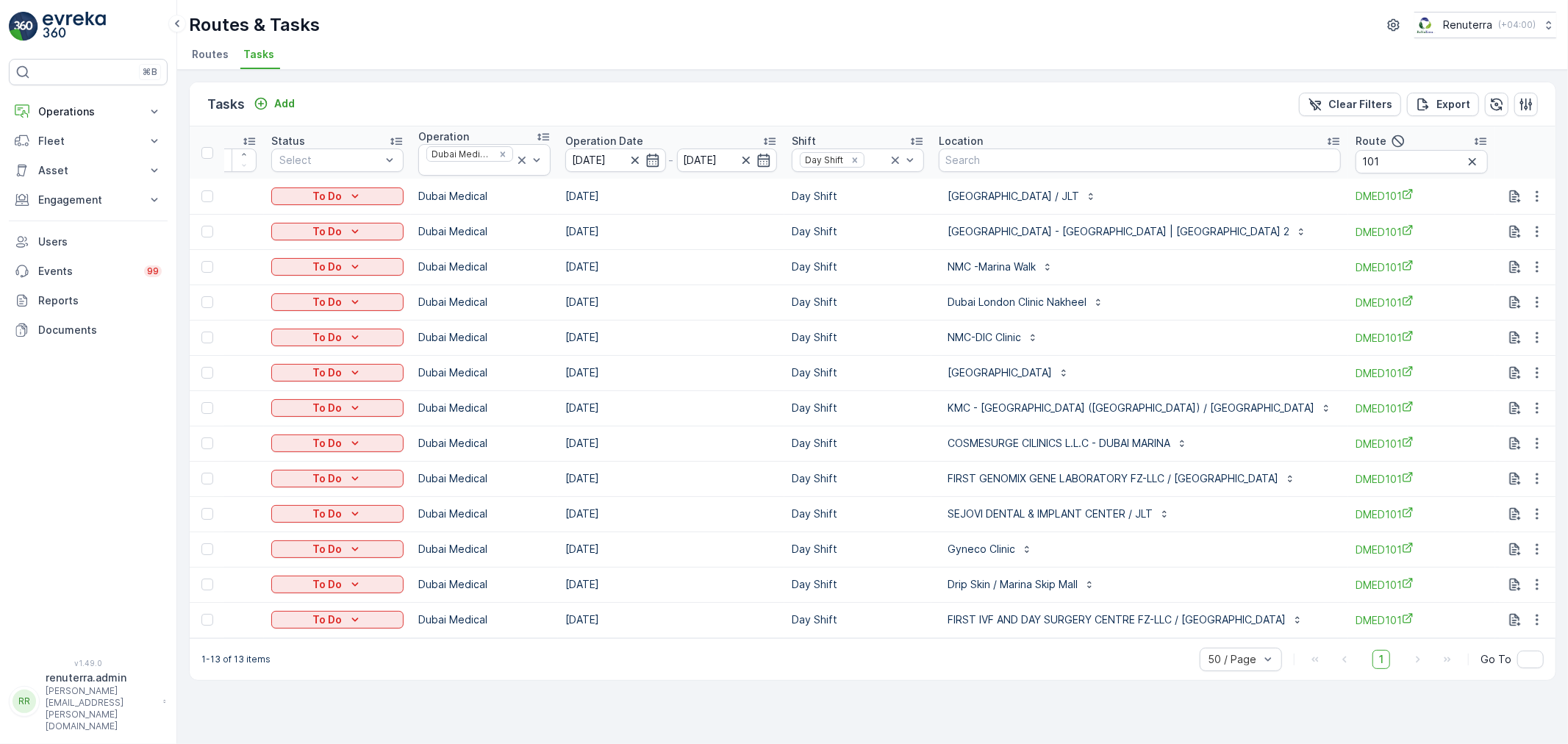
scroll to position [0, 113]
click at [1384, 159] on input "101" at bounding box center [1417, 162] width 132 height 24
type input "102"
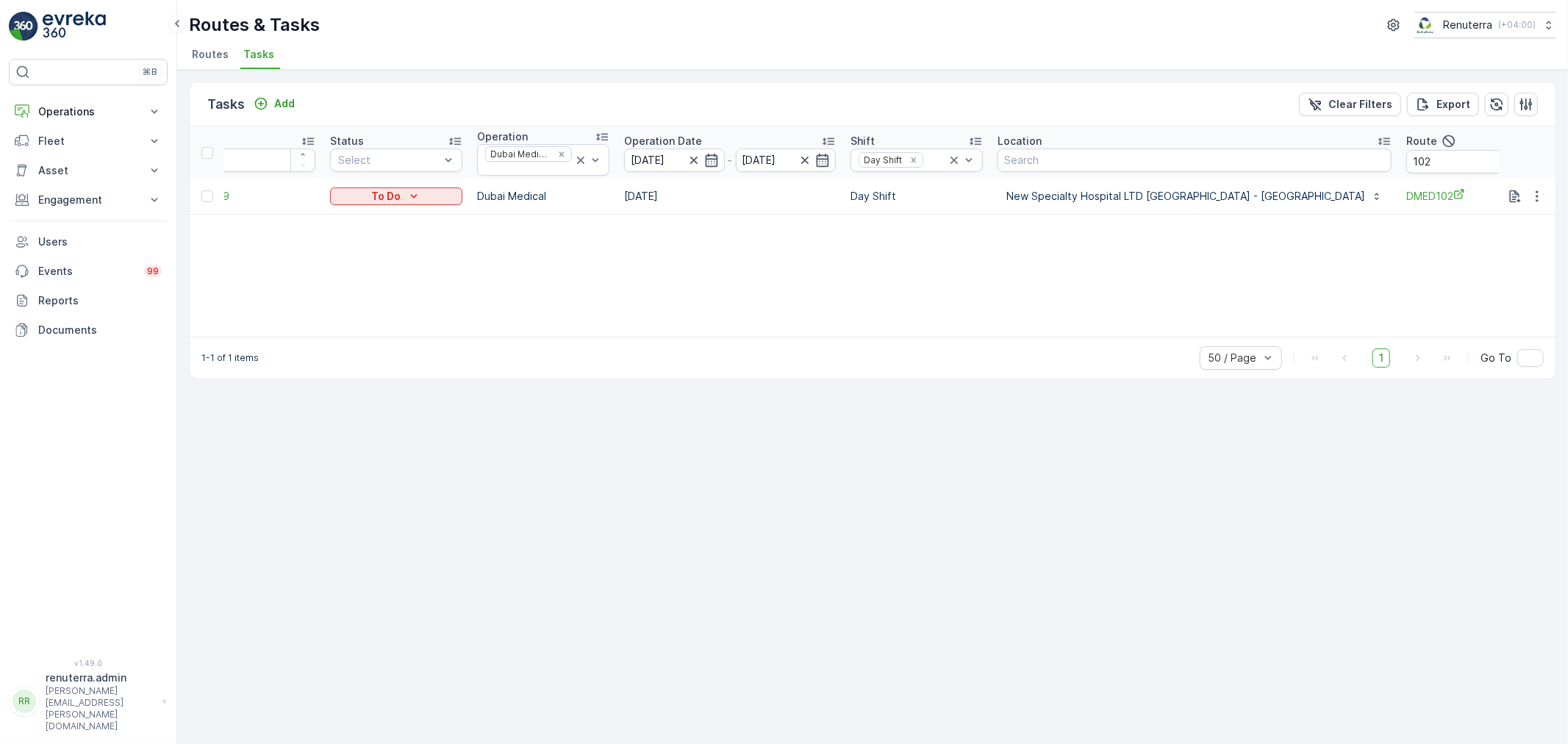
scroll to position [0, 167]
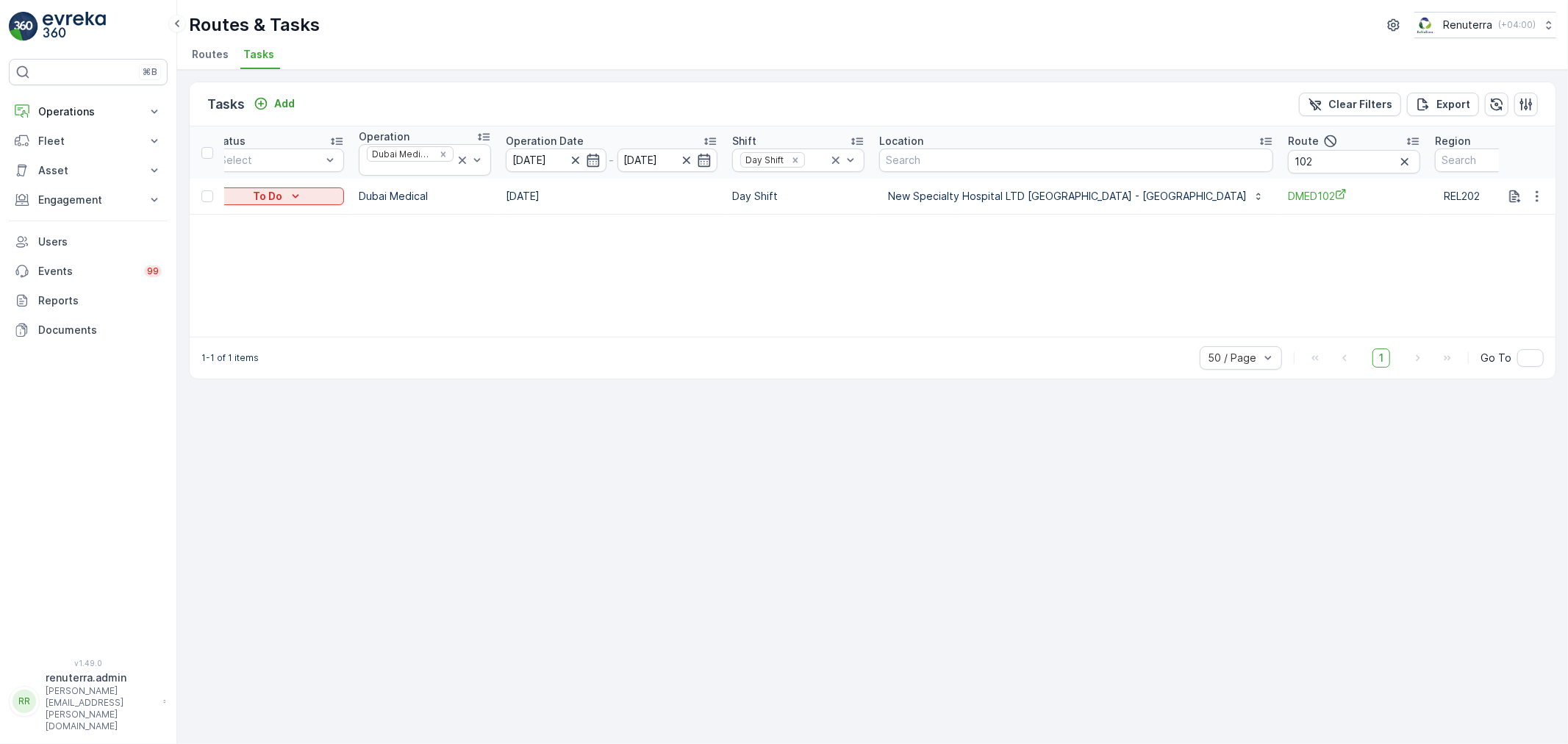
click at [1288, 163] on input "102" at bounding box center [1354, 162] width 132 height 24
type input "103"
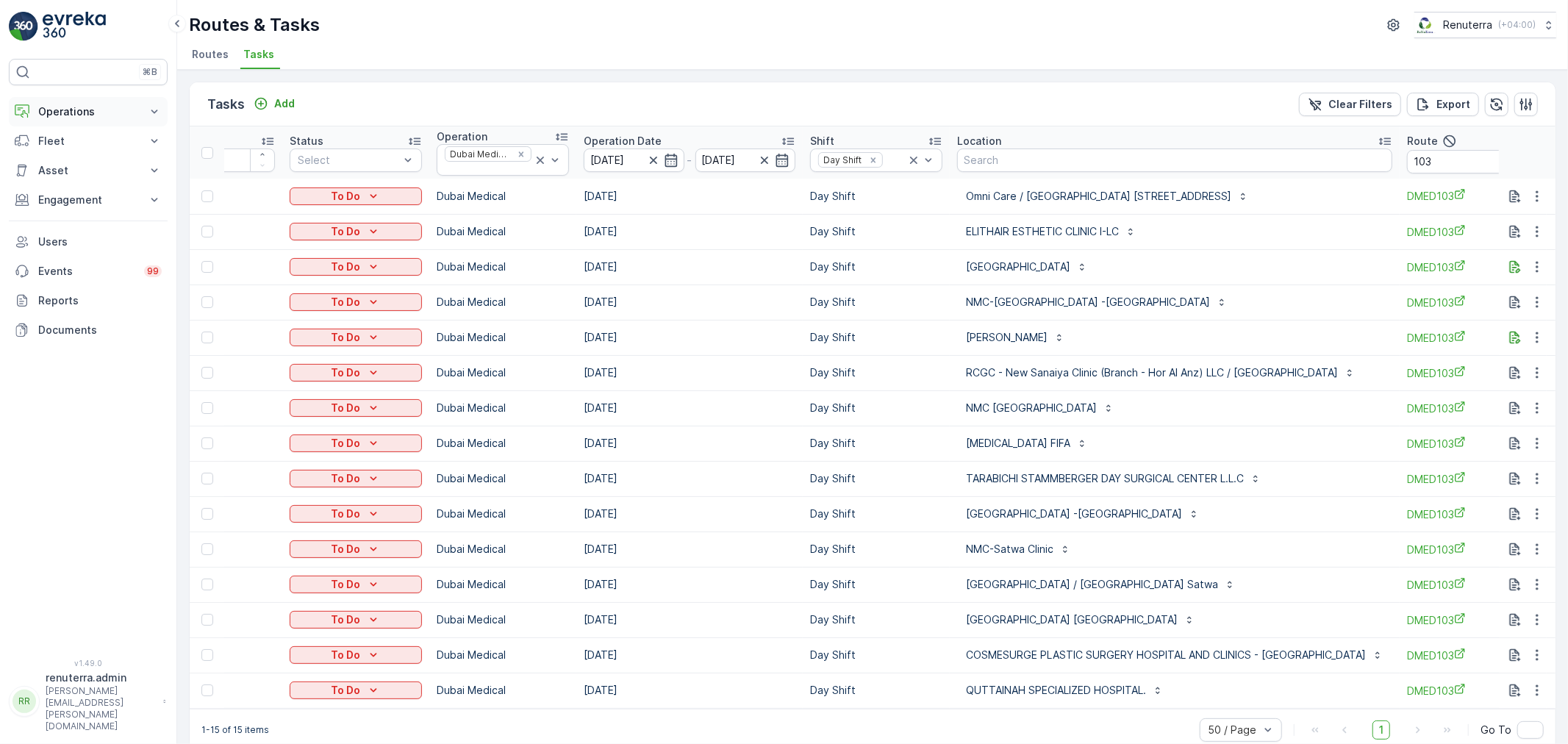
click at [98, 116] on p "Operations" at bounding box center [88, 112] width 100 height 15
click at [89, 176] on p "Routes & Tasks" at bounding box center [75, 178] width 75 height 15
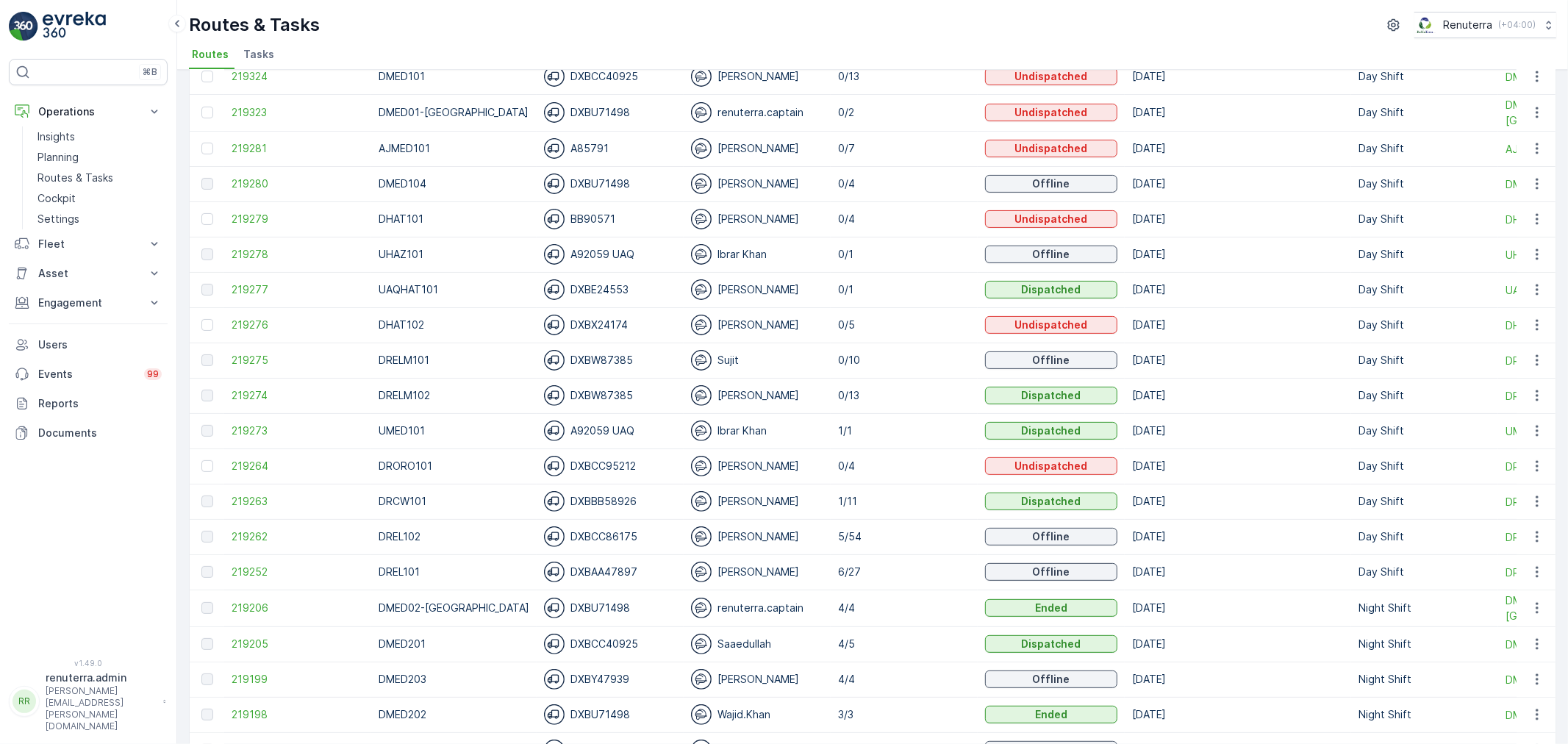
scroll to position [327, 0]
click at [261, 569] on span "219252" at bounding box center [297, 569] width 132 height 15
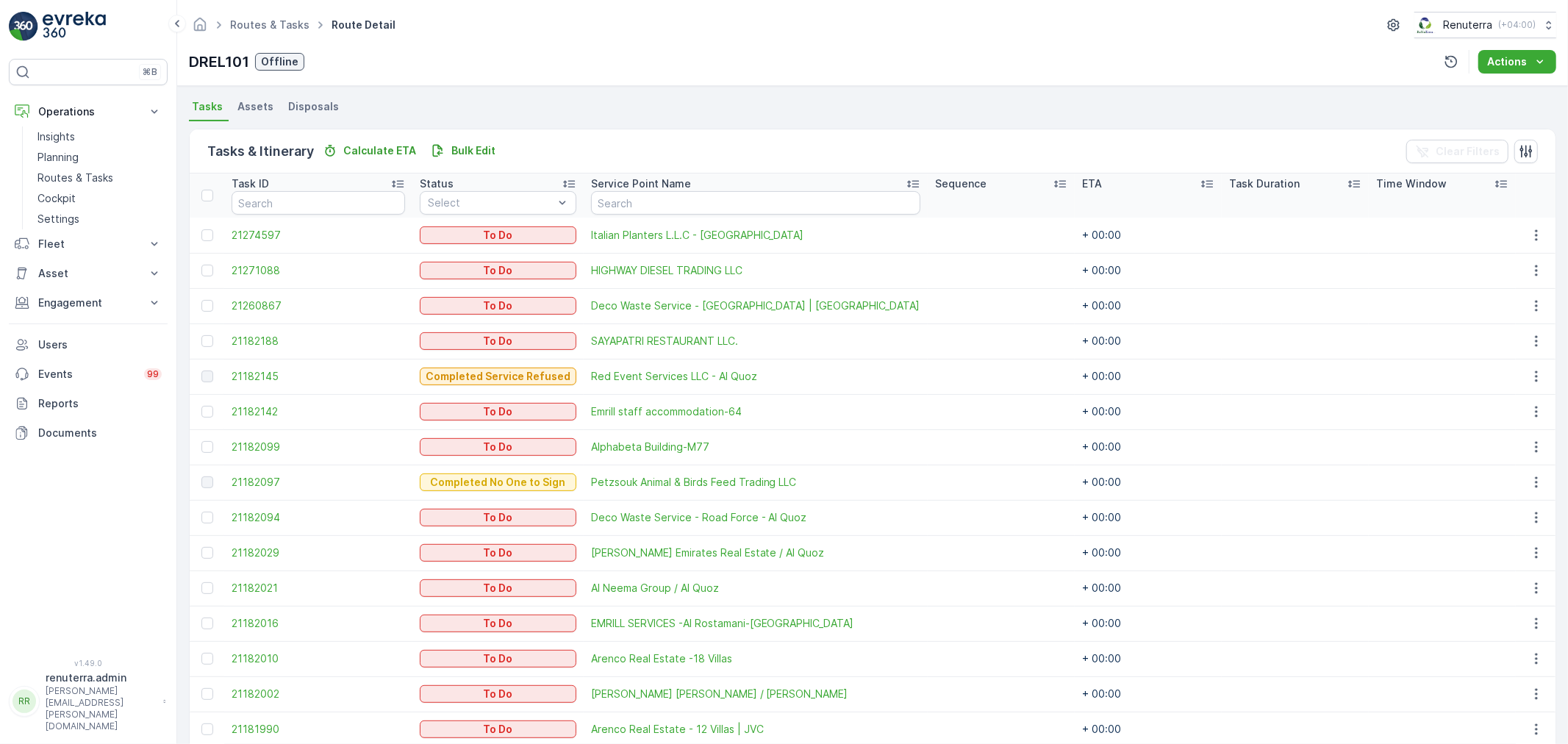
scroll to position [311, 0]
click at [248, 272] on span "21271088" at bounding box center [318, 273] width 174 height 15
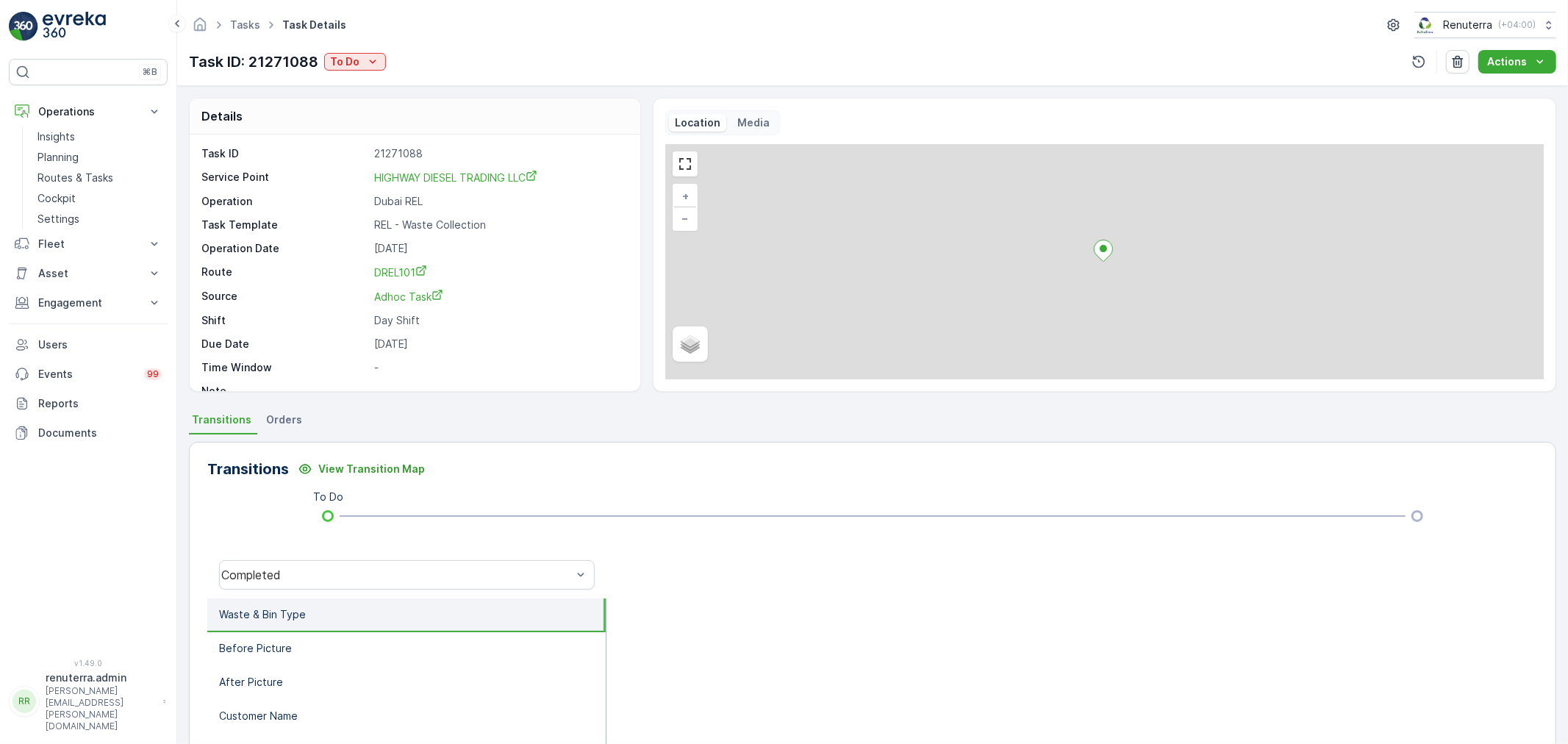
click at [457, 171] on link "HIGHWAY DIESEL TRADING LLC" at bounding box center [500, 177] width 251 height 15
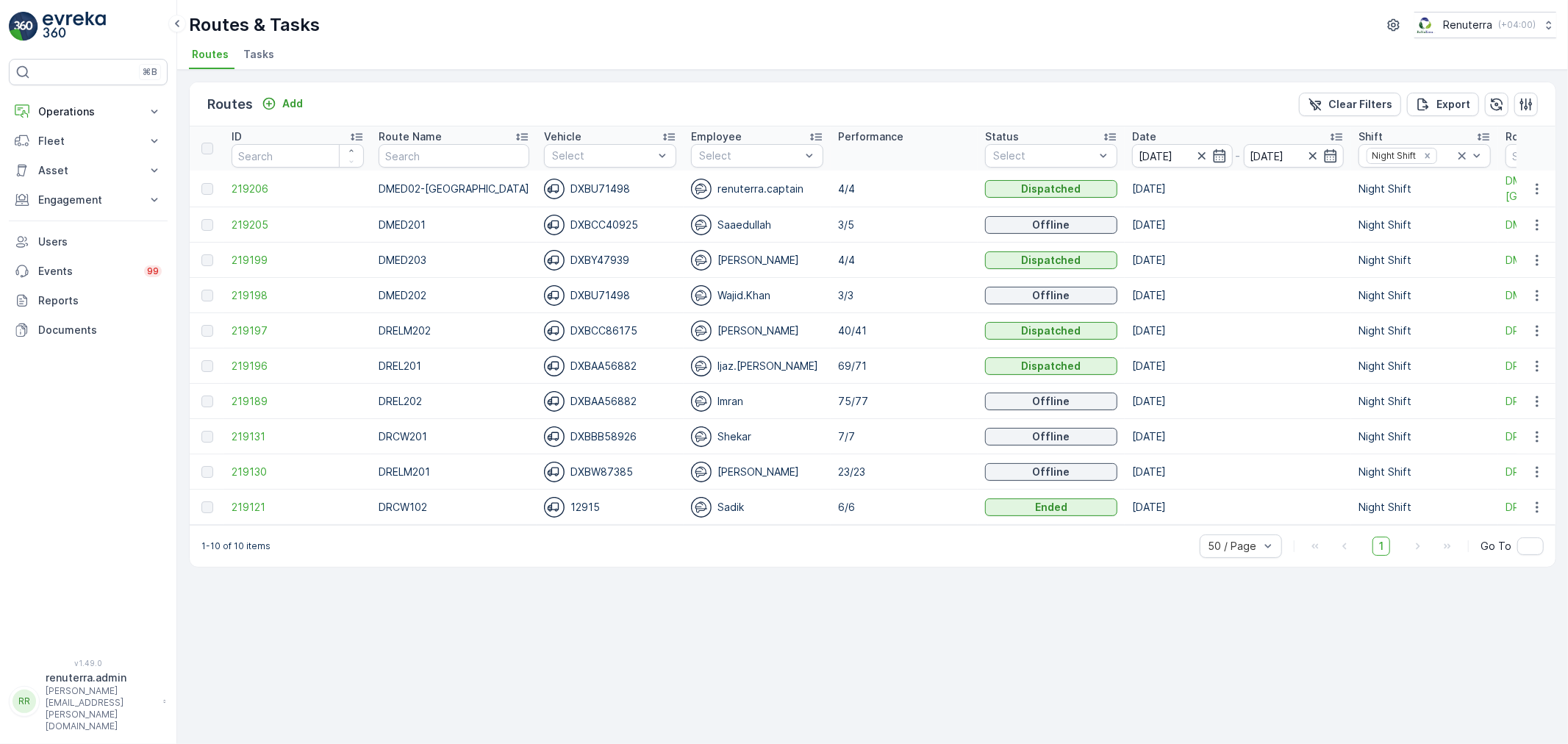
drag, startPoint x: 335, startPoint y: 532, endPoint x: 358, endPoint y: 531, distance: 23.0
click at [358, 531] on div "1-10 of 10 items 50 / Page 1 Go To" at bounding box center [872, 546] width 1366 height 42
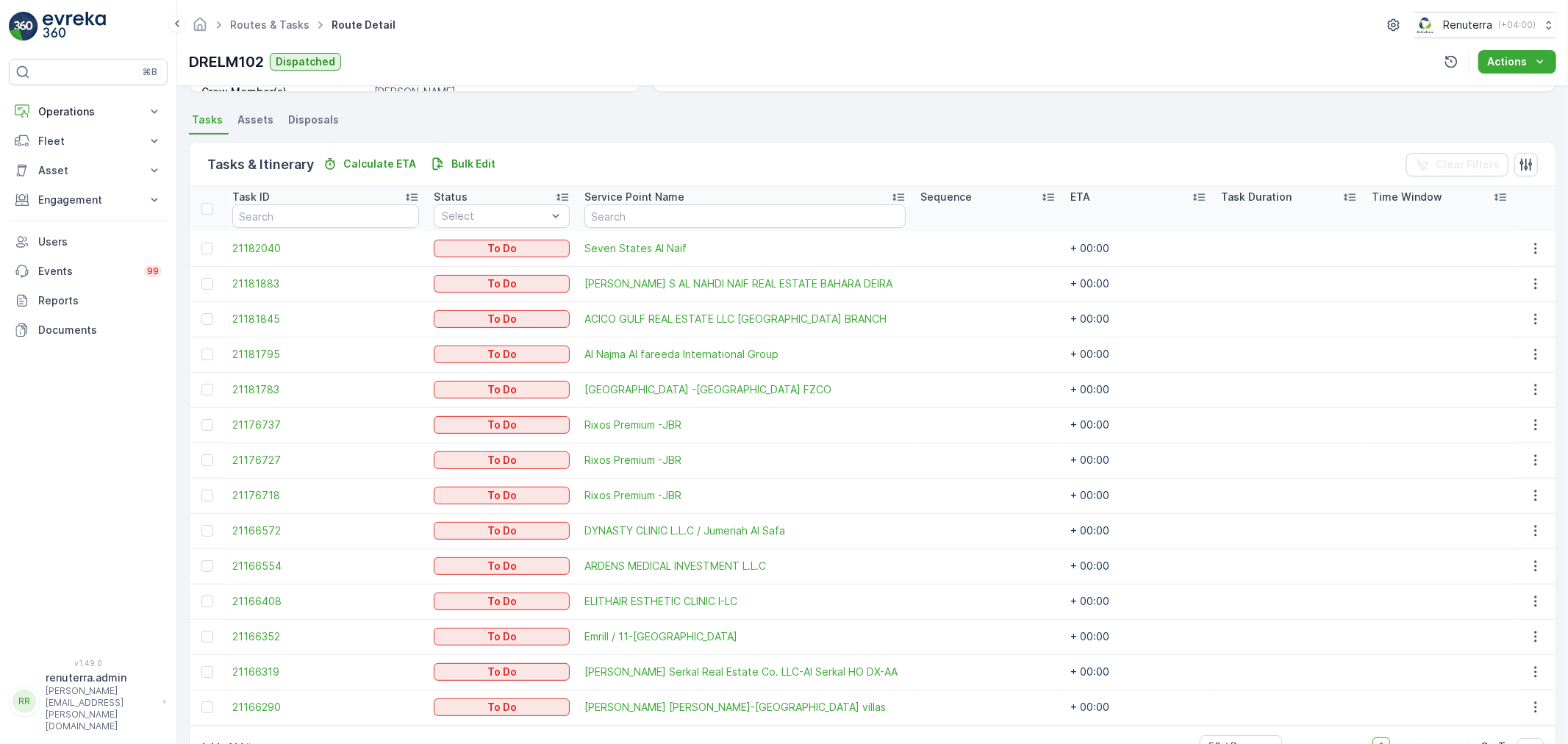
scroll to position [327, 0]
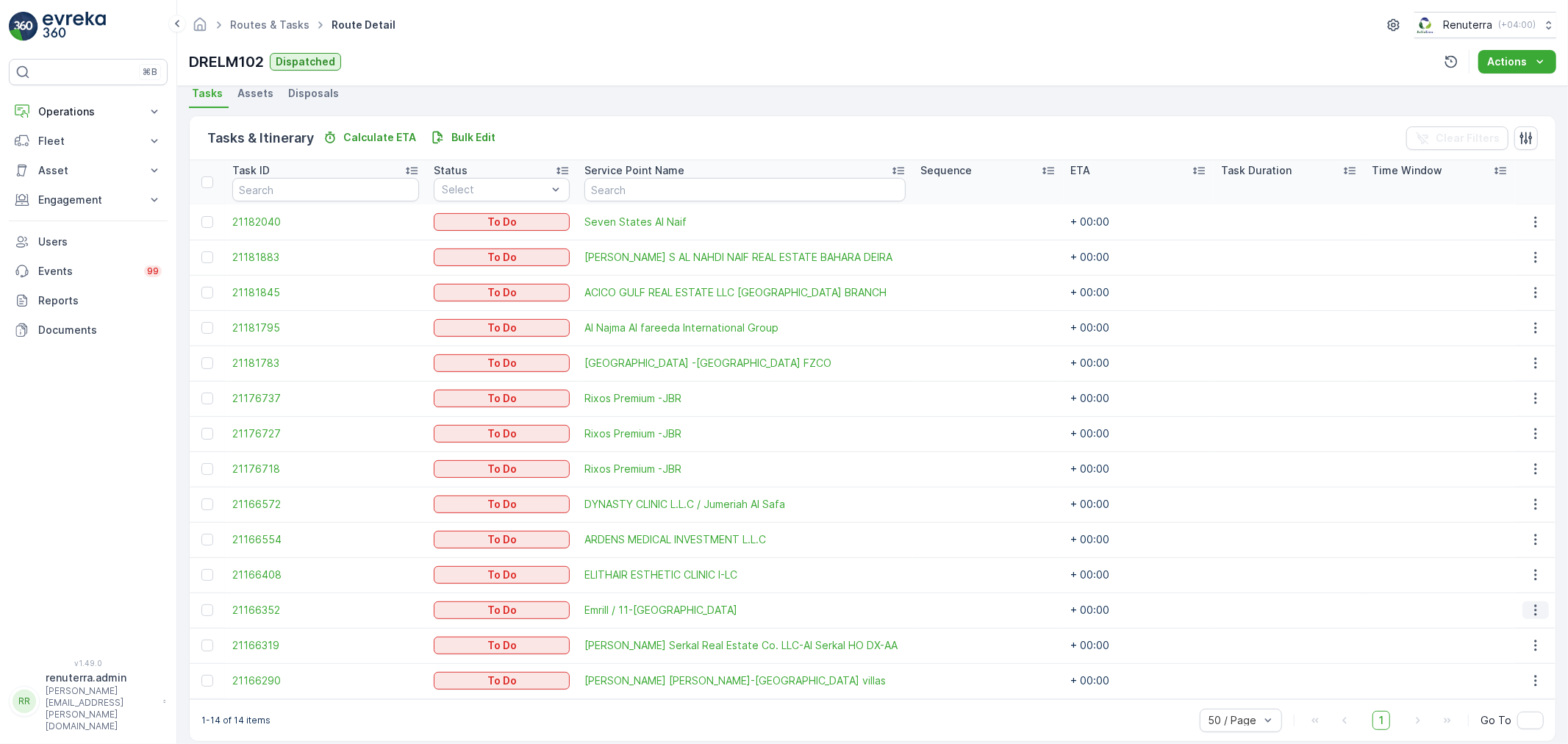
click at [1536, 611] on icon "button" at bounding box center [1535, 610] width 15 height 15
click at [1482, 670] on span "Change Route" at bounding box center [1500, 673] width 71 height 15
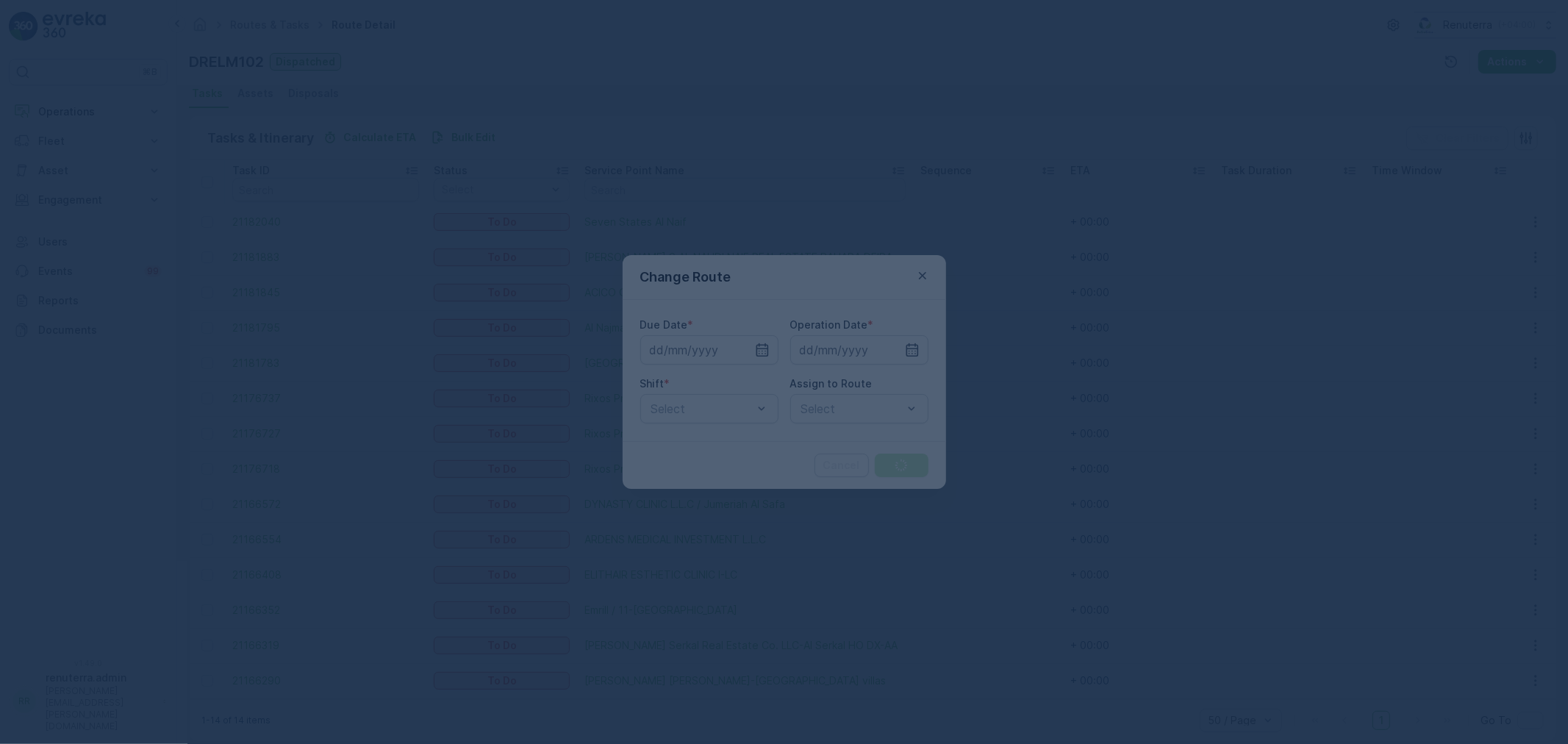
type input "[DATE]"
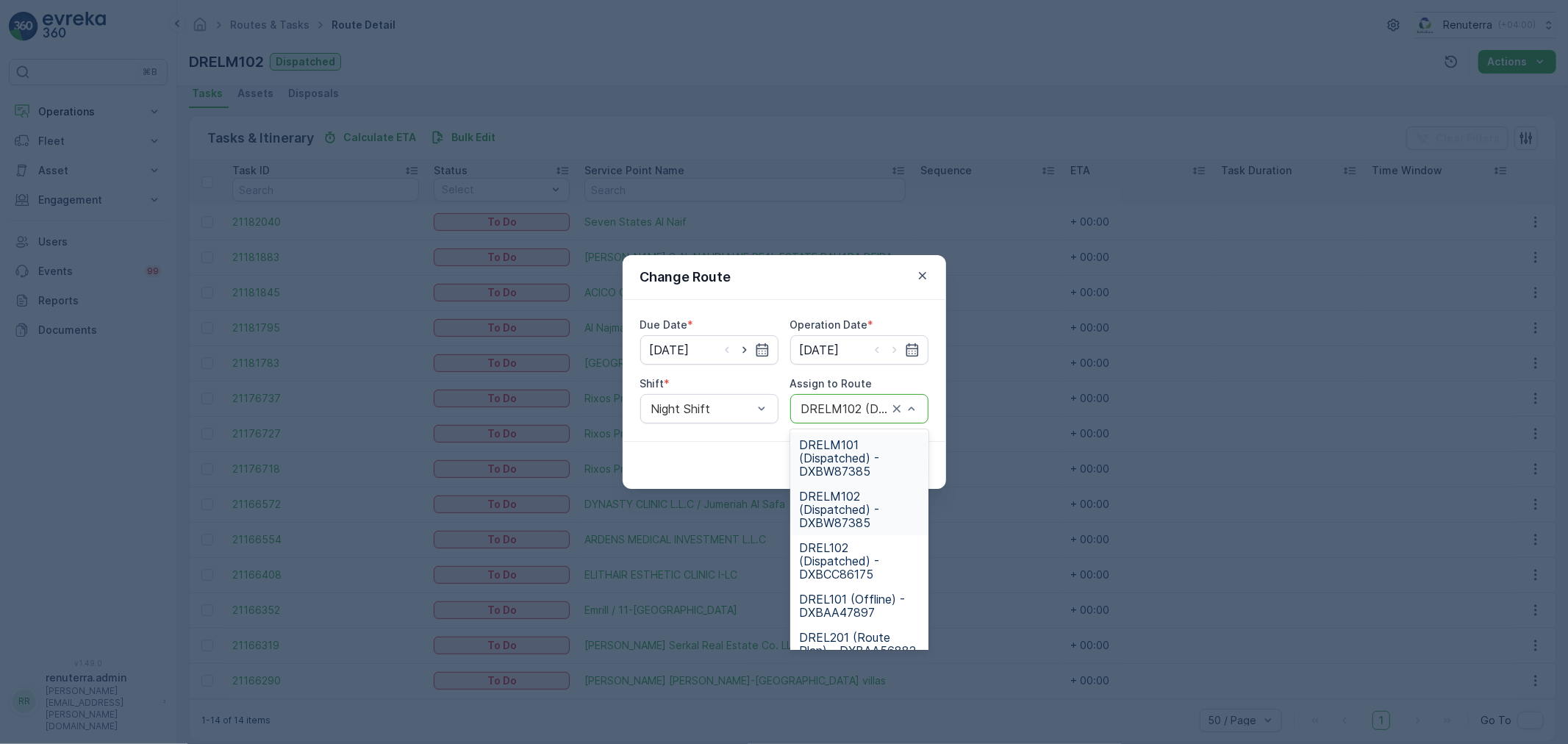
click at [919, 407] on div "DRELM102 (Dispatched) - DXBW87385" at bounding box center [859, 408] width 138 height 29
type input "101"
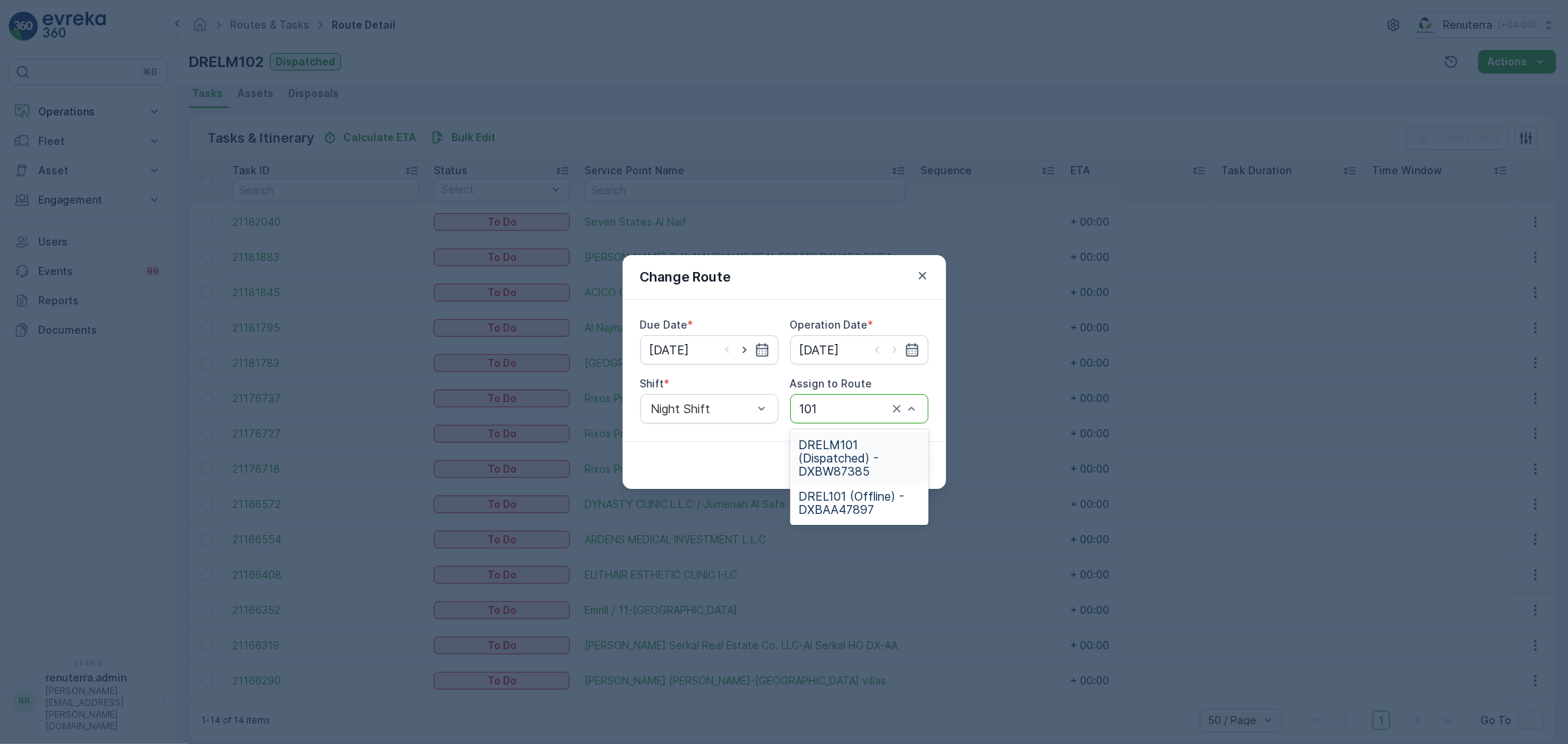
click at [848, 456] on span "DRELM101 (Dispatched) - DXBW87385" at bounding box center [860, 458] width 121 height 40
click at [905, 454] on button "Submit" at bounding box center [902, 466] width 54 height 24
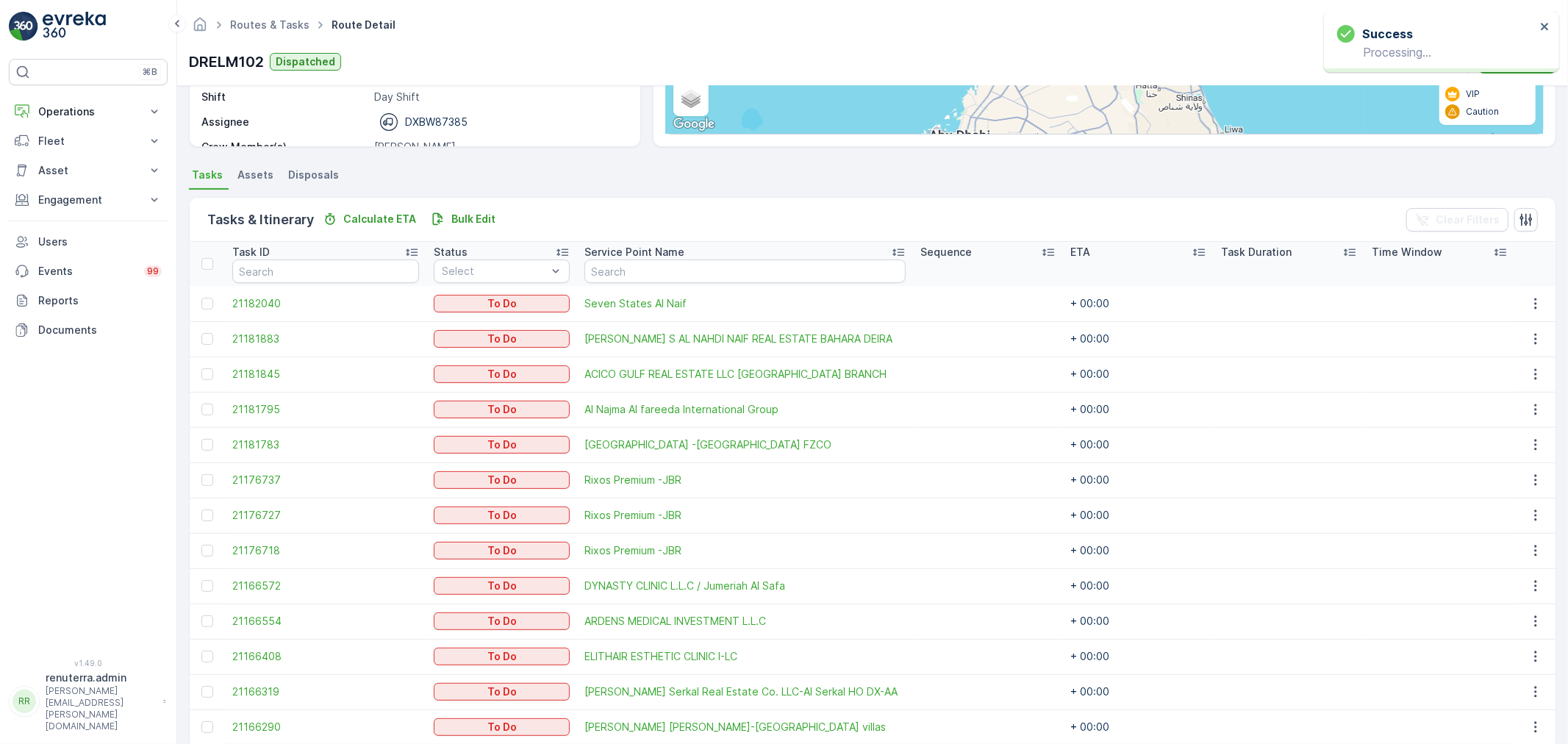
scroll to position [307, 0]
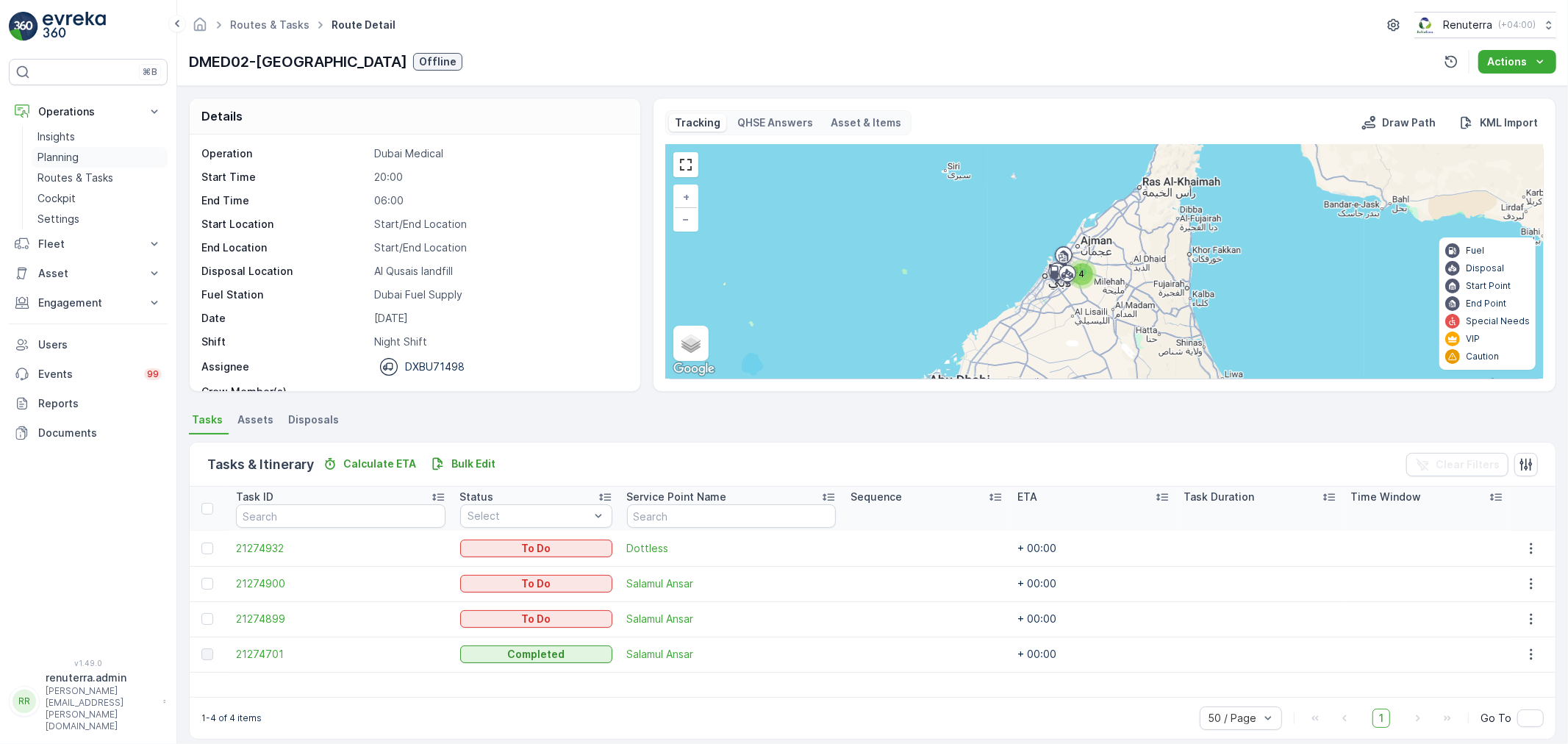
click at [66, 149] on link "Planning" at bounding box center [99, 157] width 136 height 21
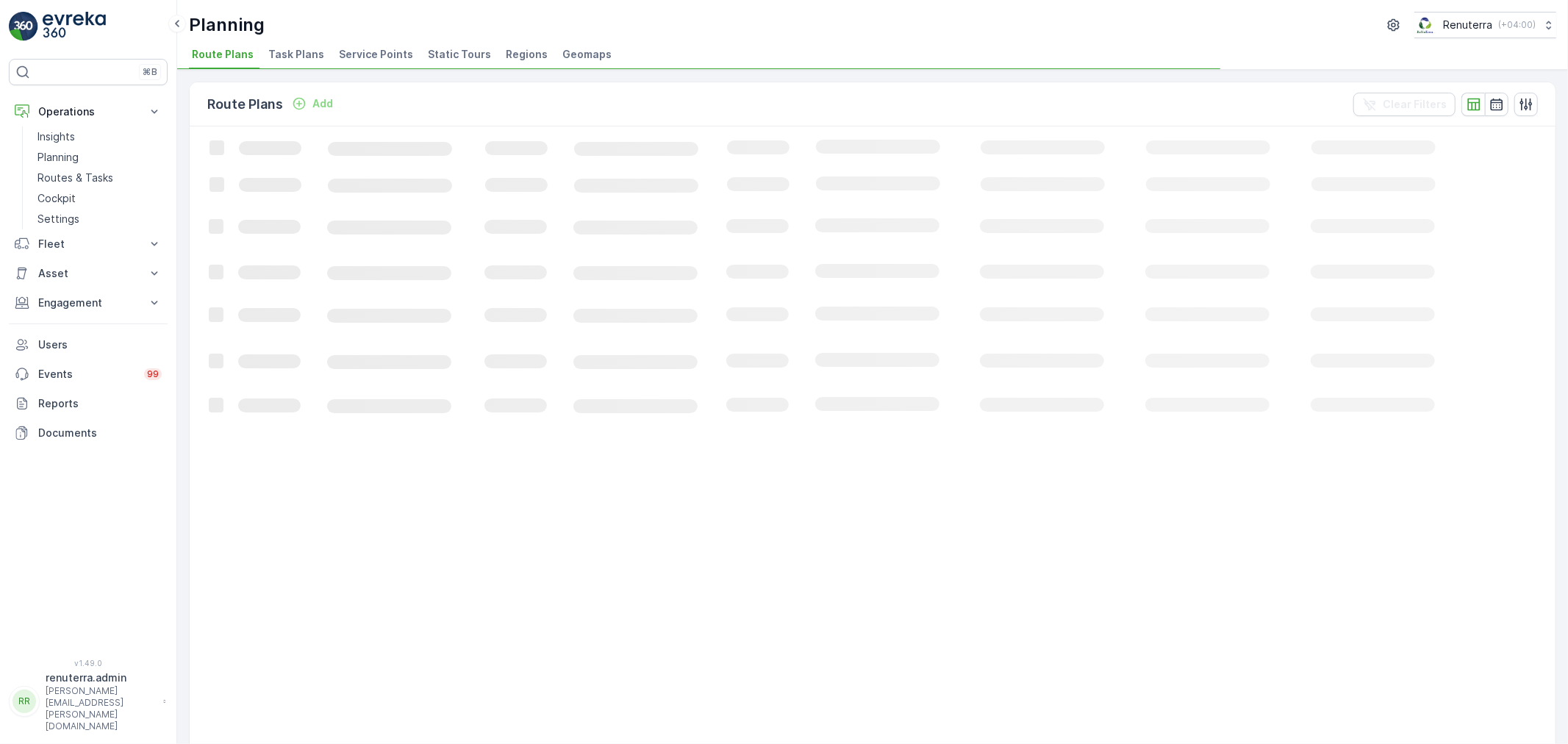
click at [347, 56] on span "Service Points" at bounding box center [376, 54] width 75 height 15
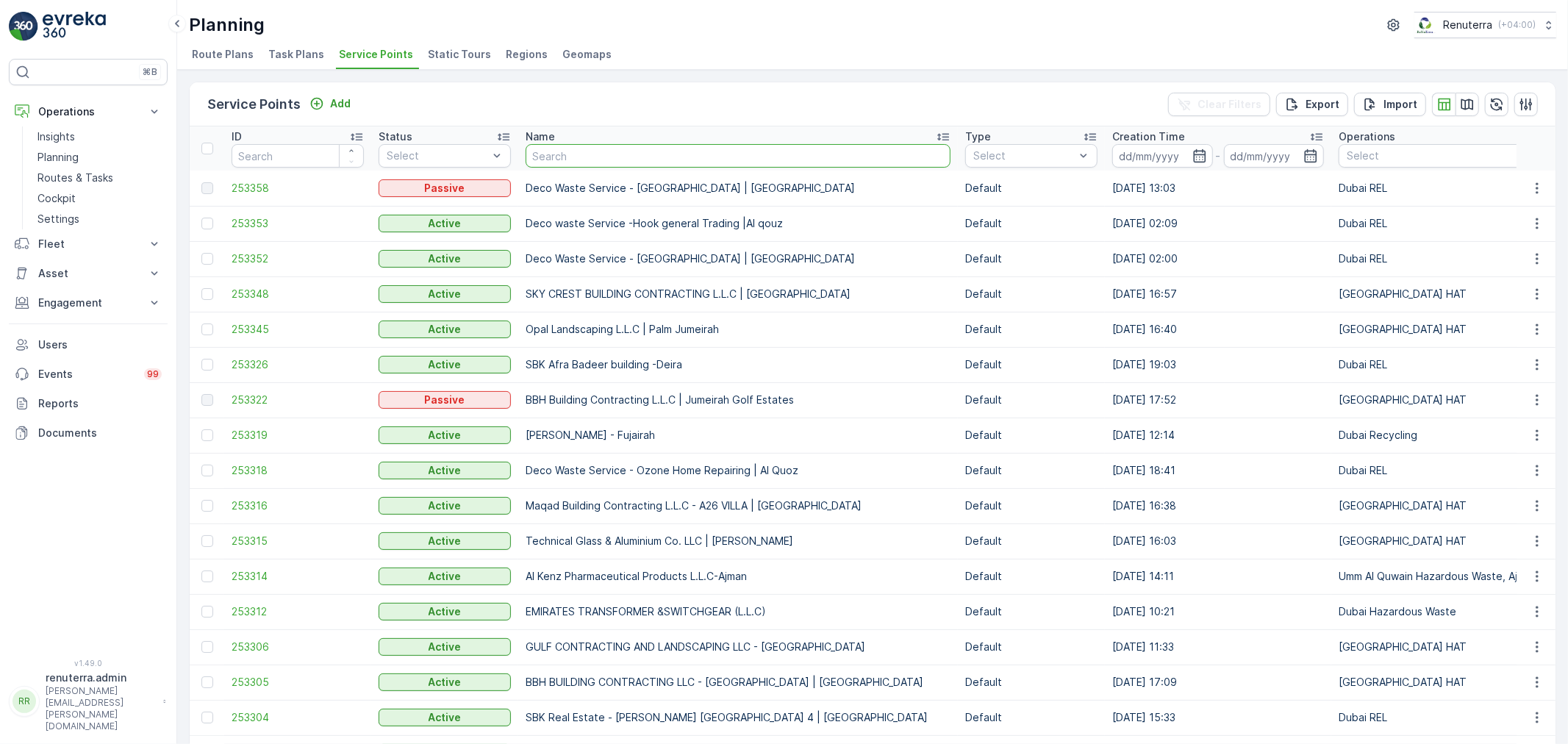
click at [558, 159] on input "text" at bounding box center [738, 156] width 425 height 24
type input "deser"
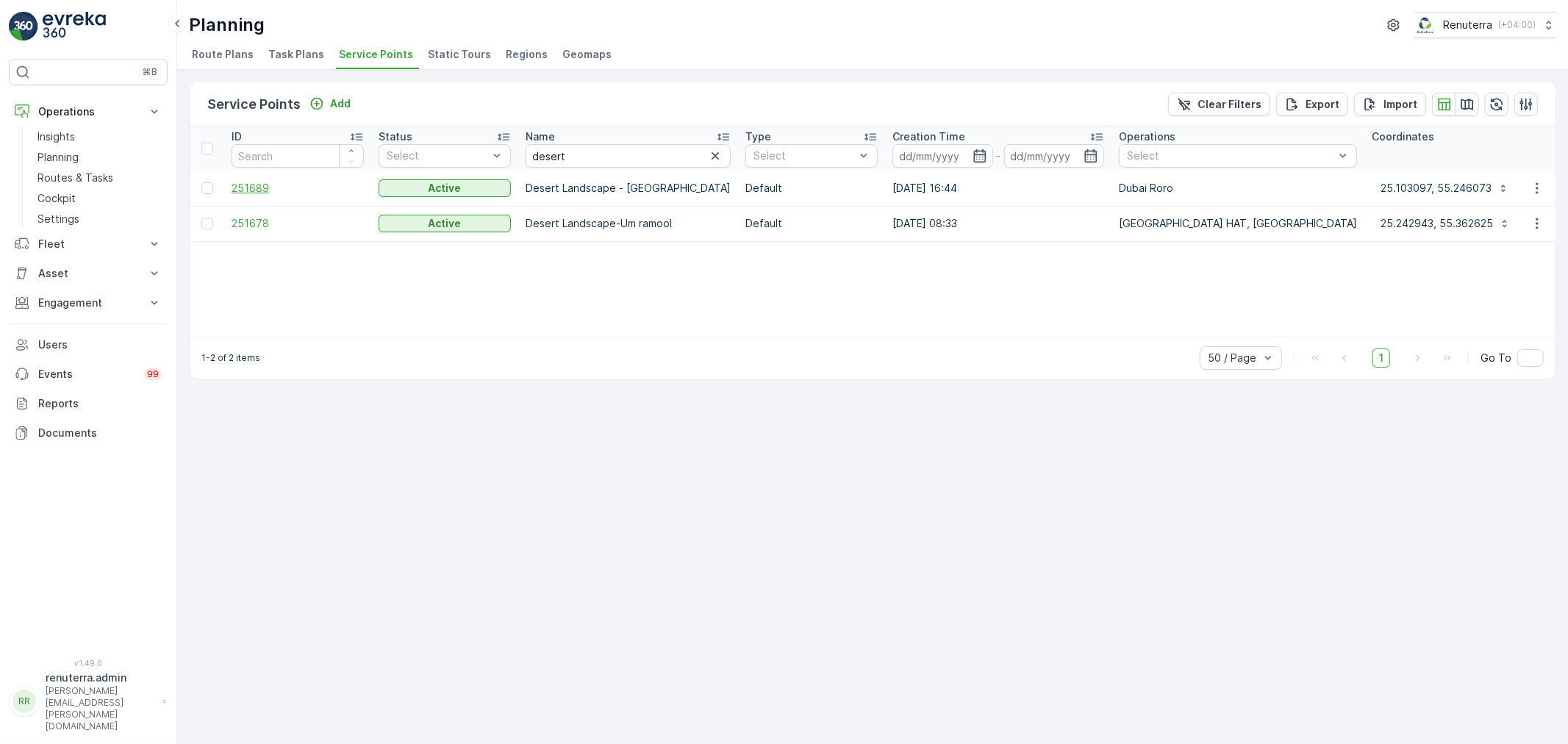
click at [255, 188] on span "251689" at bounding box center [297, 188] width 132 height 15
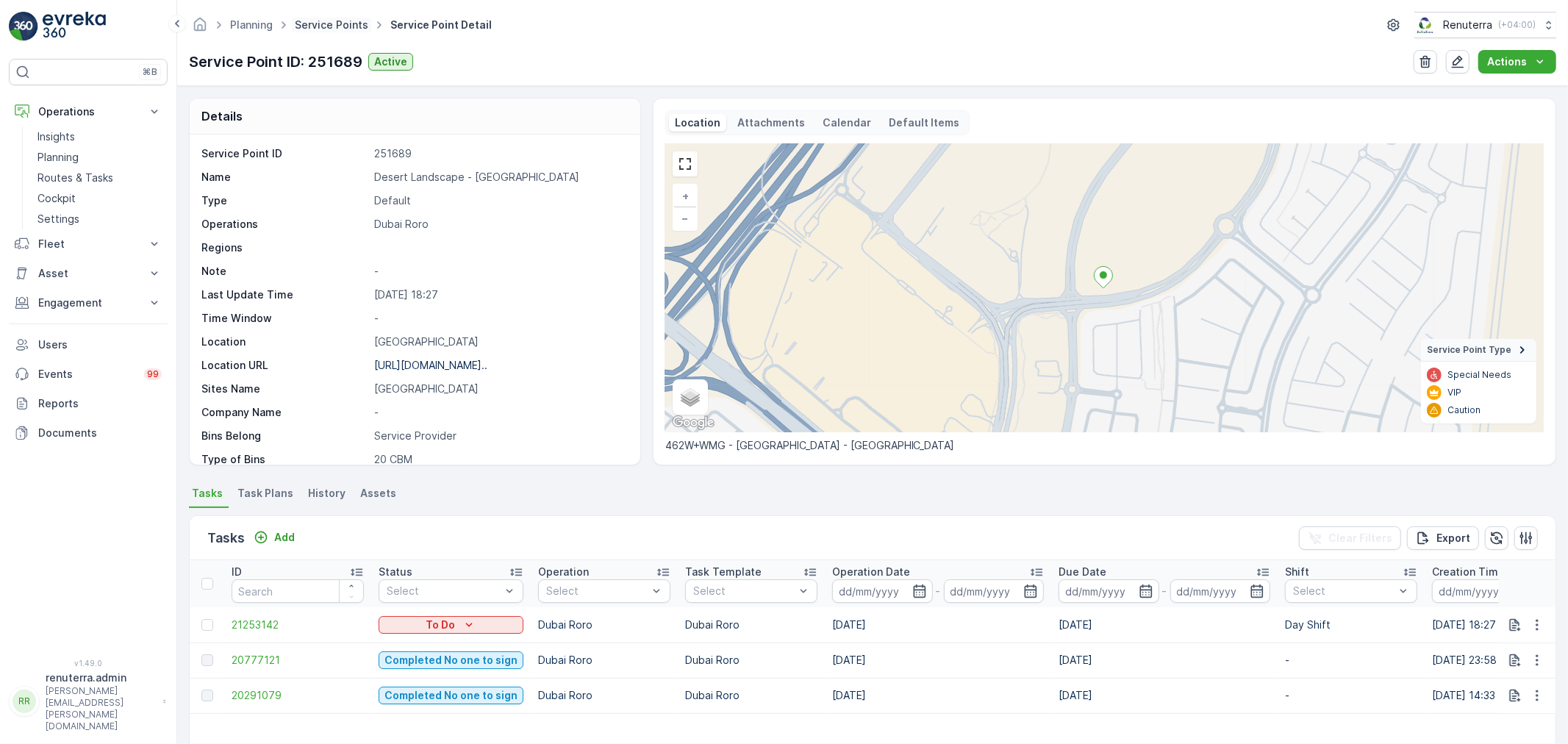
drag, startPoint x: 302, startPoint y: 35, endPoint x: 315, endPoint y: 27, distance: 15.3
click at [303, 35] on div "Planning Service Points Service Point Detail Renuterra ( +04:00 )" at bounding box center [872, 25] width 1367 height 26
click at [315, 27] on link "Service Points" at bounding box center [332, 25] width 74 height 13
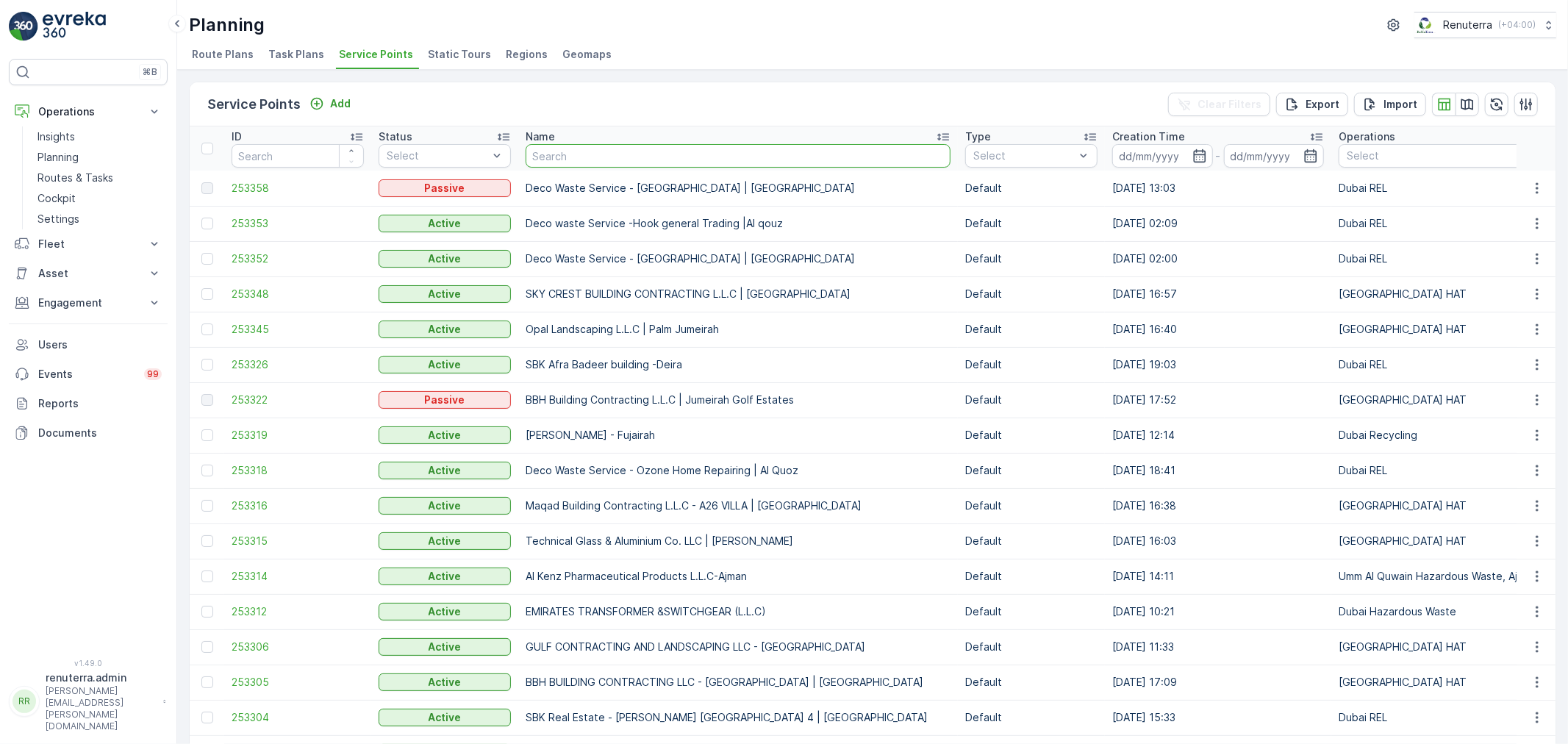
click at [599, 156] on input "text" at bounding box center [738, 156] width 425 height 24
type input "wade adams"
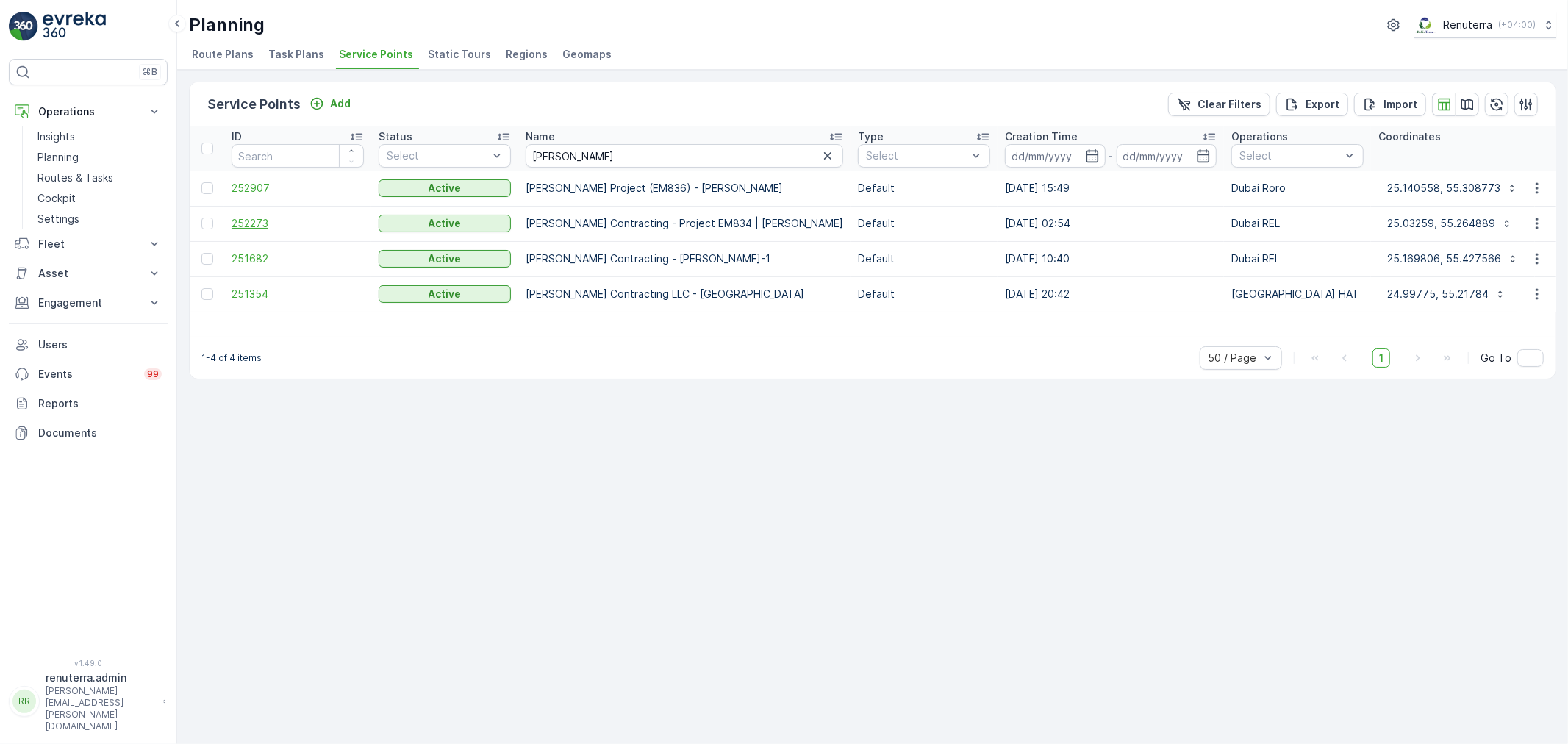
click at [240, 221] on span "252273" at bounding box center [297, 224] width 132 height 15
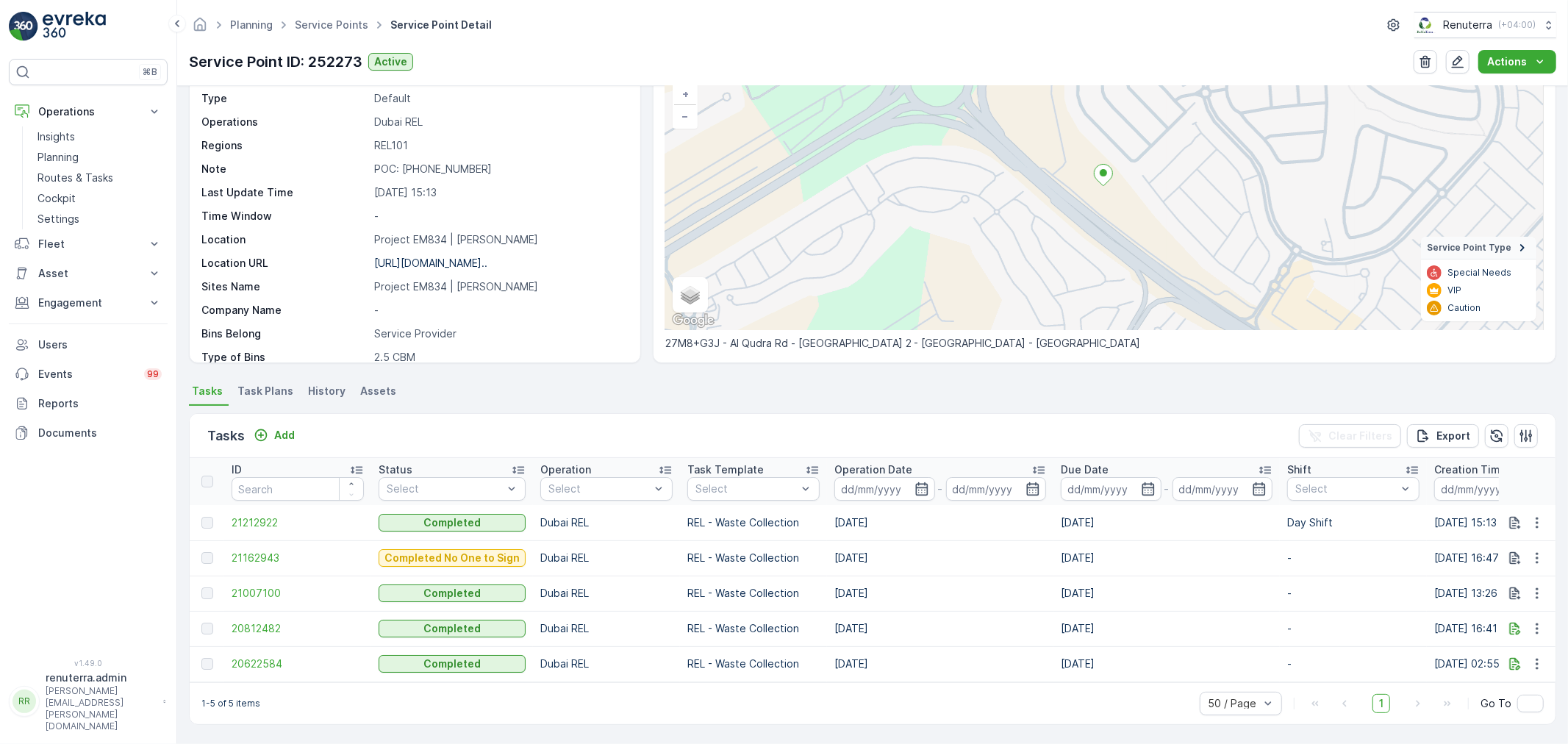
scroll to position [108, 0]
click at [282, 428] on p "Add" at bounding box center [285, 435] width 21 height 15
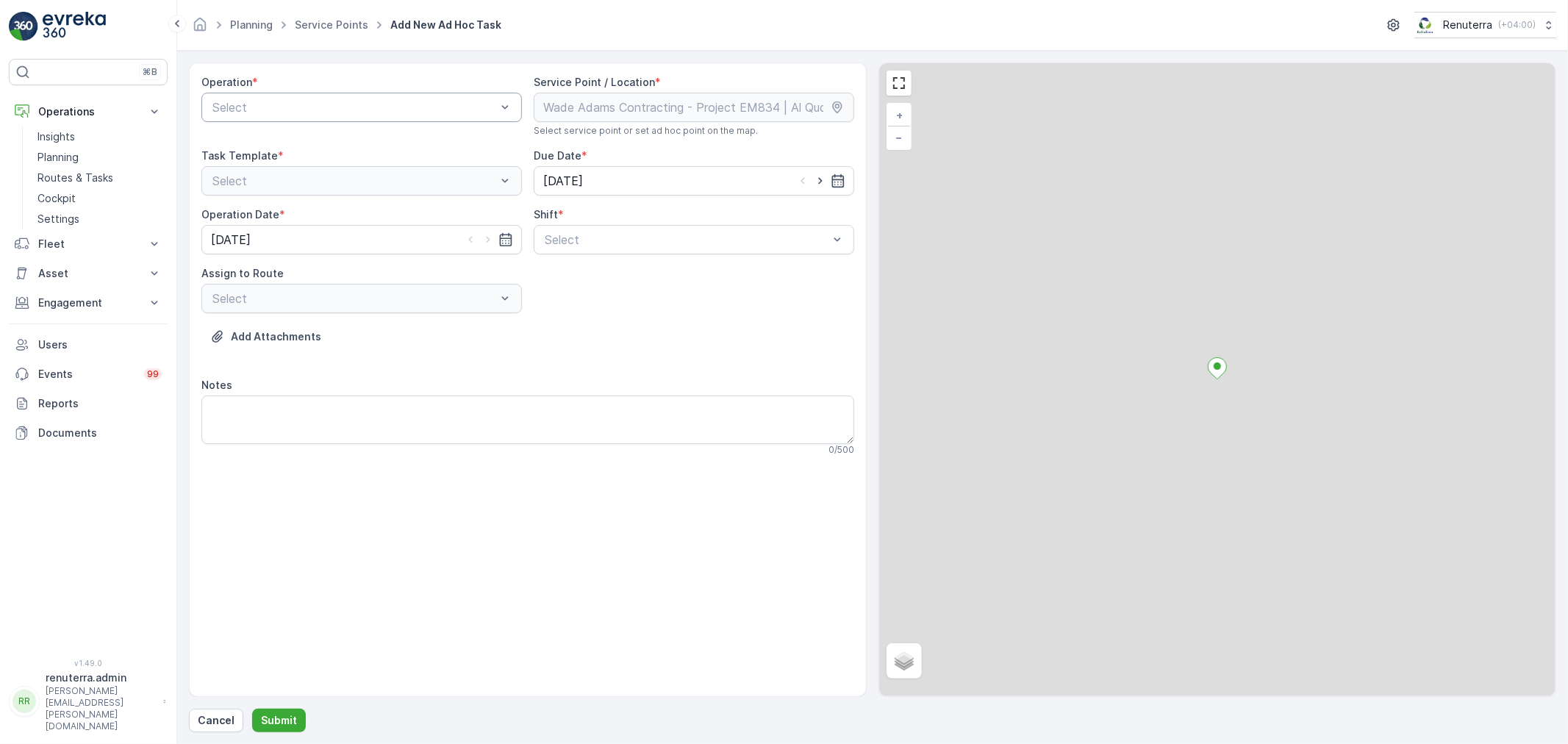
click at [324, 109] on div at bounding box center [355, 107] width 287 height 13
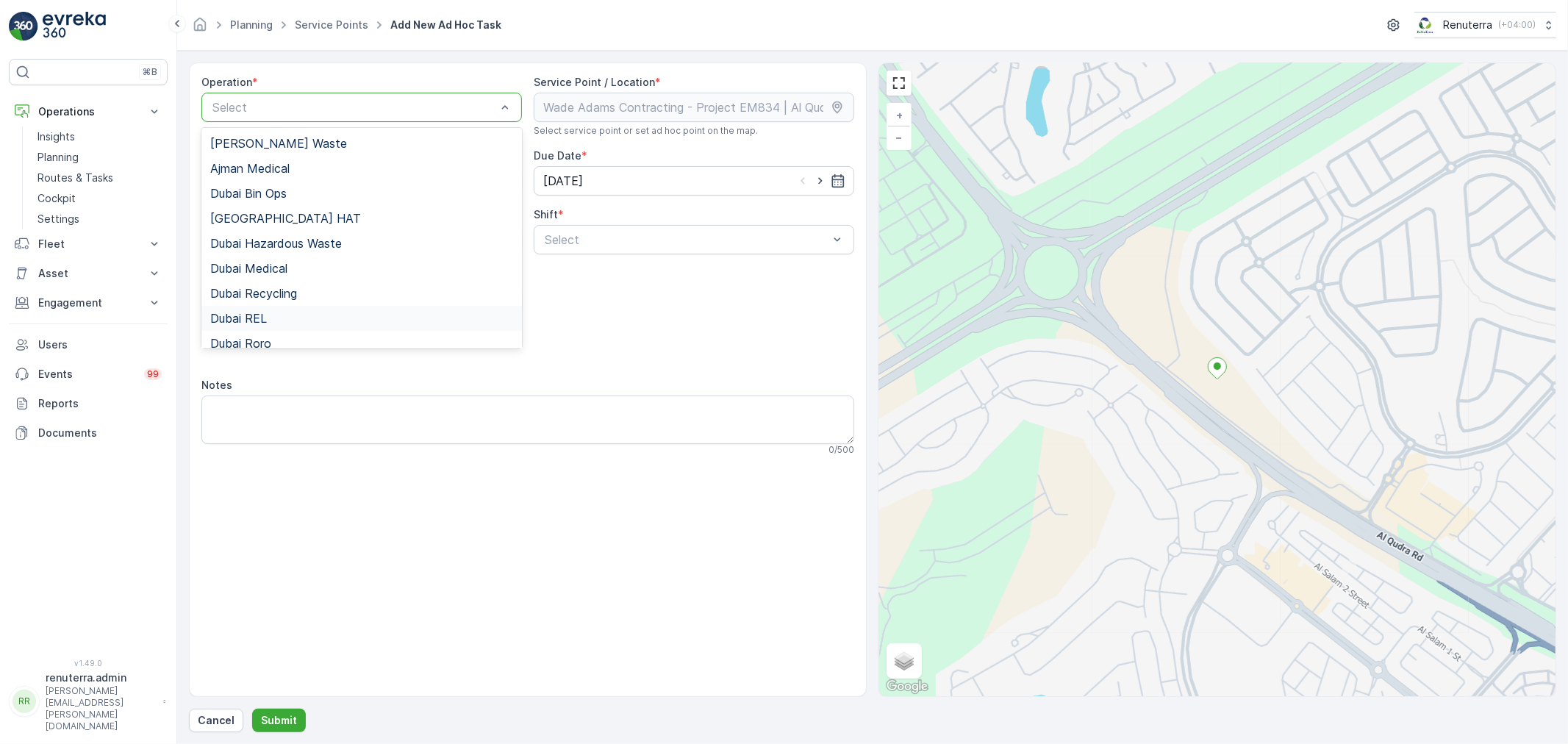
click at [296, 312] on div "Dubai REL" at bounding box center [362, 318] width 303 height 13
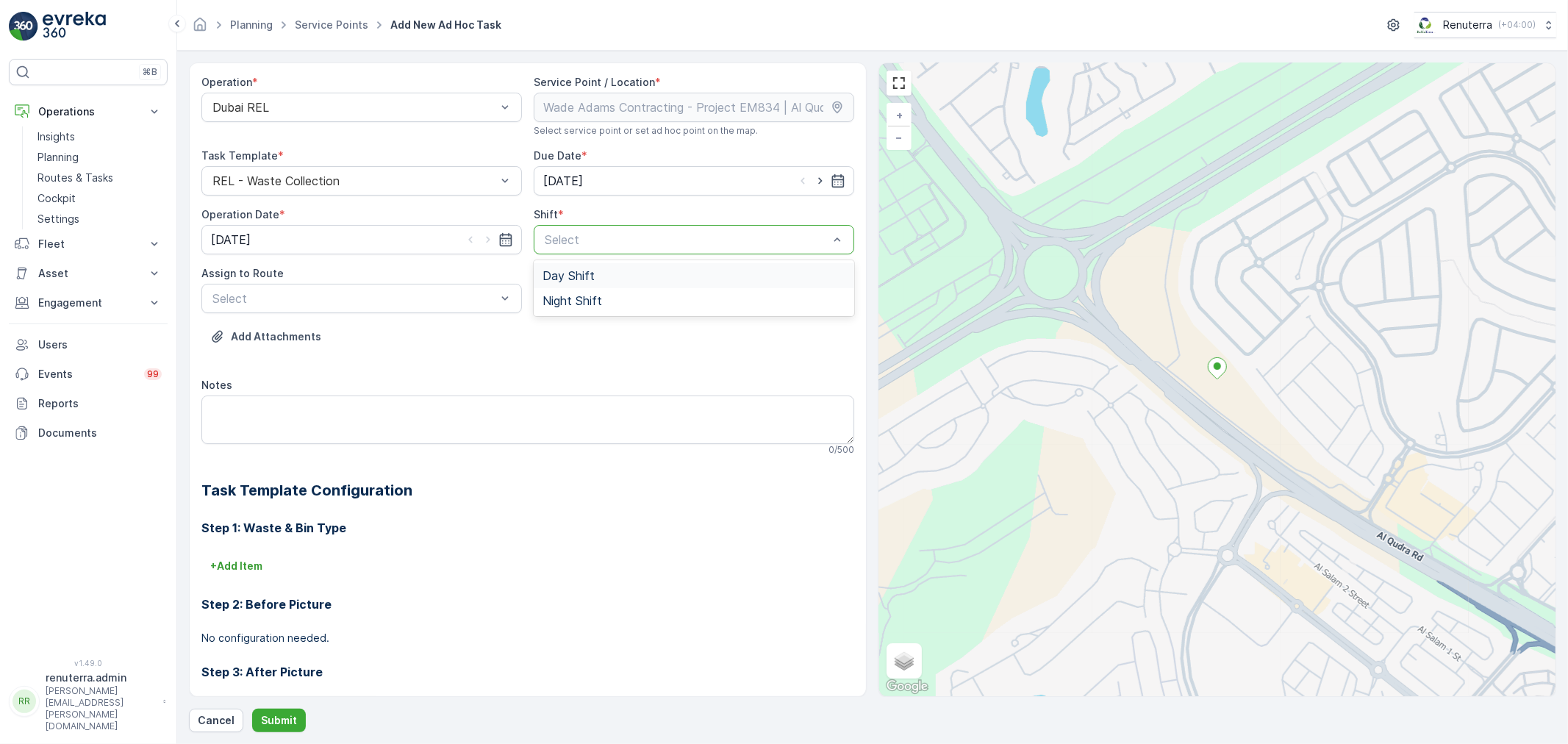
click at [590, 260] on div "Day Shift Night Shift" at bounding box center [694, 288] width 320 height 56
drag, startPoint x: 577, startPoint y: 274, endPoint x: 501, endPoint y: 288, distance: 77.3
click at [576, 274] on span "Day Shift" at bounding box center [569, 275] width 52 height 13
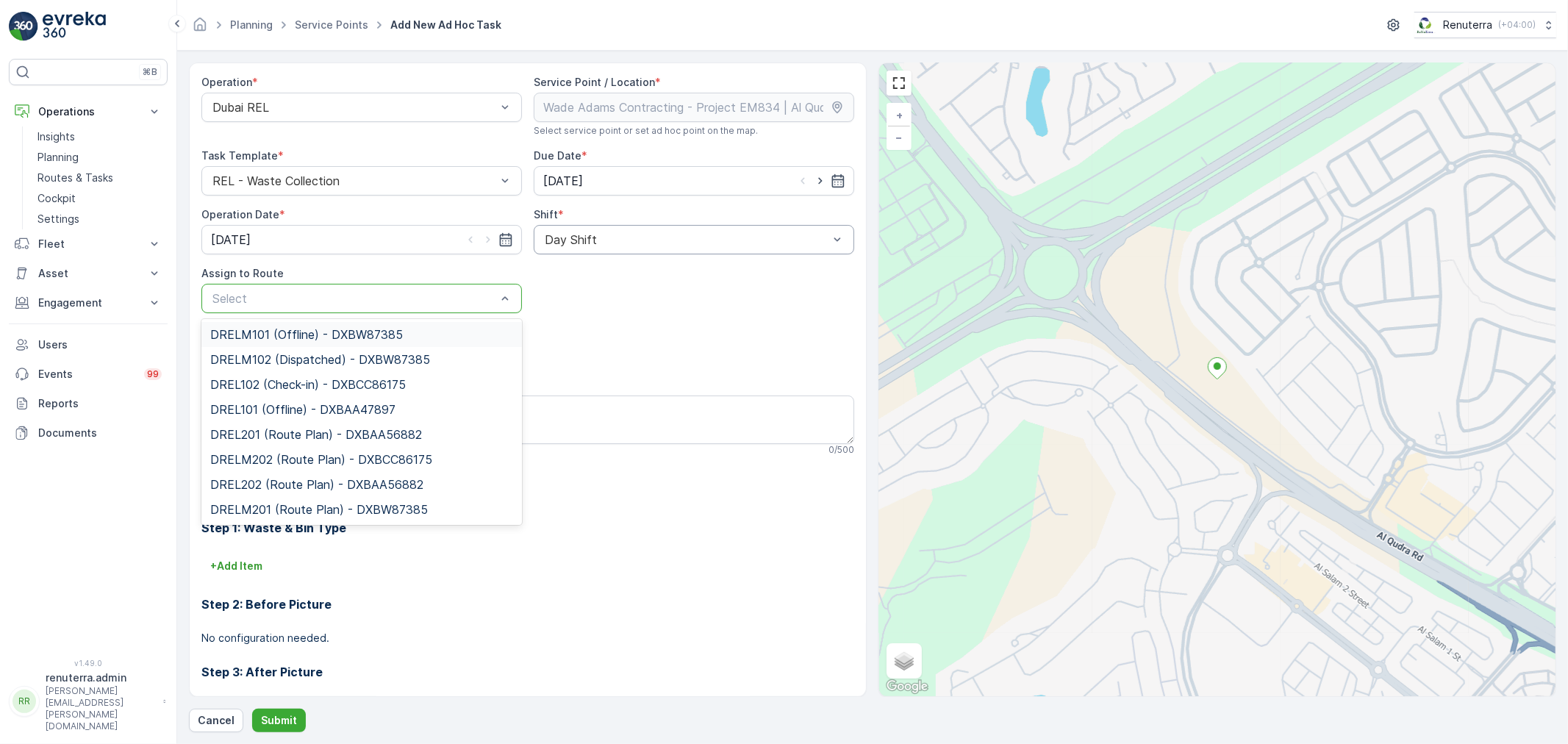
click at [358, 297] on div at bounding box center [355, 298] width 287 height 13
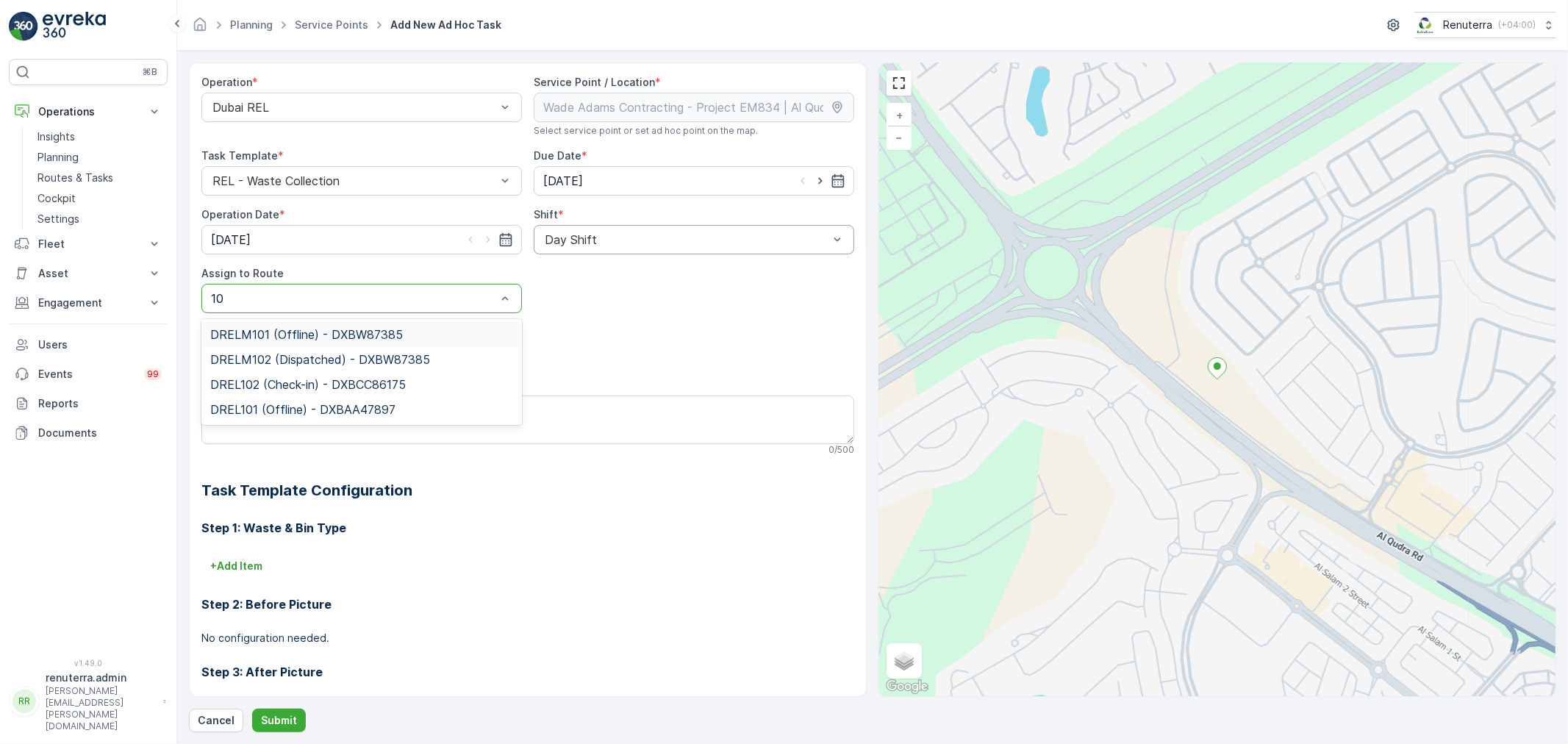
type input "101"
click at [297, 363] on span "DREL101 (Offline) - DXBAA47897" at bounding box center [303, 359] width 186 height 13
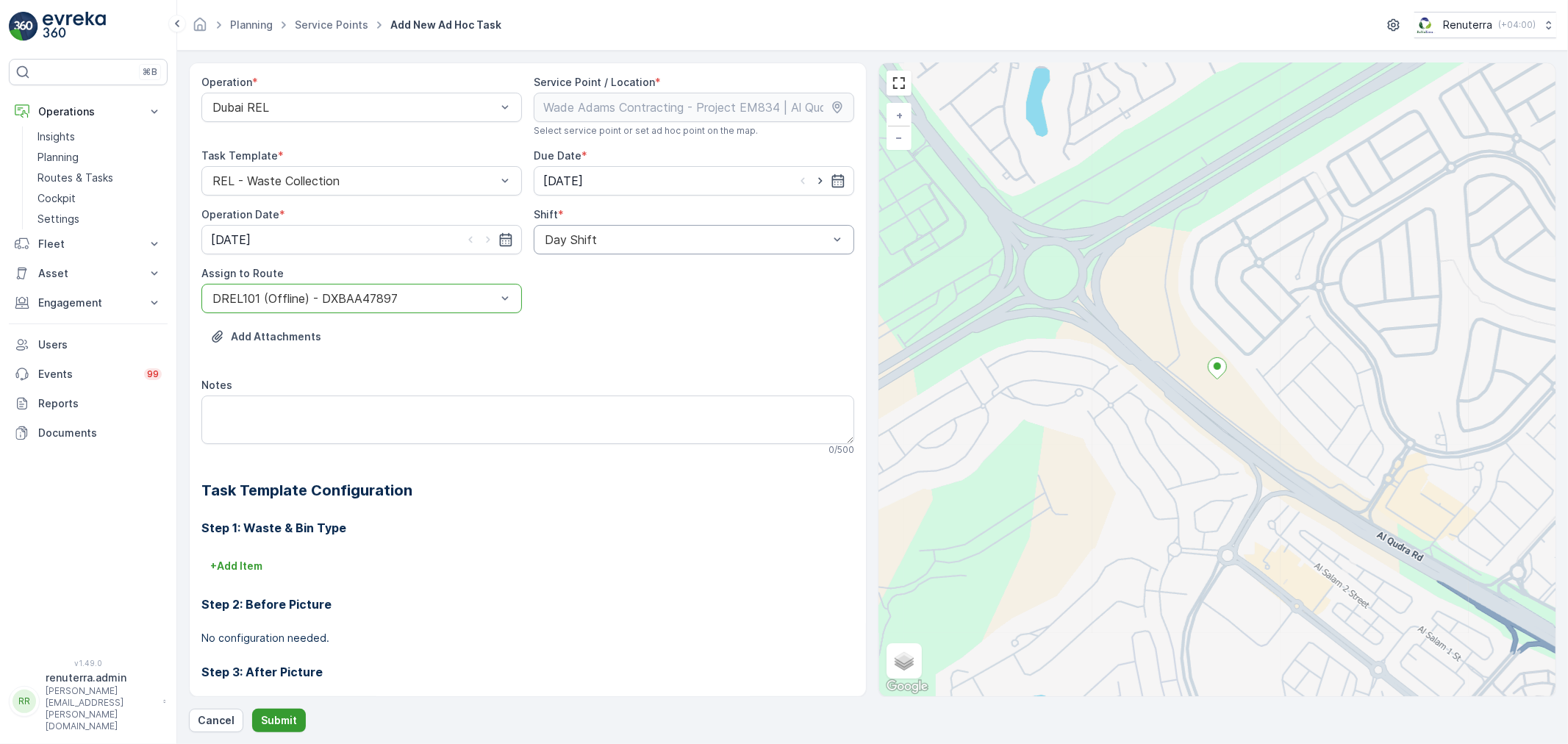
click at [279, 727] on p "Submit" at bounding box center [278, 720] width 36 height 15
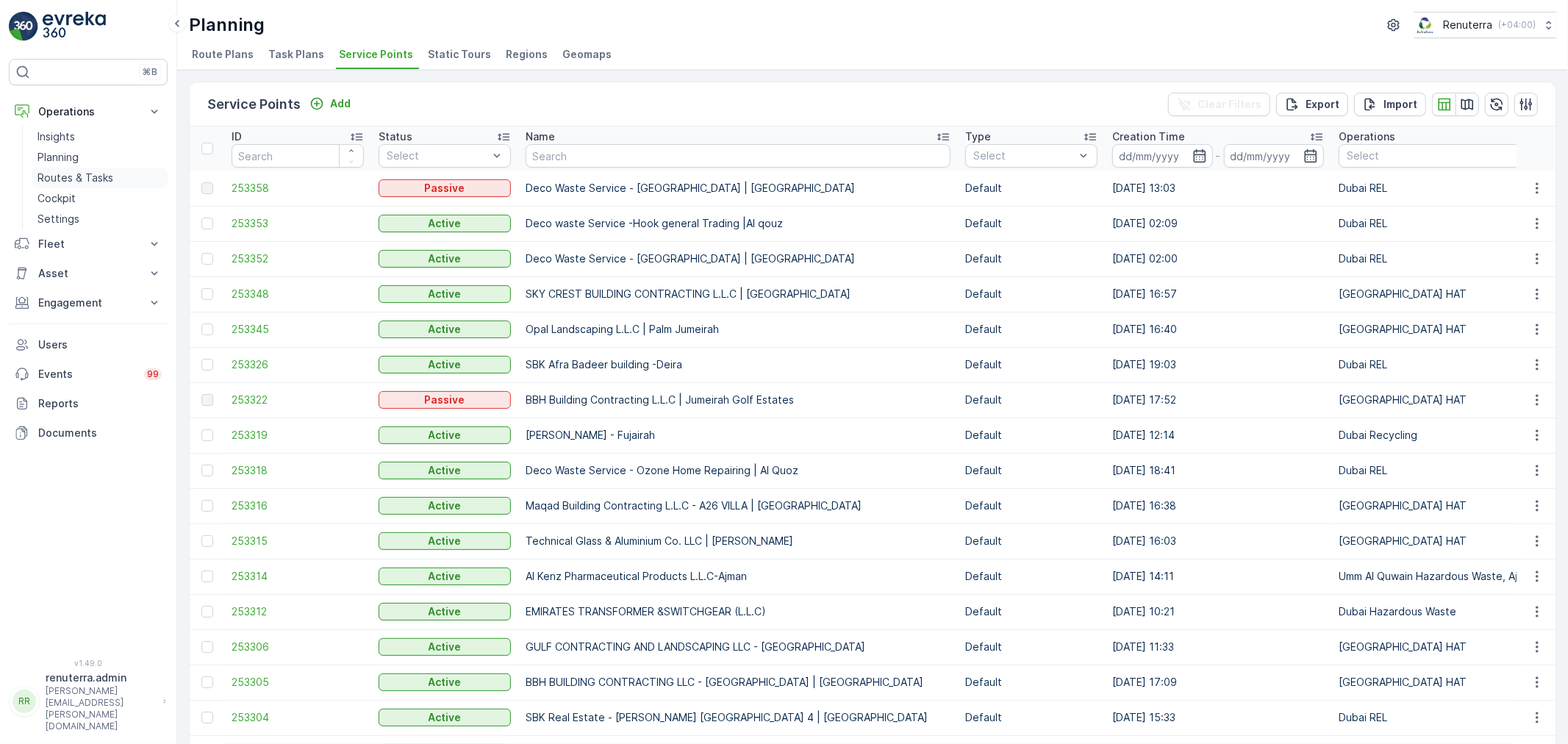
click at [83, 167] on link "Routes & Tasks" at bounding box center [99, 178] width 136 height 21
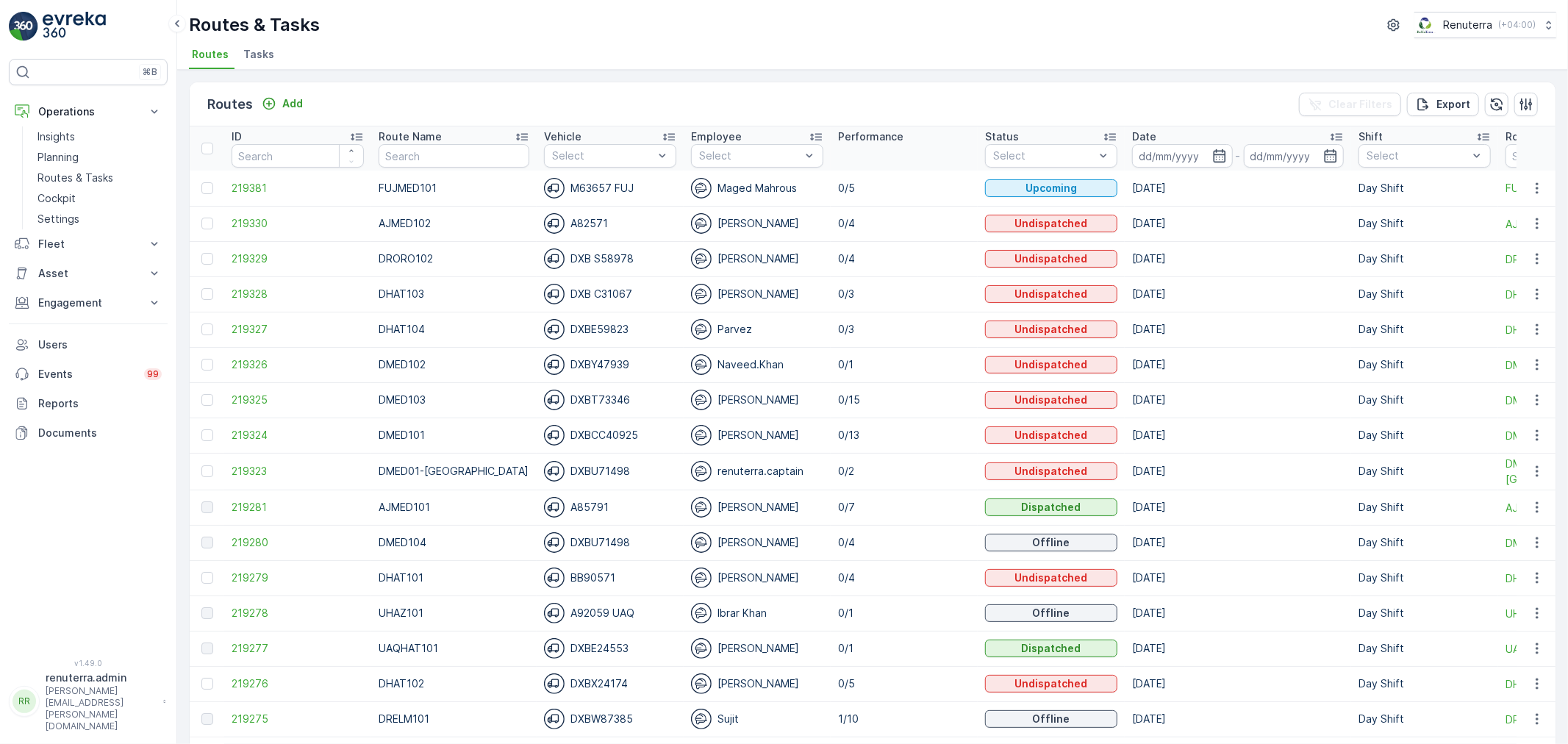
click at [284, 56] on ul "Routes Tasks" at bounding box center [866, 57] width 1355 height 25
click at [261, 56] on span "Tasks" at bounding box center [259, 54] width 31 height 15
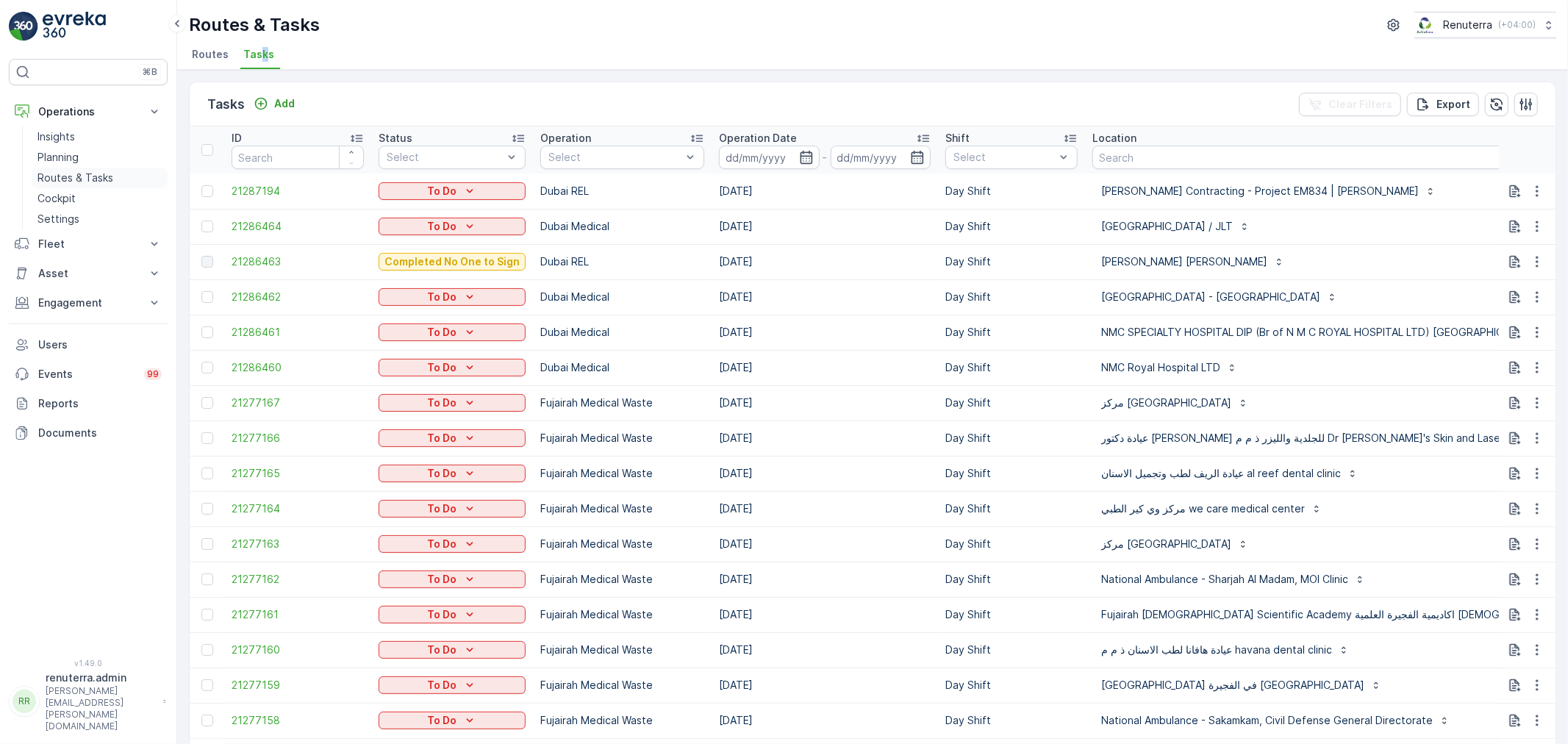
click at [67, 173] on p "Routes & Tasks" at bounding box center [75, 178] width 75 height 15
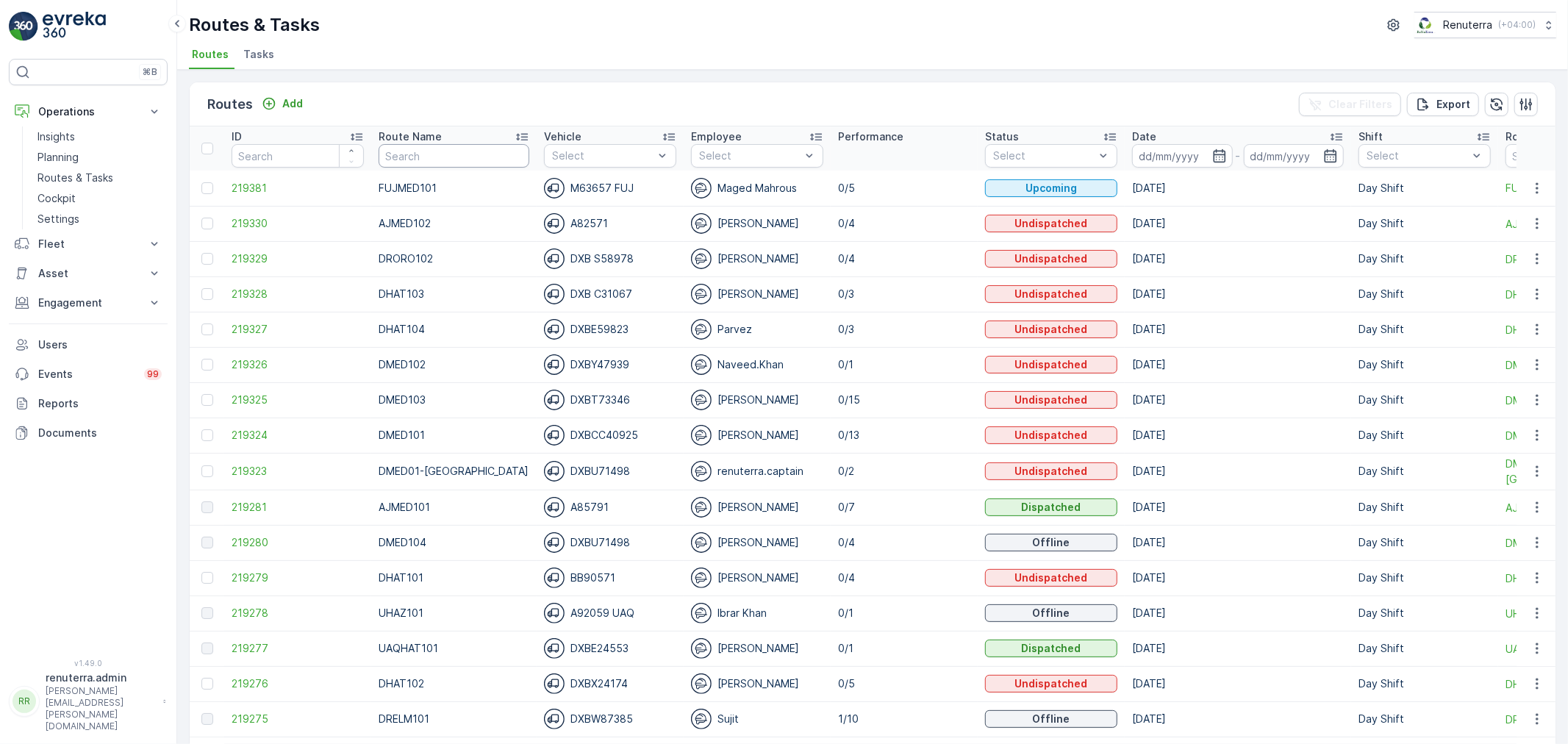
click at [439, 144] on input "text" at bounding box center [454, 156] width 151 height 24
type input "drelm"
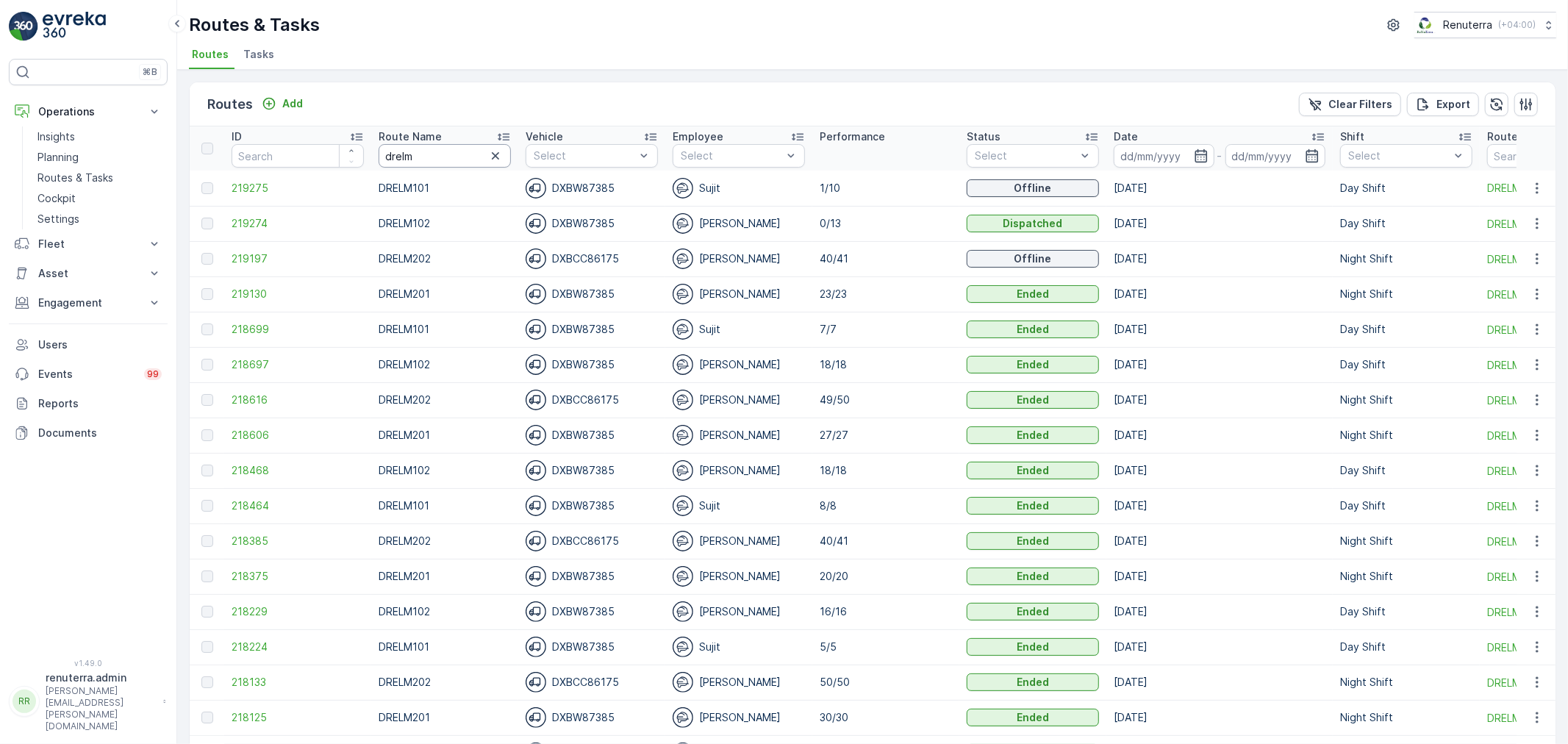
click at [439, 166] on input "drelm" at bounding box center [444, 156] width 132 height 24
click at [248, 185] on span "219275" at bounding box center [297, 188] width 132 height 15
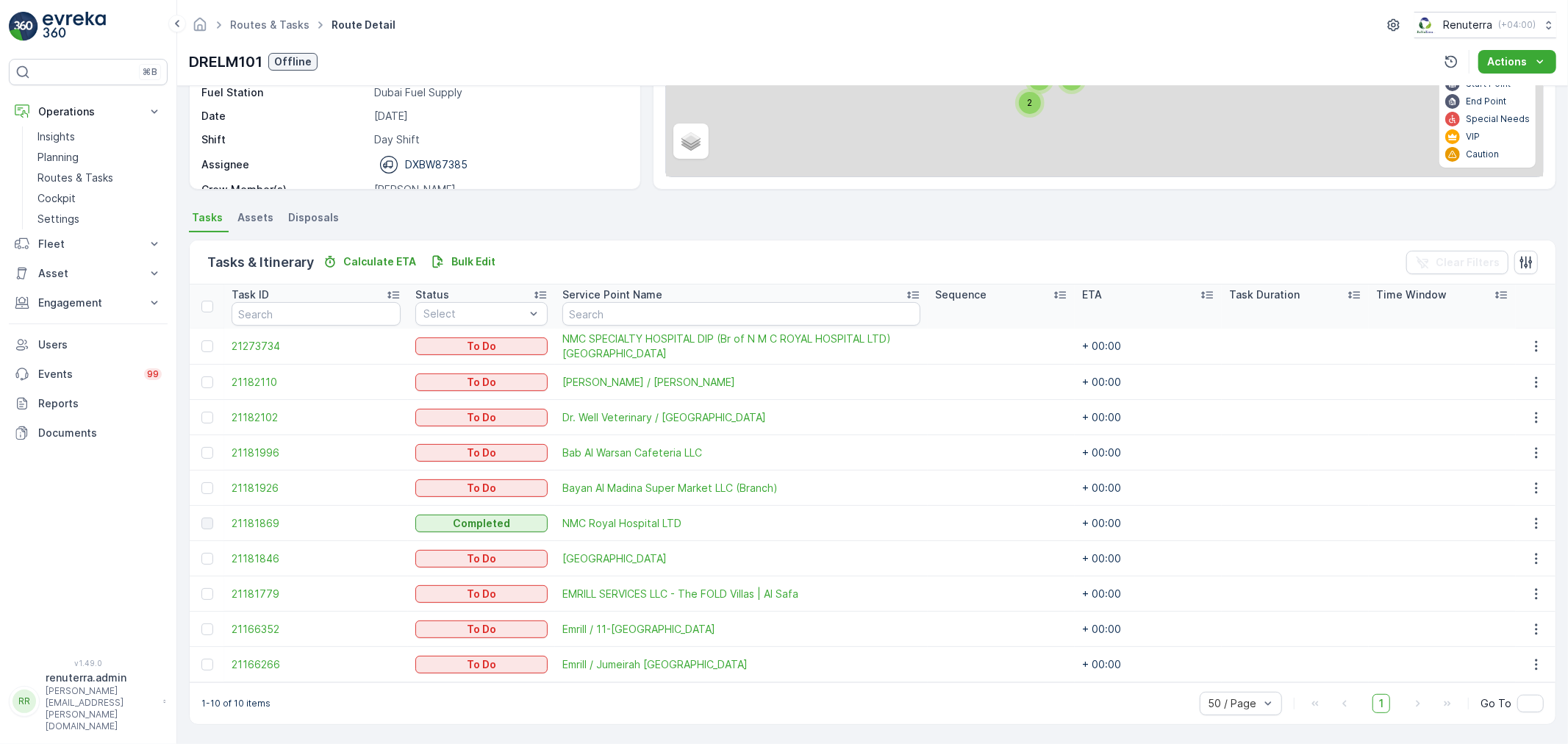
scroll to position [201, 0]
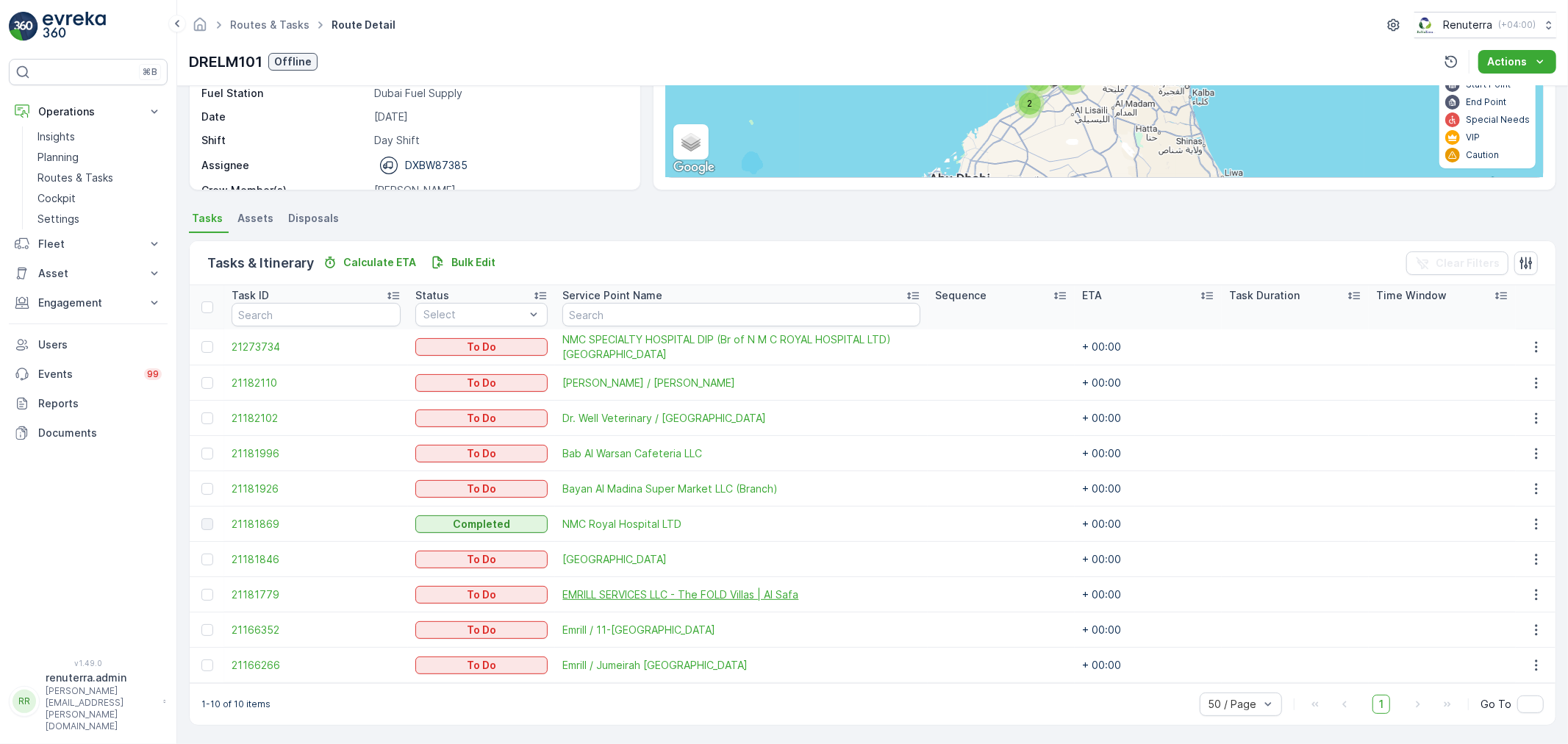
click at [845, 592] on span "EMRILL SERVICES LLC - The FOLD Villas | Al Safa" at bounding box center [741, 595] width 358 height 15
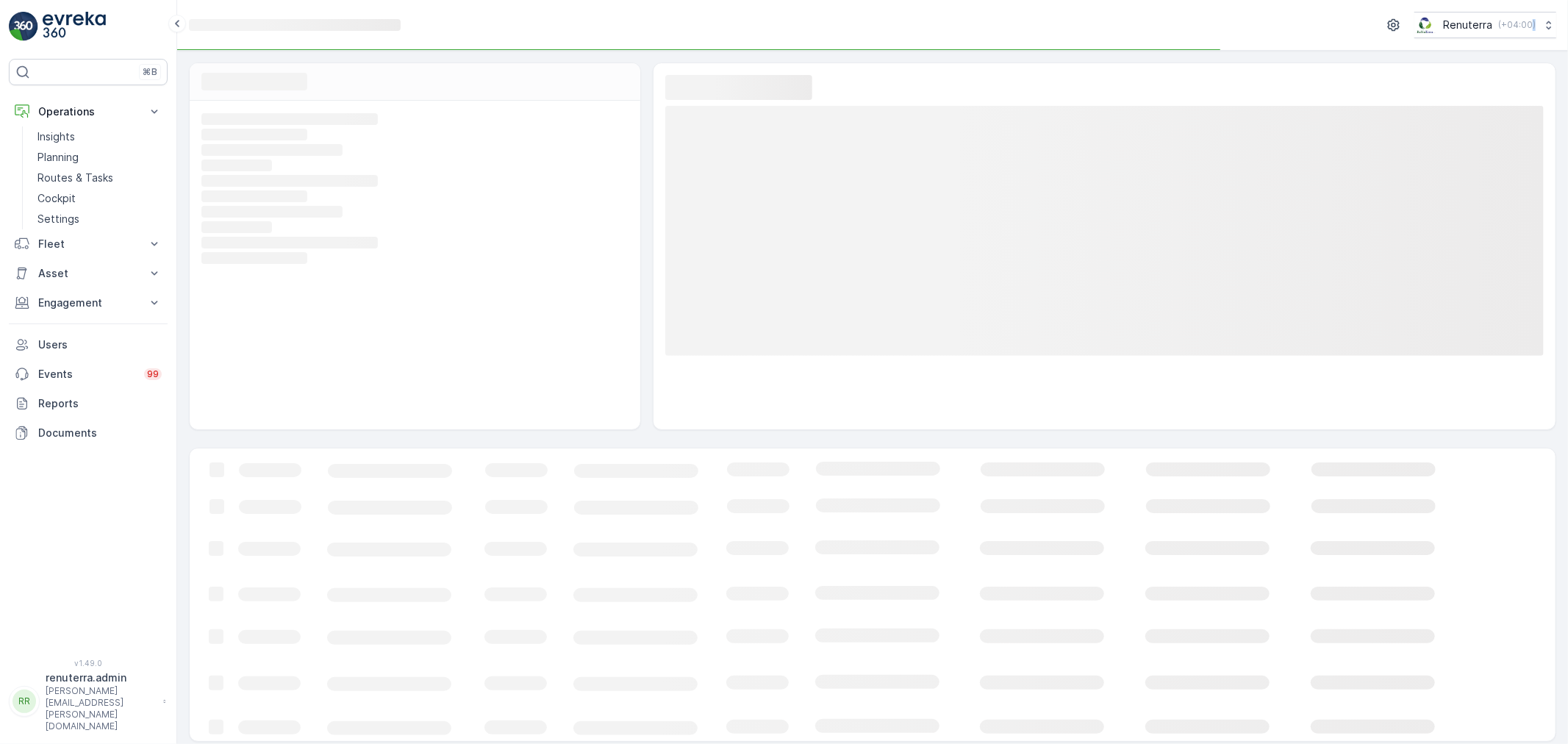
click at [845, 592] on rect at bounding box center [895, 594] width 1412 height 293
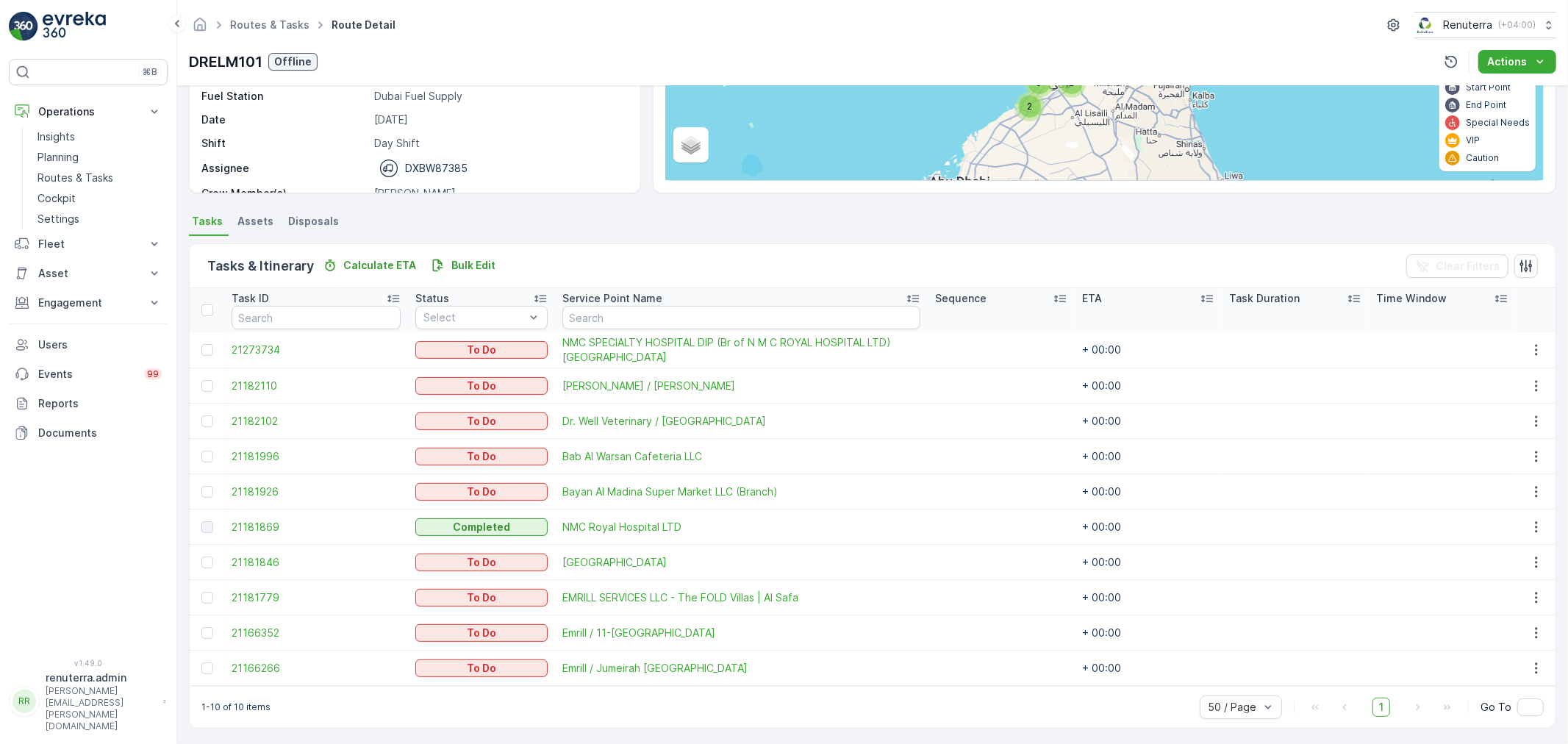
scroll to position [201, 0]
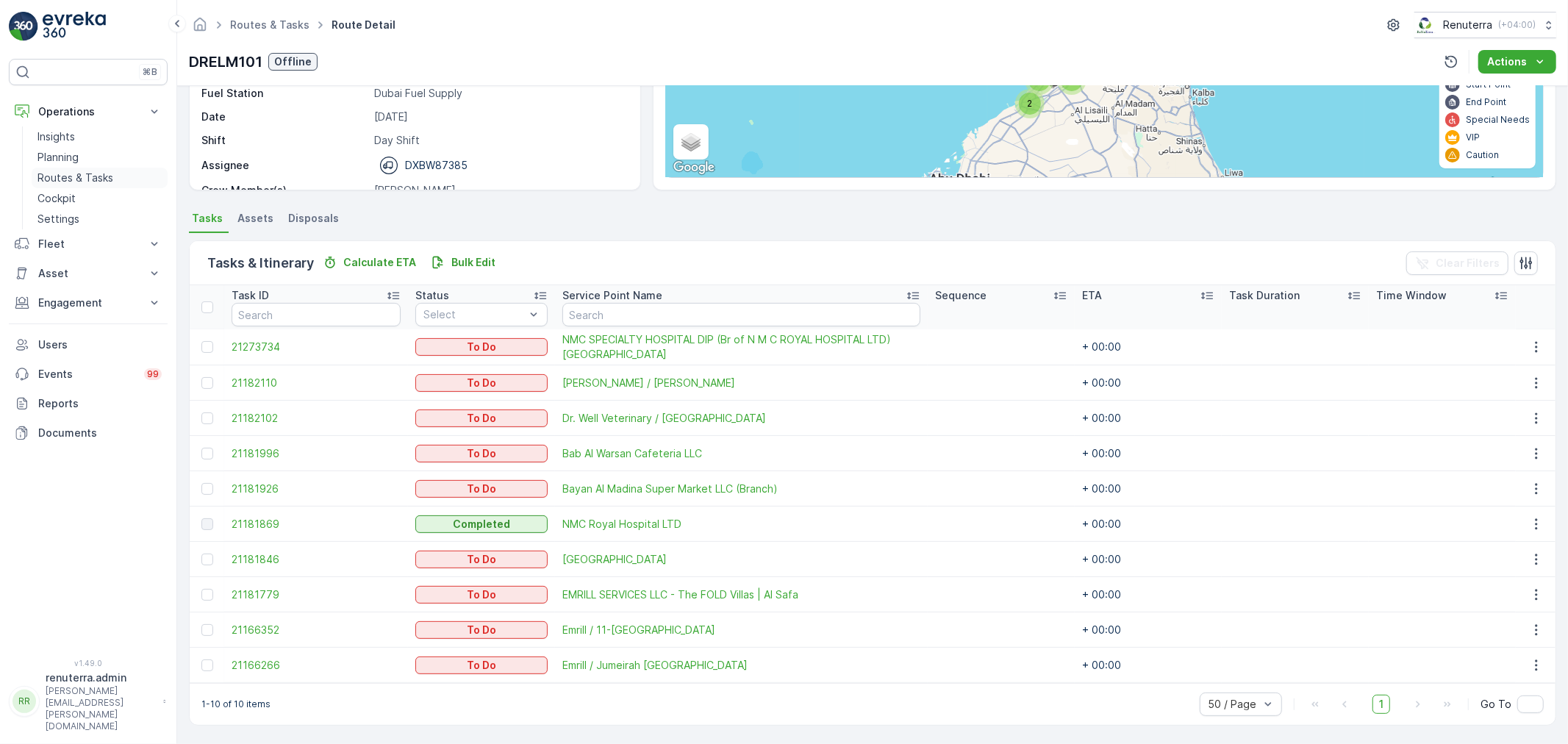
click at [97, 176] on p "Routes & Tasks" at bounding box center [75, 178] width 75 height 15
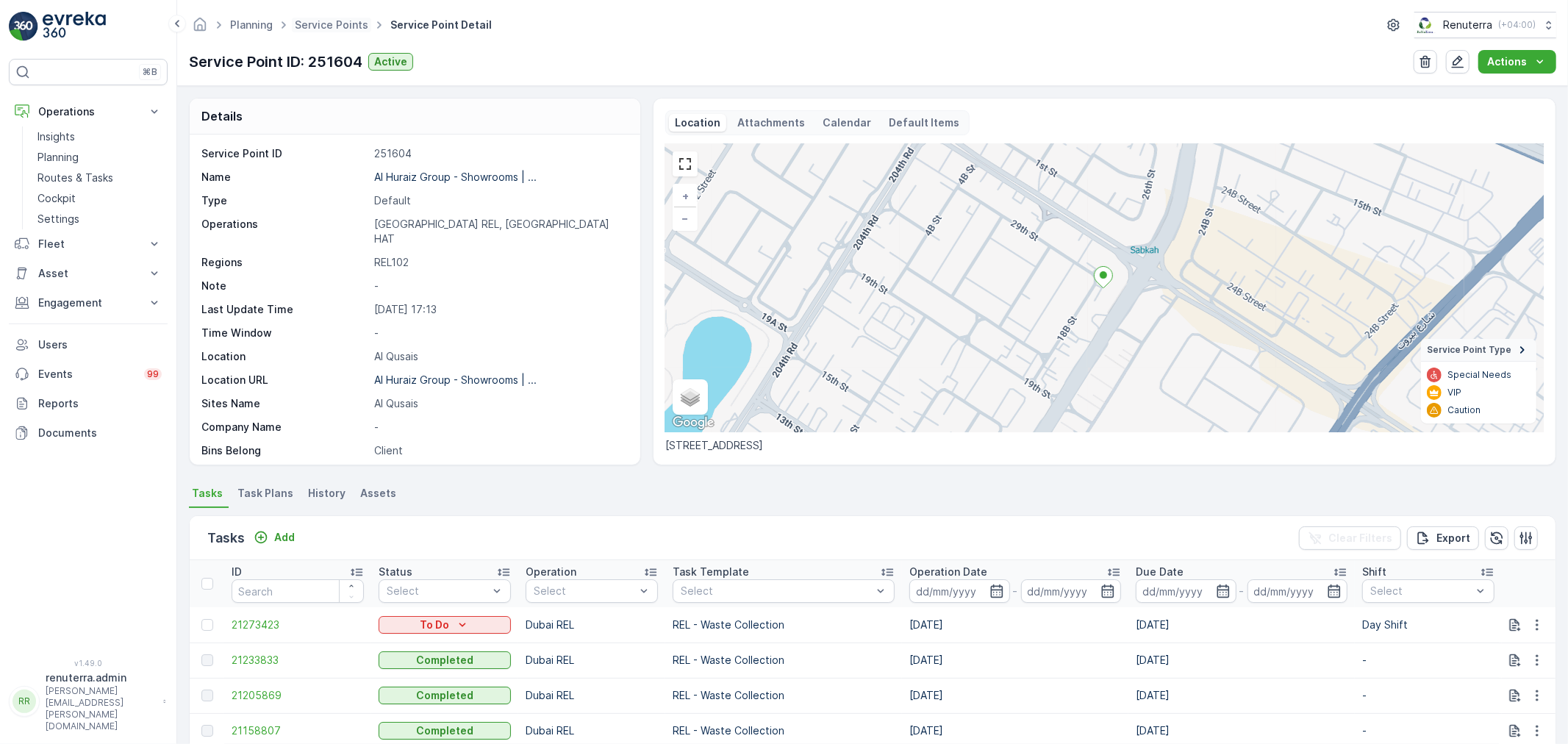
click at [310, 17] on ul "Service Points" at bounding box center [339, 25] width 96 height 21
click at [311, 24] on link "Service Points" at bounding box center [332, 25] width 74 height 13
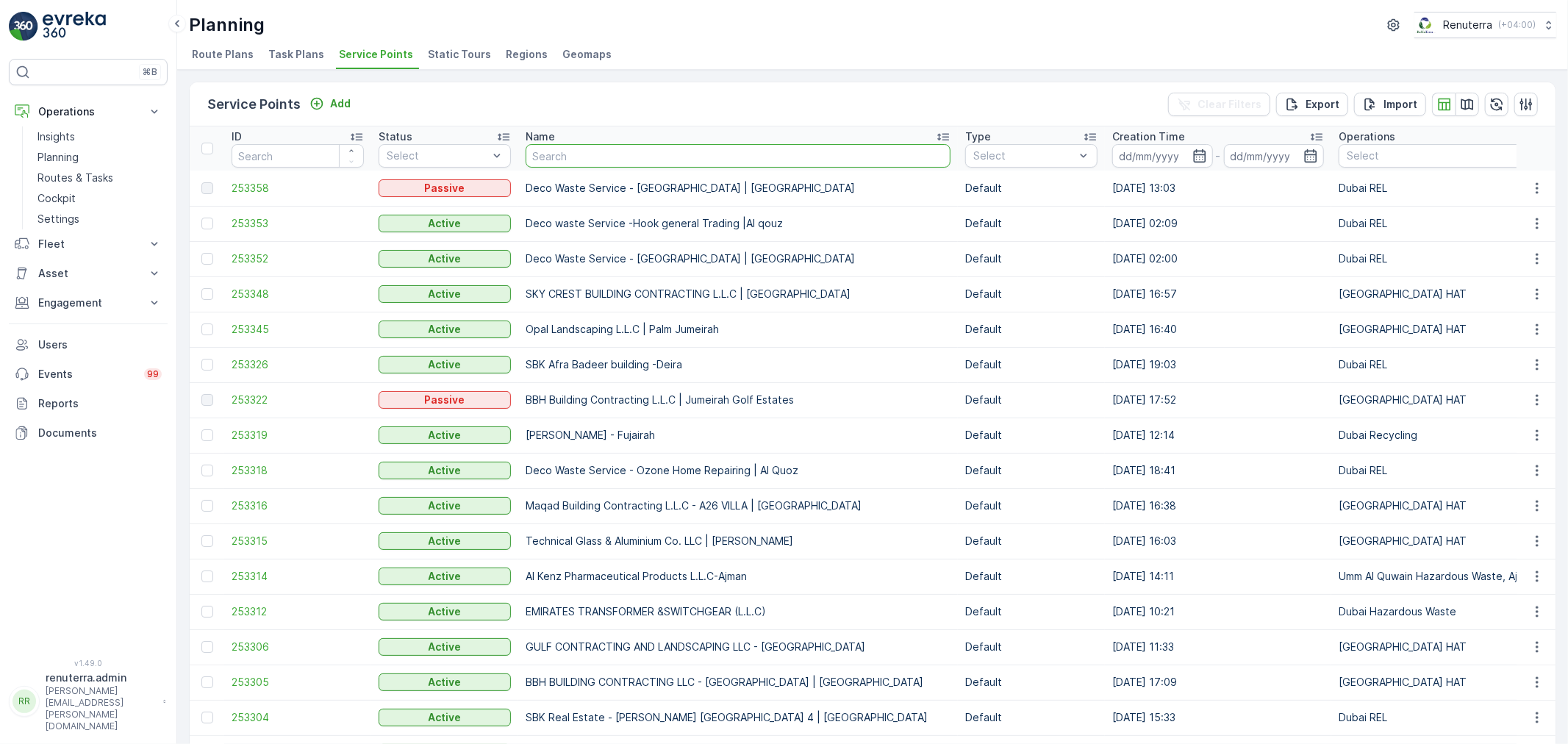
click at [604, 155] on input "text" at bounding box center [738, 156] width 425 height 24
type input "[PERSON_NAME]"
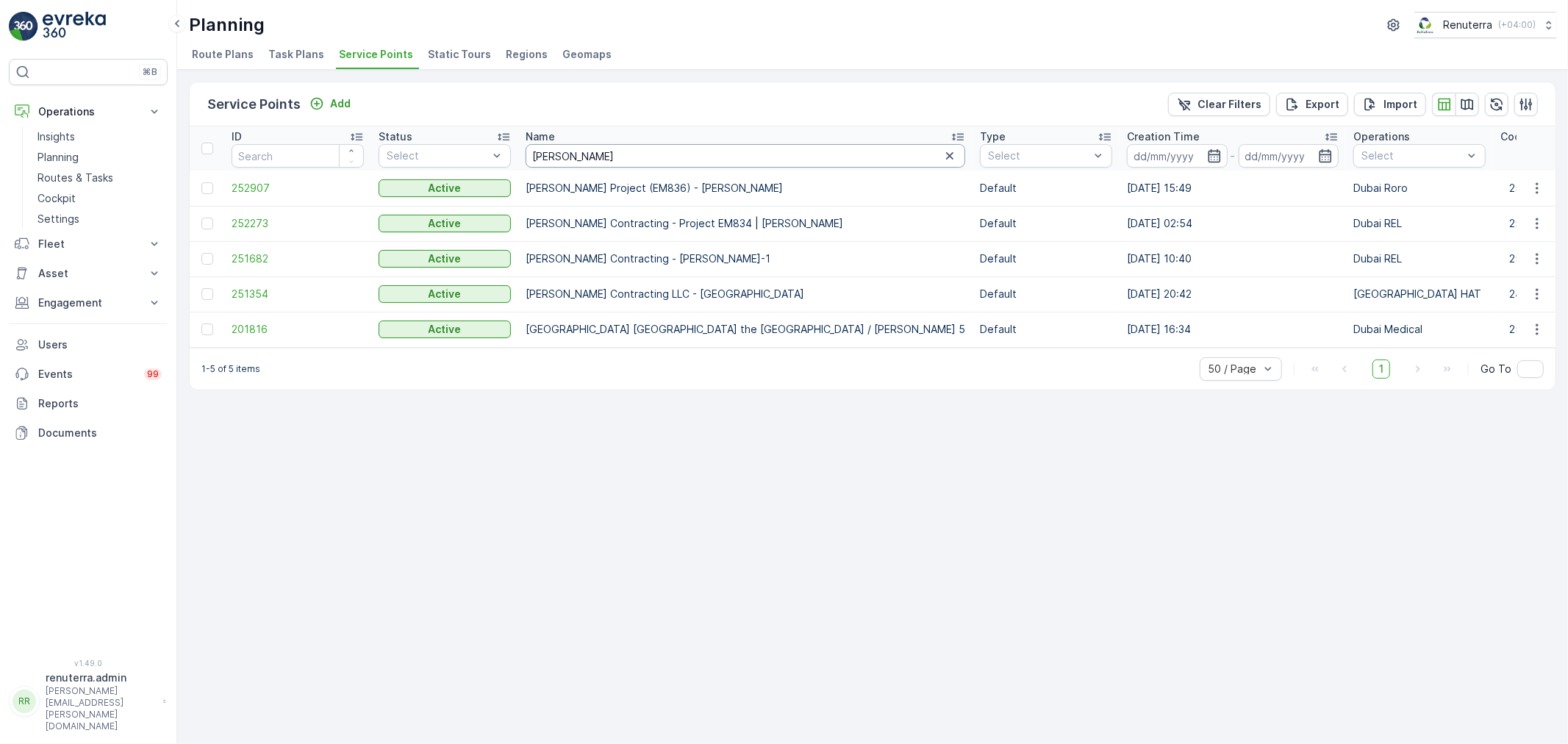
click at [579, 156] on input "[PERSON_NAME]" at bounding box center [746, 156] width 439 height 24
paste input "[PERSON_NAME] -"
type input "[PERSON_NAME] -"
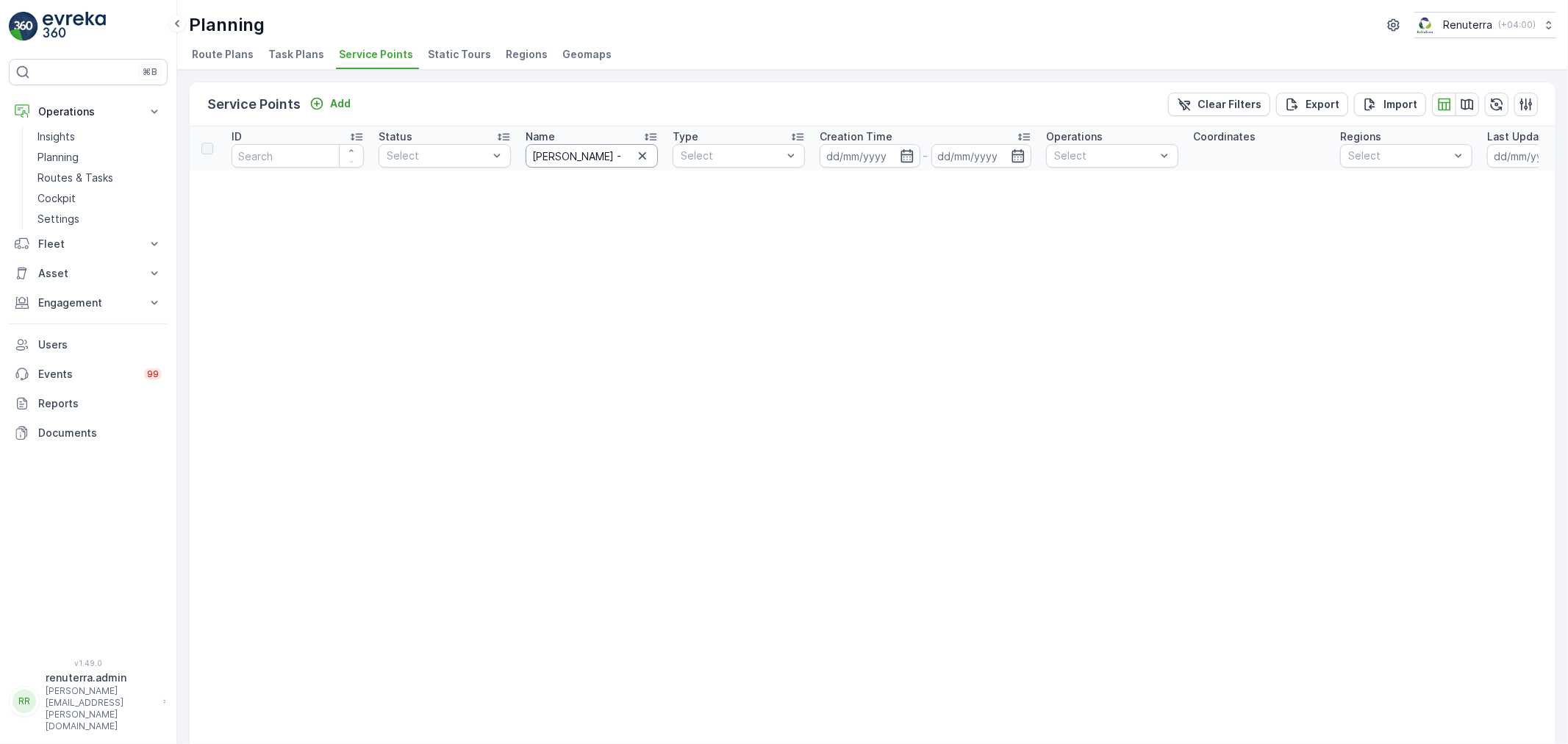
click at [615, 158] on input "[PERSON_NAME] -" at bounding box center [592, 156] width 132 height 24
type input "[PERSON_NAME]"
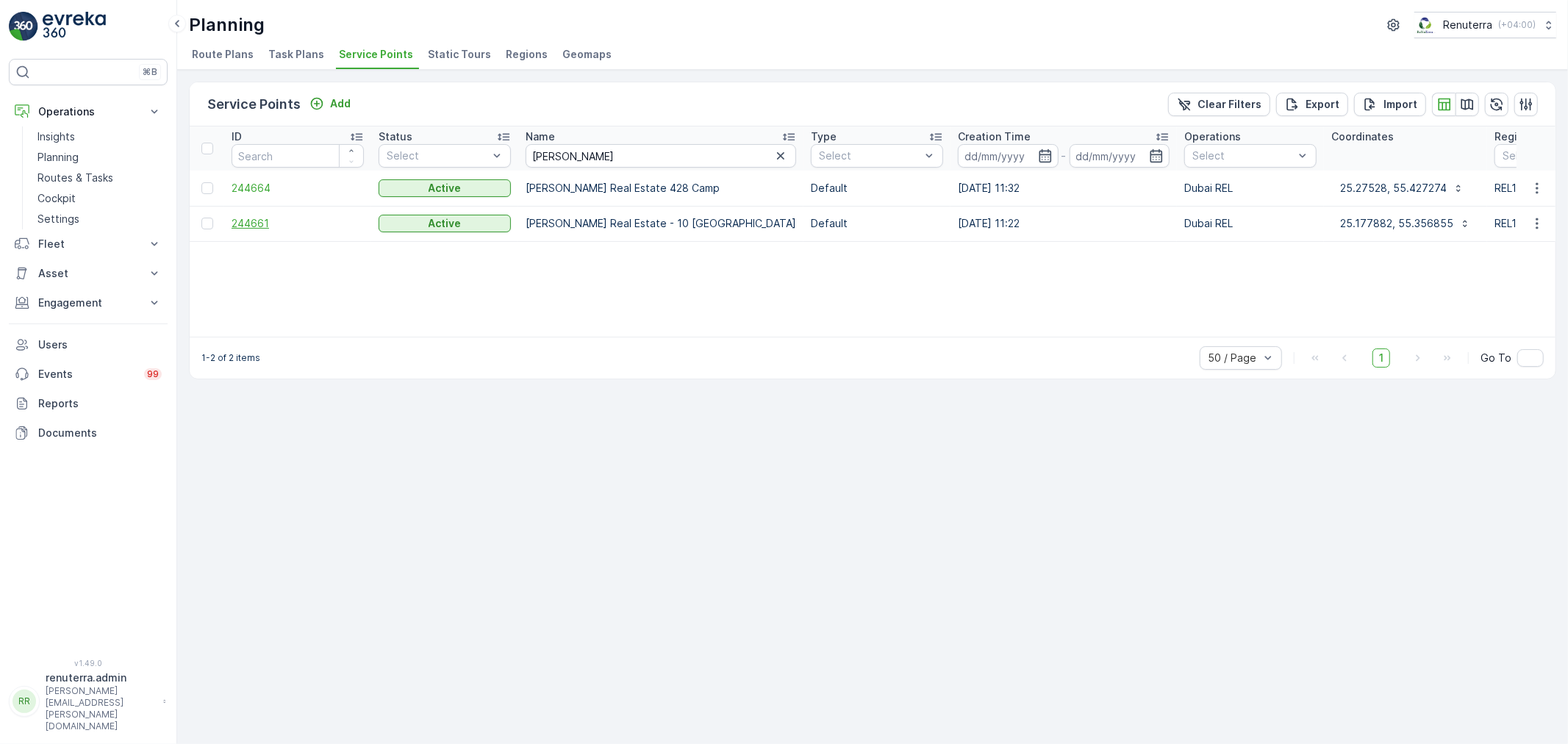
click at [239, 219] on span "244661" at bounding box center [297, 224] width 132 height 15
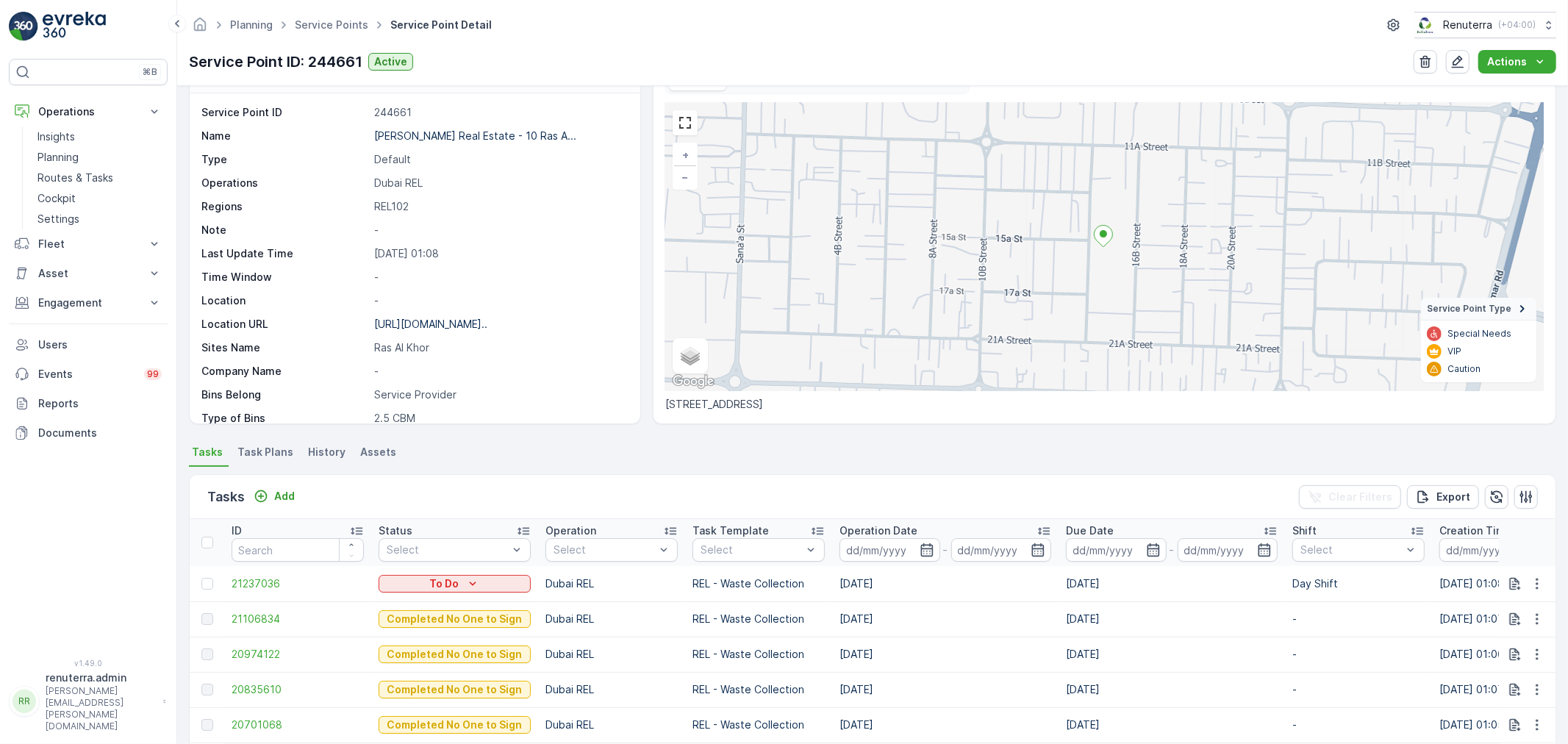
scroll to position [82, 0]
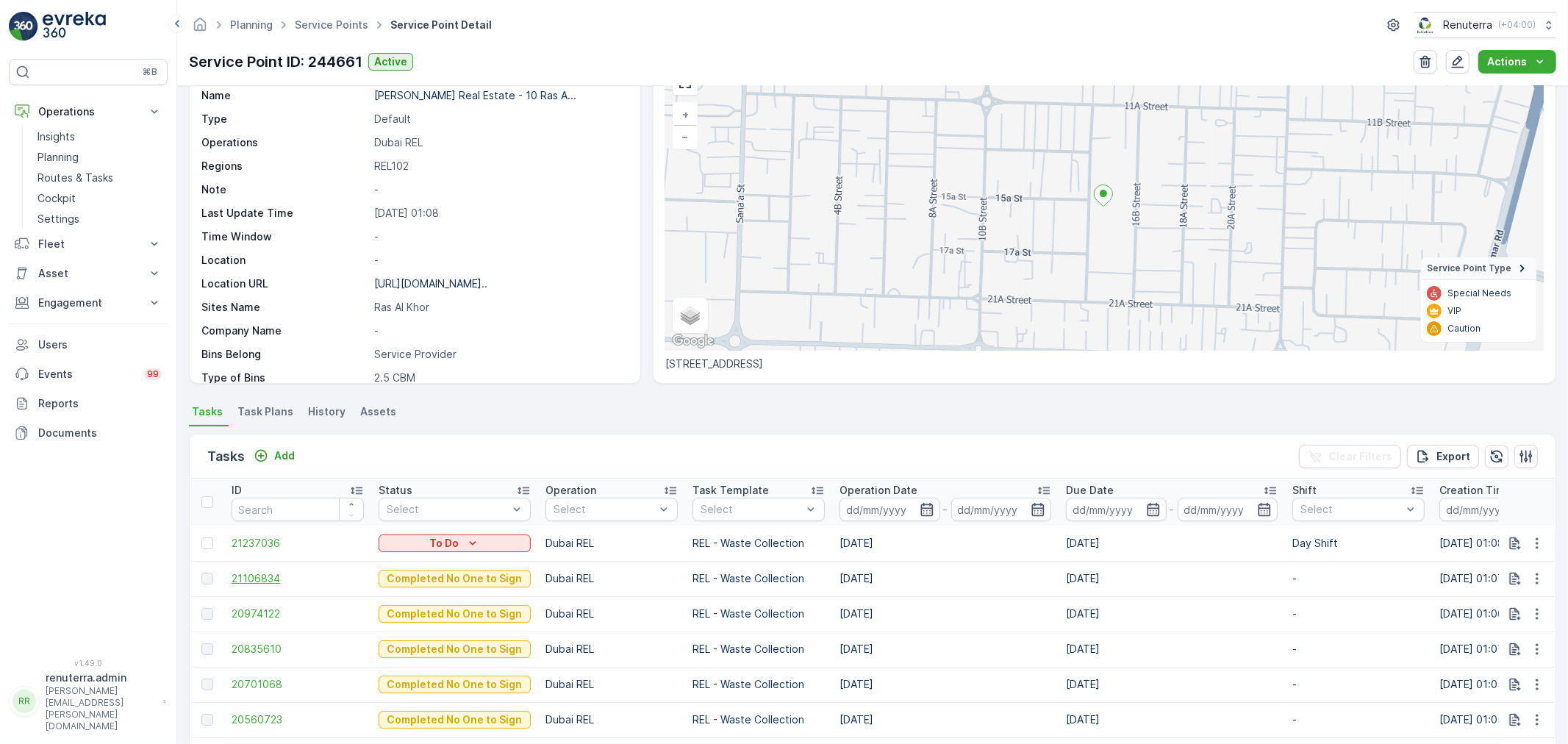
click at [261, 571] on span "21106834" at bounding box center [297, 578] width 132 height 15
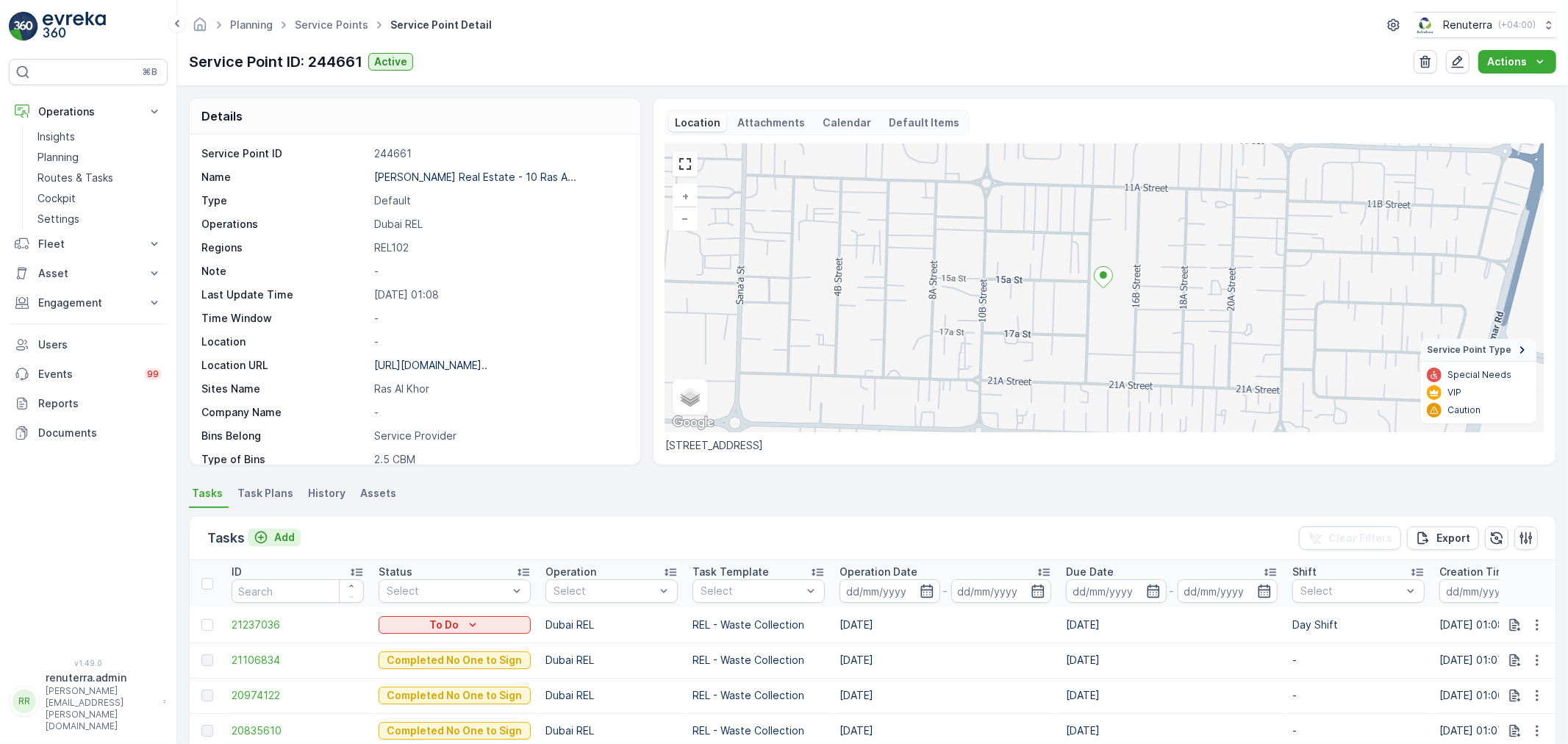
click at [281, 537] on p "Add" at bounding box center [285, 537] width 21 height 15
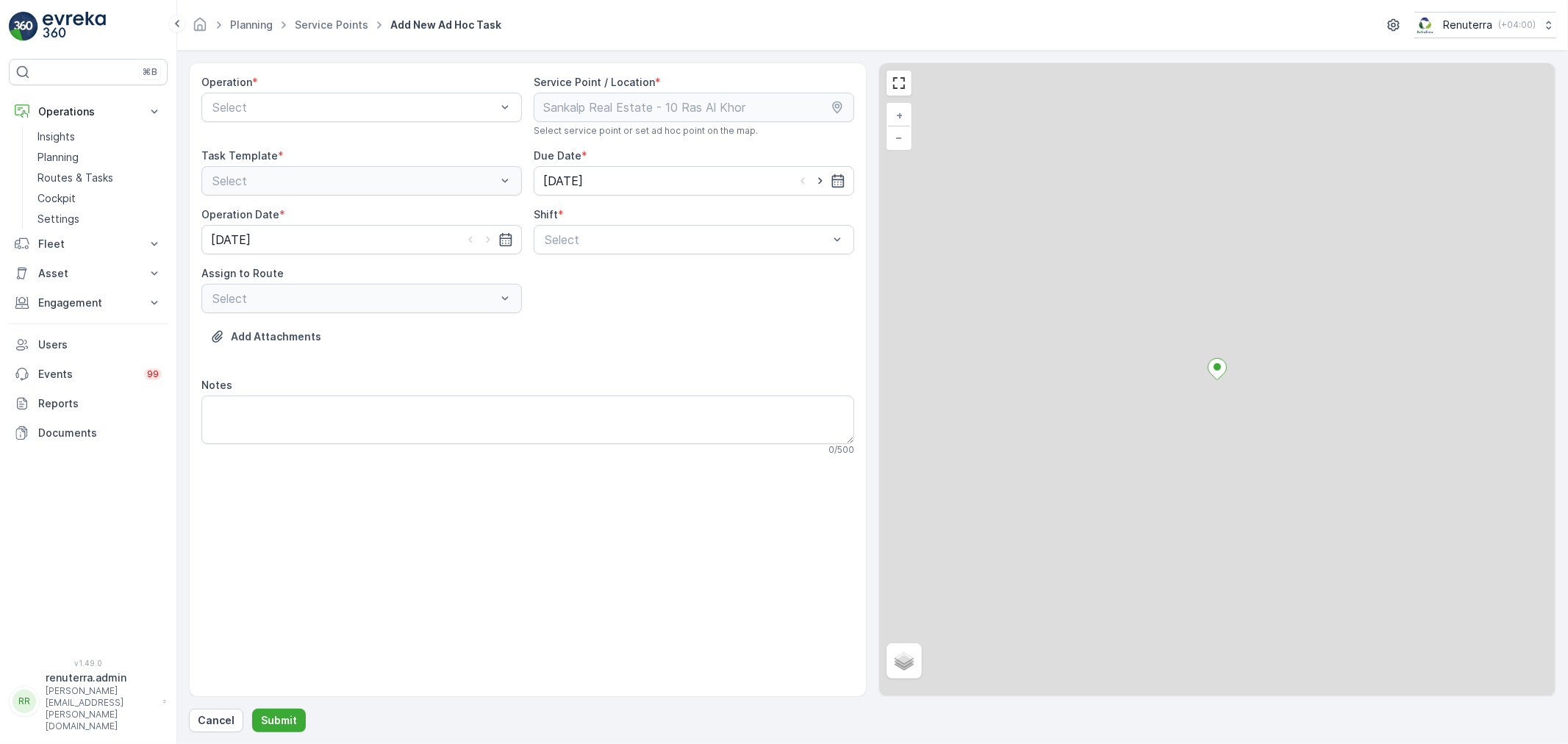
click at [317, 91] on div "Operation * Select" at bounding box center [362, 106] width 320 height 62
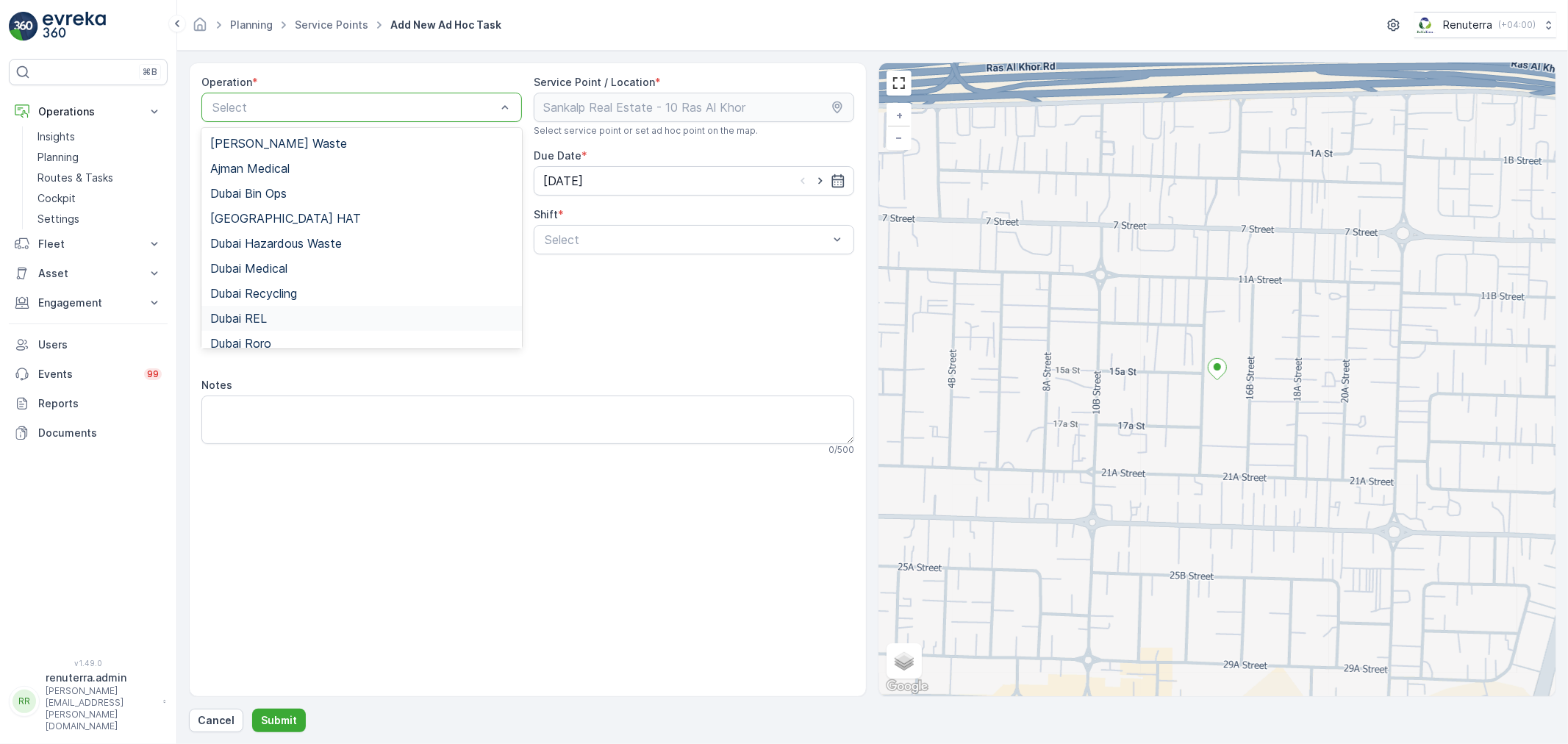
drag, startPoint x: 269, startPoint y: 321, endPoint x: 516, endPoint y: 274, distance: 251.4
click at [273, 320] on div "Dubai REL" at bounding box center [362, 318] width 303 height 13
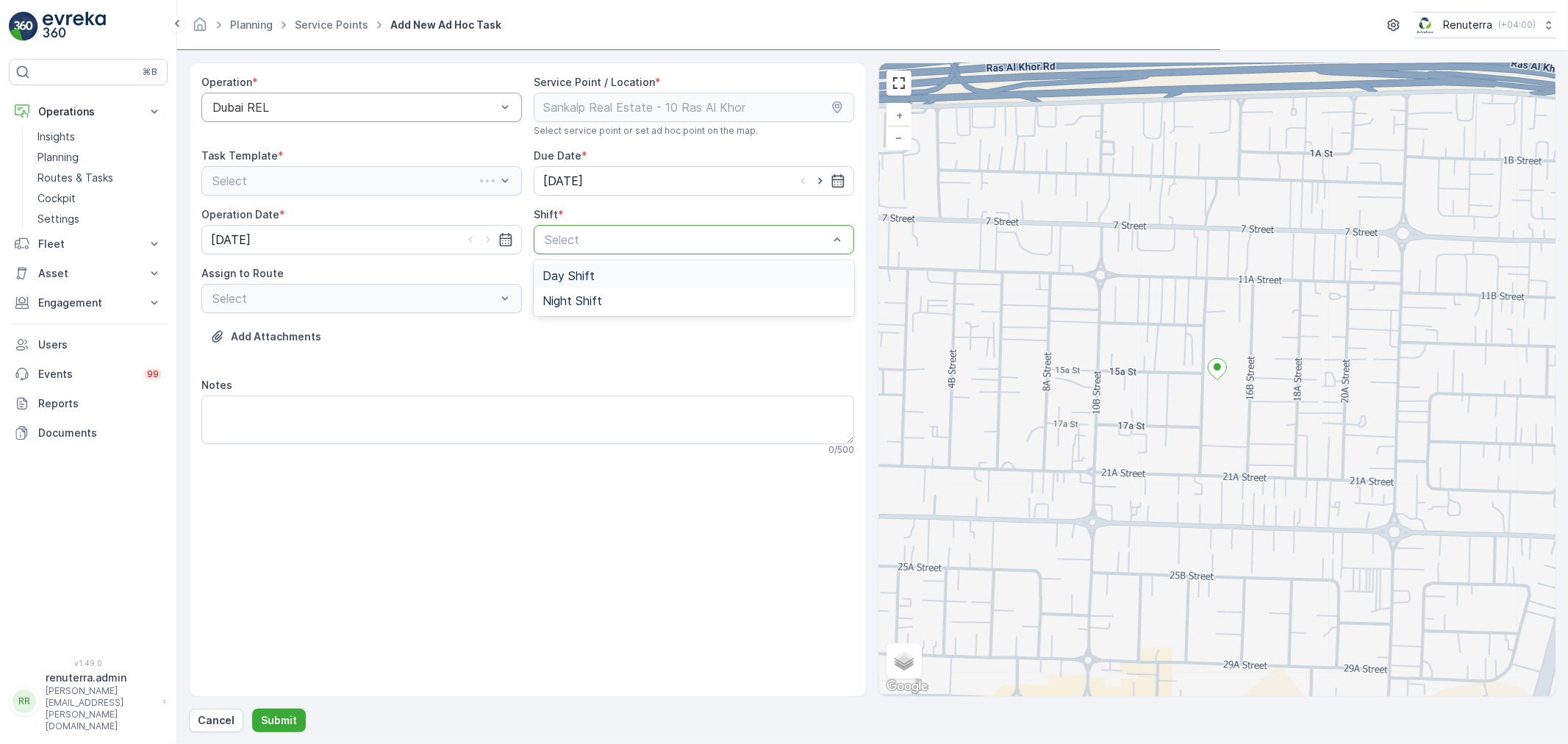
drag, startPoint x: 659, startPoint y: 237, endPoint x: 642, endPoint y: 251, distance: 22.0
click at [658, 238] on div at bounding box center [687, 240] width 287 height 13
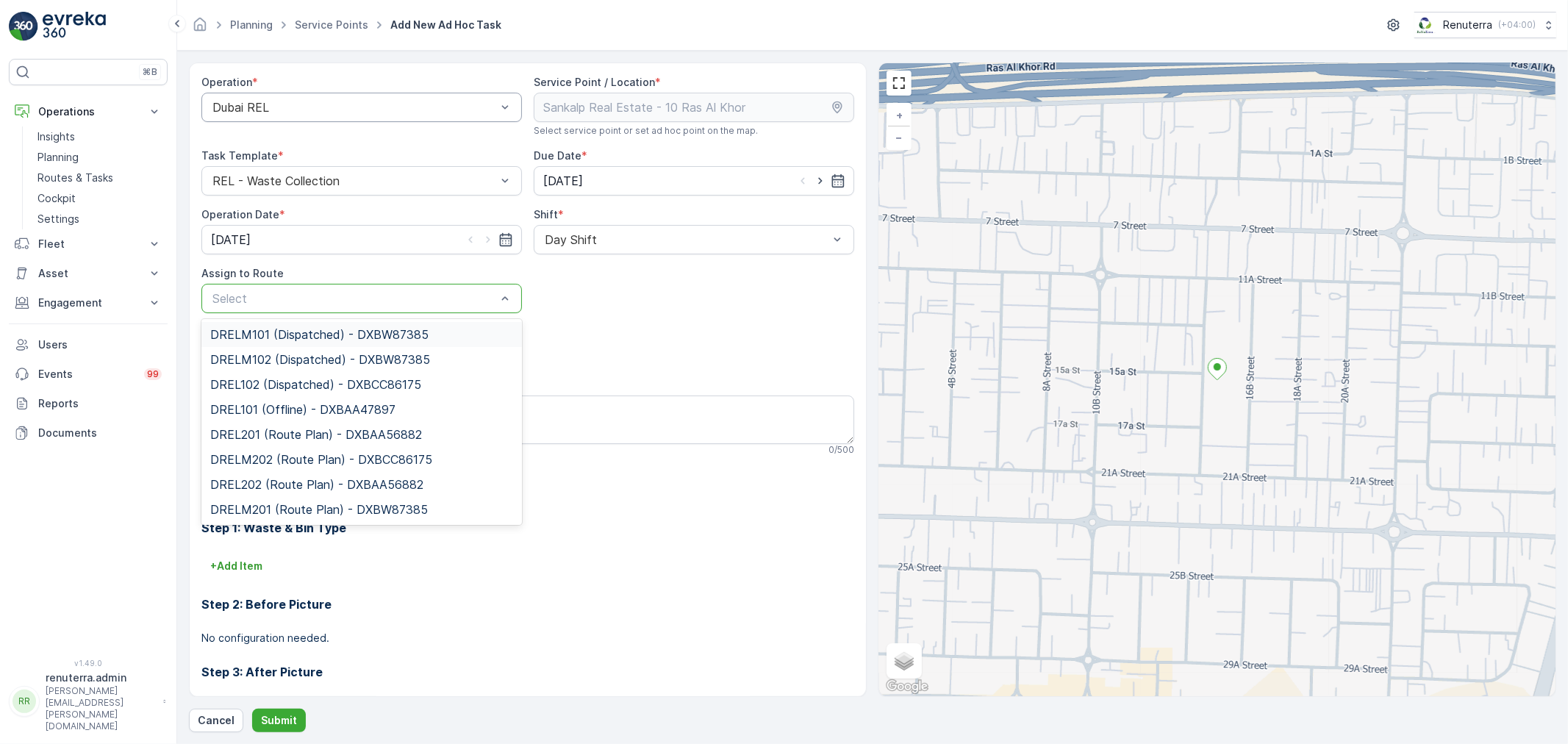
click at [381, 307] on div "Select" at bounding box center [362, 298] width 320 height 29
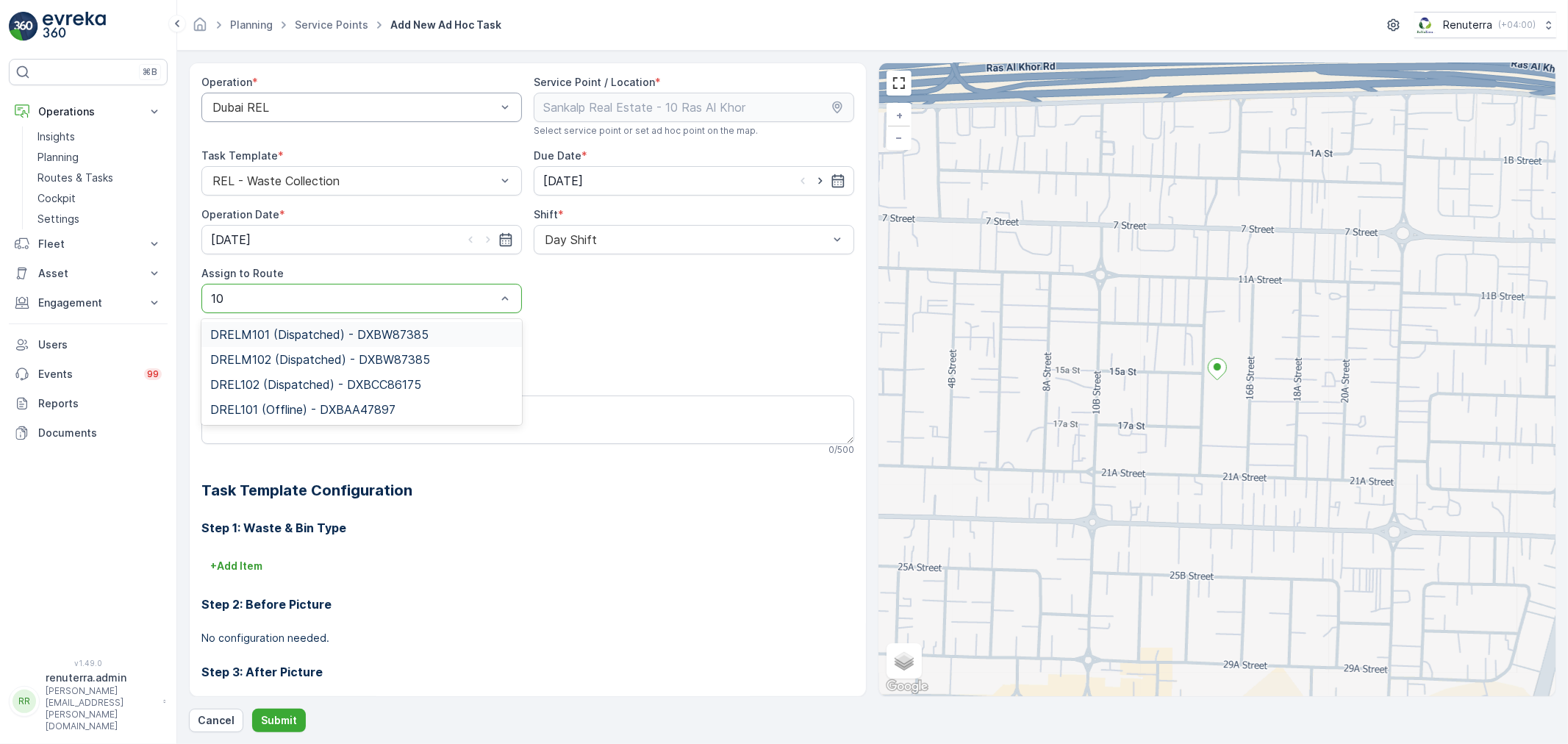
type input "102"
click at [292, 358] on span "DREL102 (Dispatched) - DXBCC86175" at bounding box center [316, 359] width 211 height 13
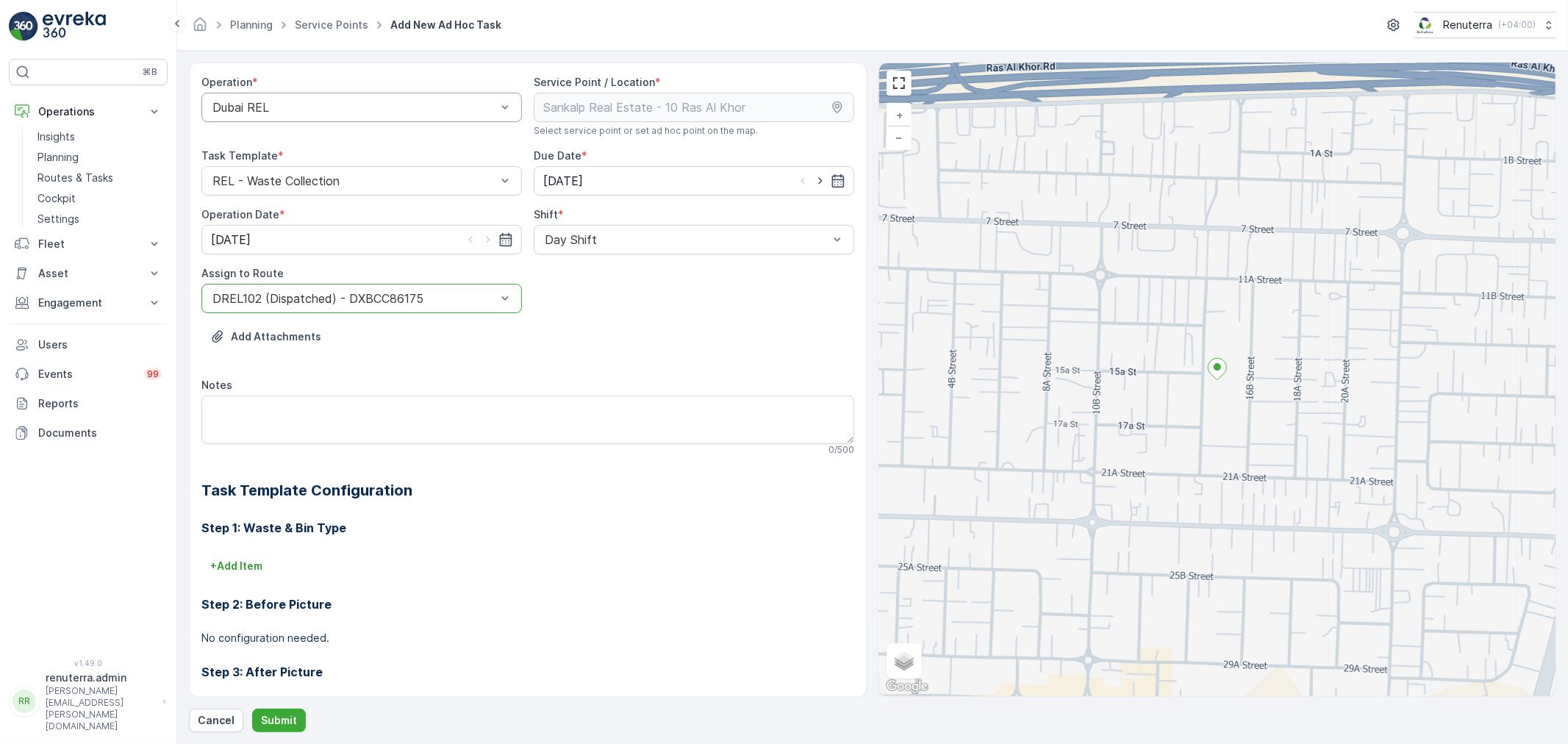
click at [288, 732] on form "Operation * Dubai REL Service Point / Location * Select service point or set ad…" at bounding box center [872, 397] width 1391 height 693
click at [288, 724] on p "Submit" at bounding box center [278, 720] width 36 height 15
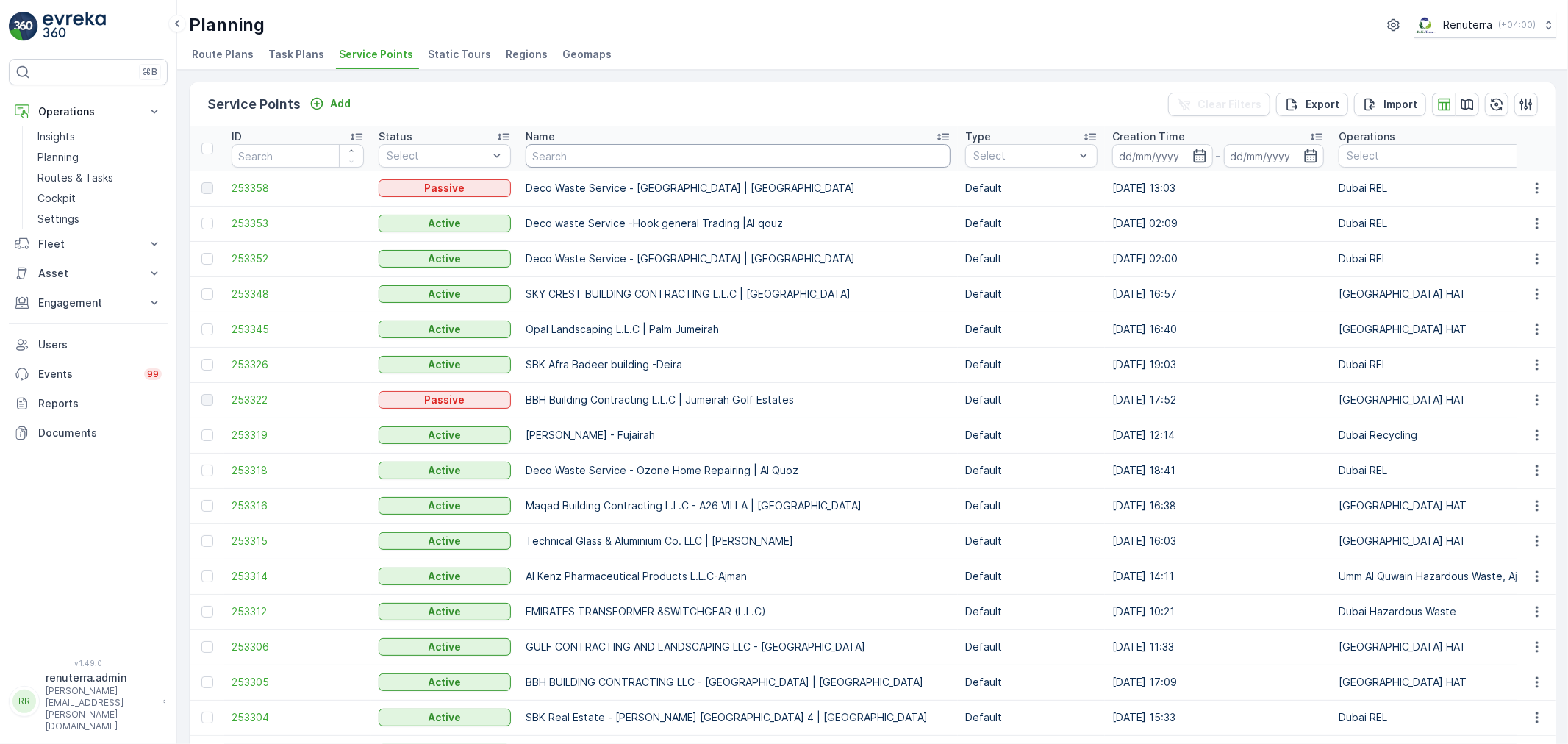
click at [619, 163] on input "text" at bounding box center [738, 156] width 425 height 24
type input "em"
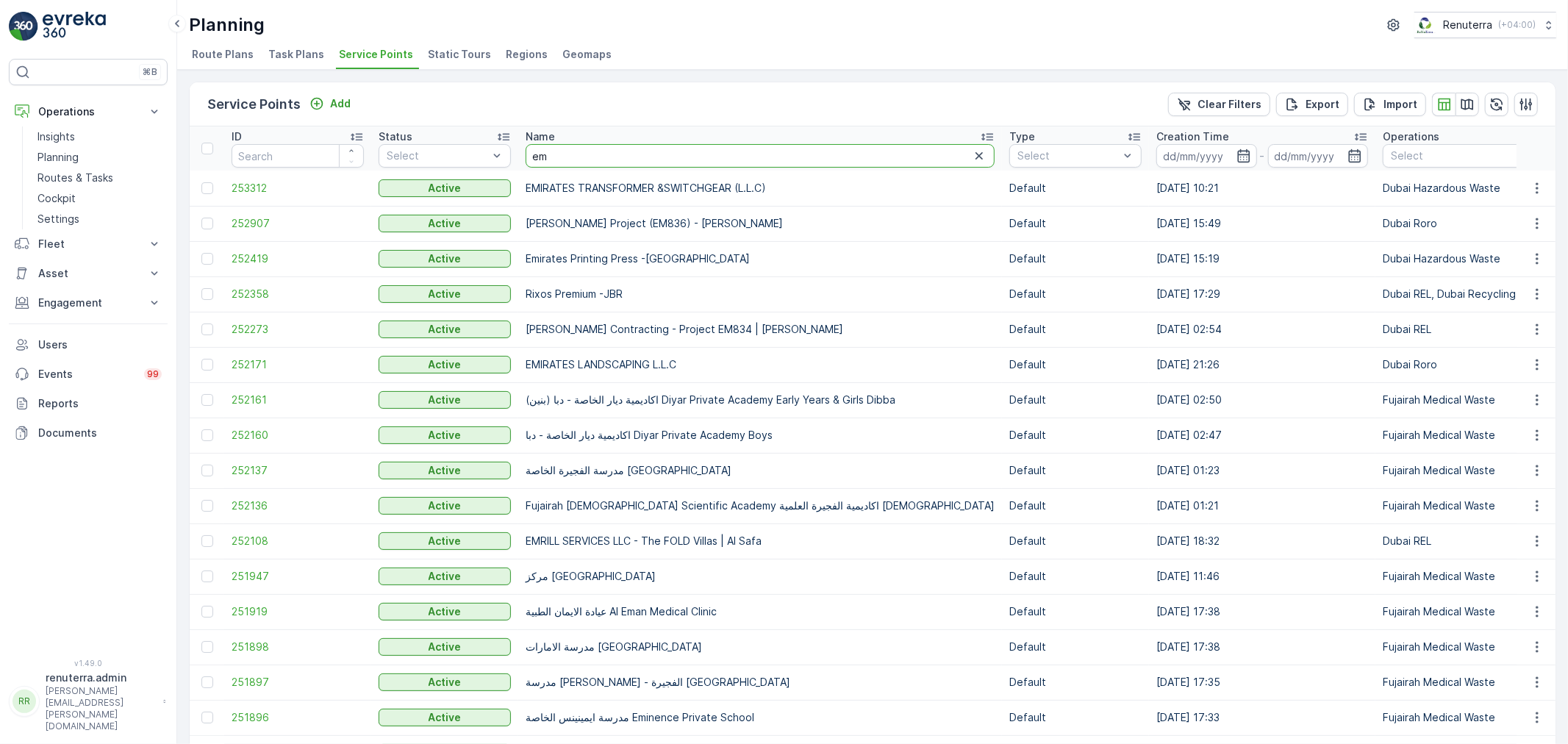
click at [581, 159] on input "em" at bounding box center [760, 156] width 469 height 24
type input "emirates l"
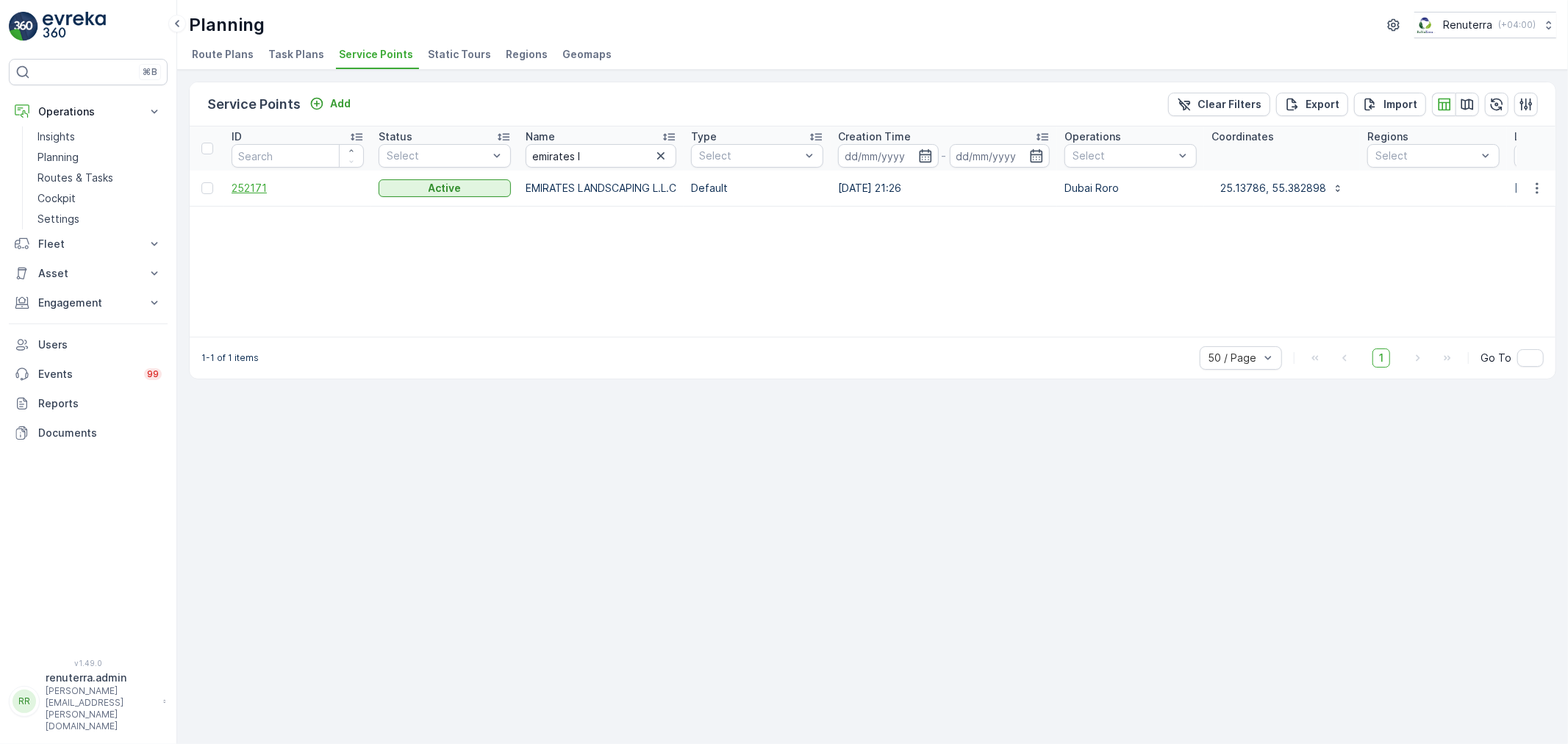
click at [247, 184] on span "252171" at bounding box center [297, 188] width 132 height 15
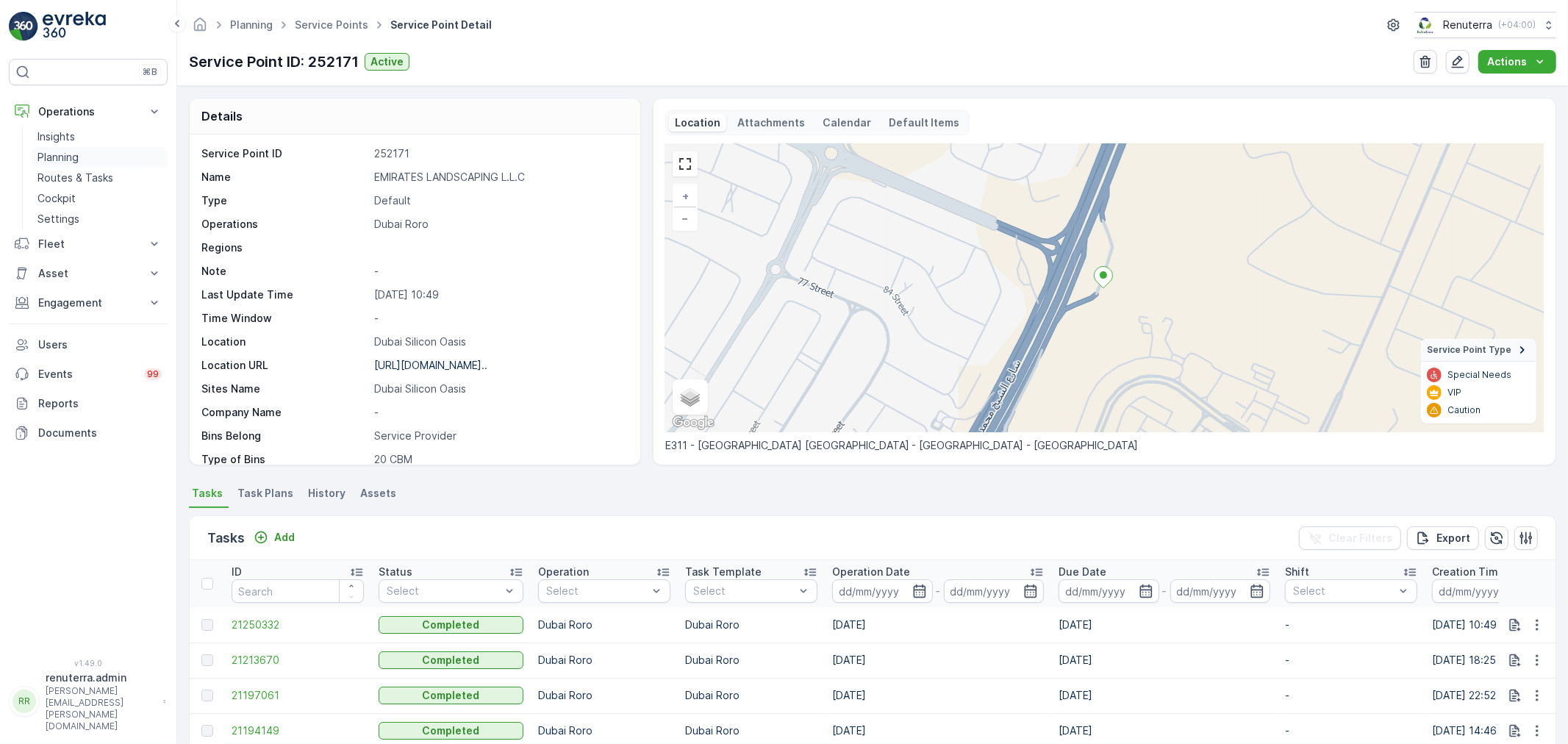
click at [81, 151] on link "Planning" at bounding box center [99, 157] width 136 height 21
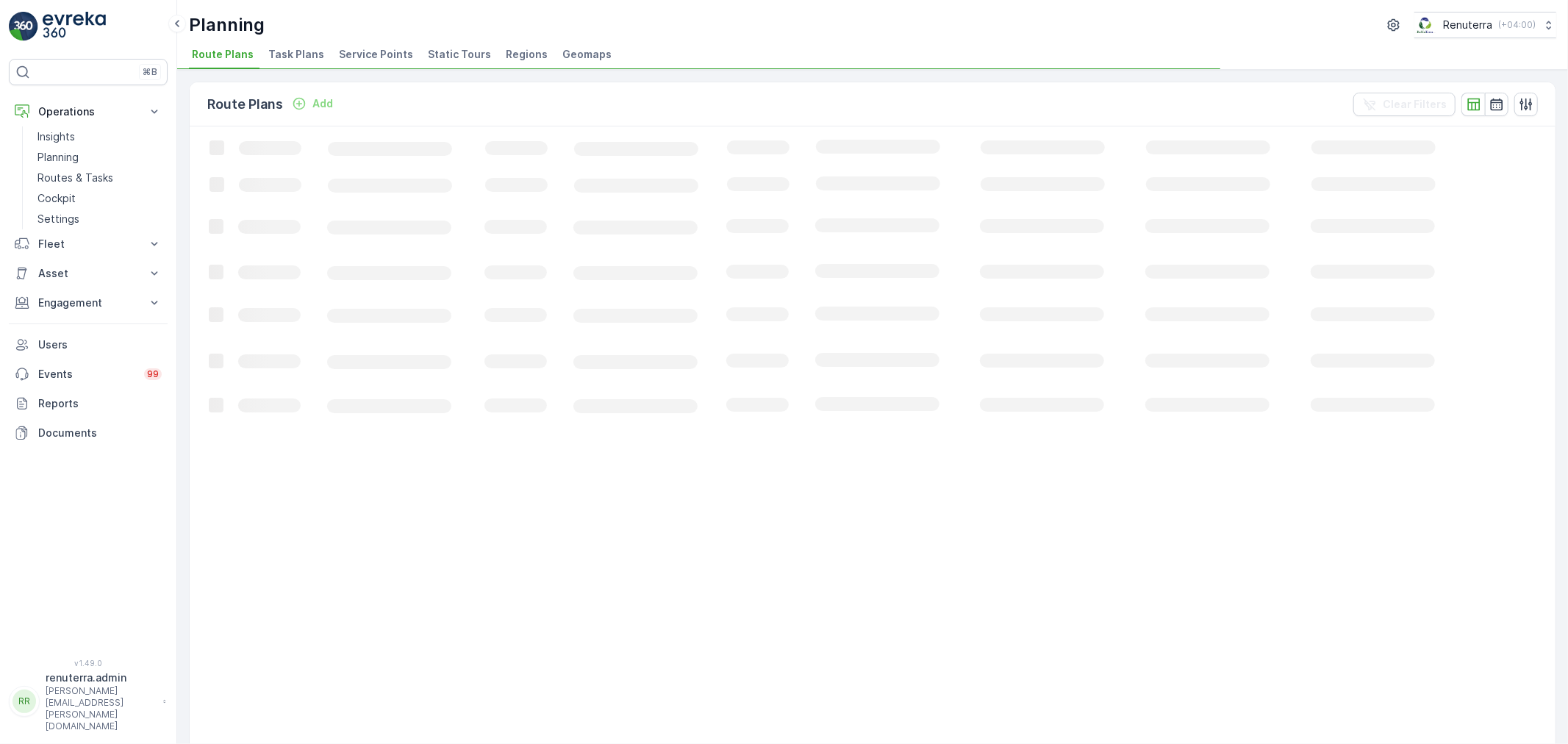
click at [387, 56] on span "Service Points" at bounding box center [376, 54] width 75 height 15
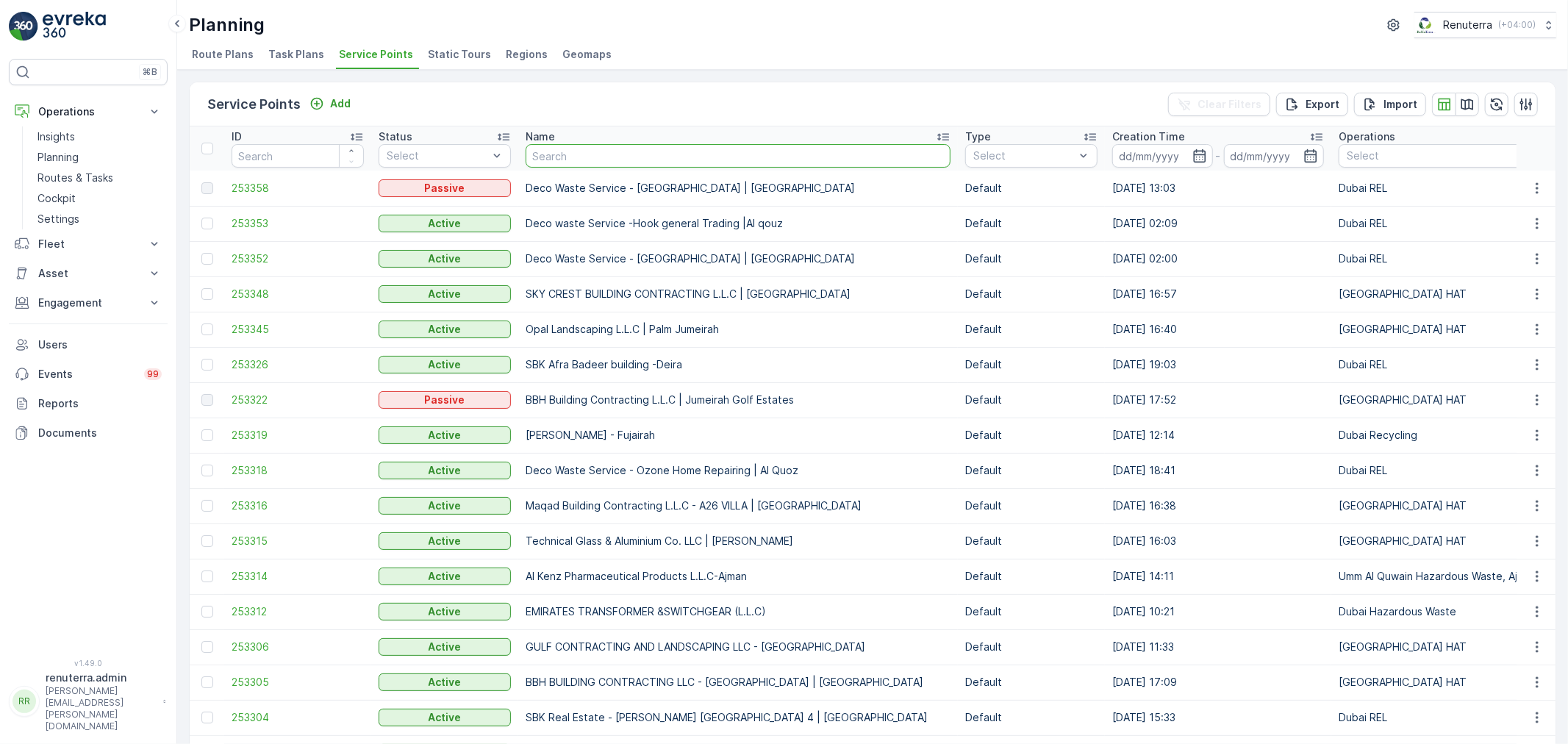
click at [607, 157] on input "text" at bounding box center [738, 156] width 425 height 24
type input "sk"
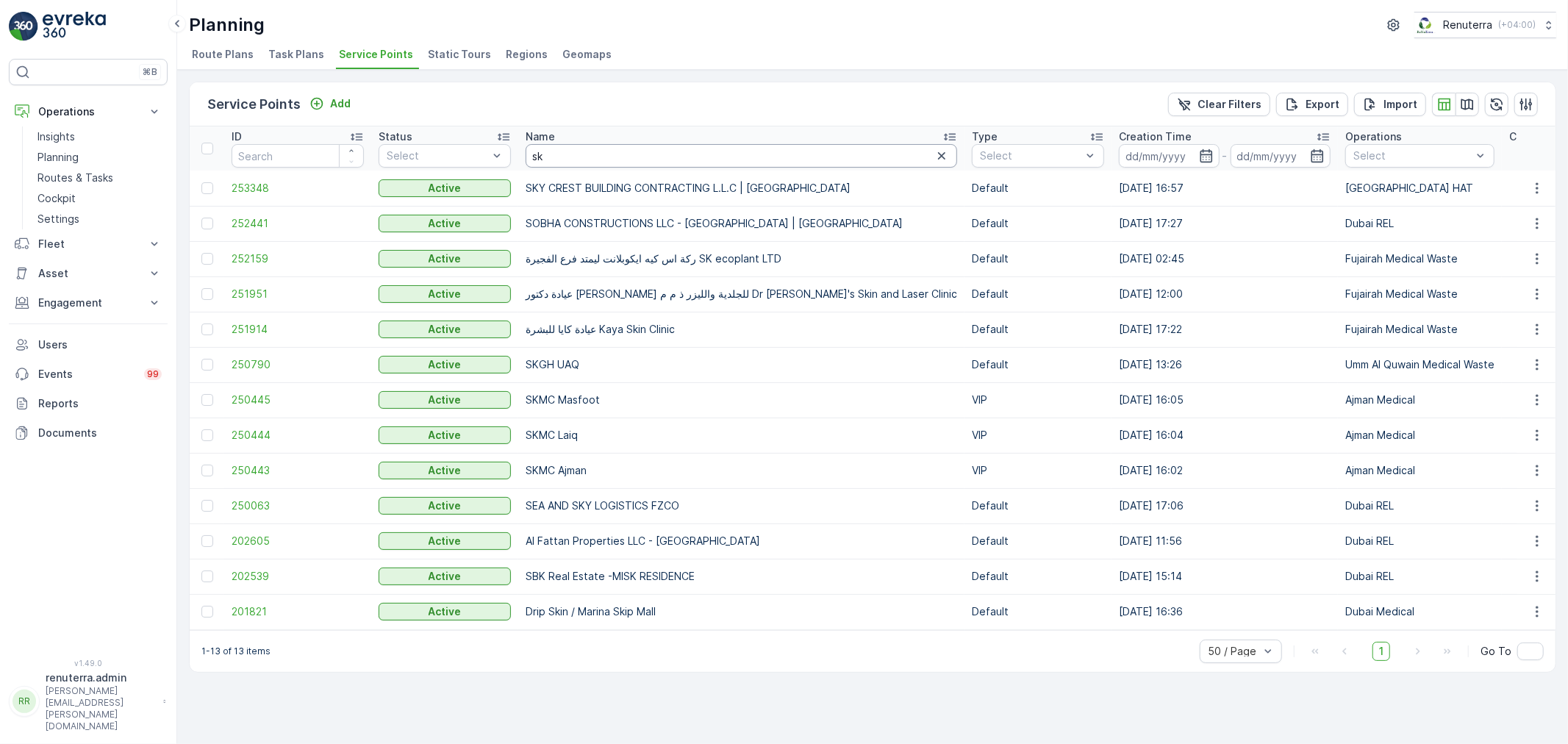
click at [607, 157] on input "sk" at bounding box center [742, 156] width 431 height 24
type input "s"
paste input "Sankalp"
type input "Sankalp"
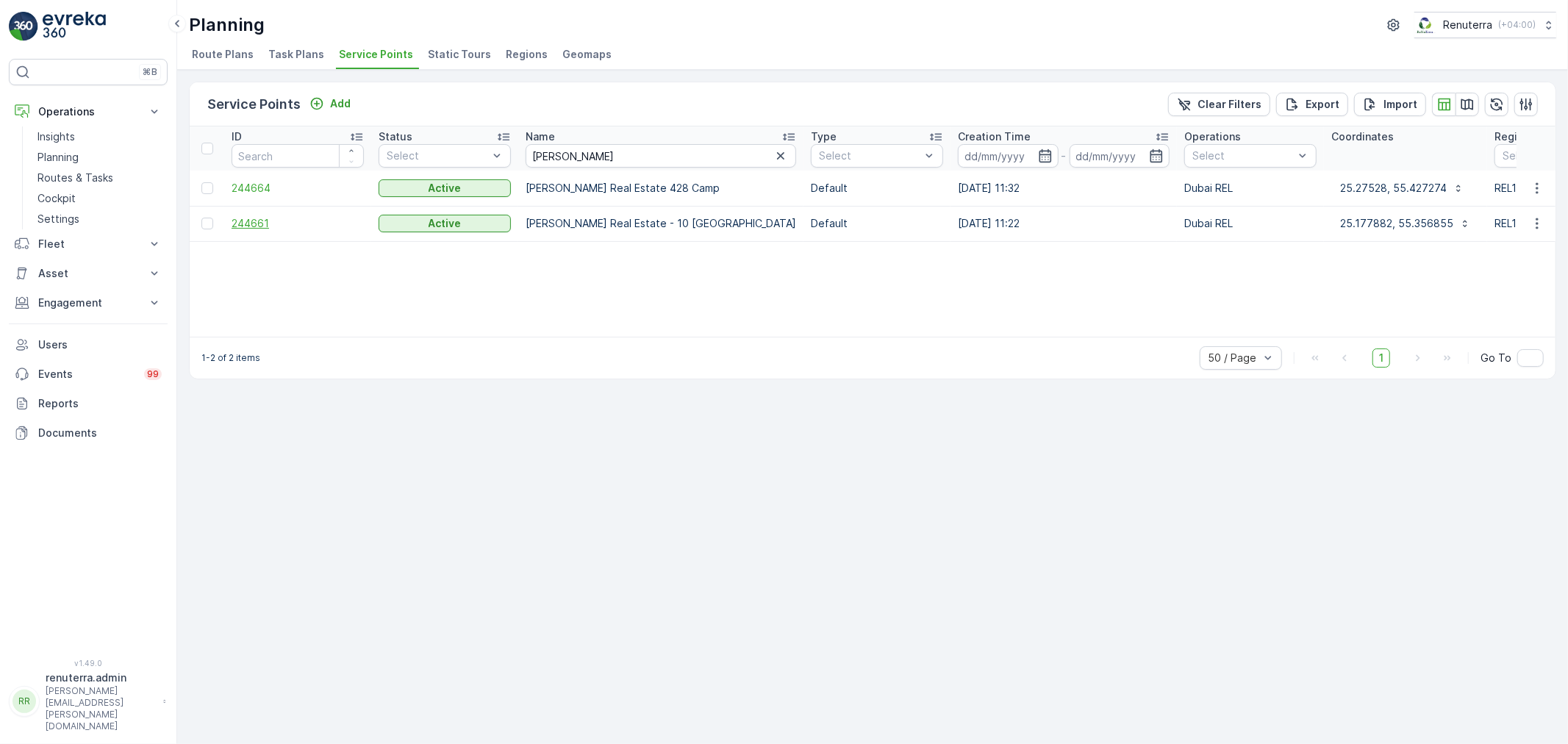
click at [262, 217] on span "244661" at bounding box center [297, 224] width 132 height 15
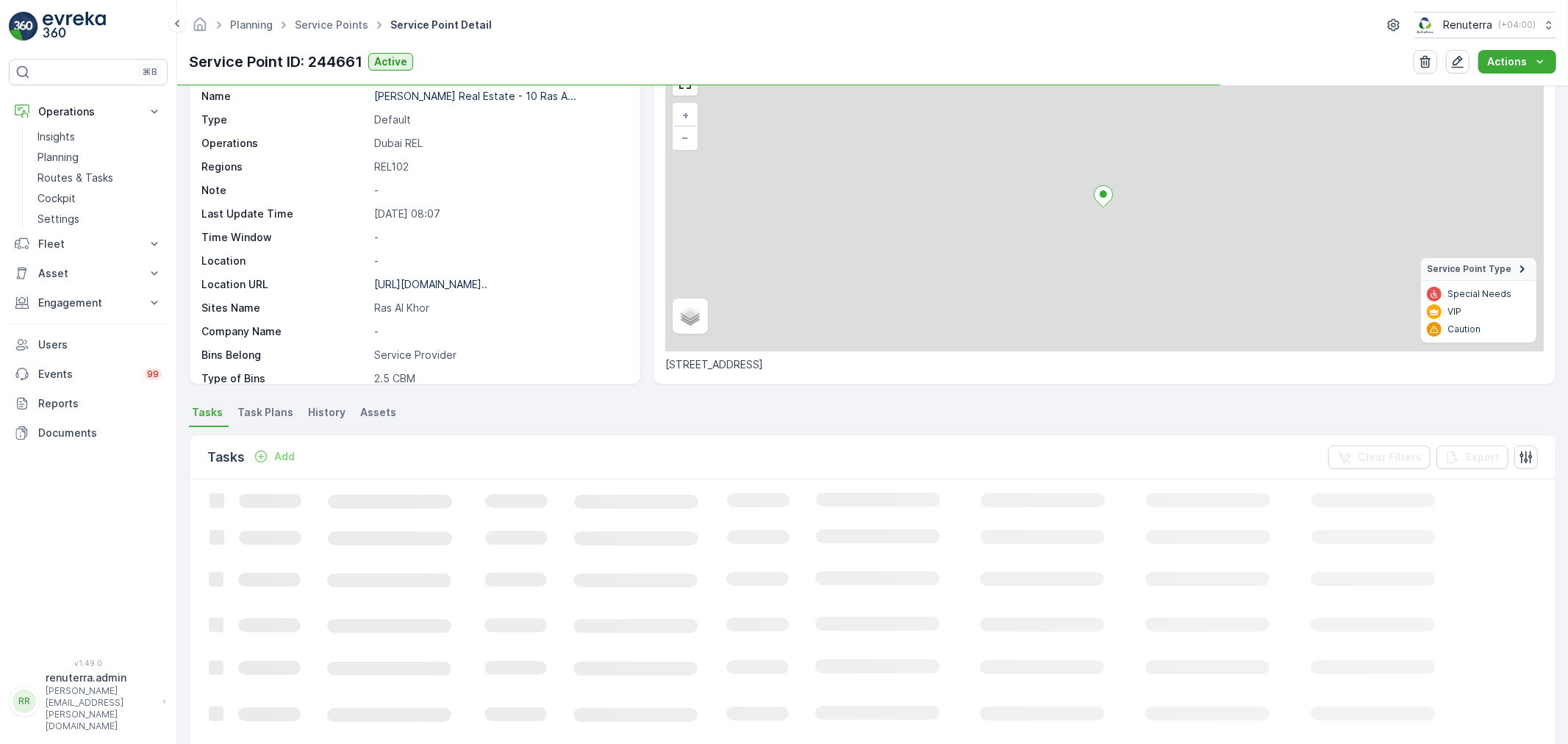
scroll to position [82, 0]
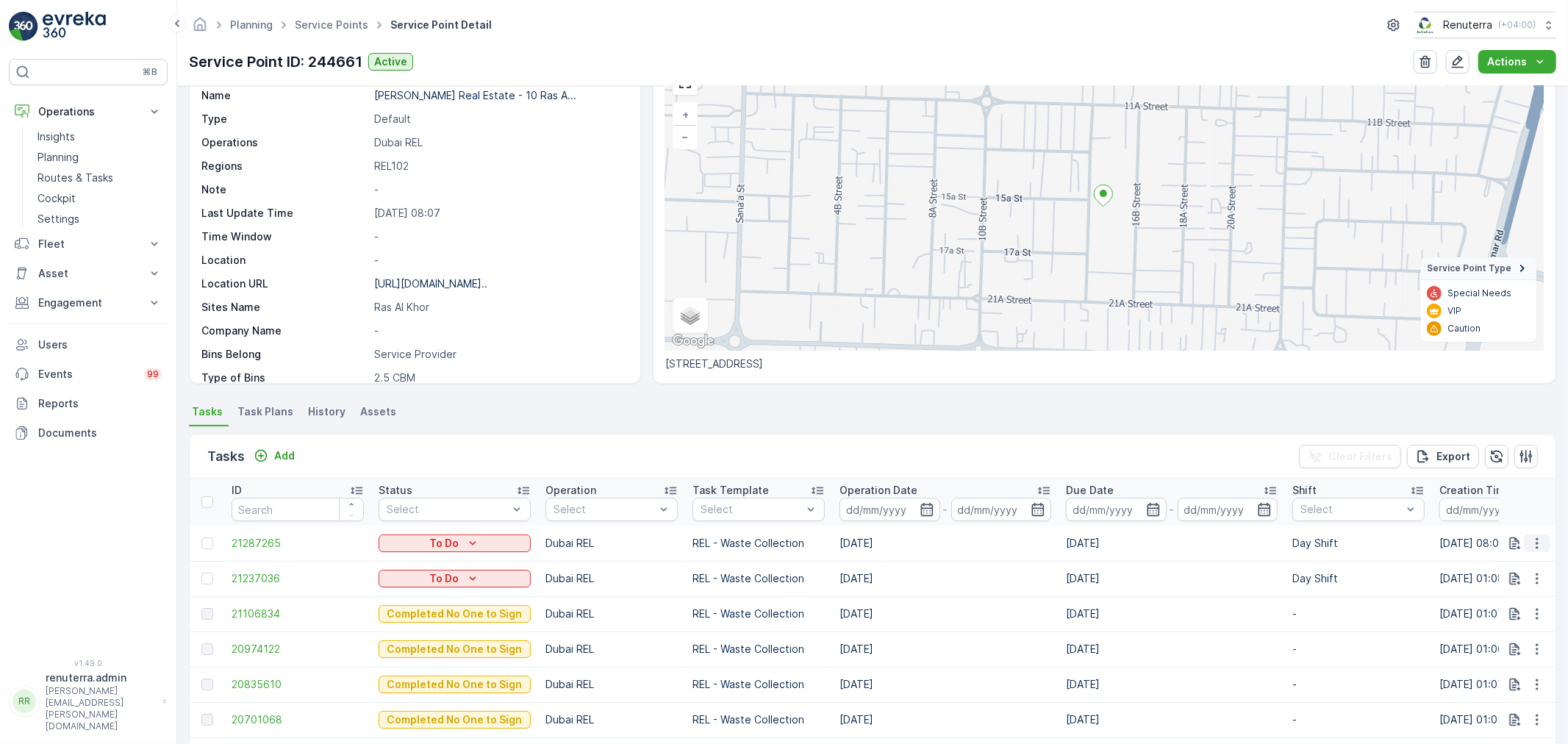
click at [1541, 545] on icon "button" at bounding box center [1537, 543] width 15 height 15
click at [1520, 604] on span "Change Route" at bounding box center [1500, 606] width 71 height 15
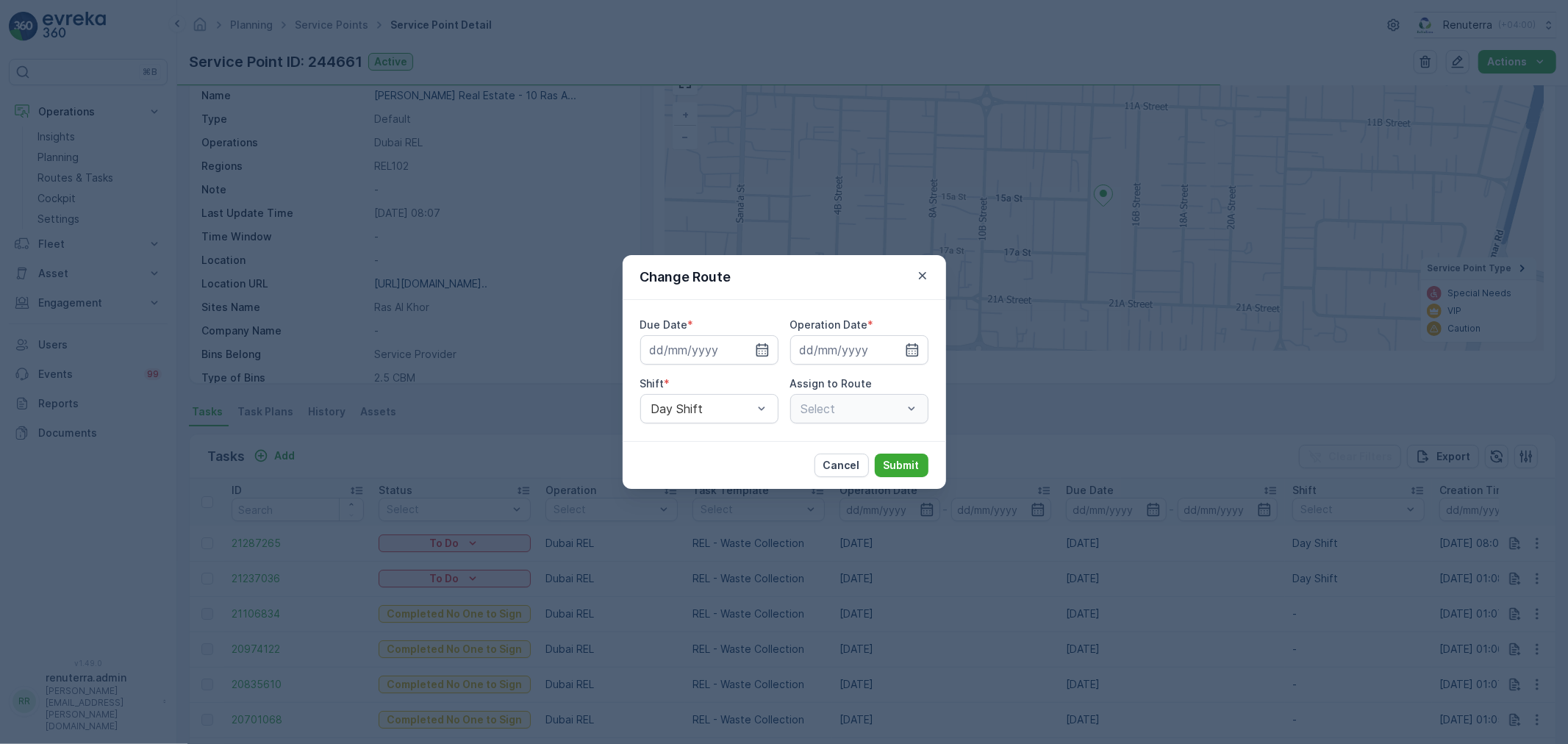
type input "[DATE]"
click at [838, 474] on button "Cancel" at bounding box center [842, 466] width 55 height 24
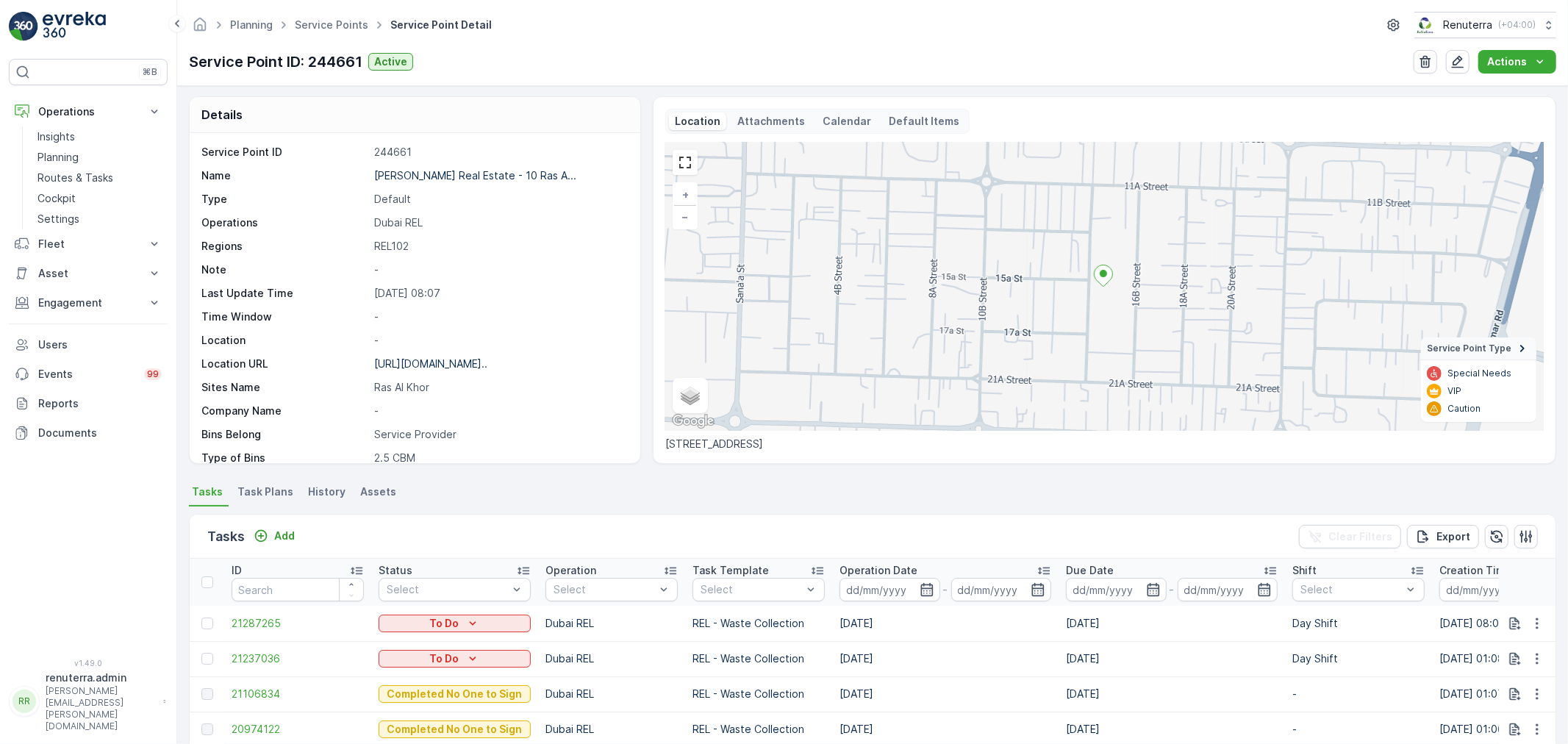
scroll to position [0, 0]
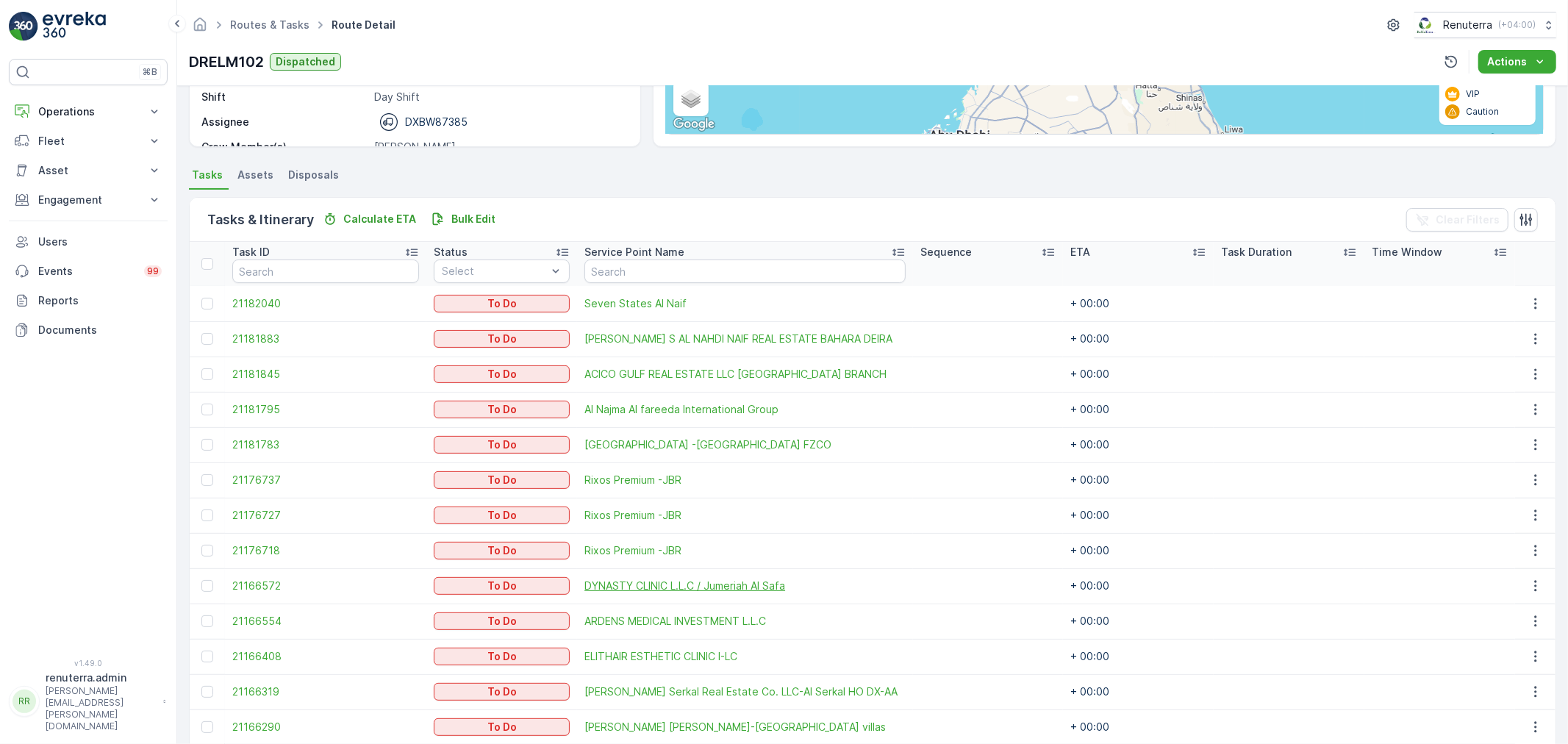
scroll to position [307, 0]
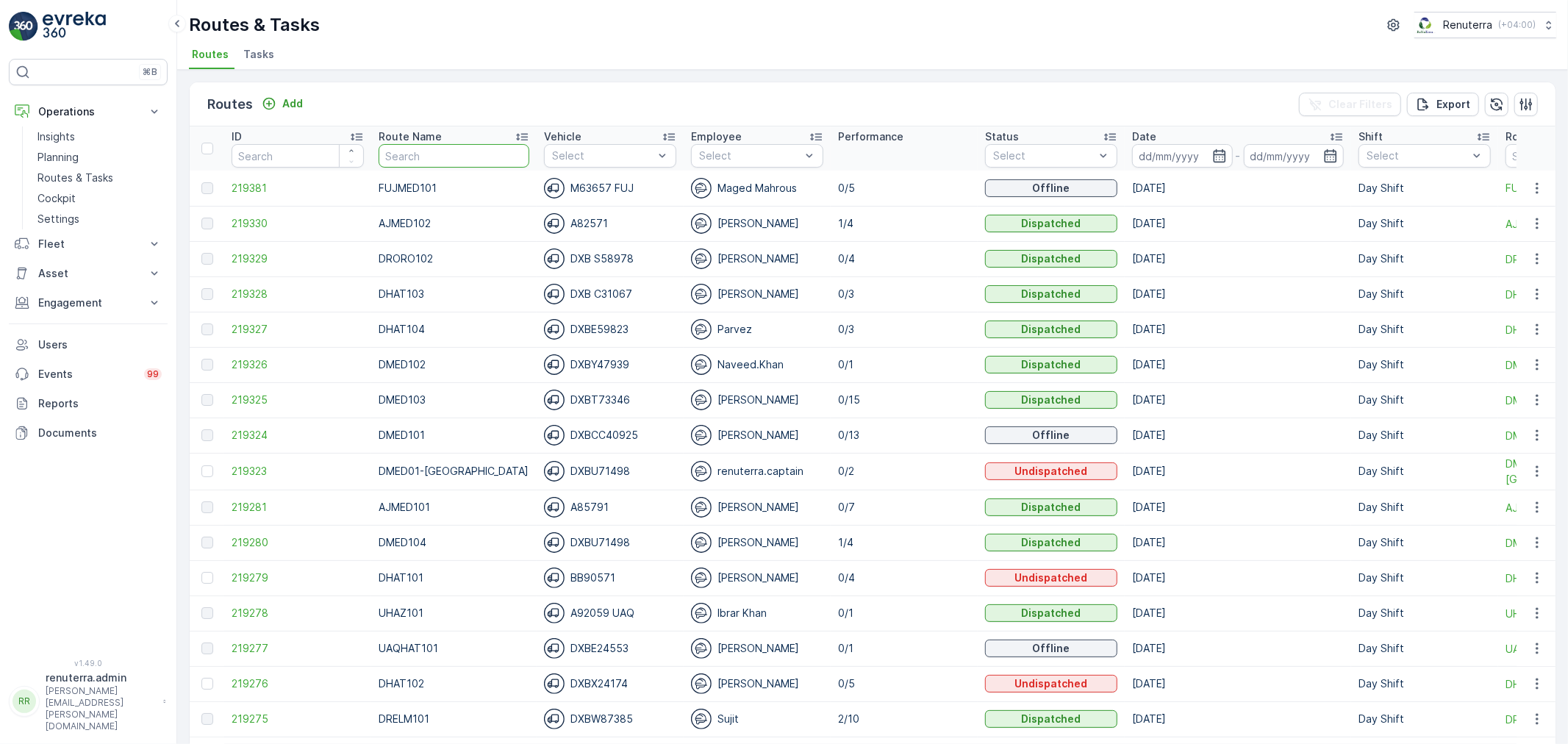
click at [425, 148] on input "text" at bounding box center [454, 156] width 151 height 24
type input "101"
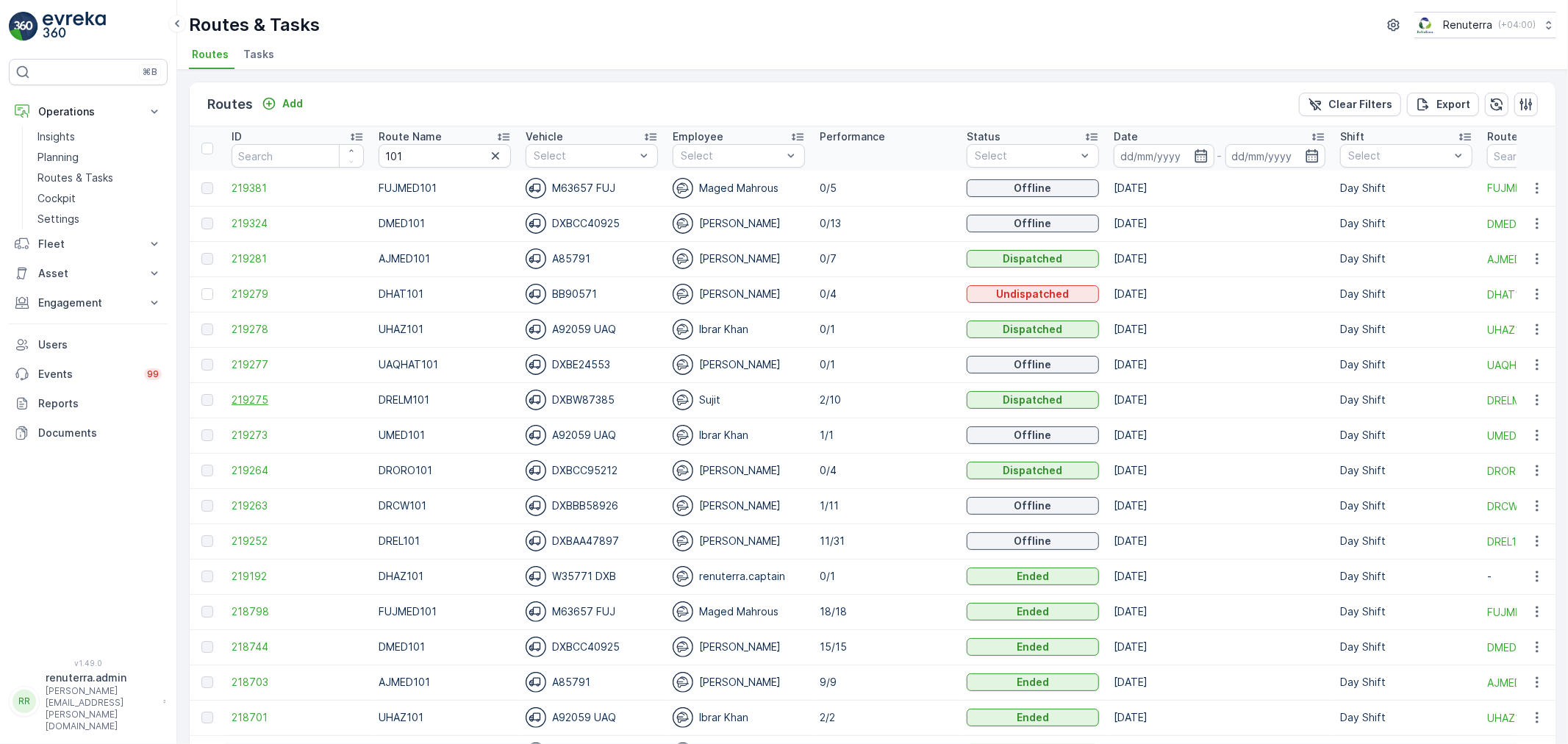
click at [247, 400] on span "219275" at bounding box center [297, 400] width 132 height 15
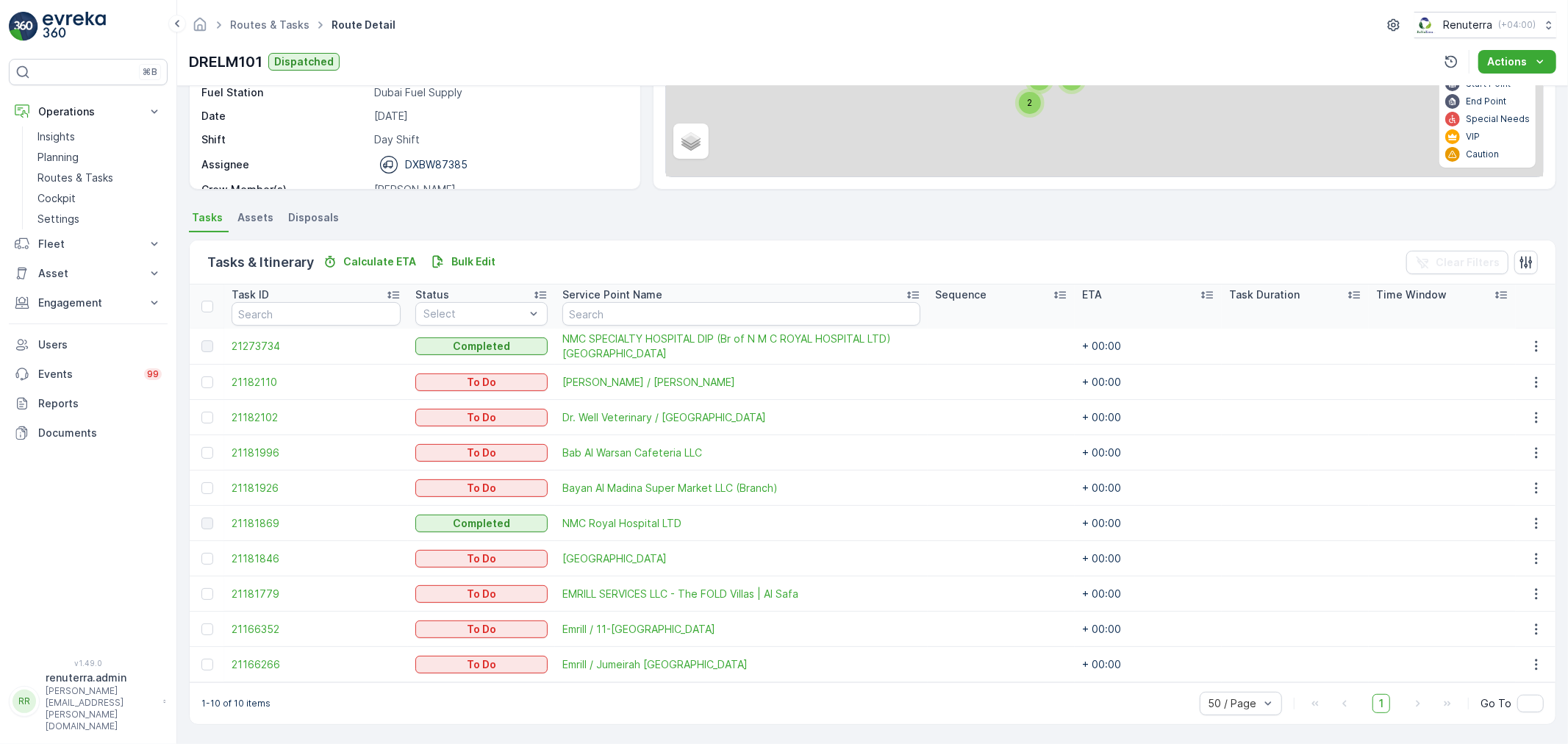
scroll to position [201, 0]
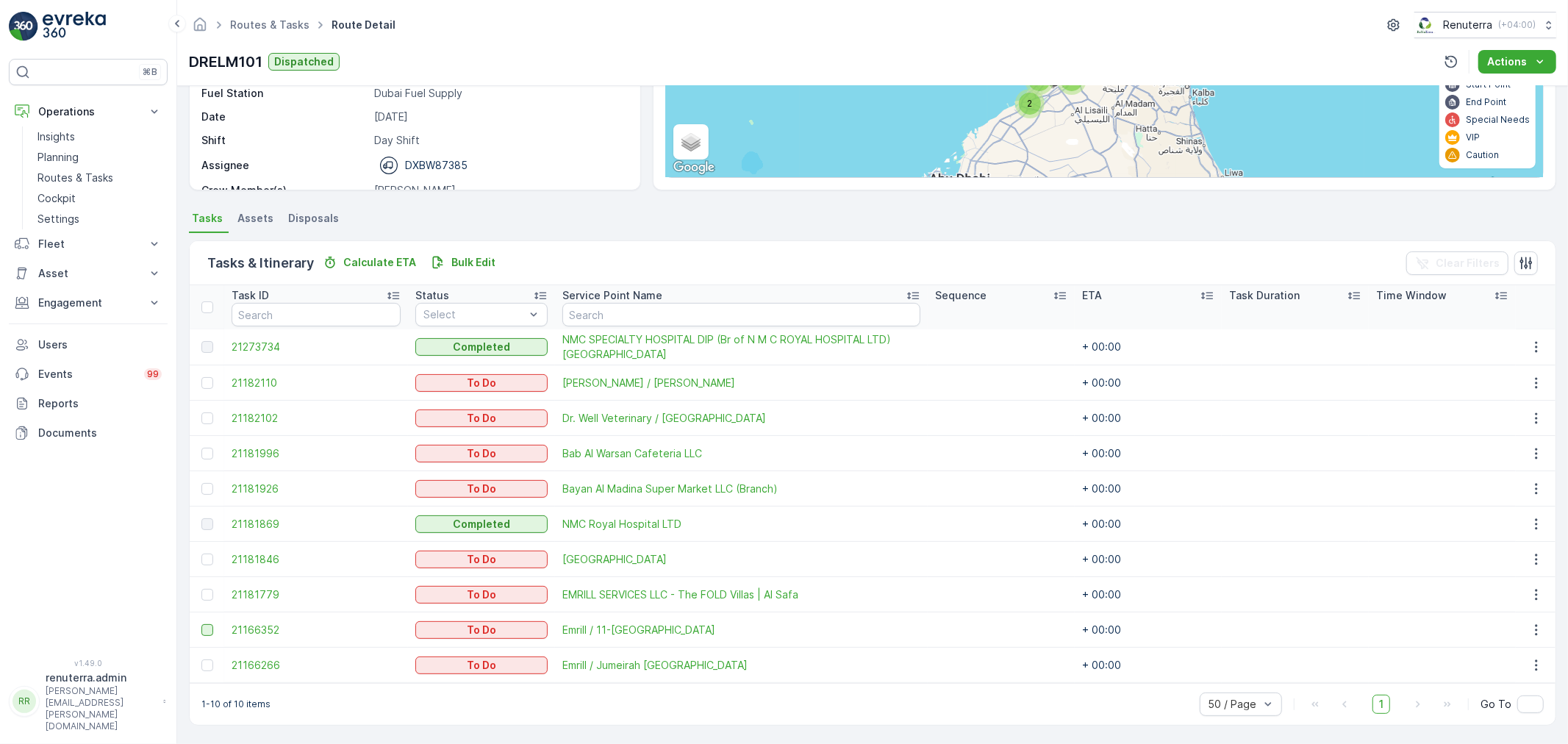
click at [203, 632] on div at bounding box center [207, 630] width 12 height 12
click at [201, 624] on input "checkbox" at bounding box center [201, 624] width 0 height 0
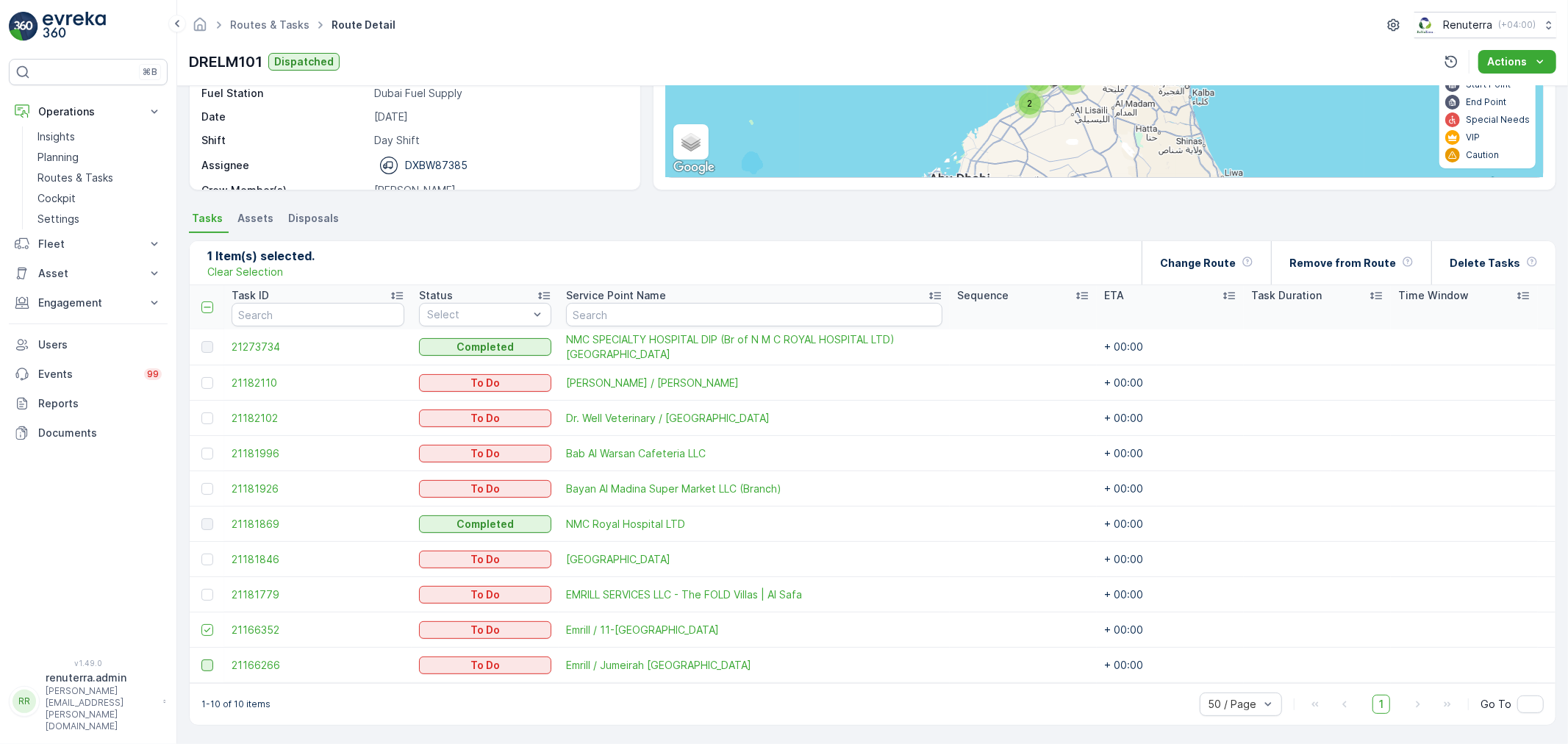
click at [203, 668] on div at bounding box center [207, 665] width 12 height 12
click at [201, 659] on input "checkbox" at bounding box center [201, 659] width 0 height 0
click at [206, 421] on div at bounding box center [207, 418] width 12 height 12
click at [201, 412] on input "checkbox" at bounding box center [201, 412] width 0 height 0
click at [1385, 256] on p "Remove from Route" at bounding box center [1343, 263] width 106 height 15
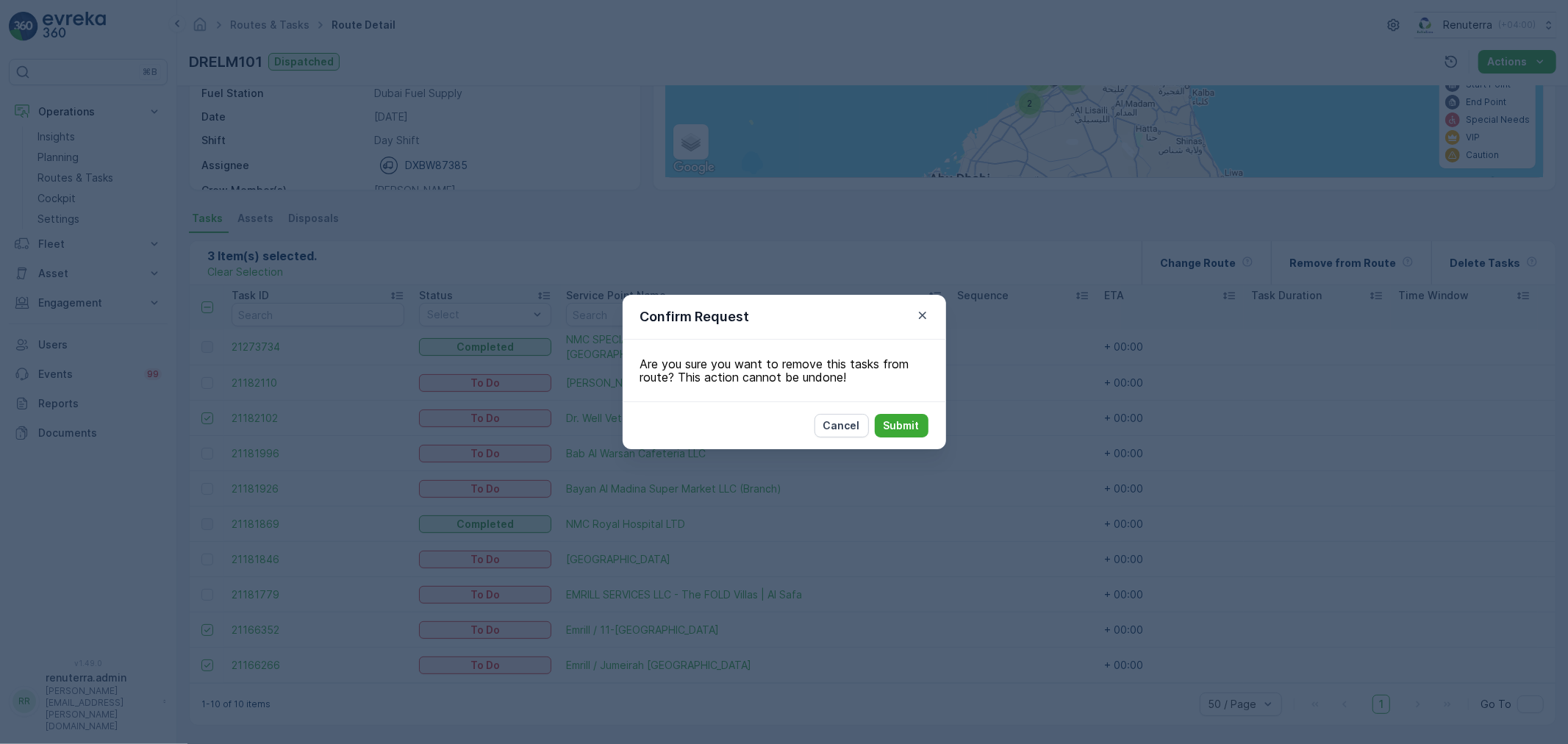
click at [917, 317] on icon "button" at bounding box center [922, 315] width 15 height 15
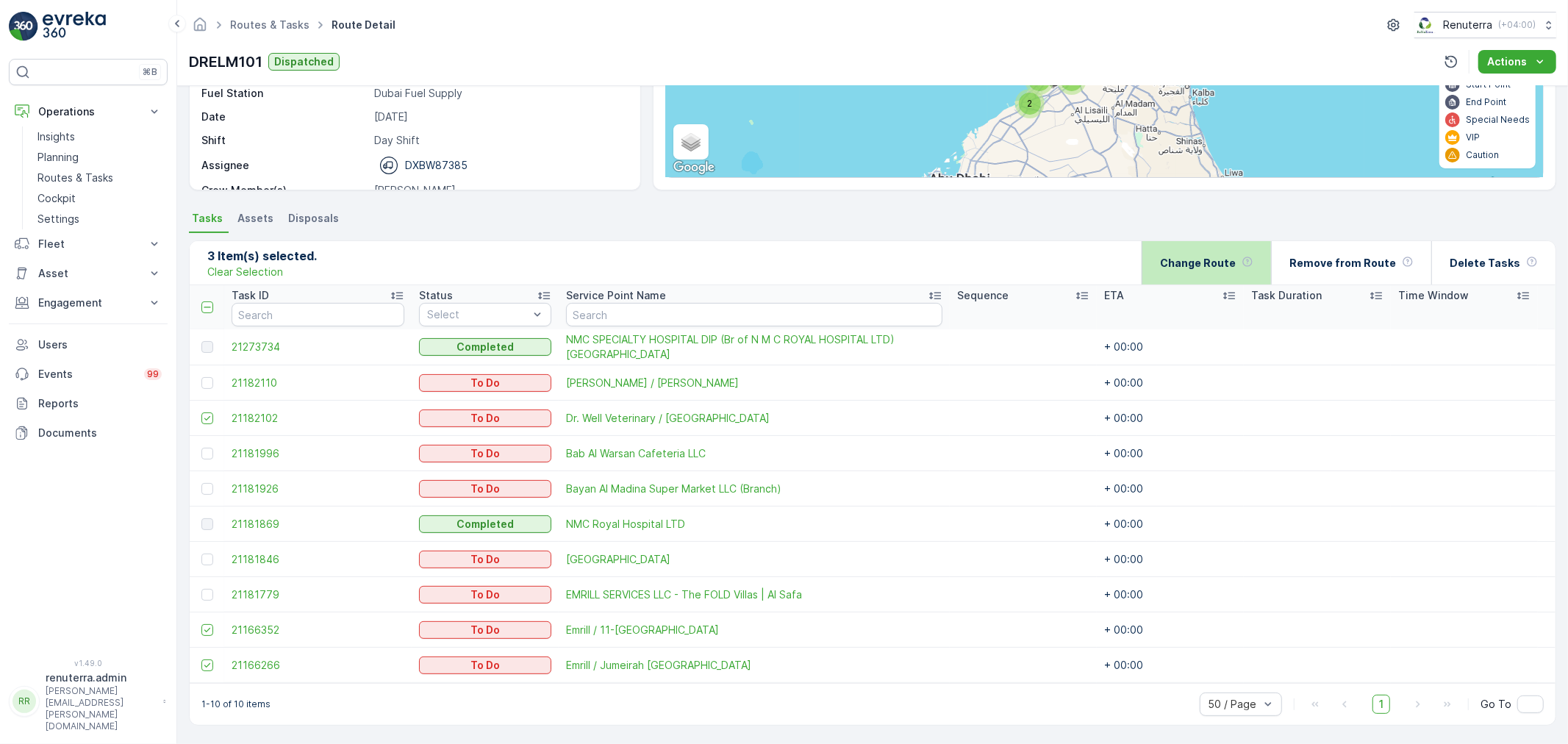
click at [1221, 277] on div "Change Route" at bounding box center [1207, 263] width 94 height 44
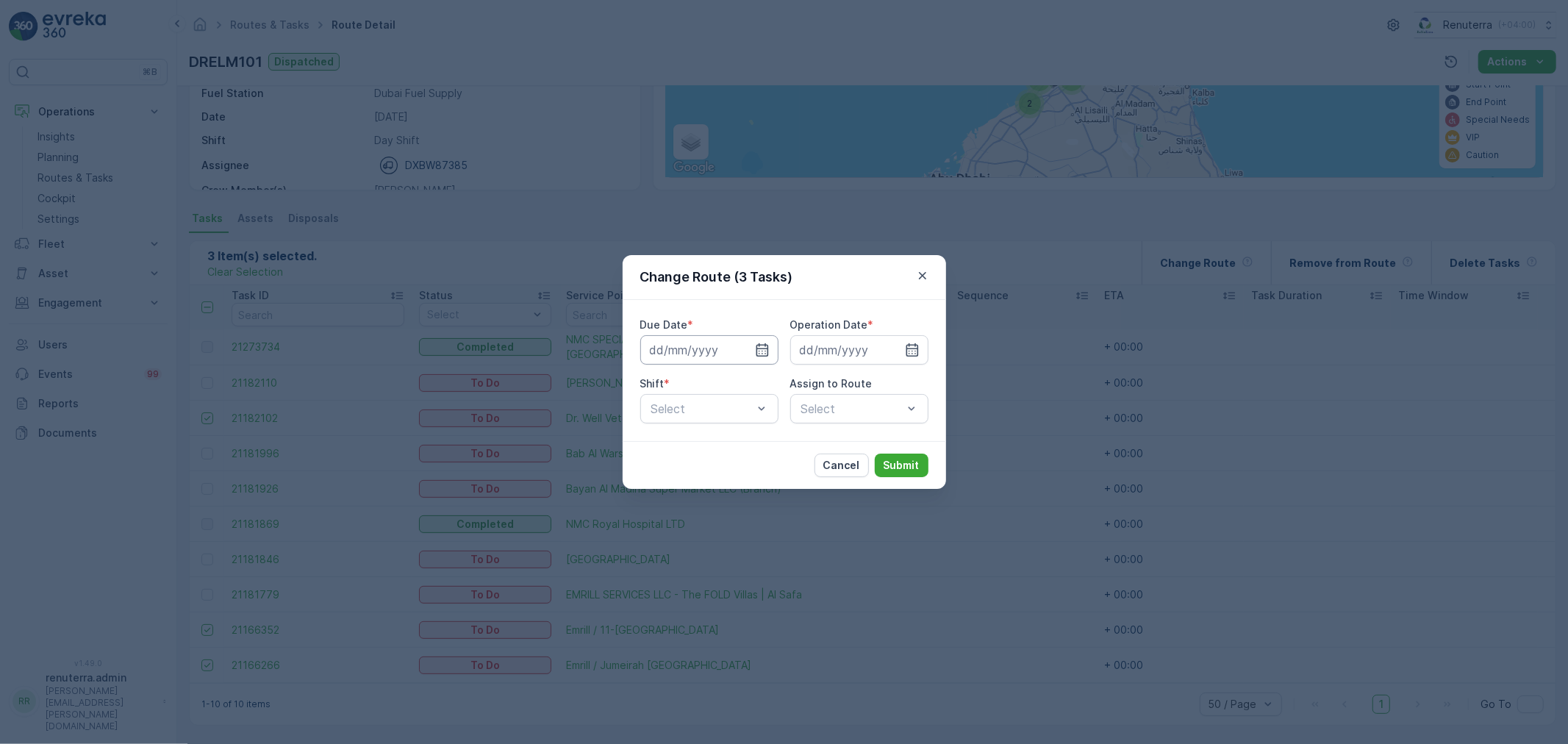
drag, startPoint x: 758, startPoint y: 351, endPoint x: 760, endPoint y: 363, distance: 12.2
click at [759, 351] on icon "button" at bounding box center [762, 350] width 15 height 15
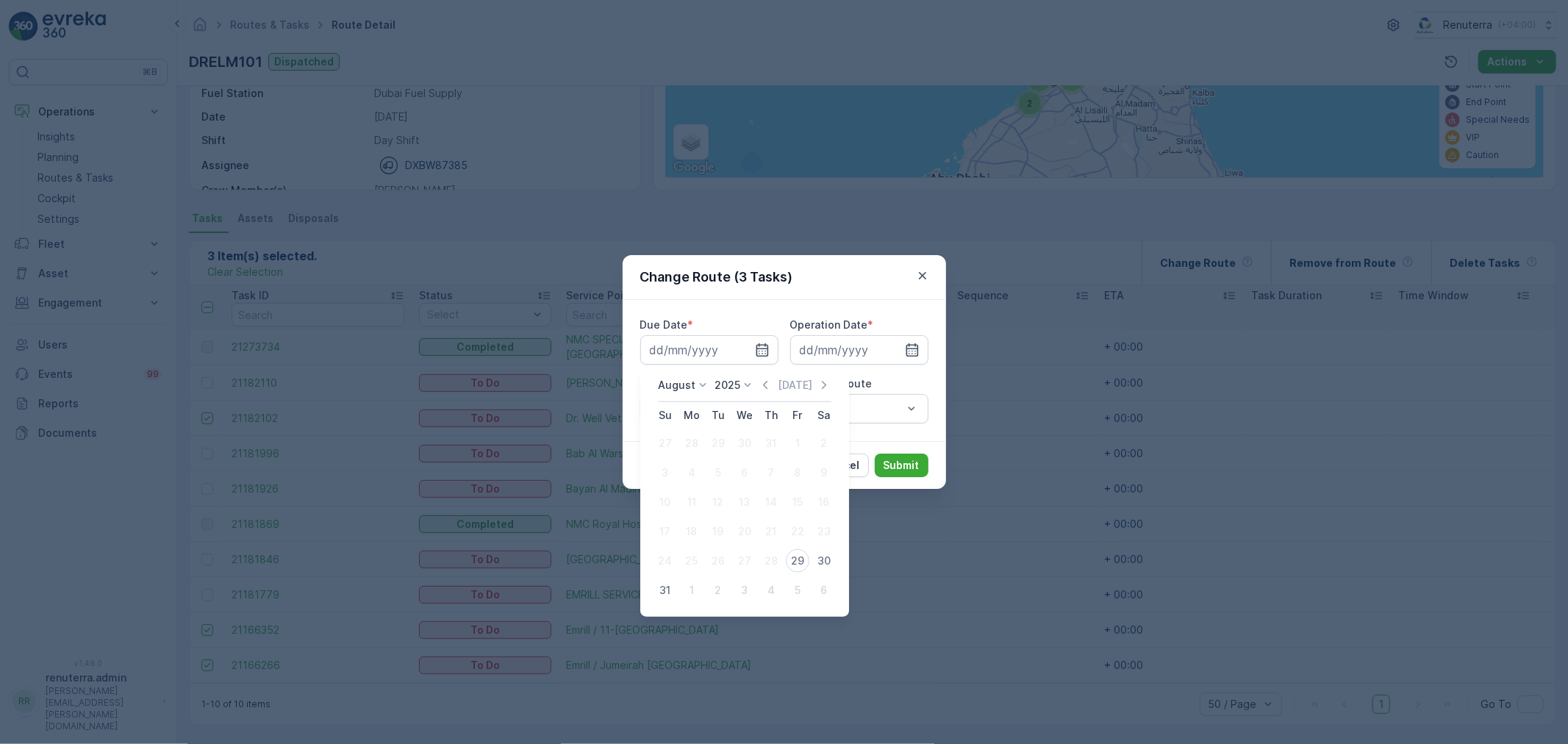
drag, startPoint x: 800, startPoint y: 557, endPoint x: 810, endPoint y: 539, distance: 20.6
click at [804, 554] on div "29" at bounding box center [798, 561] width 24 height 24
type input "[DATE]"
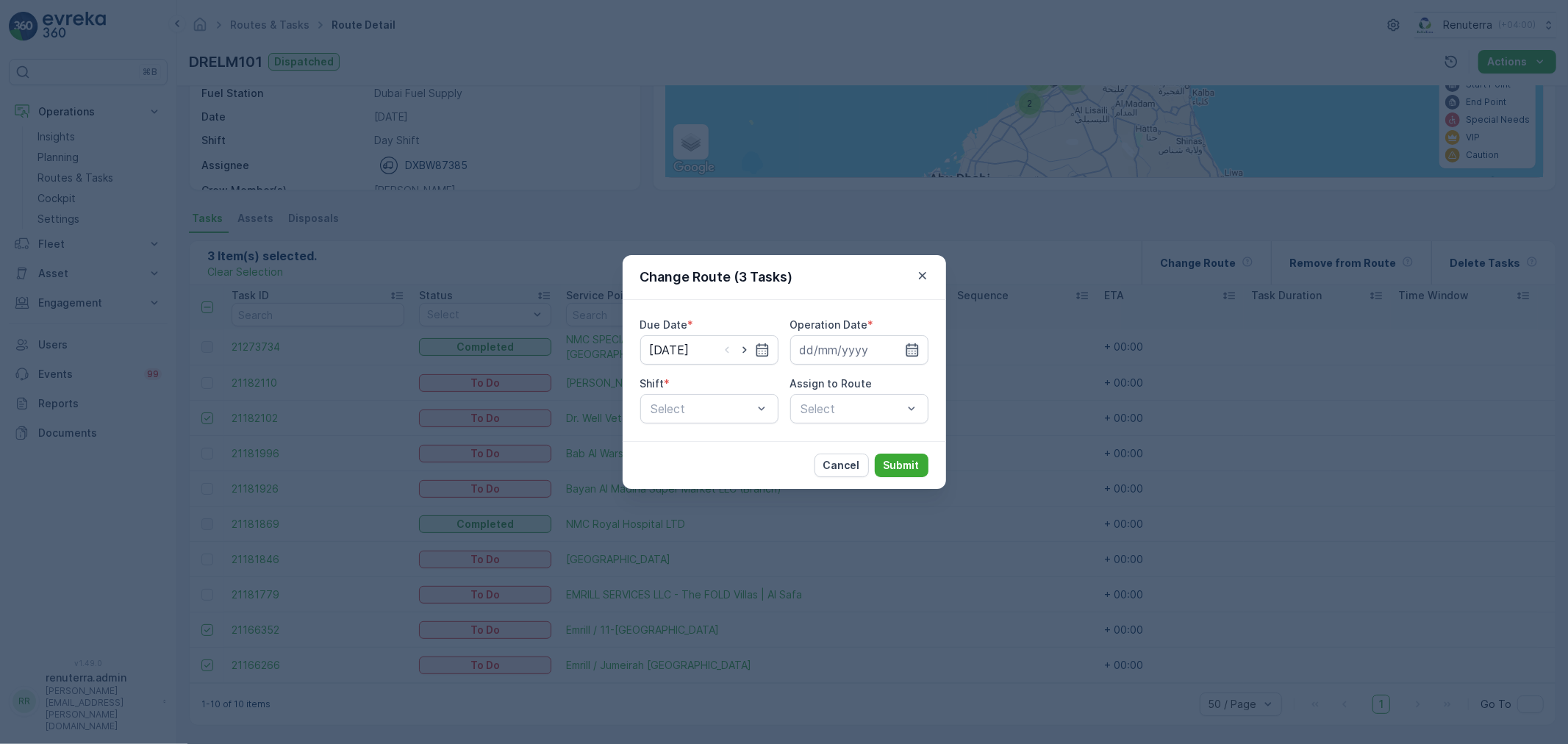
click at [917, 351] on icon "button" at bounding box center [912, 350] width 13 height 13
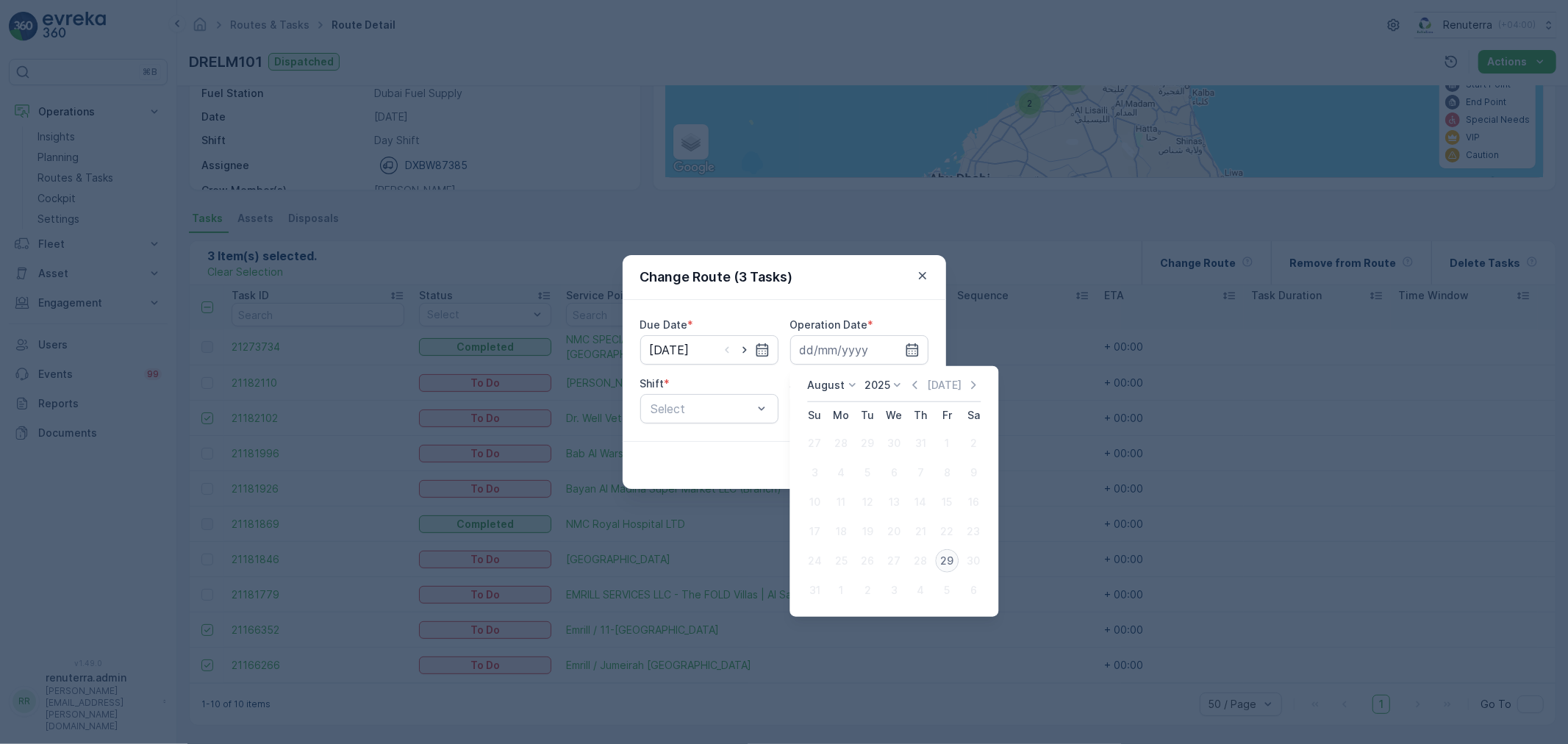
click at [941, 566] on div "29" at bounding box center [947, 561] width 24 height 24
type input "29.08.2025"
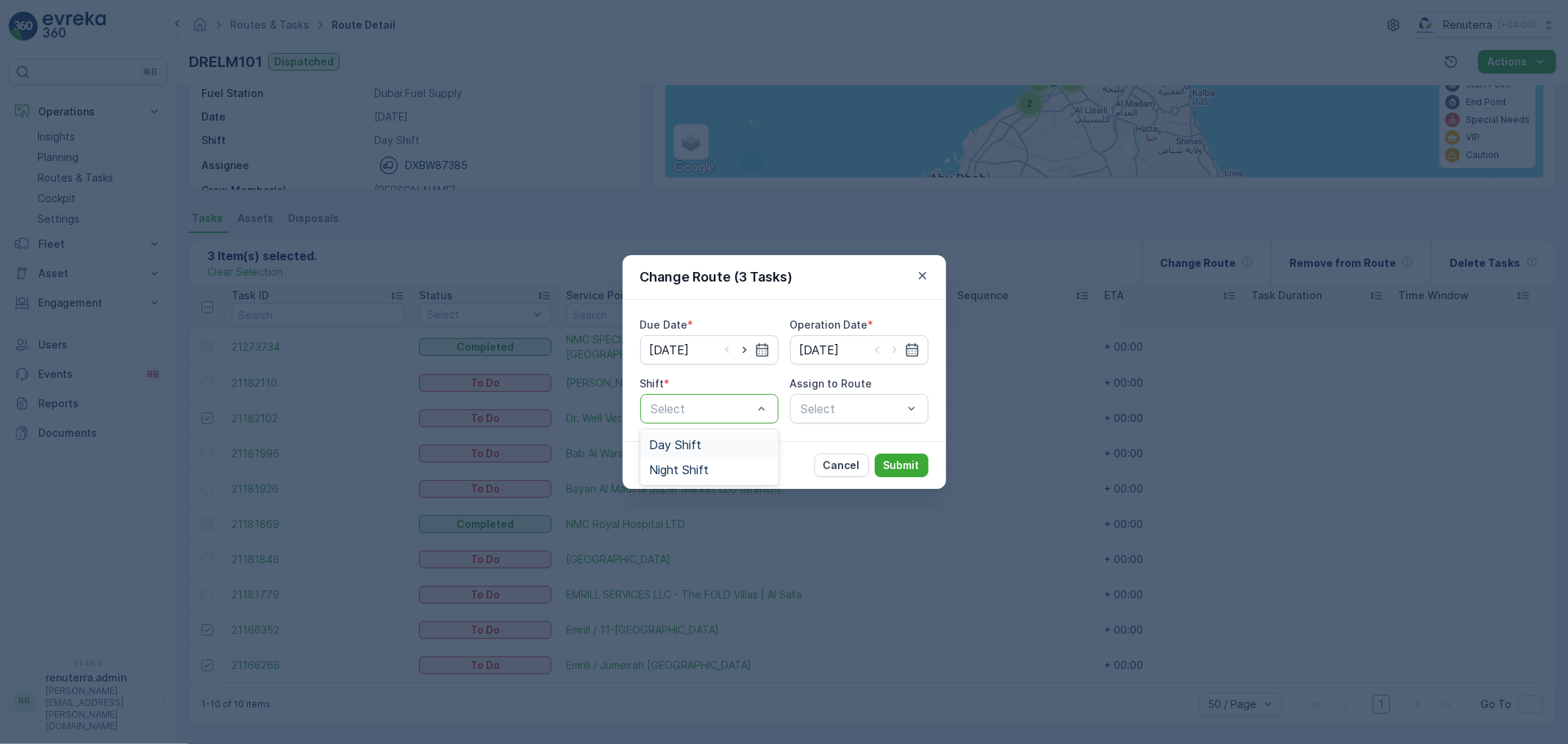
drag, startPoint x: 681, startPoint y: 447, endPoint x: 802, endPoint y: 420, distance: 124.0
click at [697, 438] on span "Day Shift" at bounding box center [676, 444] width 52 height 13
click at [850, 401] on div "Select" at bounding box center [859, 408] width 138 height 29
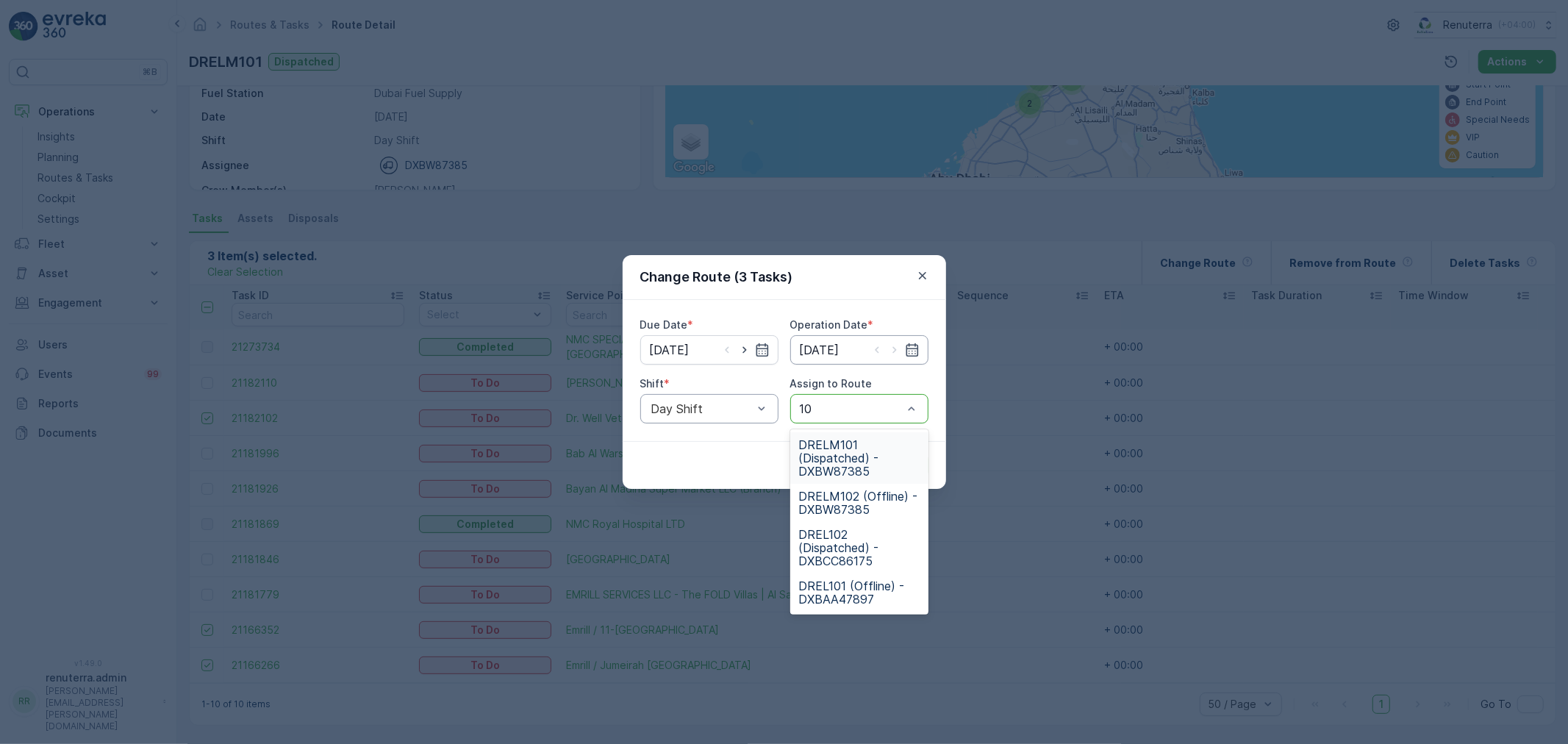
type input "102"
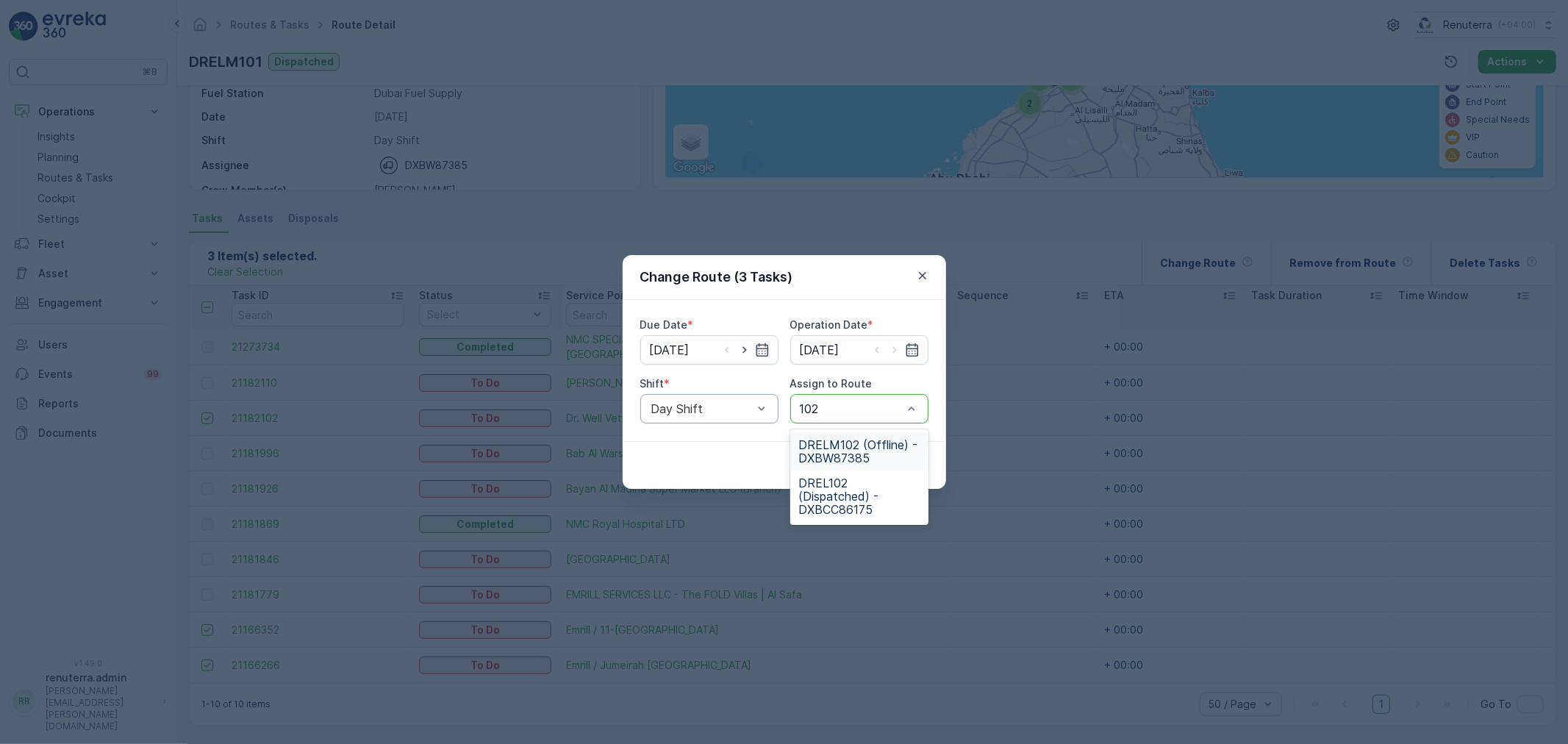
click at [811, 454] on span "DRELM102 (Offline) - DXBW87385" at bounding box center [860, 451] width 121 height 26
click at [890, 467] on p "Submit" at bounding box center [901, 466] width 36 height 15
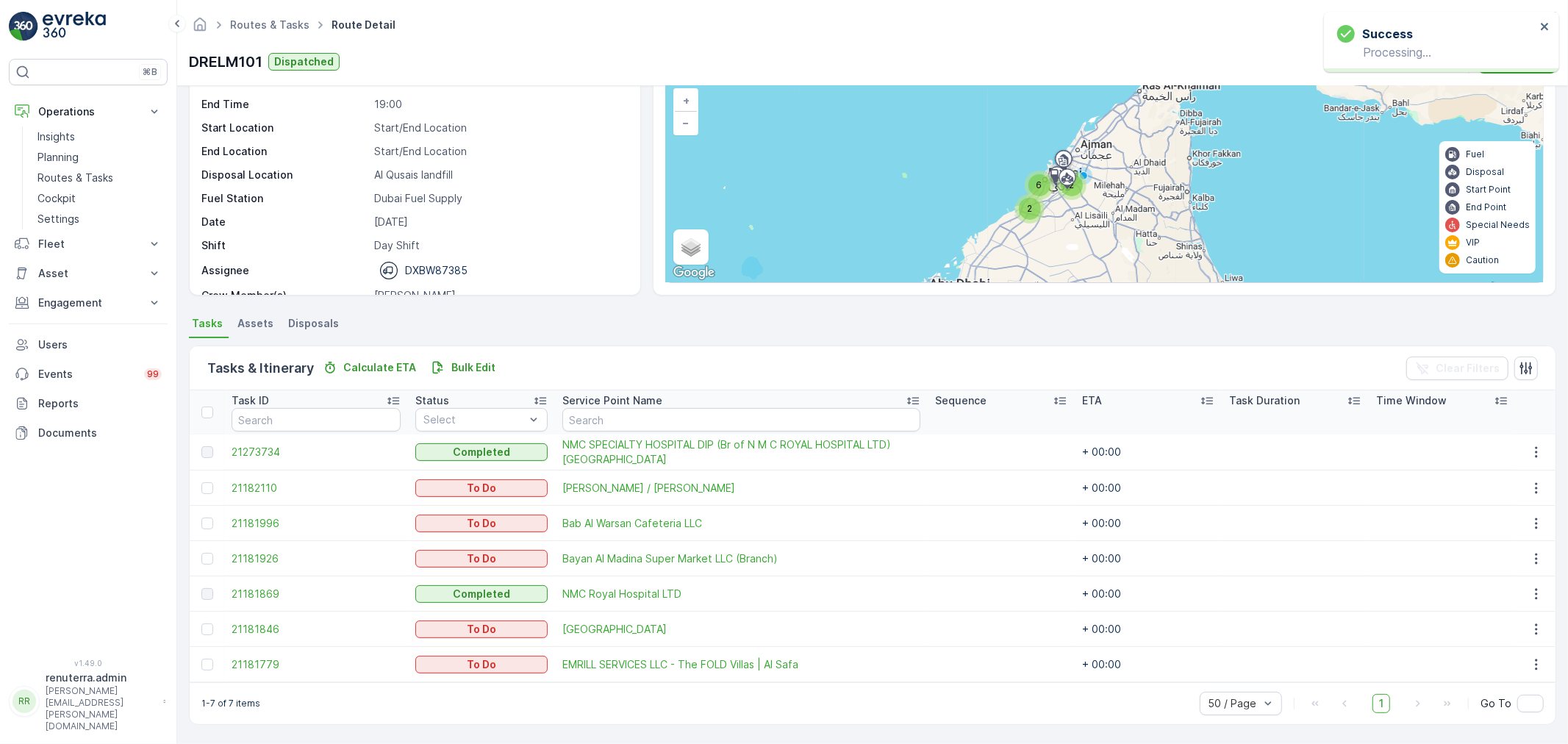
scroll to position [96, 0]
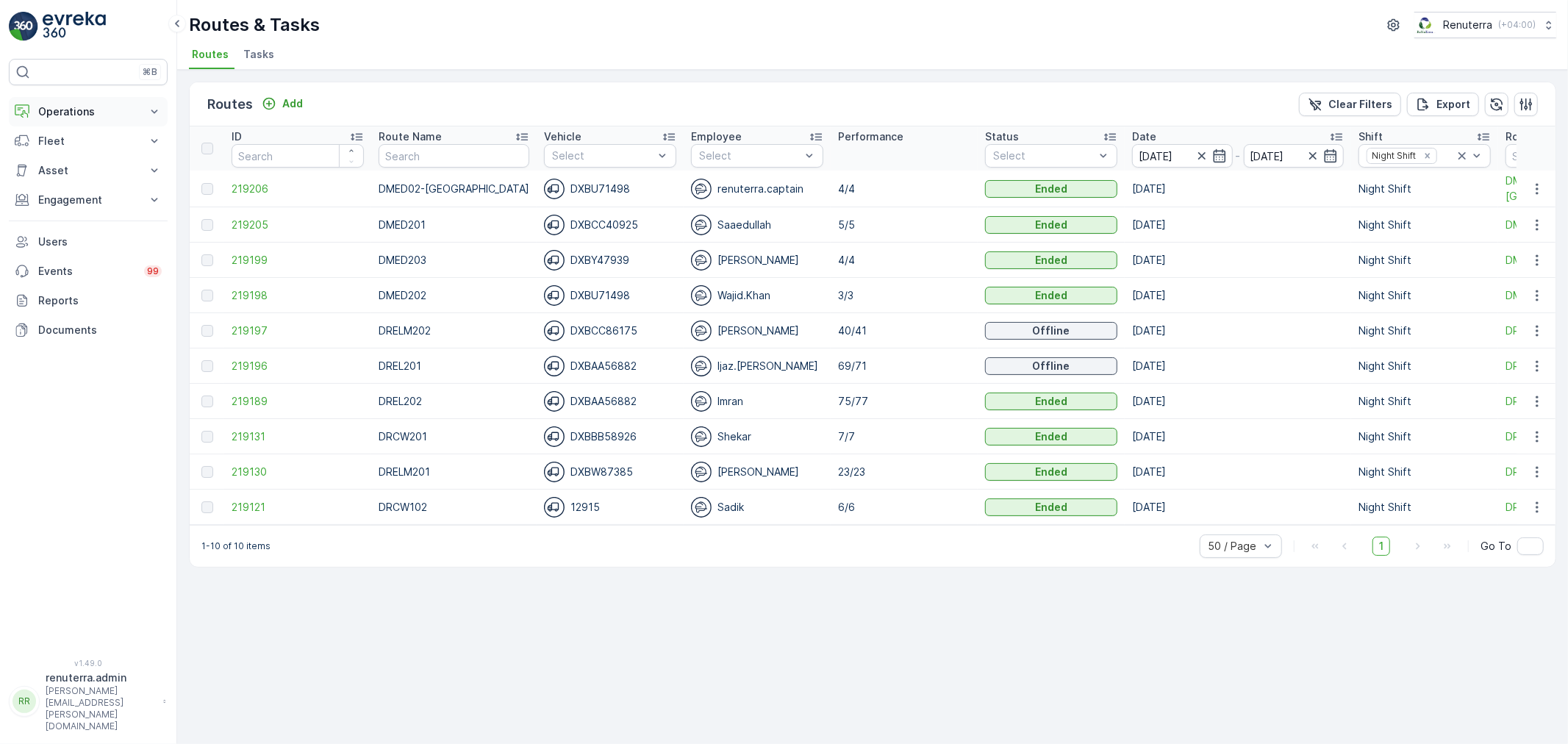
drag, startPoint x: 104, startPoint y: 99, endPoint x: 81, endPoint y: 115, distance: 28.0
click at [81, 116] on p "Operations" at bounding box center [88, 112] width 100 height 15
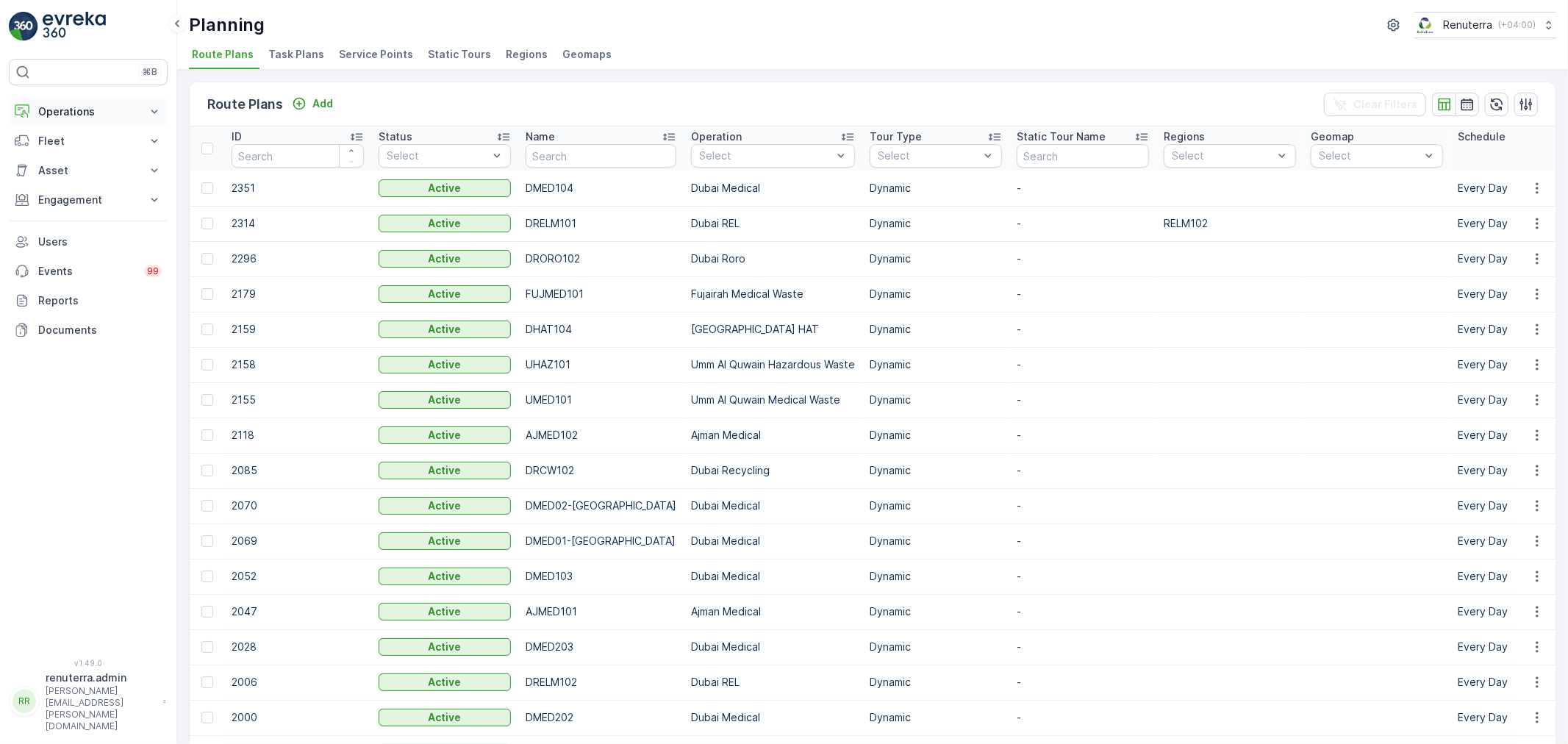
click at [82, 106] on p "Operations" at bounding box center [88, 112] width 100 height 15
click at [75, 178] on p "Routes & Tasks" at bounding box center [75, 178] width 75 height 15
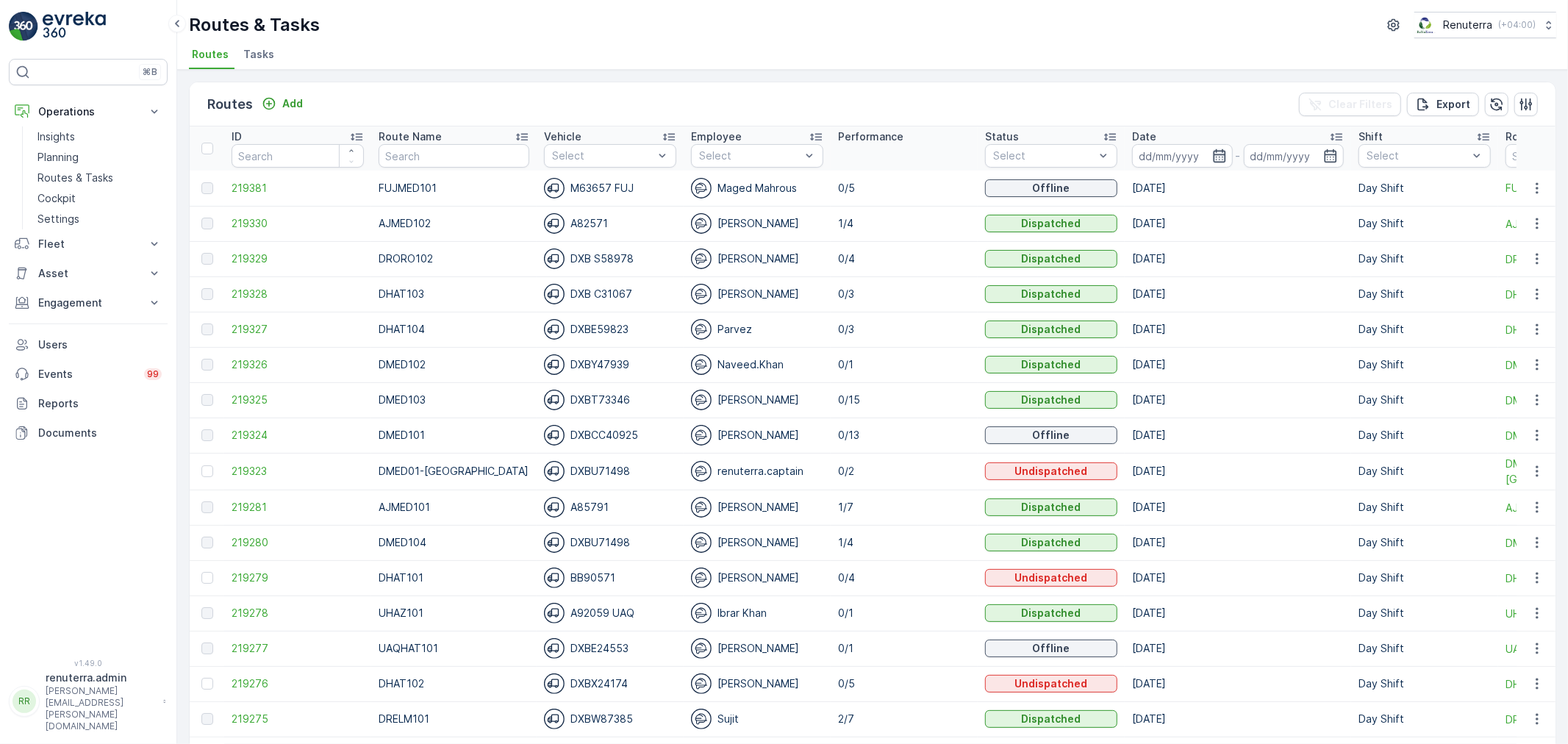
click at [1213, 156] on icon "button" at bounding box center [1220, 155] width 15 height 15
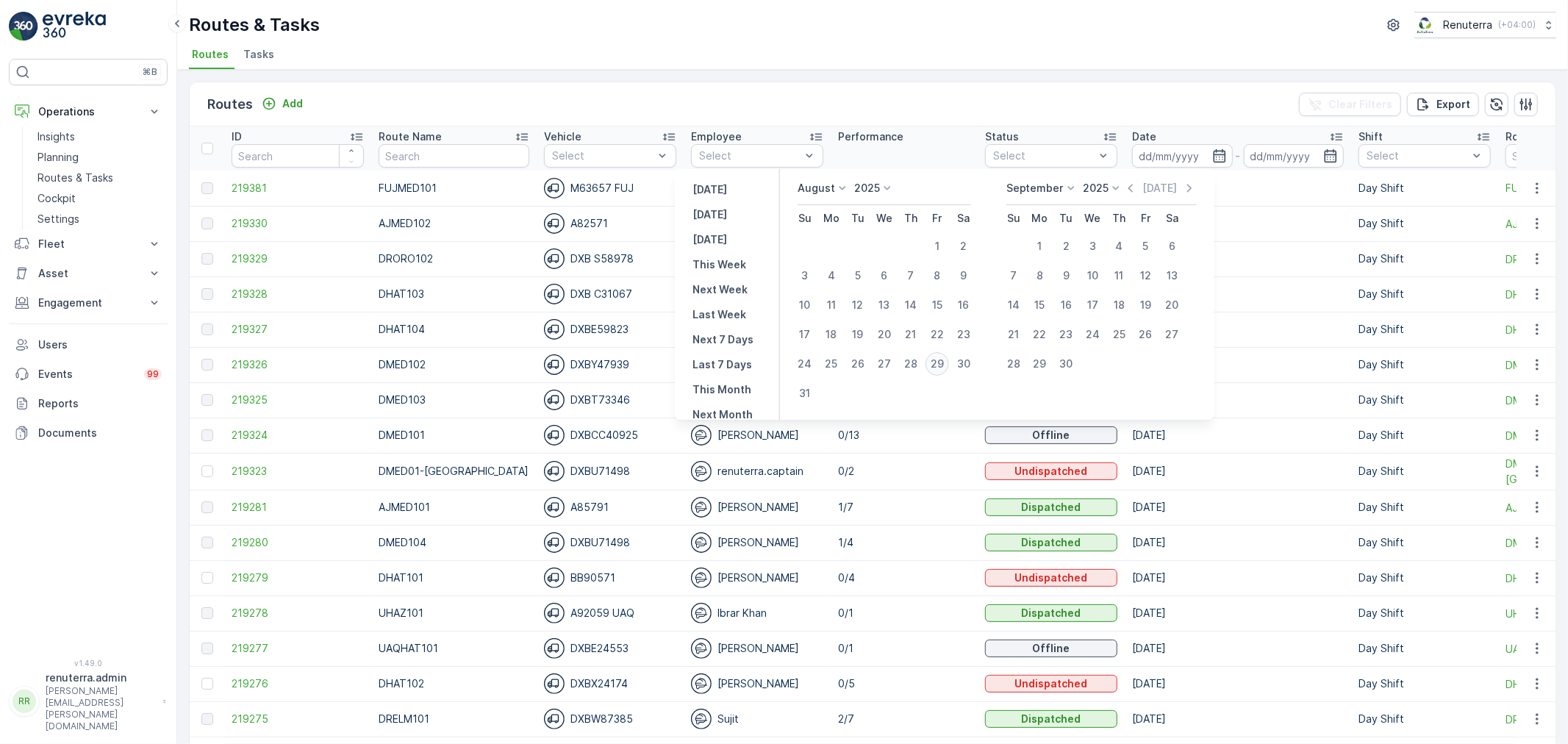
click at [945, 360] on div "29" at bounding box center [937, 364] width 24 height 24
type input "[DATE]"
click at [945, 360] on div "29" at bounding box center [937, 364] width 24 height 24
type input "[DATE]"
click at [946, 360] on div "29" at bounding box center [937, 364] width 24 height 24
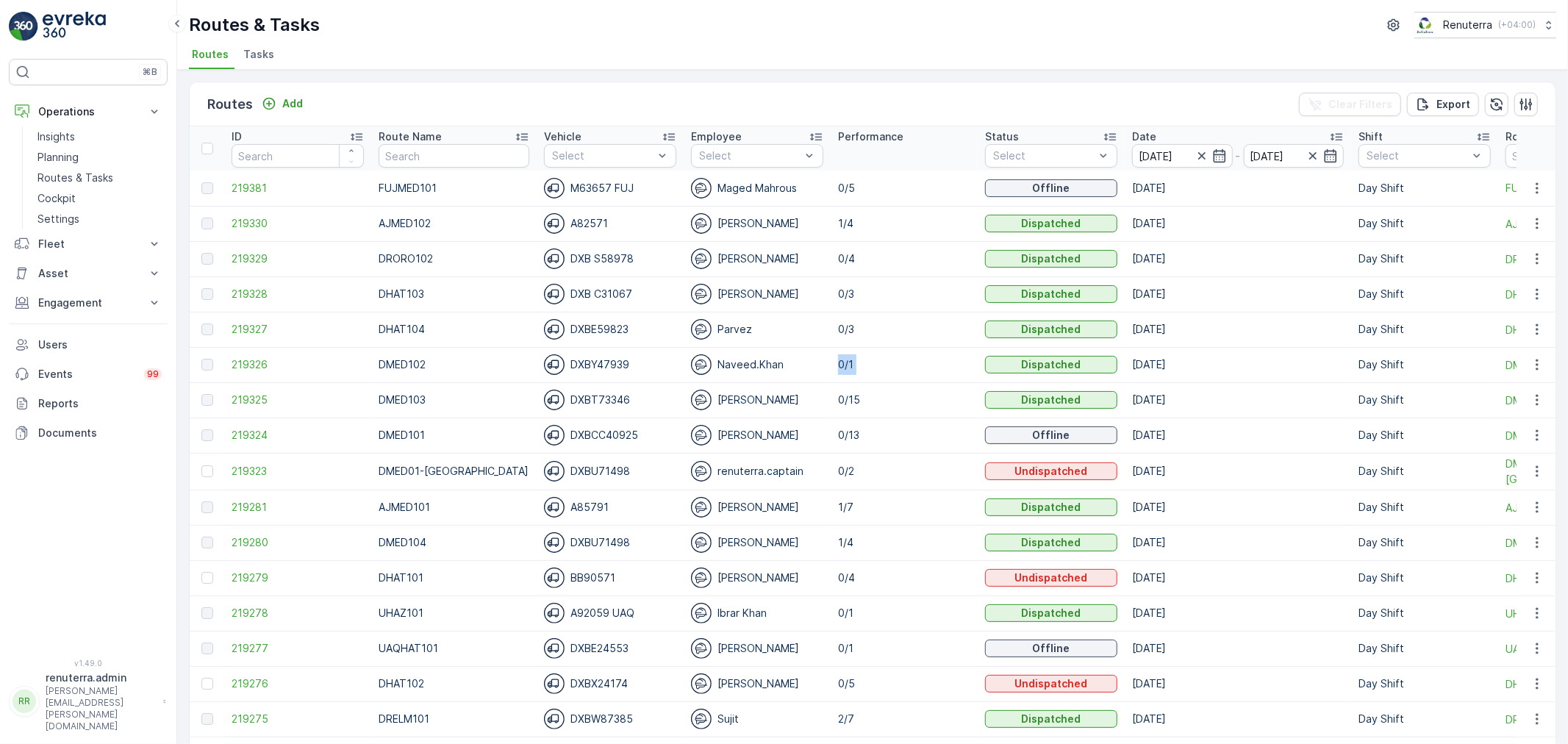
click at [946, 360] on td "0/1" at bounding box center [903, 365] width 147 height 35
drag, startPoint x: 1356, startPoint y: 155, endPoint x: 1364, endPoint y: 208, distance: 53.6
click at [1364, 156] on div at bounding box center [1417, 155] width 105 height 12
click at [1368, 225] on div "Day Shift" at bounding box center [1424, 236] width 132 height 26
